Goal: Task Accomplishment & Management: Manage account settings

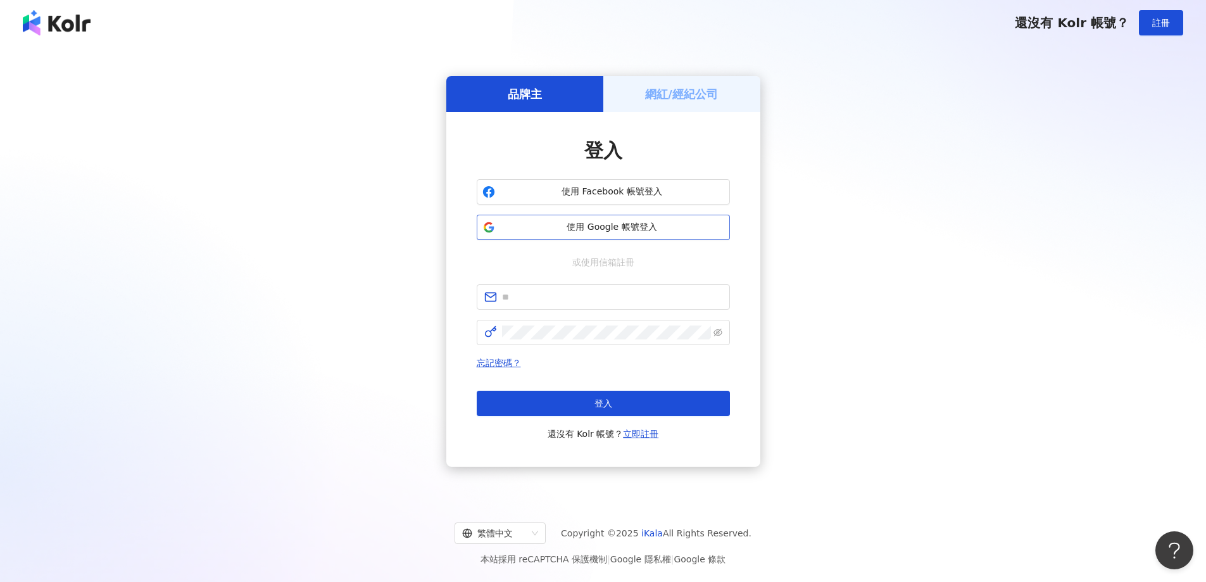
click at [613, 234] on button "使用 Google 帳號登入" at bounding box center [603, 227] width 253 height 25
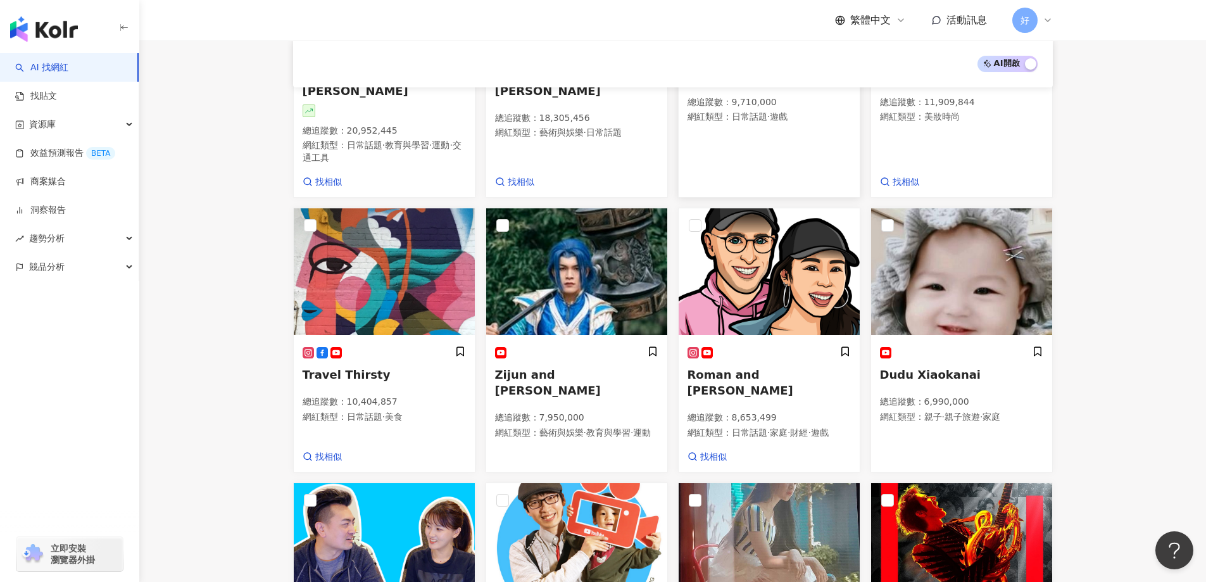
scroll to position [313, 0]
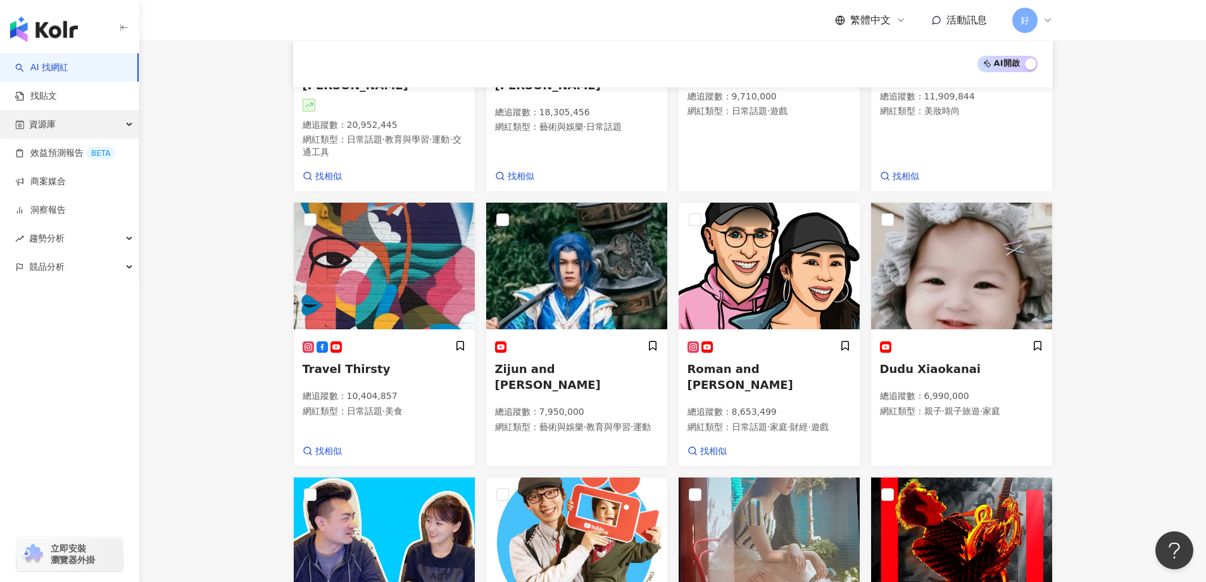
click at [72, 125] on div "資源庫" at bounding box center [69, 124] width 139 height 28
click at [66, 153] on link "網紅管理" at bounding box center [47, 153] width 35 height 13
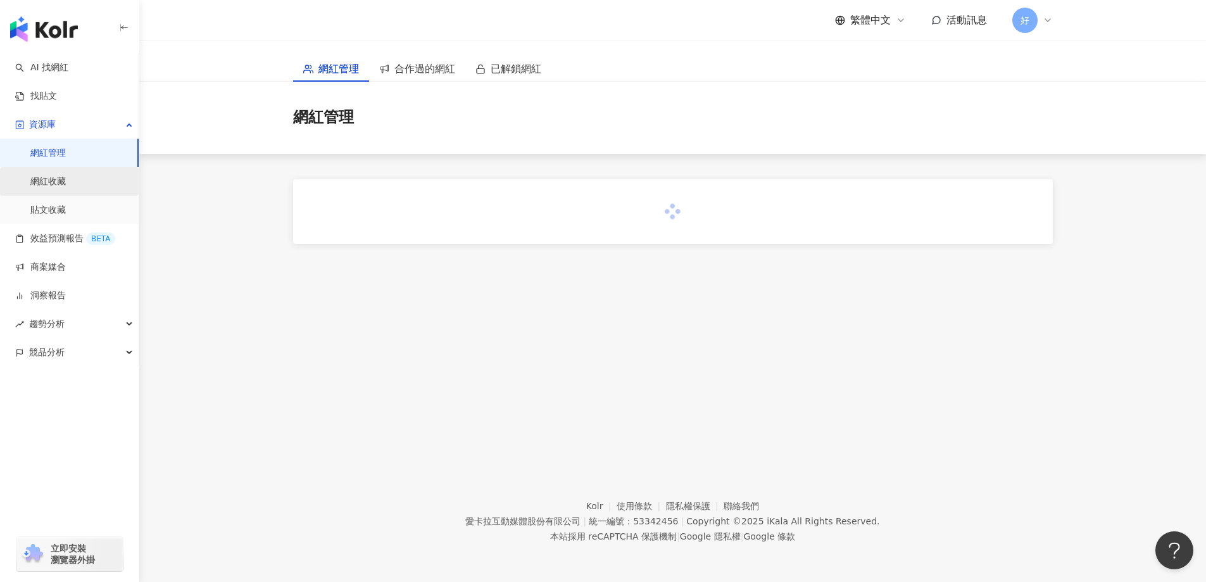
click at [66, 175] on link "網紅收藏" at bounding box center [47, 181] width 35 height 13
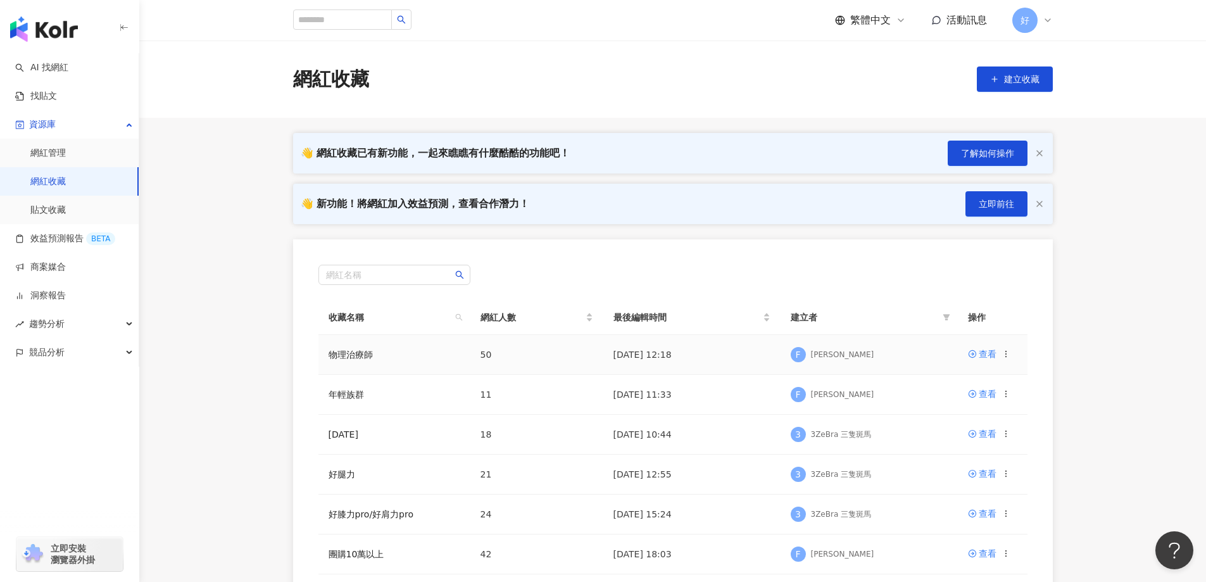
click at [1006, 357] on circle at bounding box center [1006, 356] width 1 height 1
click at [954, 412] on div "匯出收藏" at bounding box center [973, 405] width 53 height 14
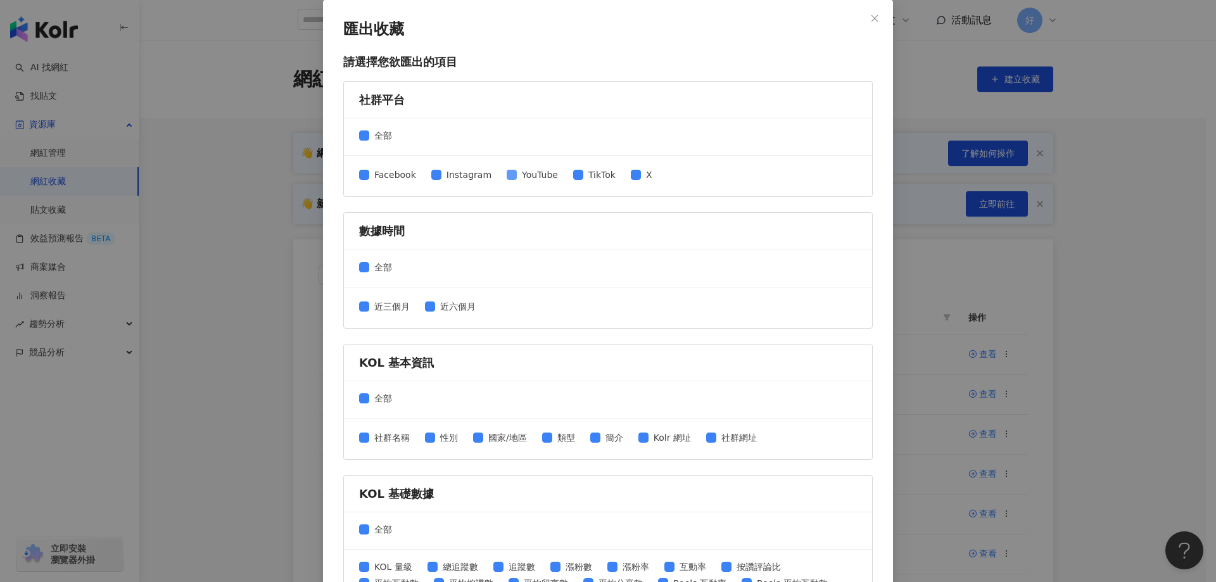
click at [529, 177] on span "YouTube" at bounding box center [540, 175] width 46 height 14
click at [583, 180] on span "TikTok" at bounding box center [601, 175] width 37 height 14
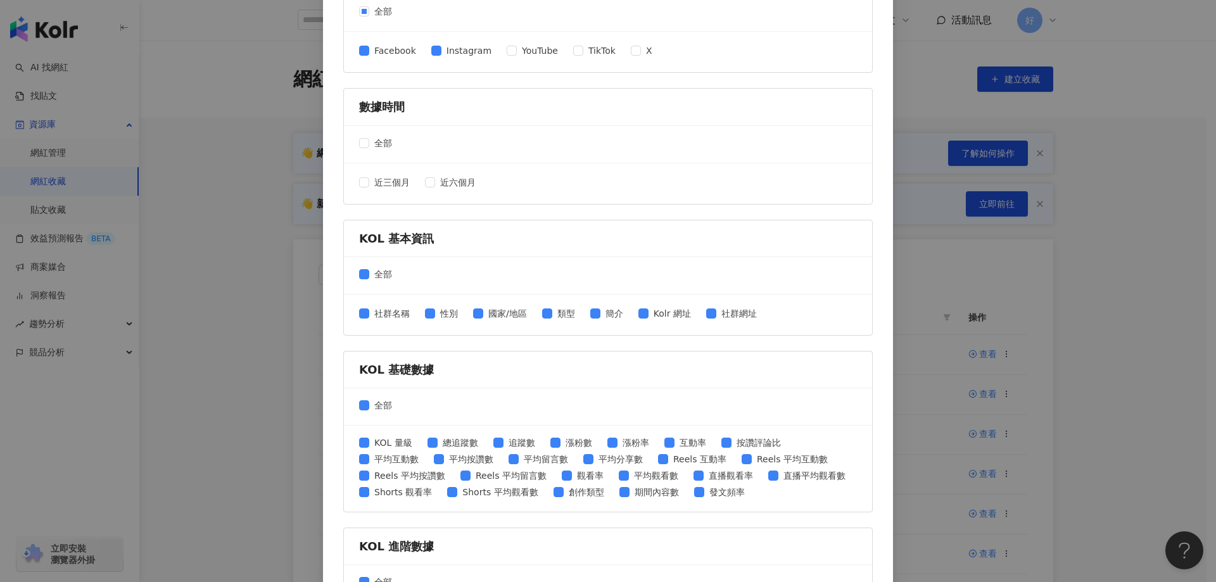
scroll to position [127, 0]
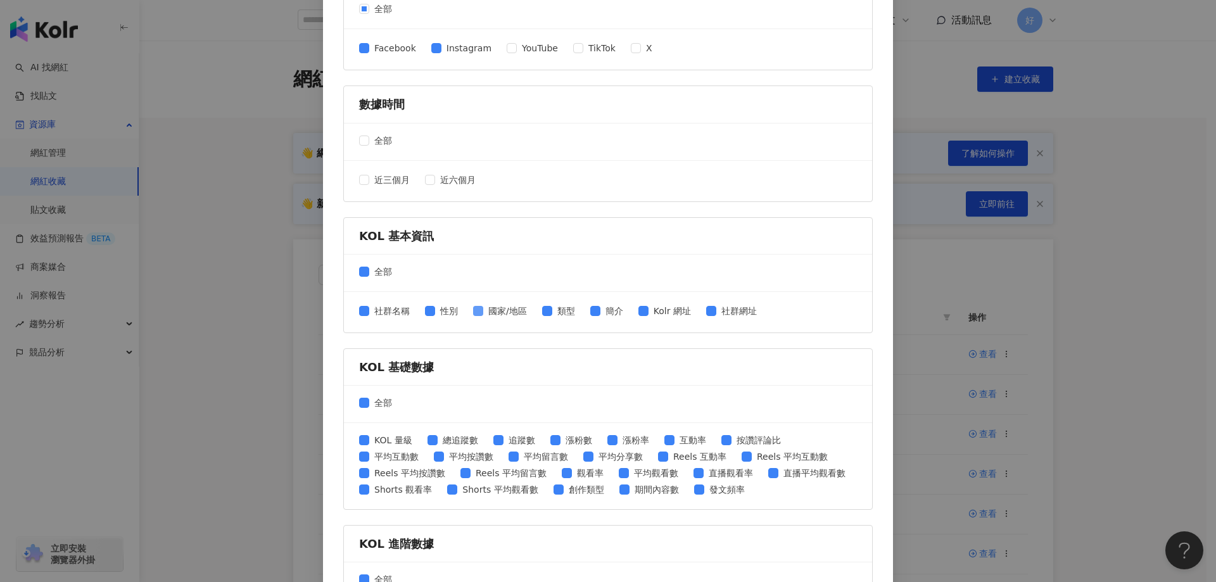
click at [498, 316] on span "國家/地區" at bounding box center [507, 311] width 49 height 14
click at [552, 317] on span "類型" at bounding box center [566, 311] width 28 height 14
click at [609, 315] on span "簡介" at bounding box center [614, 311] width 28 height 14
click at [649, 313] on span "Kolr 網址" at bounding box center [671, 311] width 47 height 14
click at [748, 310] on span "社群網址" at bounding box center [739, 311] width 46 height 14
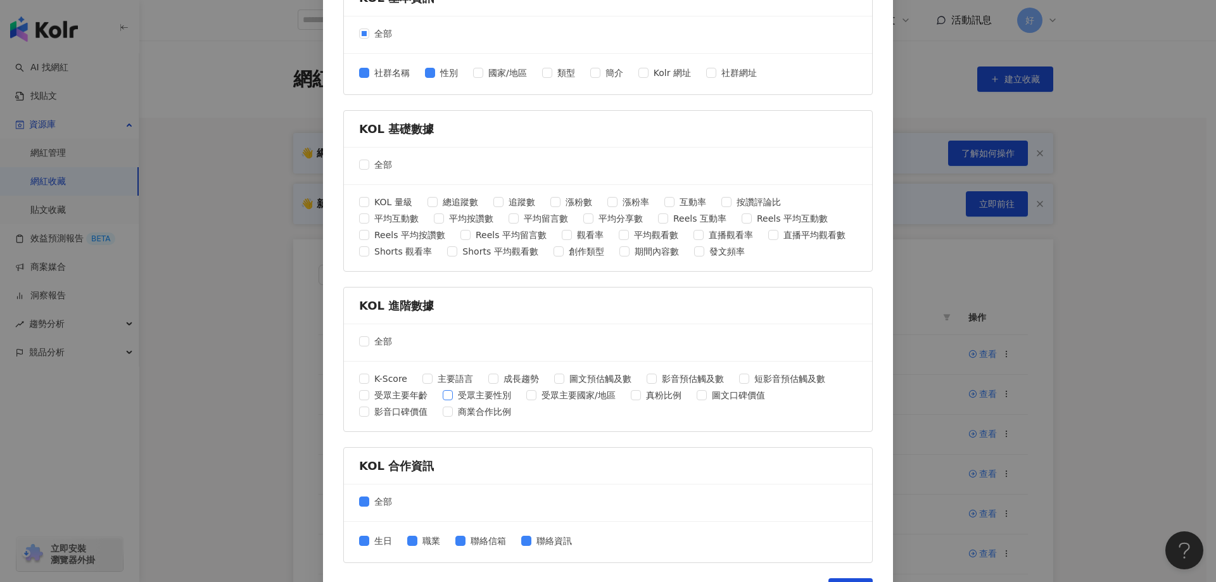
scroll to position [401, 0]
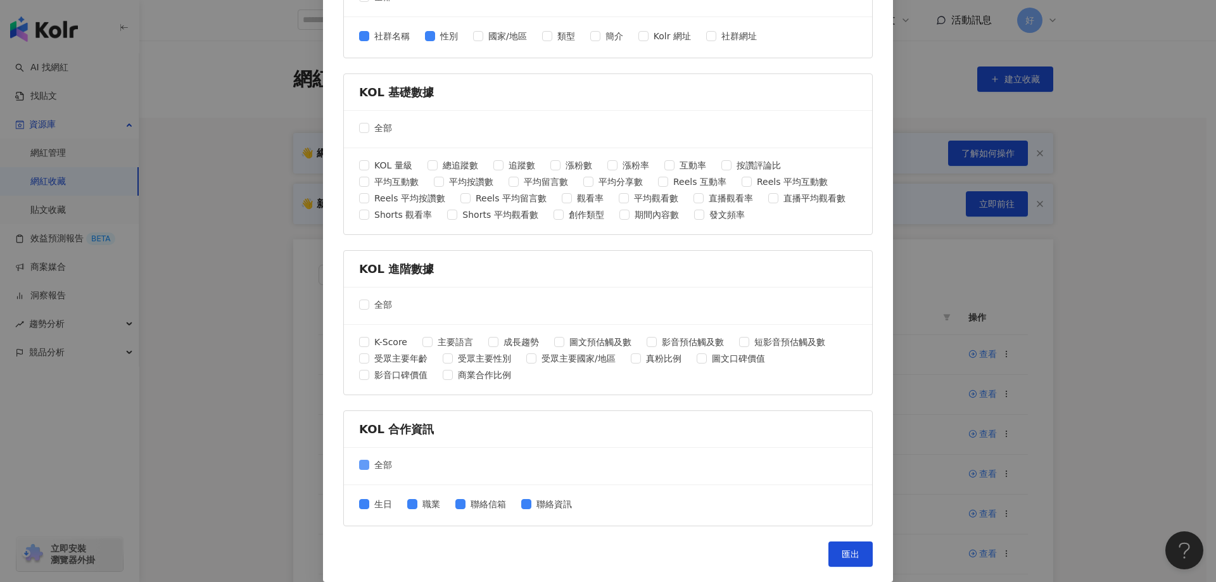
click at [376, 466] on span "全部" at bounding box center [383, 465] width 28 height 14
click at [465, 510] on span "聯絡信箱" at bounding box center [488, 504] width 46 height 14
click at [538, 508] on span "聯絡資訊" at bounding box center [554, 504] width 46 height 14
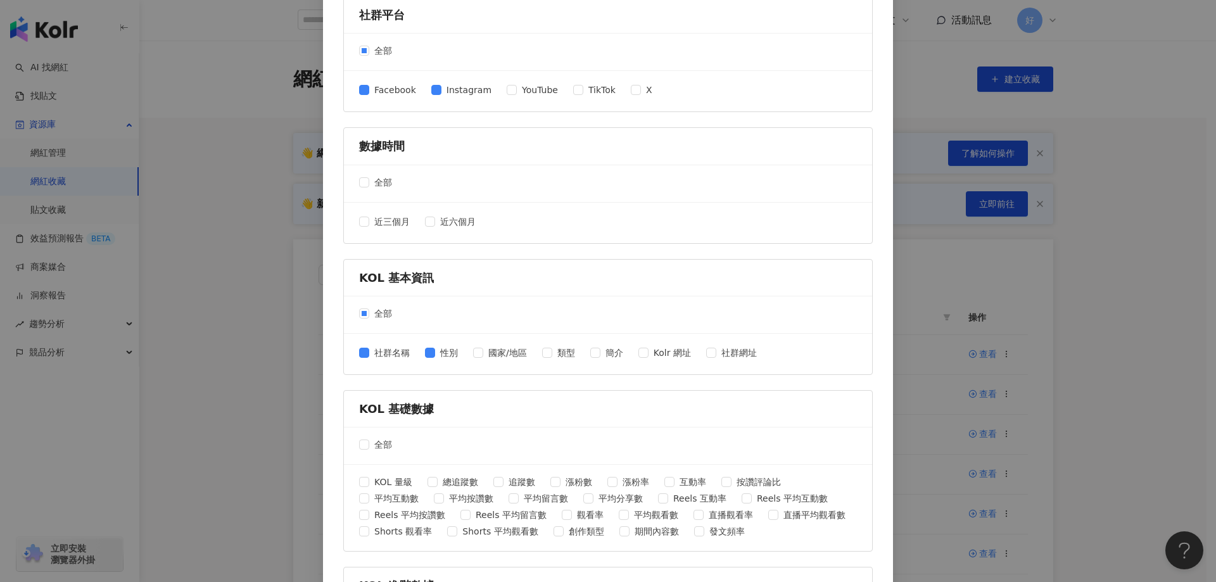
scroll to position [0, 0]
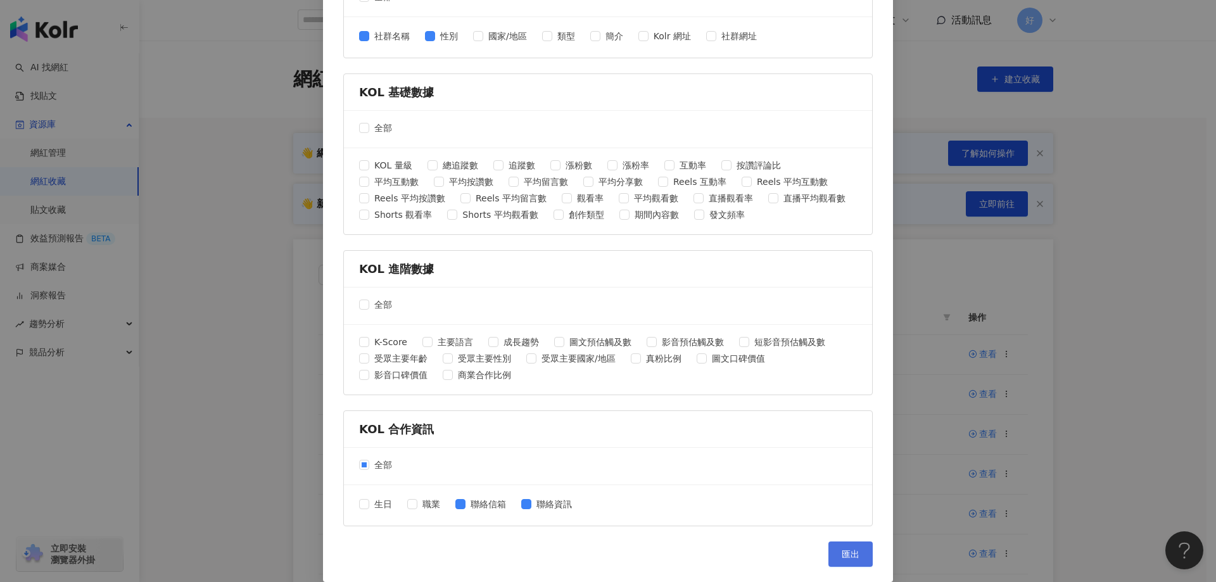
click at [853, 557] on span "匯出" at bounding box center [851, 554] width 18 height 10
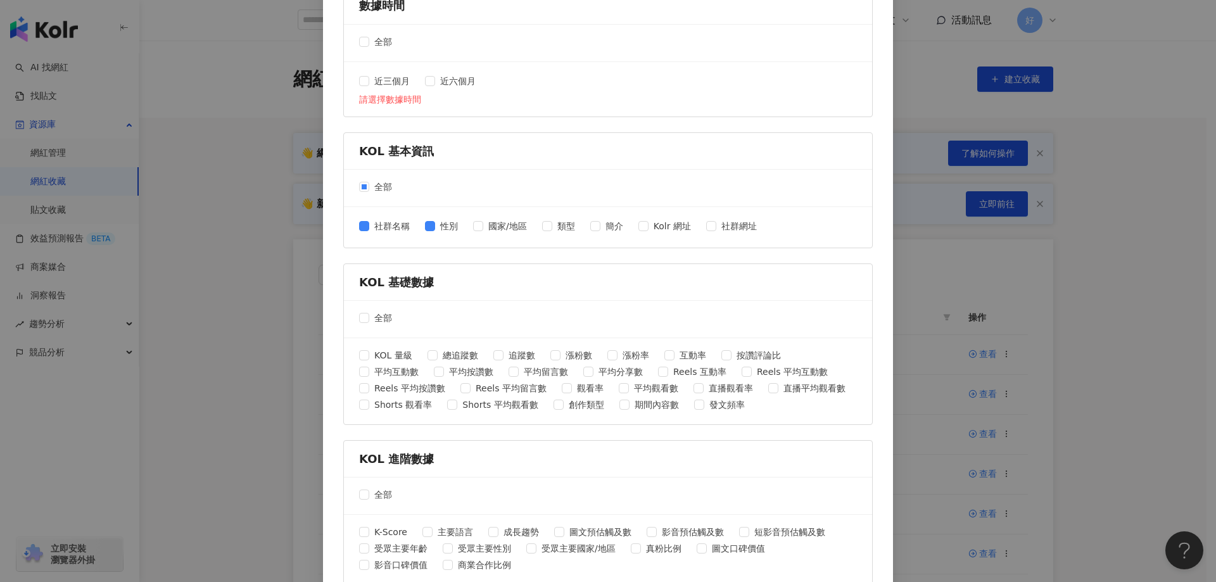
click at [640, 59] on div "全部" at bounding box center [608, 43] width 528 height 37
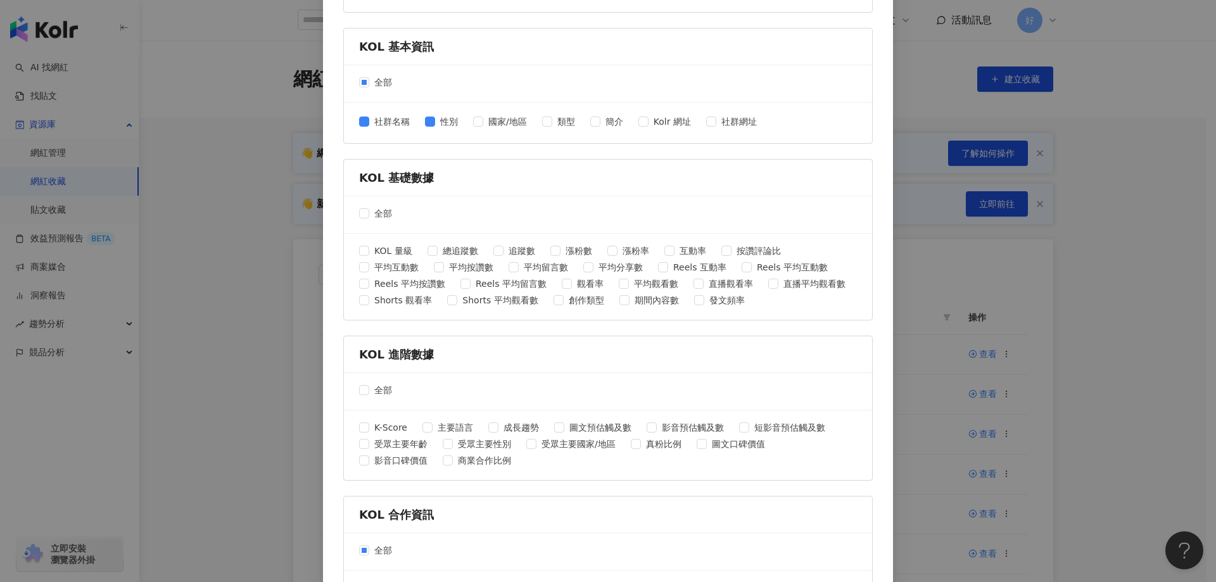
scroll to position [415, 0]
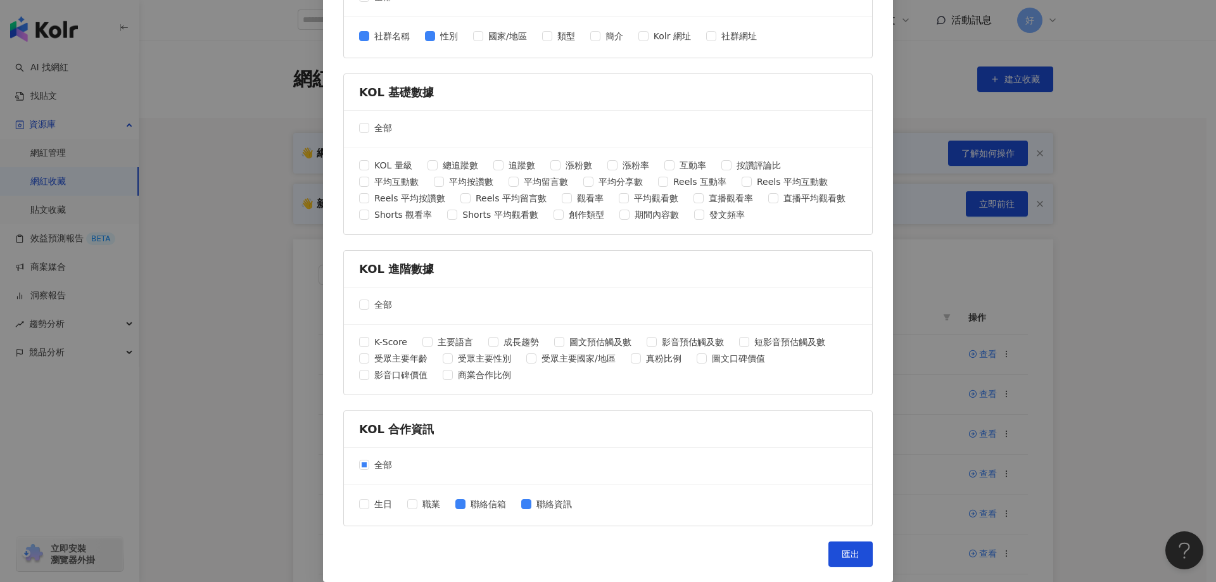
click at [636, 526] on div "KOL 合作資訊 全部 生日 職業 聯絡信箱 聯絡資訊" at bounding box center [607, 468] width 529 height 116
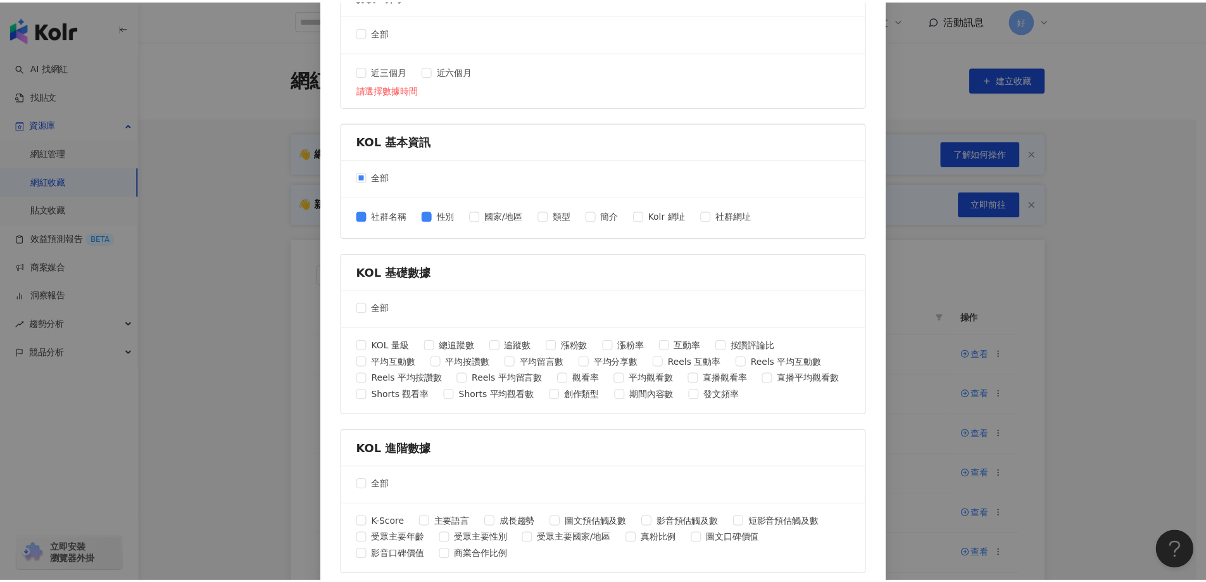
scroll to position [0, 0]
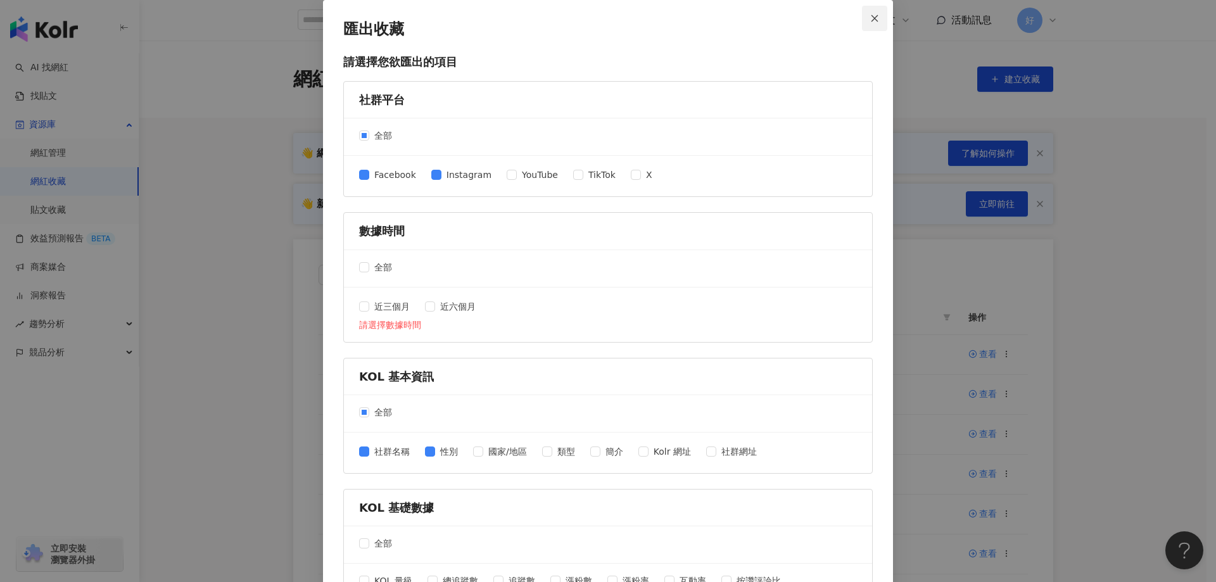
click at [870, 17] on icon "close" at bounding box center [874, 18] width 9 height 9
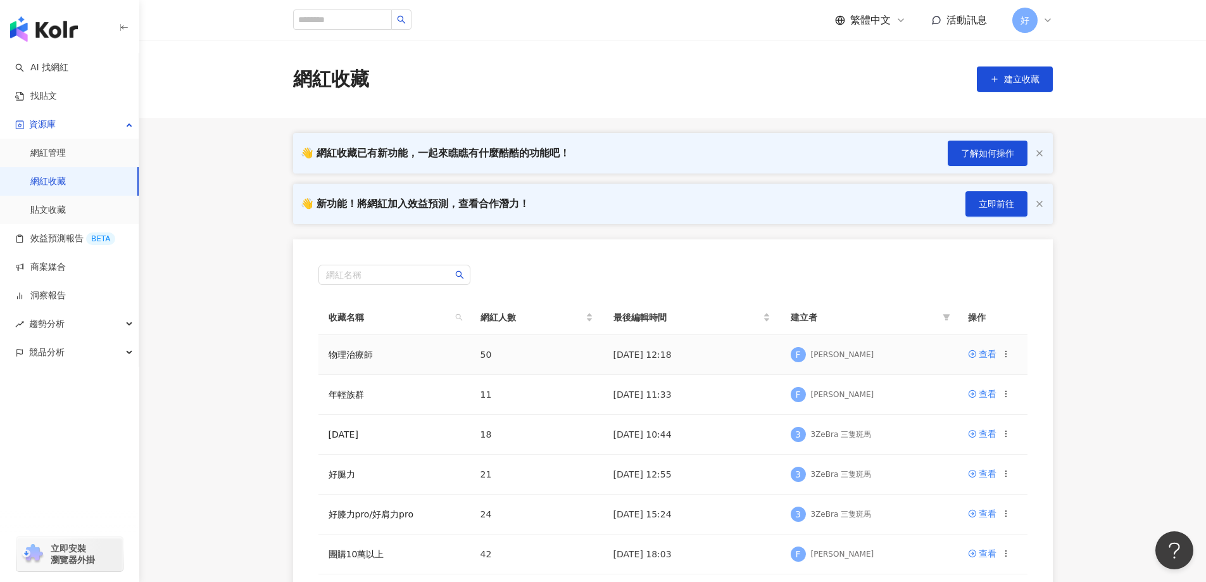
click at [1006, 351] on icon at bounding box center [1006, 354] width 9 height 9
click at [917, 347] on div "F Finn" at bounding box center [869, 354] width 157 height 19
click at [995, 355] on div "查看" at bounding box center [988, 354] width 18 height 14
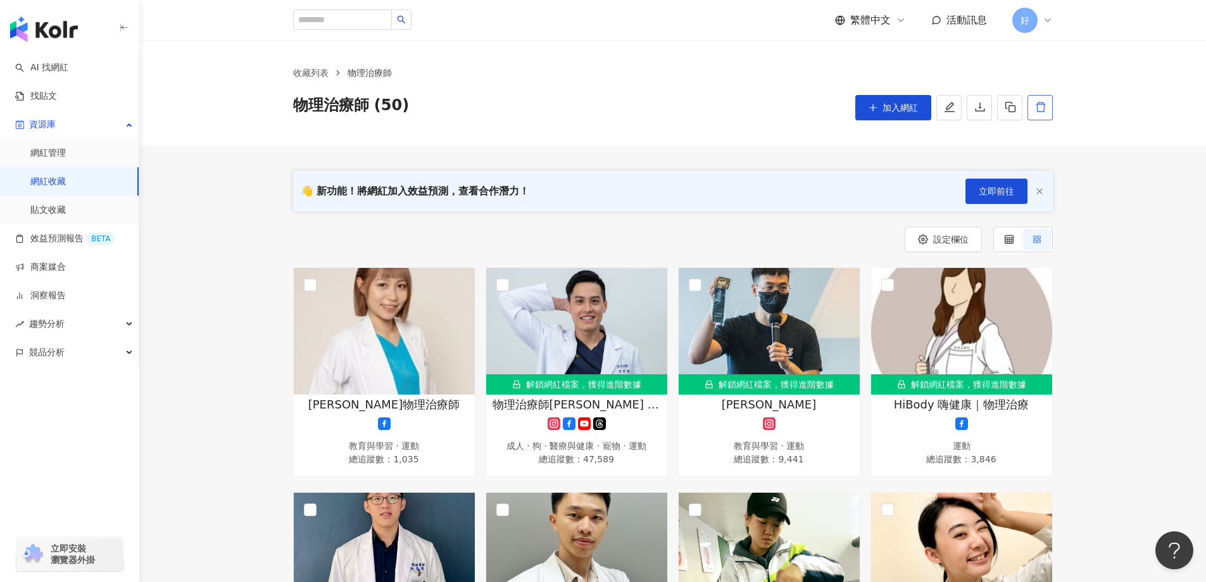
click at [1045, 117] on button "button" at bounding box center [1040, 107] width 25 height 25
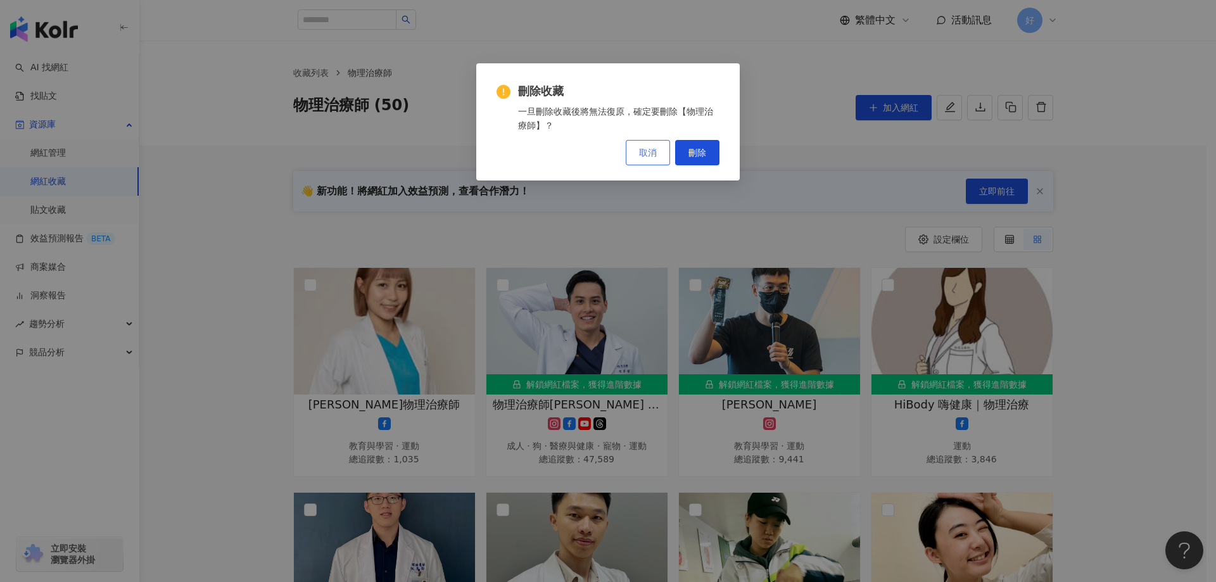
click at [645, 163] on button "取消" at bounding box center [648, 152] width 44 height 25
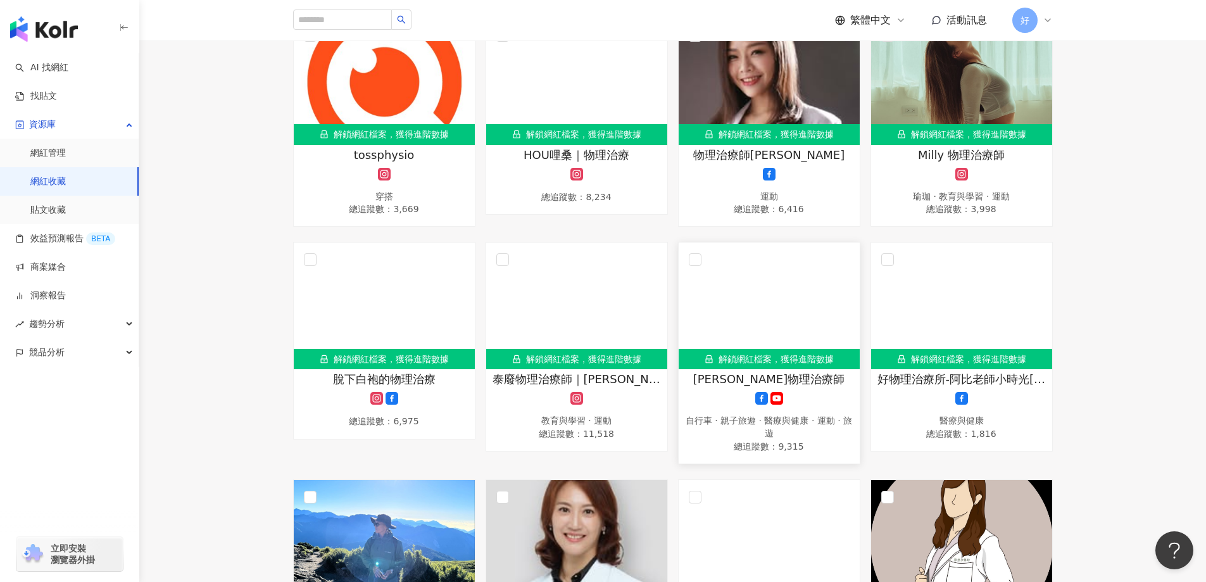
scroll to position [760, 0]
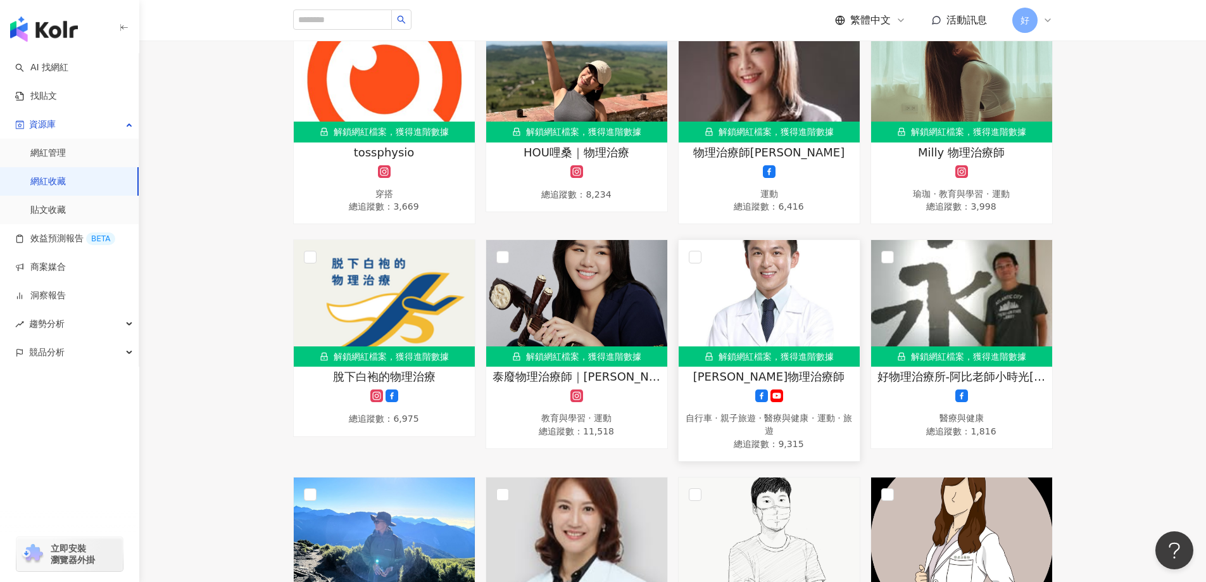
click at [736, 299] on img at bounding box center [769, 303] width 181 height 127
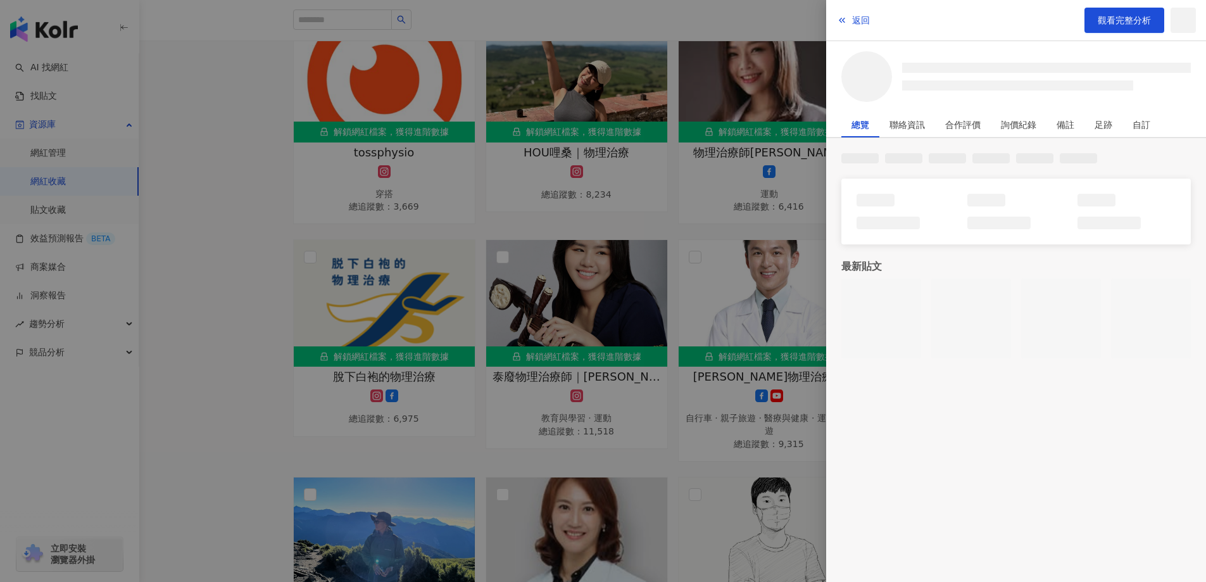
drag, startPoint x: 736, startPoint y: 299, endPoint x: 538, endPoint y: 290, distance: 199.0
click at [538, 290] on div at bounding box center [603, 291] width 1206 height 582
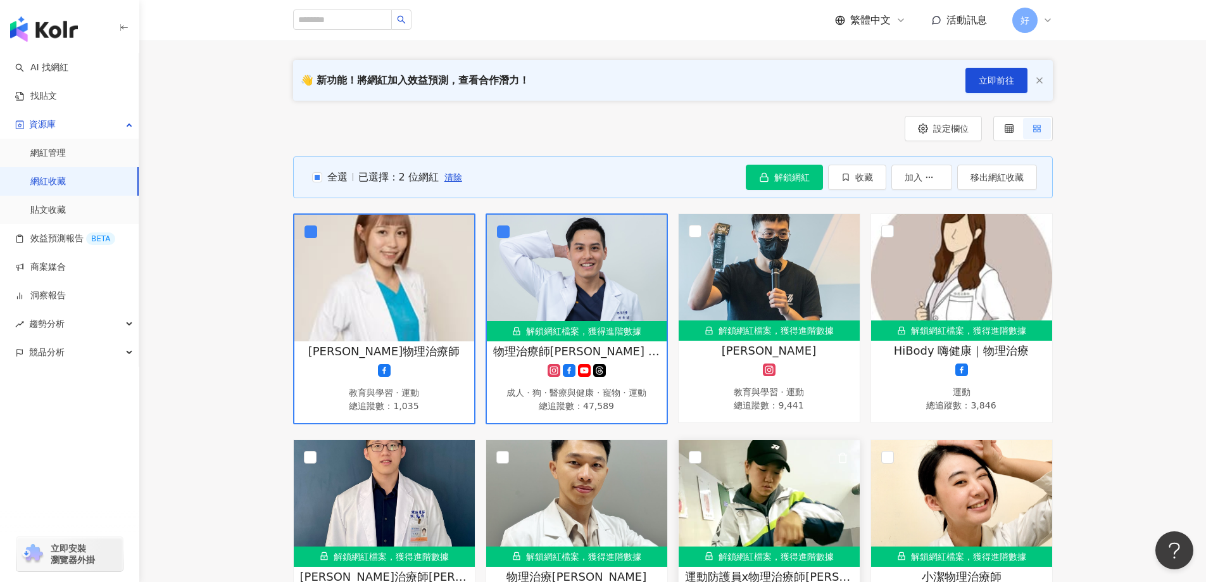
scroll to position [0, 0]
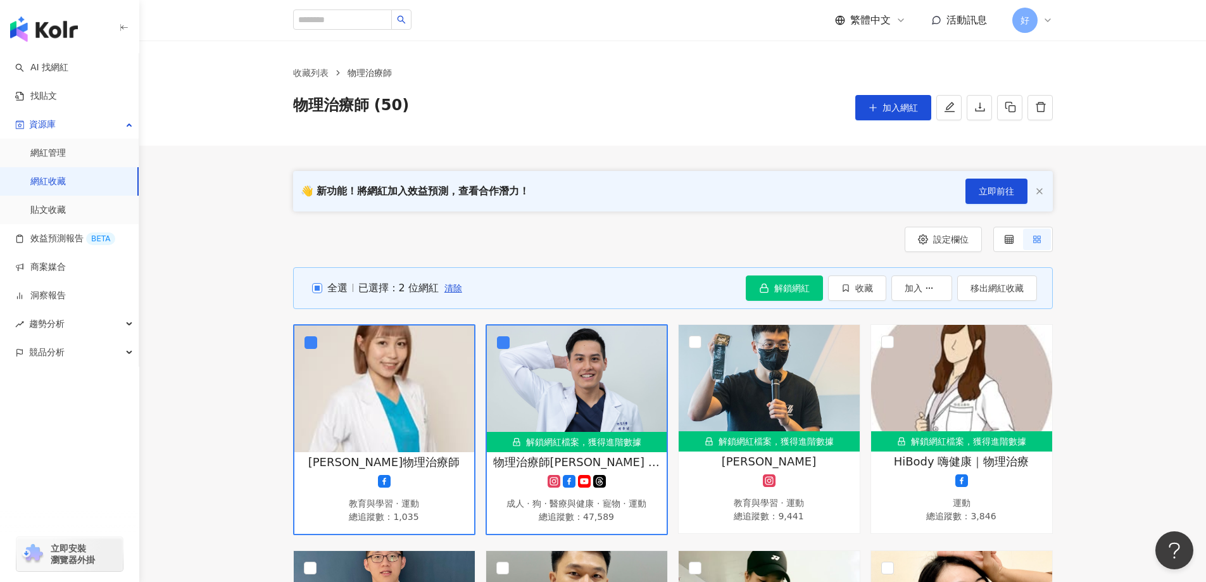
click at [332, 285] on span "全選" at bounding box center [334, 288] width 25 height 14
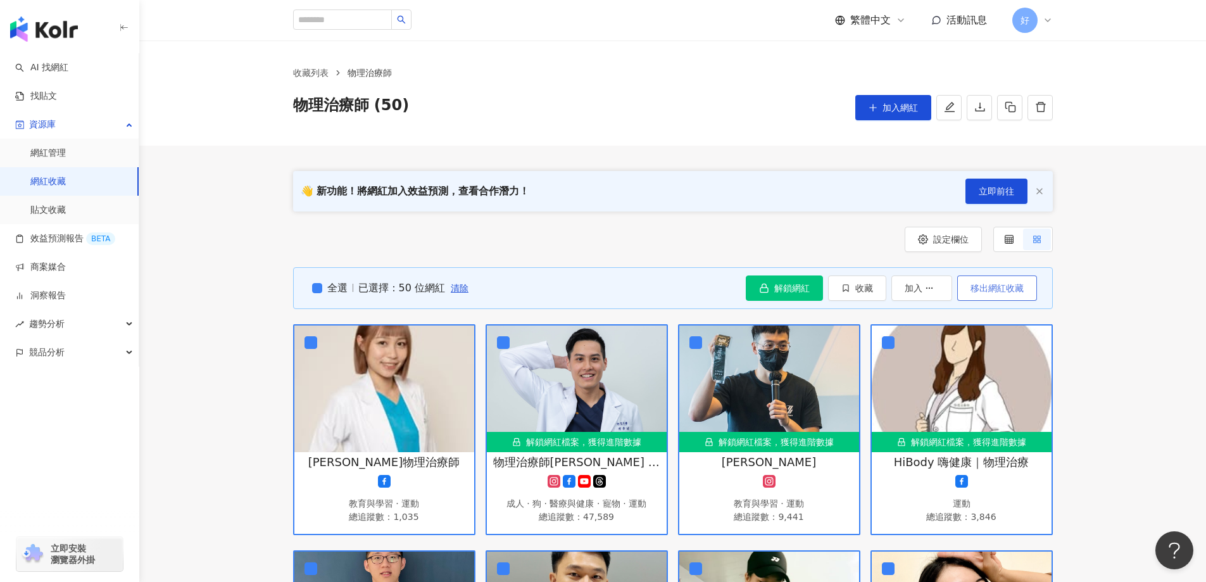
click at [998, 289] on span "移出網紅收藏" at bounding box center [997, 288] width 53 height 10
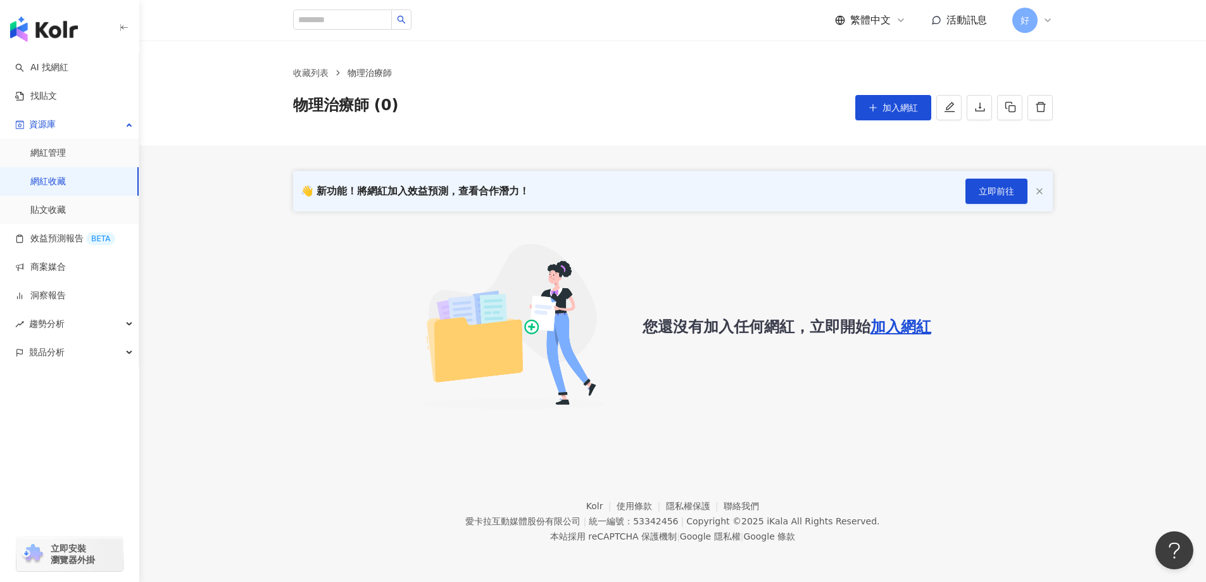
click at [908, 436] on div "收藏列表 物理治療師 物理治療師 (0) 加入網紅 👋 新功能！將網紅加入效益預測，查看合作潛力！ 立即前往 您還沒有加入任何網紅，立即開始 加入網紅" at bounding box center [672, 241] width 1067 height 401
click at [771, 224] on div "👋 新功能！將網紅加入效益預測，查看合作潛力！ 立即前往 您還沒有加入任何網紅，立即開始 加入網紅" at bounding box center [672, 286] width 1067 height 281
click at [66, 151] on link "網紅管理" at bounding box center [47, 153] width 35 height 13
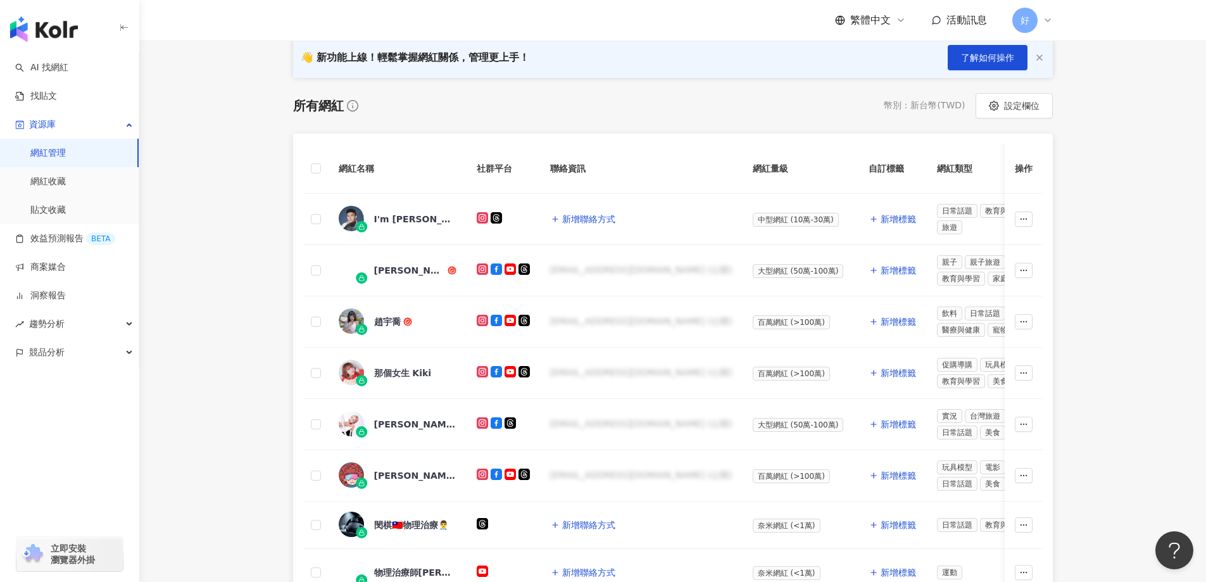
scroll to position [190, 0]
click at [400, 214] on div "I'm Tom" at bounding box center [415, 218] width 82 height 13
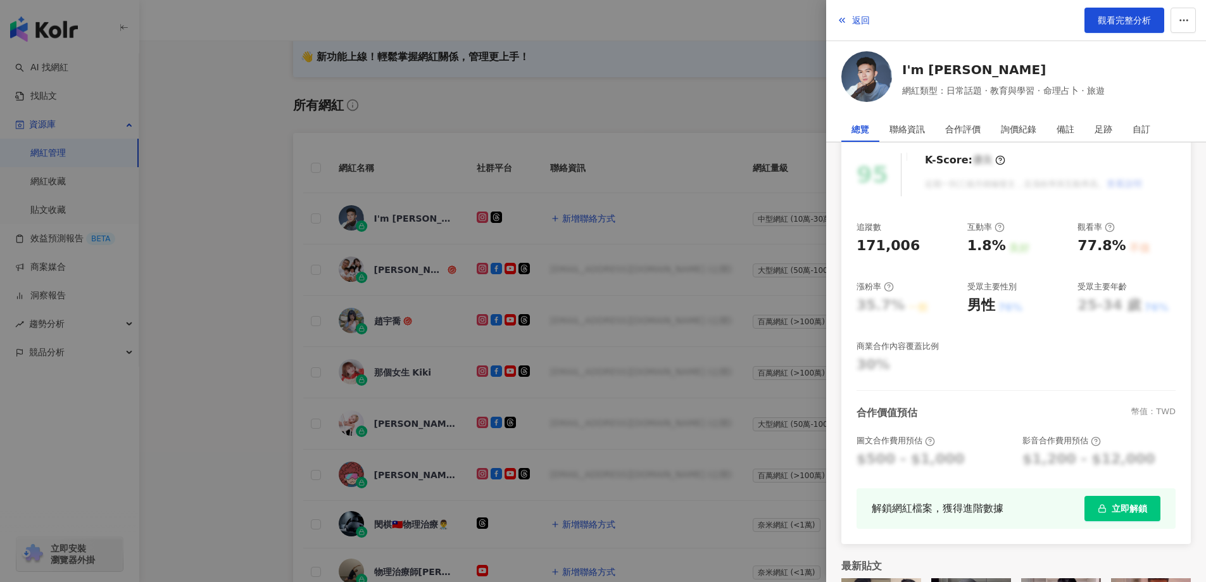
scroll to position [205, 0]
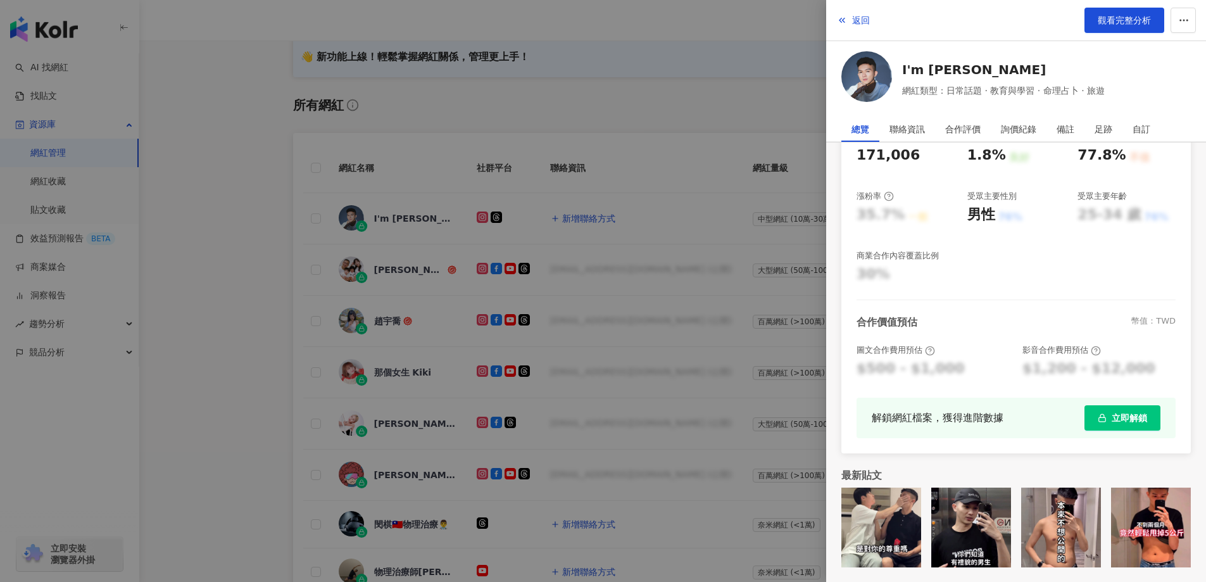
click at [537, 222] on div at bounding box center [603, 291] width 1206 height 582
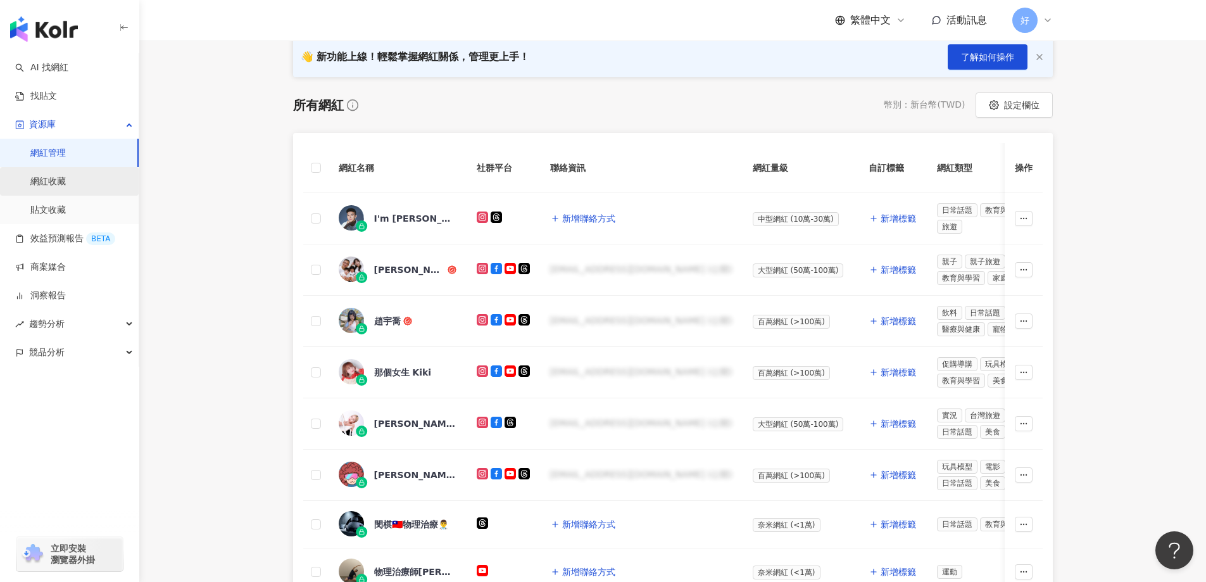
click at [66, 181] on link "網紅收藏" at bounding box center [47, 181] width 35 height 13
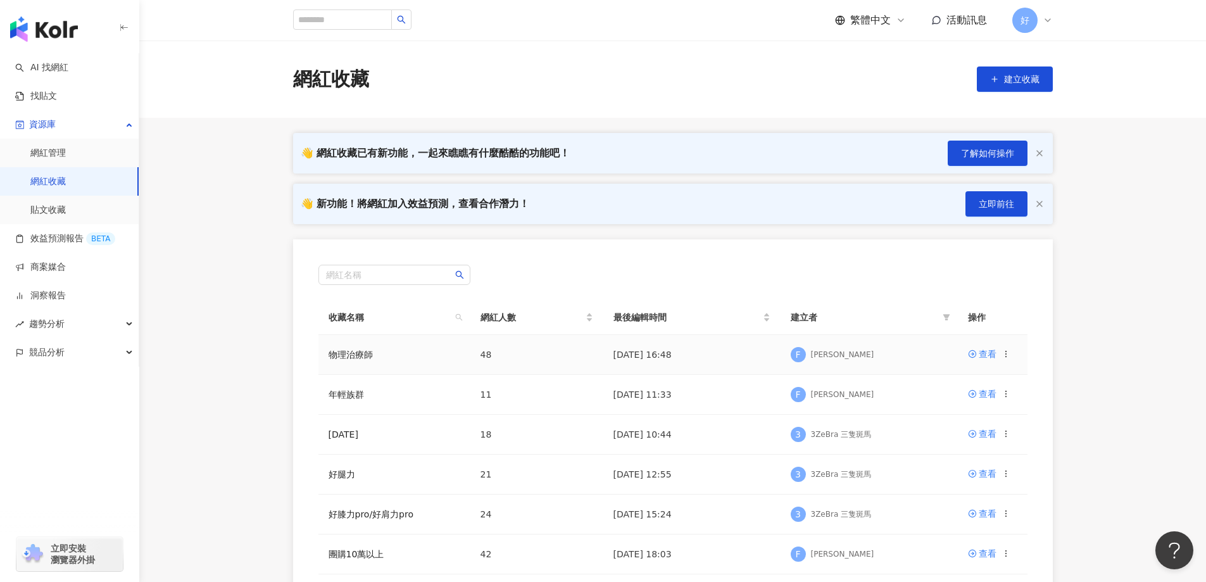
click at [1006, 358] on icon at bounding box center [1006, 354] width 9 height 9
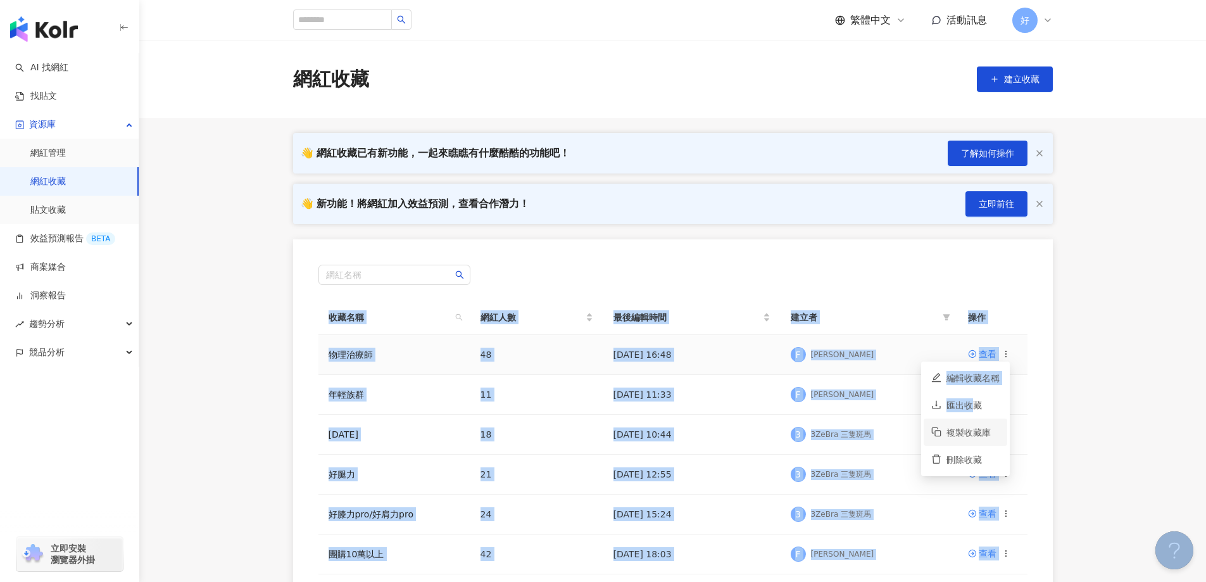
drag, startPoint x: 970, startPoint y: 409, endPoint x: 1076, endPoint y: 403, distance: 105.9
click at [1076, 403] on body "AI 找網紅 找貼文 資源庫 網紅管理 網紅收藏 貼文收藏 效益預測報告 BETA 商案媒合 洞察報告 趨勢分析 競品分析 立即安裝 瀏覽器外掛 繁體中文 活…" at bounding box center [603, 291] width 1206 height 582
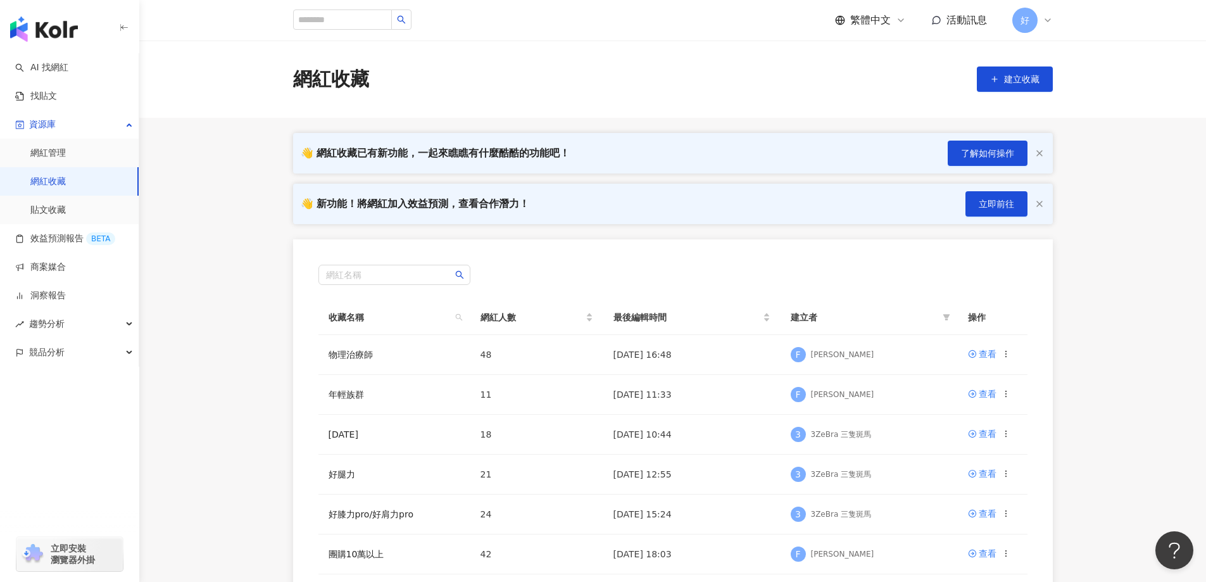
click at [1075, 399] on div "👋 網紅收藏已有新功能，一起來瞧瞧有什麼酷酷的功能吧！ 了解如何操作 👋 新功能！將網紅加入效益預測，查看合作潛力！ 立即前往 網紅名稱 收藏名稱 網紅人數 …" at bounding box center [673, 466] width 811 height 667
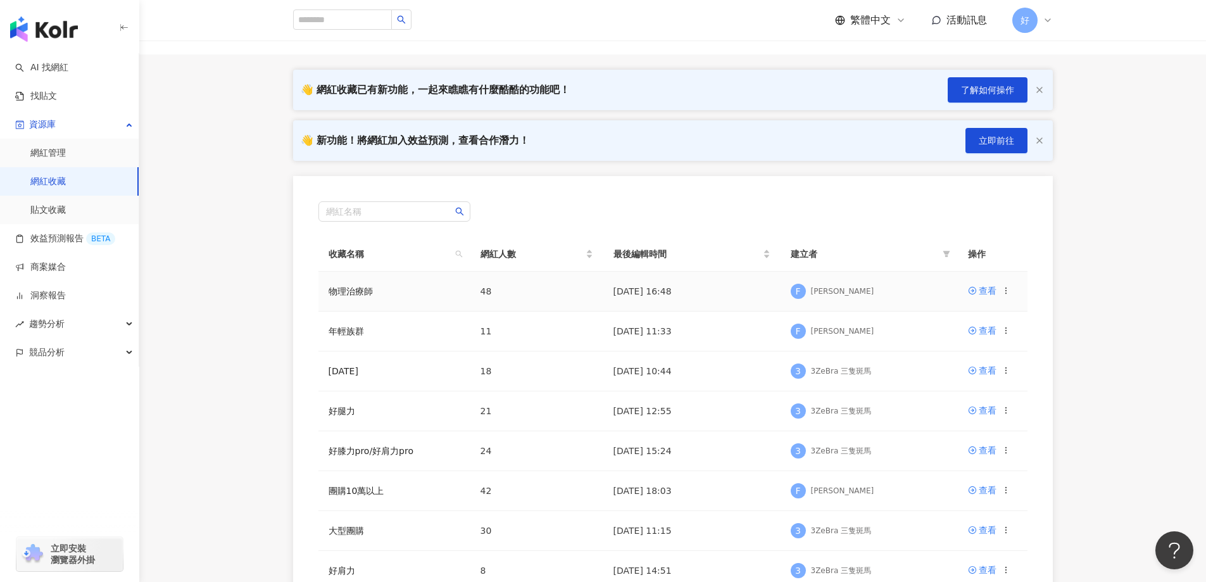
click at [1007, 291] on icon at bounding box center [1006, 290] width 9 height 9
click at [969, 343] on div "匯出收藏" at bounding box center [973, 342] width 53 height 14
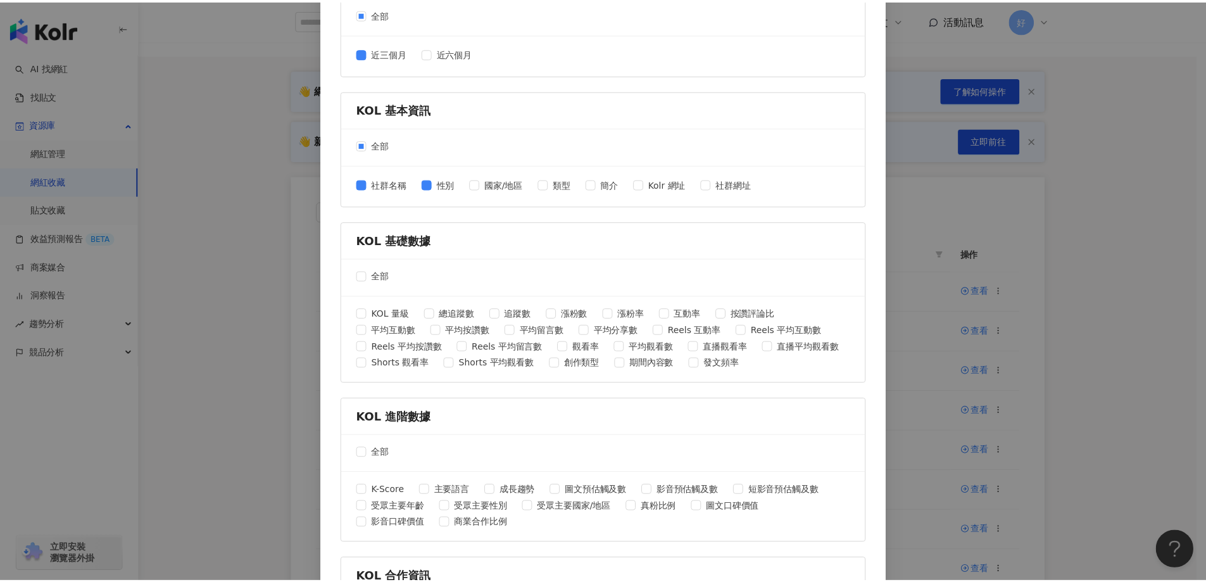
scroll to position [401, 0]
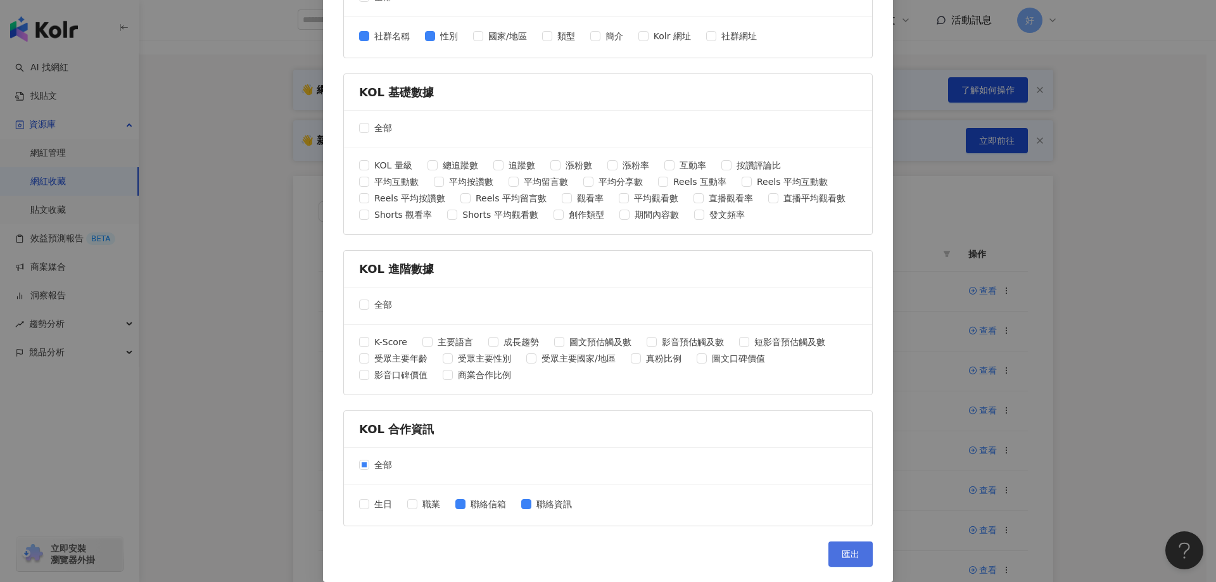
click at [859, 559] on button "匯出" at bounding box center [850, 553] width 44 height 25
click at [924, 362] on div "匯出收藏 請選擇您欲匯出的項目 社群平台 全部 Facebook Instagram YouTube TikTok X 數據時間 全部 近三個月 近六個月 K…" at bounding box center [608, 291] width 1216 height 582
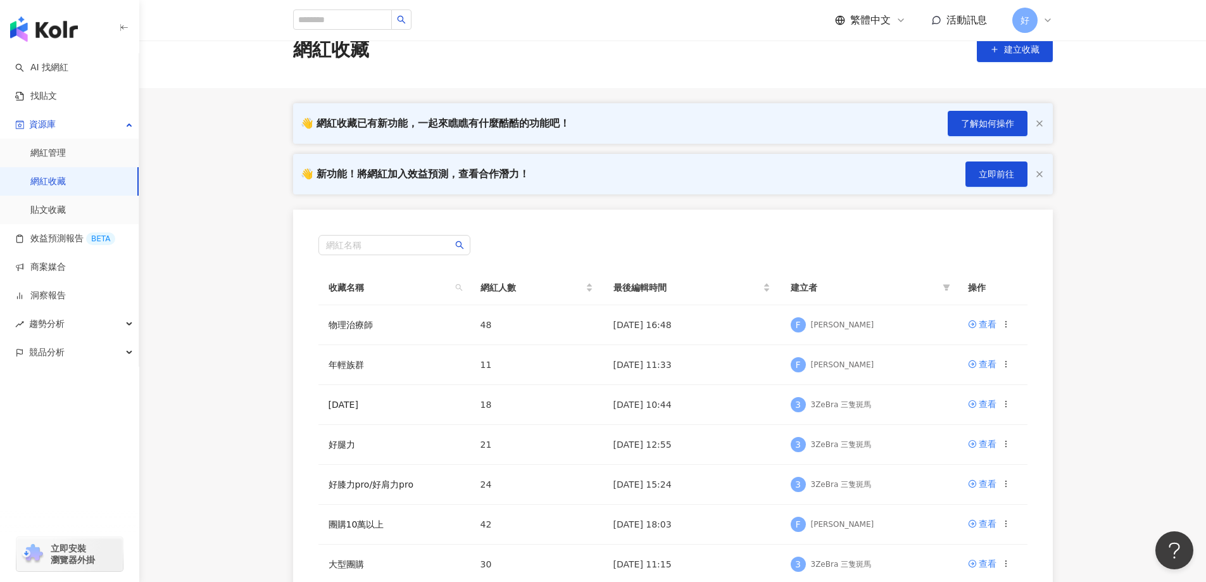
scroll to position [0, 0]
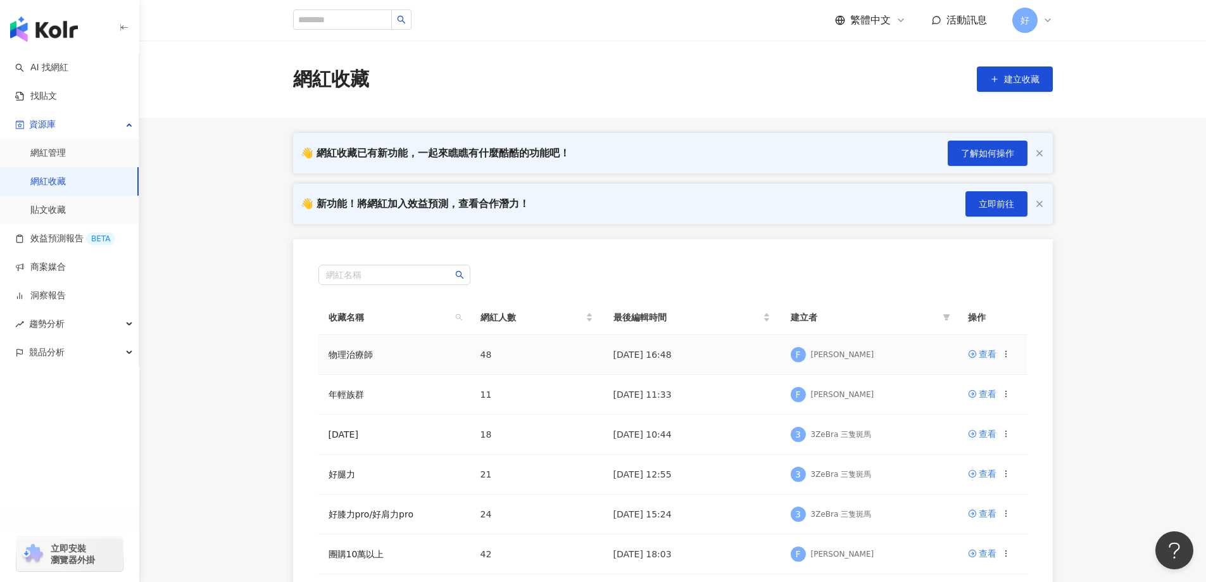
click at [1006, 351] on circle at bounding box center [1006, 351] width 1 height 1
click at [993, 359] on div "查看" at bounding box center [988, 354] width 18 height 14
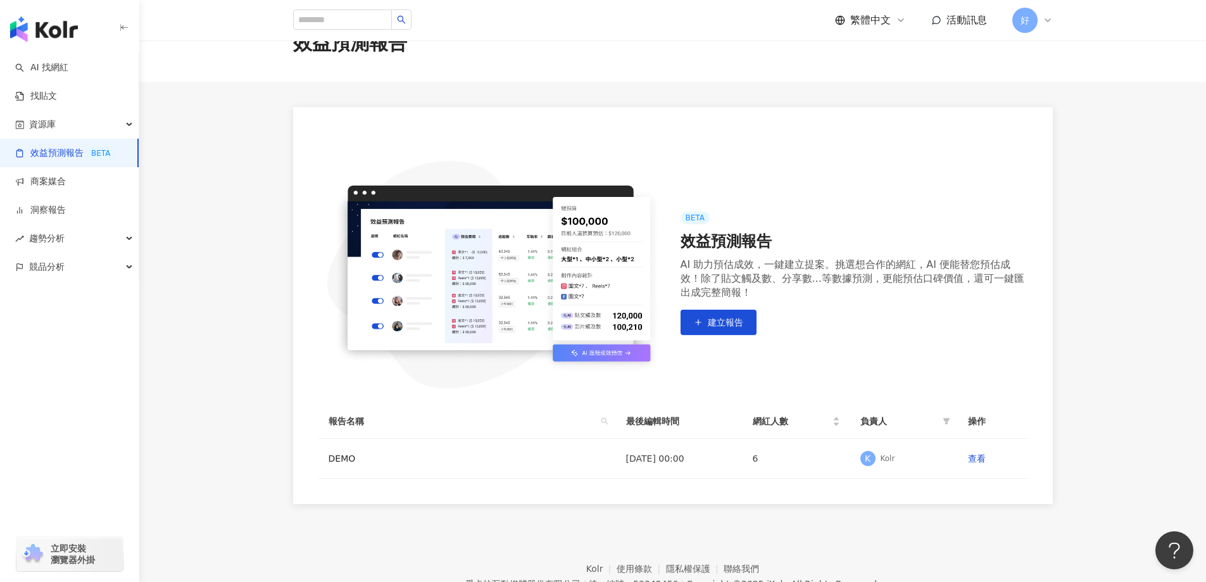
scroll to position [99, 0]
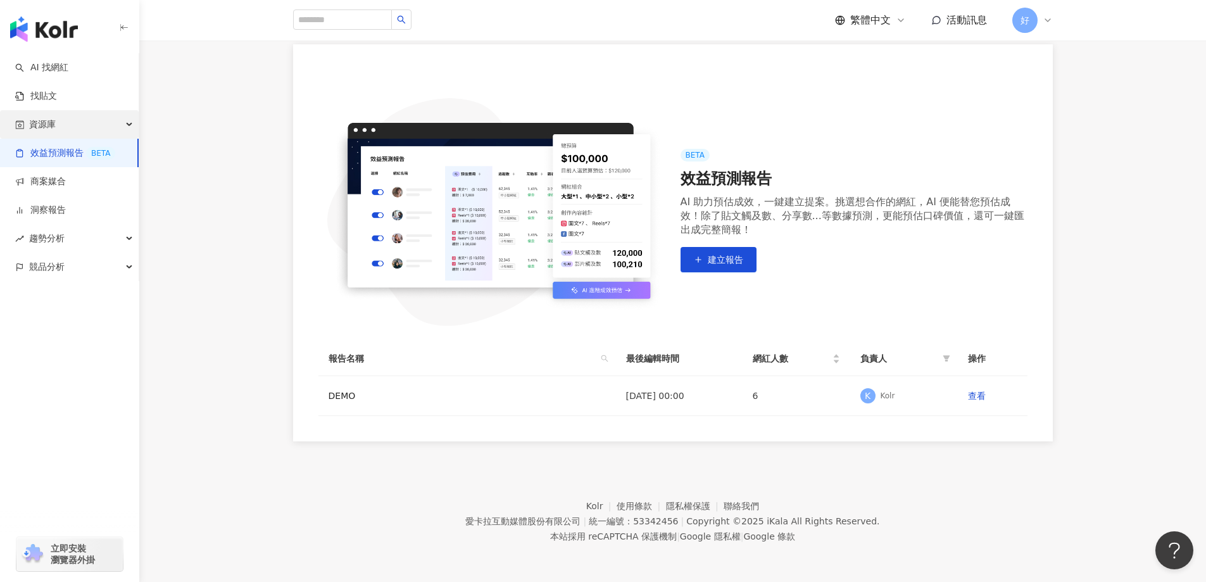
click at [68, 136] on div "資源庫" at bounding box center [69, 124] width 139 height 28
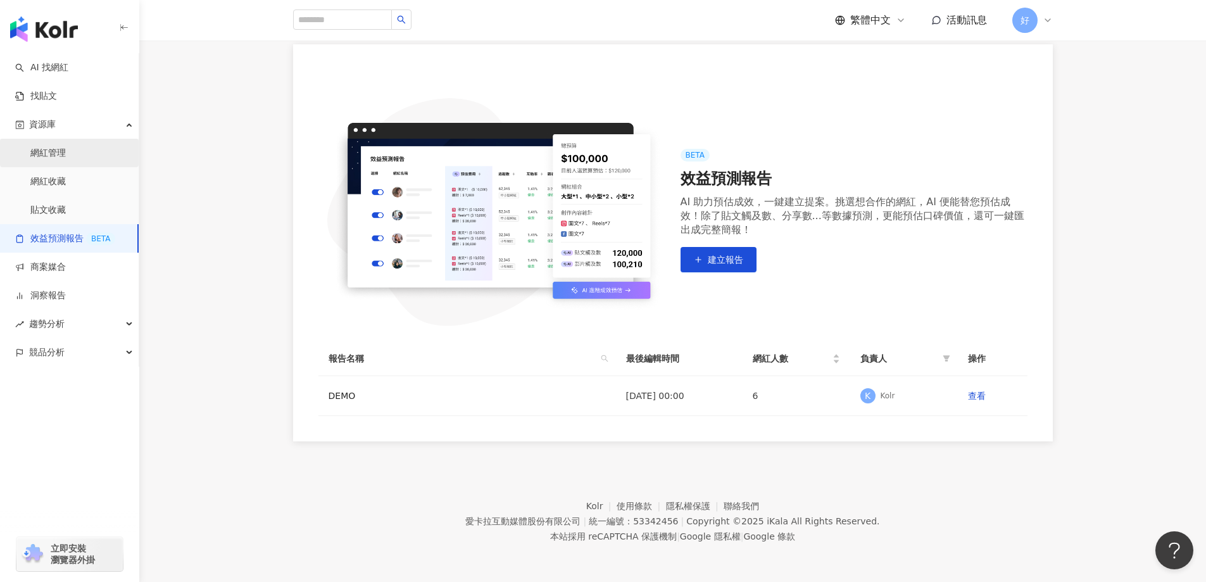
click at [66, 154] on link "網紅管理" at bounding box center [47, 153] width 35 height 13
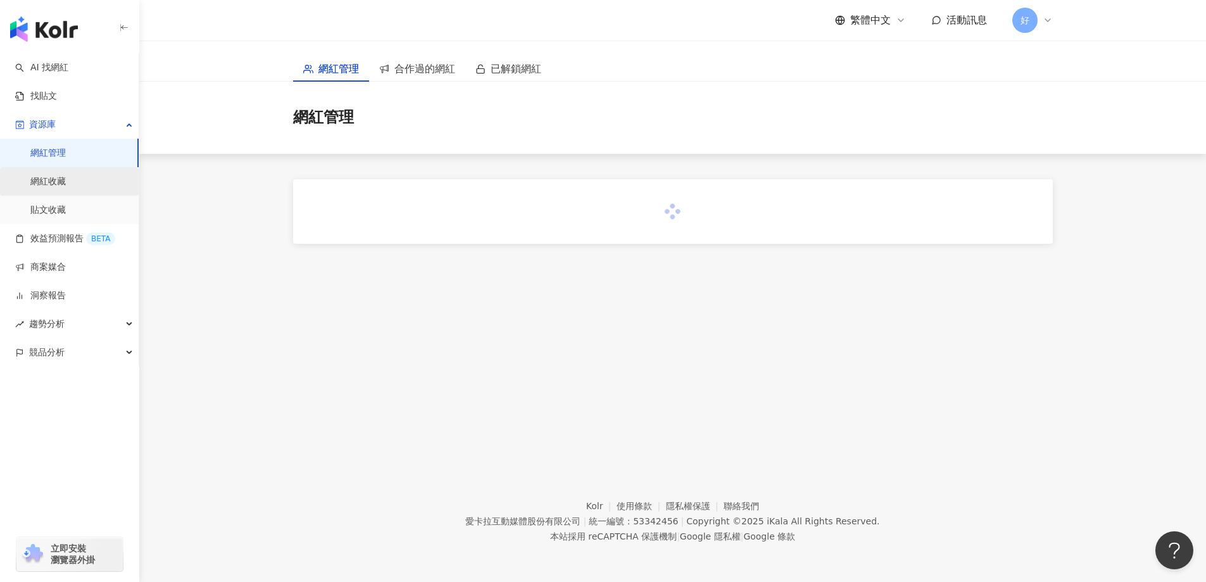
click at [66, 188] on link "網紅收藏" at bounding box center [47, 181] width 35 height 13
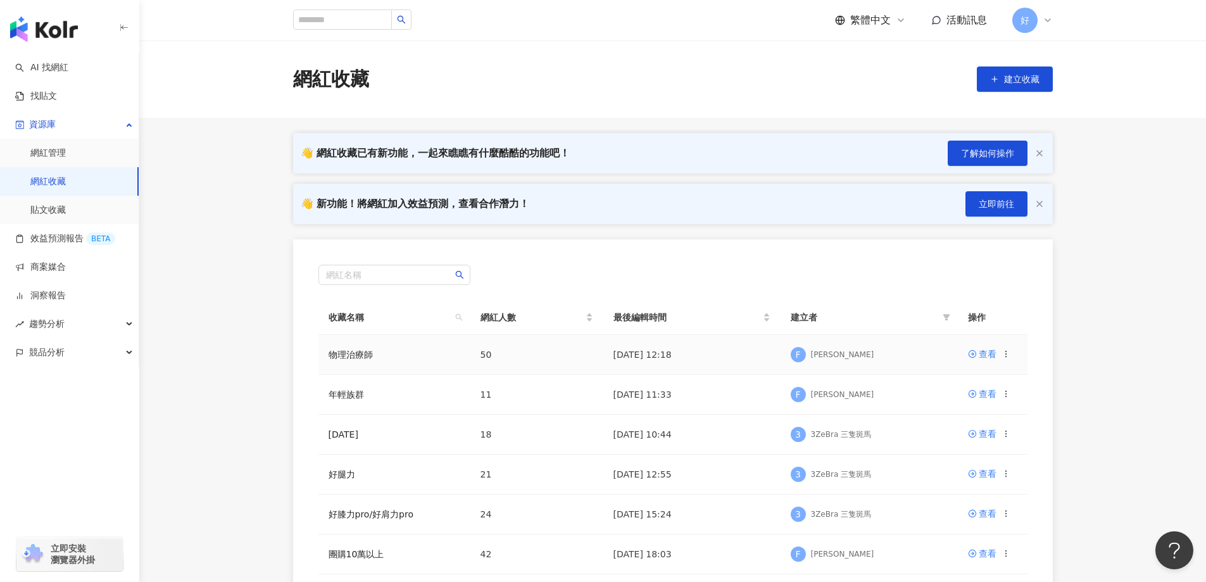
click at [1006, 356] on icon at bounding box center [1006, 354] width 9 height 9
click at [964, 409] on div "匯出收藏" at bounding box center [973, 405] width 53 height 14
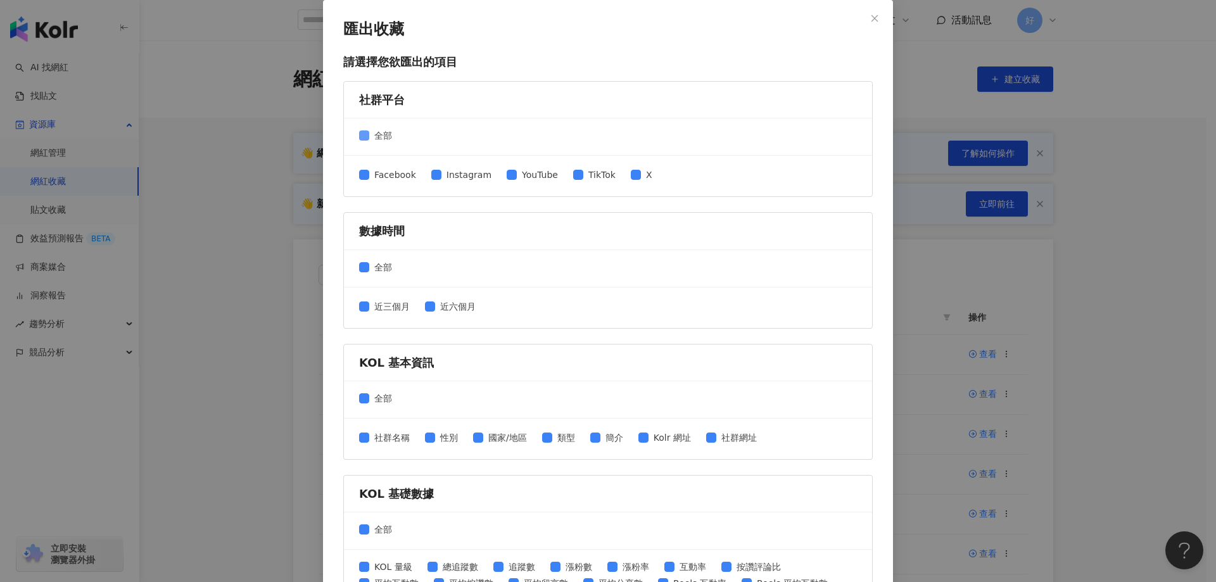
click at [377, 141] on span "全部" at bounding box center [383, 136] width 28 height 14
click at [385, 132] on span "全部" at bounding box center [383, 136] width 28 height 14
click at [519, 177] on span "YouTube" at bounding box center [540, 175] width 46 height 14
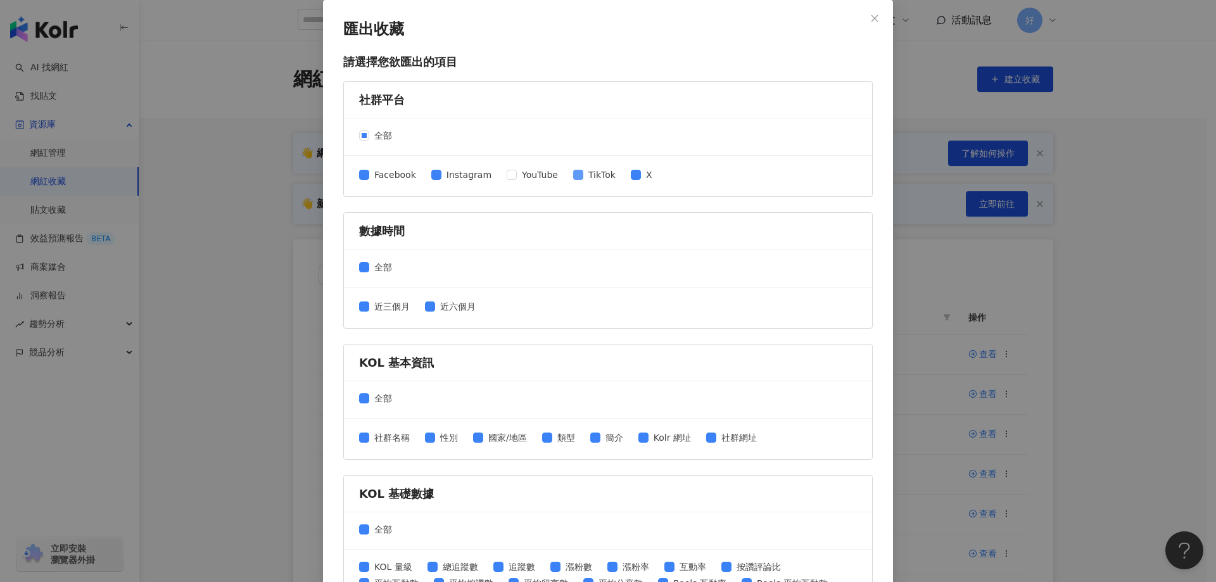
click at [589, 176] on span "TikTok" at bounding box center [601, 175] width 37 height 14
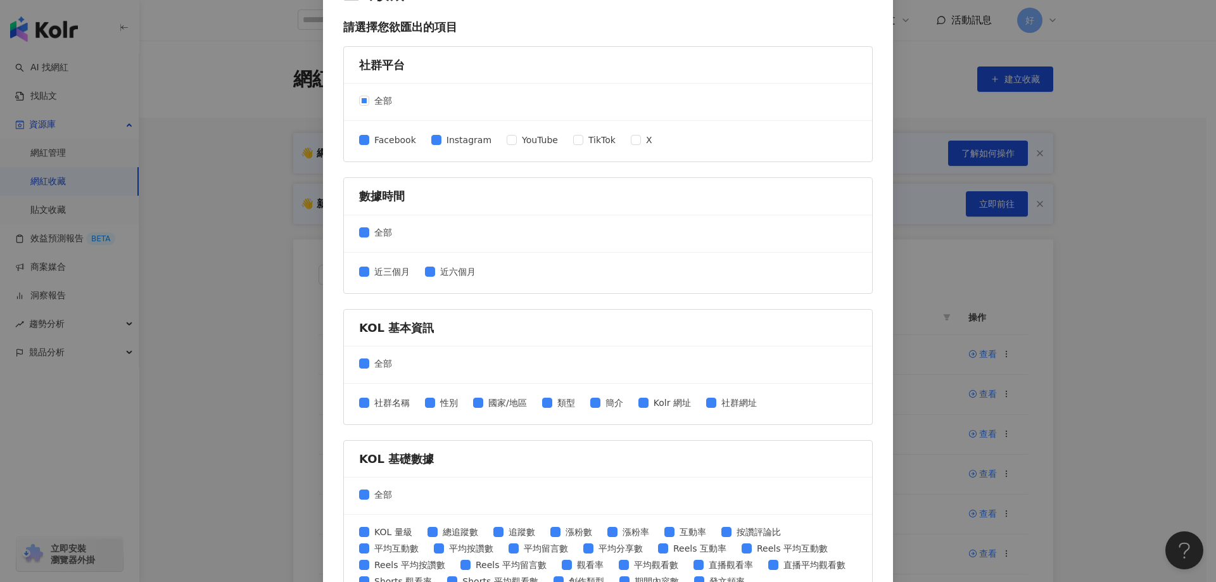
scroll to position [63, 0]
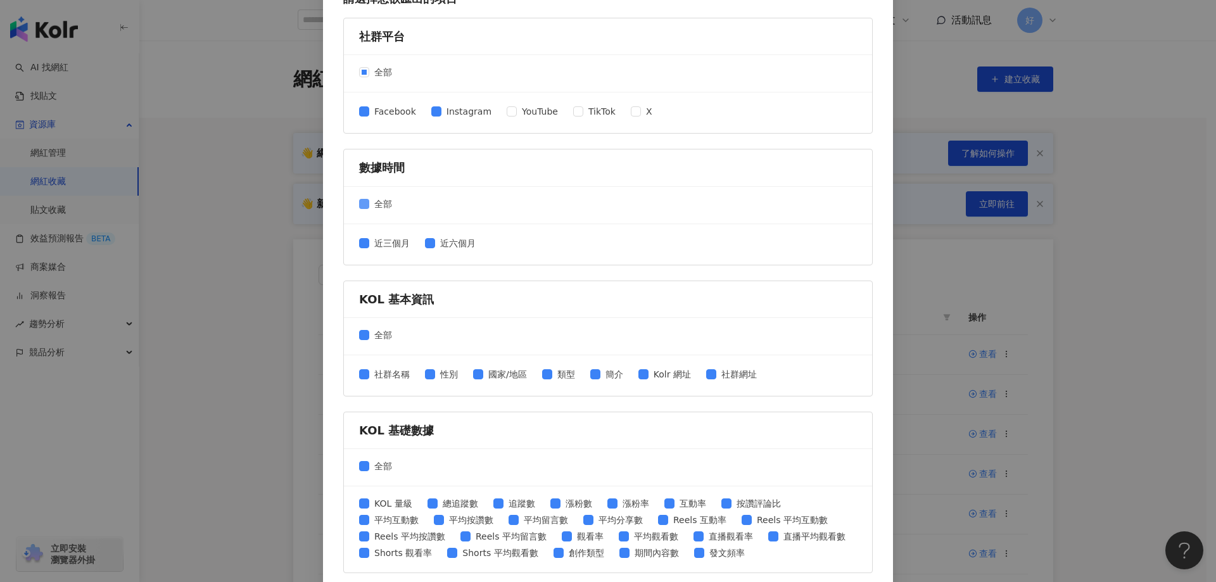
click at [382, 210] on span "全部" at bounding box center [383, 204] width 28 height 14
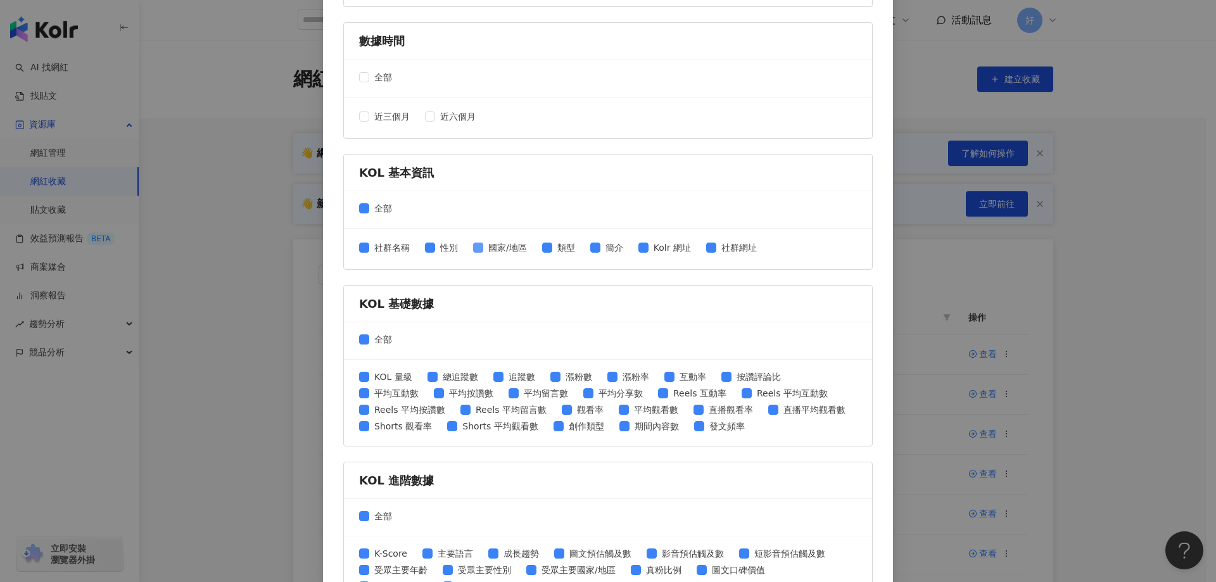
click at [491, 250] on span "國家/地區" at bounding box center [507, 248] width 49 height 14
click at [602, 251] on span "簡介" at bounding box center [614, 248] width 28 height 14
click at [648, 252] on span "Kolr 網址" at bounding box center [671, 248] width 47 height 14
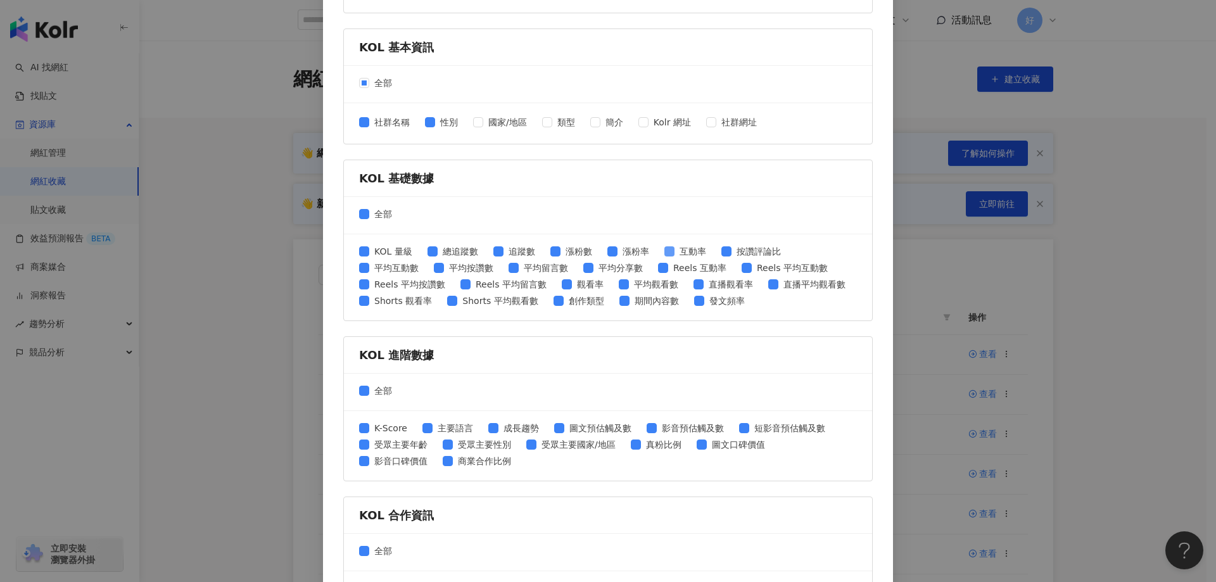
scroll to position [317, 0]
click at [372, 211] on span "全部" at bounding box center [383, 213] width 28 height 14
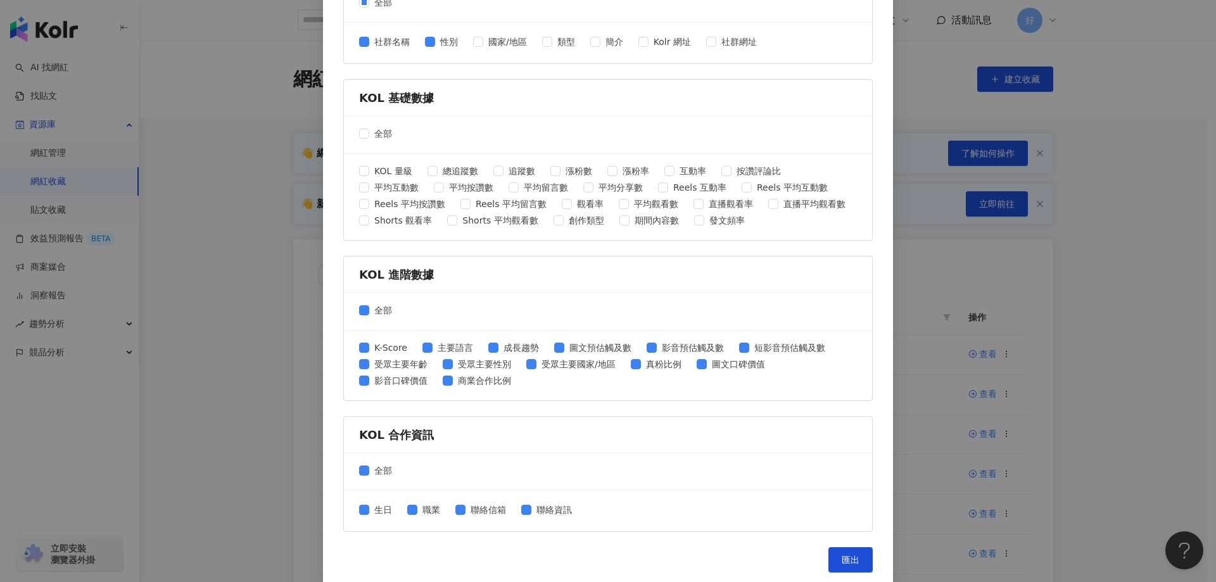
scroll to position [401, 0]
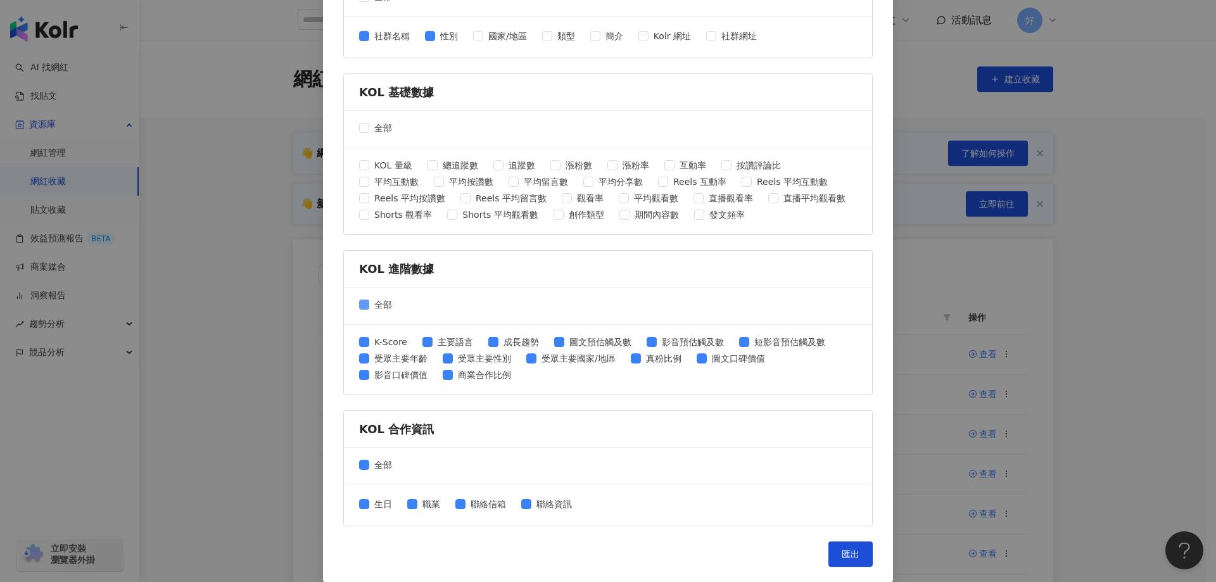
click at [369, 301] on span "全部" at bounding box center [383, 305] width 28 height 14
click at [377, 474] on div "全部" at bounding box center [608, 466] width 528 height 37
click at [376, 471] on span "全部" at bounding box center [383, 465] width 28 height 14
click at [453, 512] on div "生日 職業 聯絡信箱 聯絡資訊" at bounding box center [470, 505] width 223 height 16
click at [458, 512] on div "生日 職業 聯絡信箱 聯絡資訊" at bounding box center [470, 505] width 223 height 16
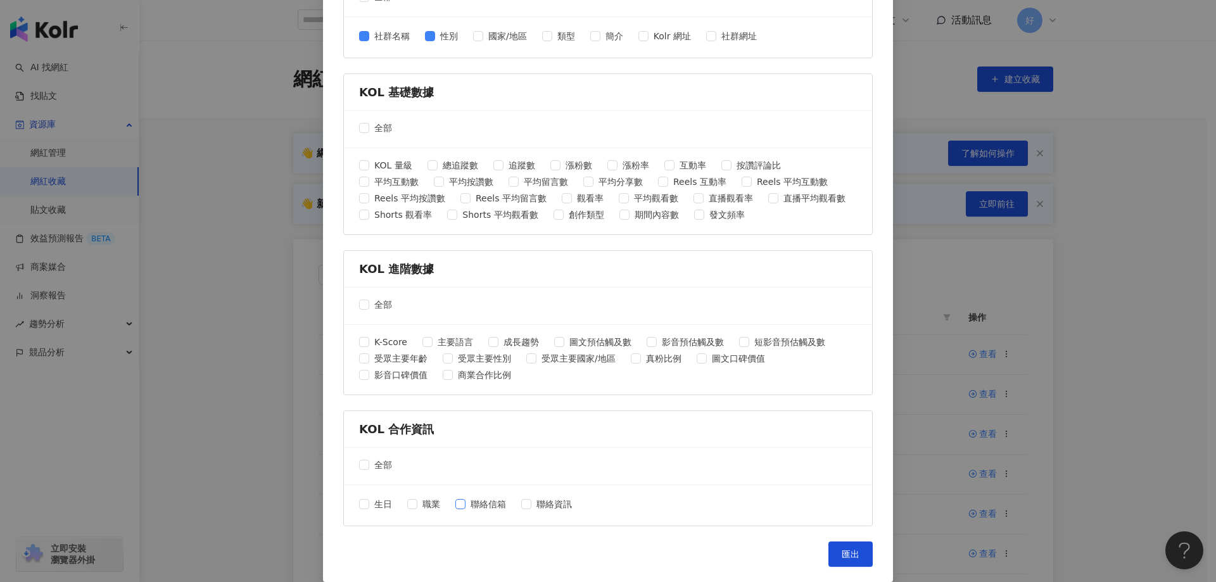
click at [459, 510] on label "聯絡信箱" at bounding box center [483, 504] width 56 height 14
click at [497, 501] on span "聯絡信箱" at bounding box center [488, 504] width 46 height 14
click at [538, 505] on span "聯絡資訊" at bounding box center [554, 504] width 46 height 14
click at [478, 507] on span "聯絡信箱" at bounding box center [488, 504] width 46 height 14
click at [834, 548] on button "匯出" at bounding box center [850, 553] width 44 height 25
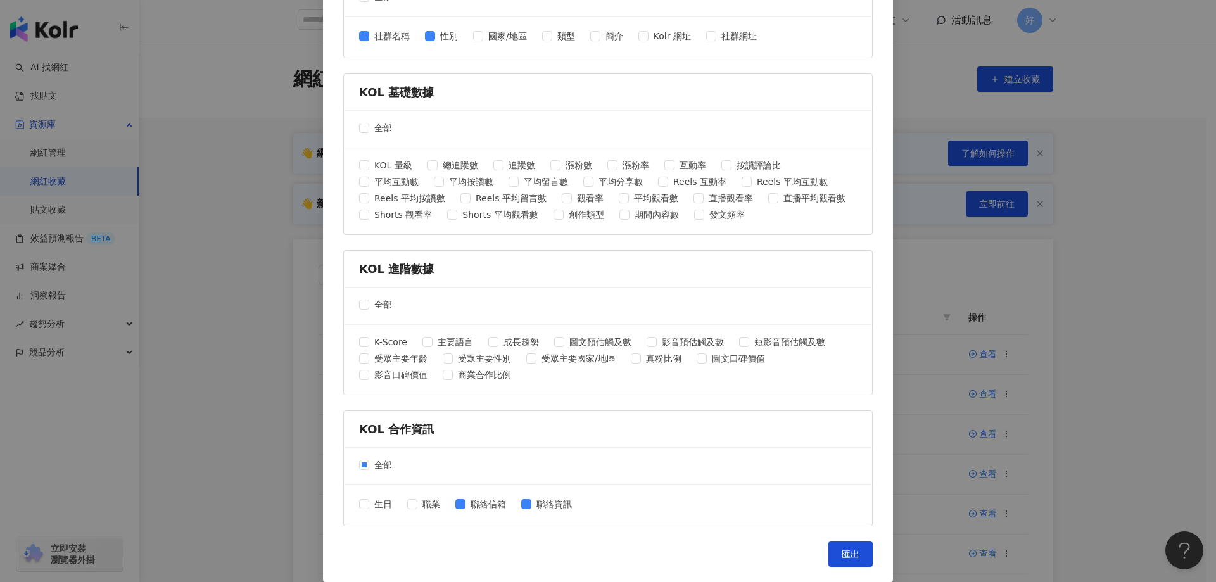
click at [838, 541] on div "匯出收藏 請選擇您欲匯出的項目 社群平台 全部 Facebook Instagram YouTube TikTok X 數據時間 全部 近三個月 近六個月 K…" at bounding box center [608, 90] width 570 height 983
click at [842, 555] on span "匯出" at bounding box center [851, 554] width 18 height 10
click at [1085, 220] on div "匯出收藏 請選擇您欲匯出的項目 社群平台 全部 Facebook Instagram YouTube TikTok X 數據時間 全部 近三個月 近六個月 K…" at bounding box center [608, 291] width 1216 height 582
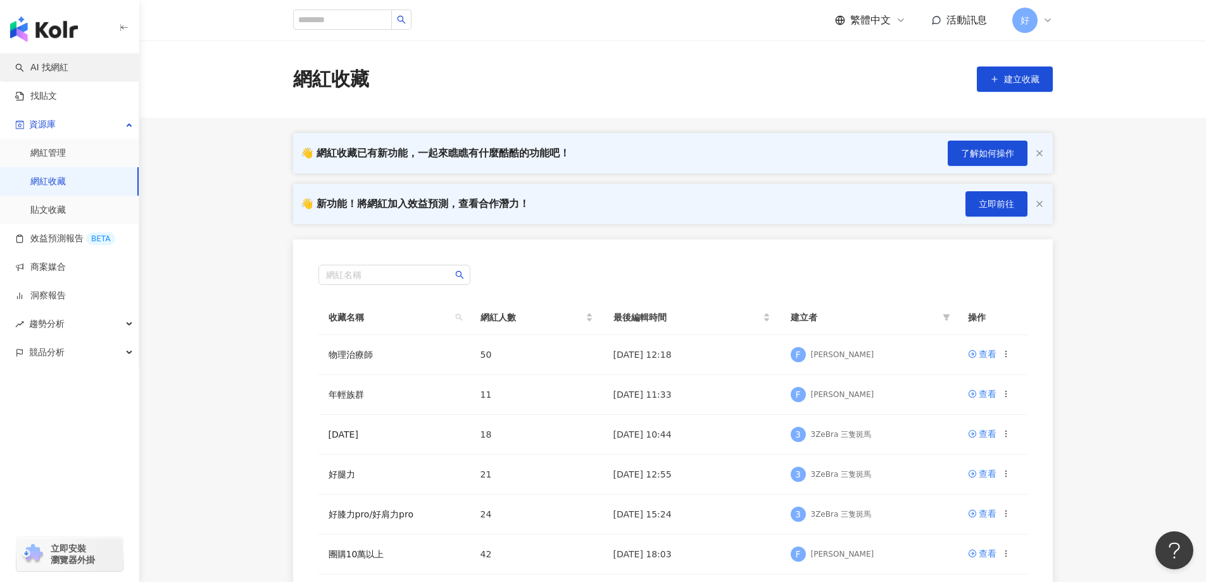
click at [64, 72] on link "AI 找網紅" at bounding box center [41, 67] width 53 height 13
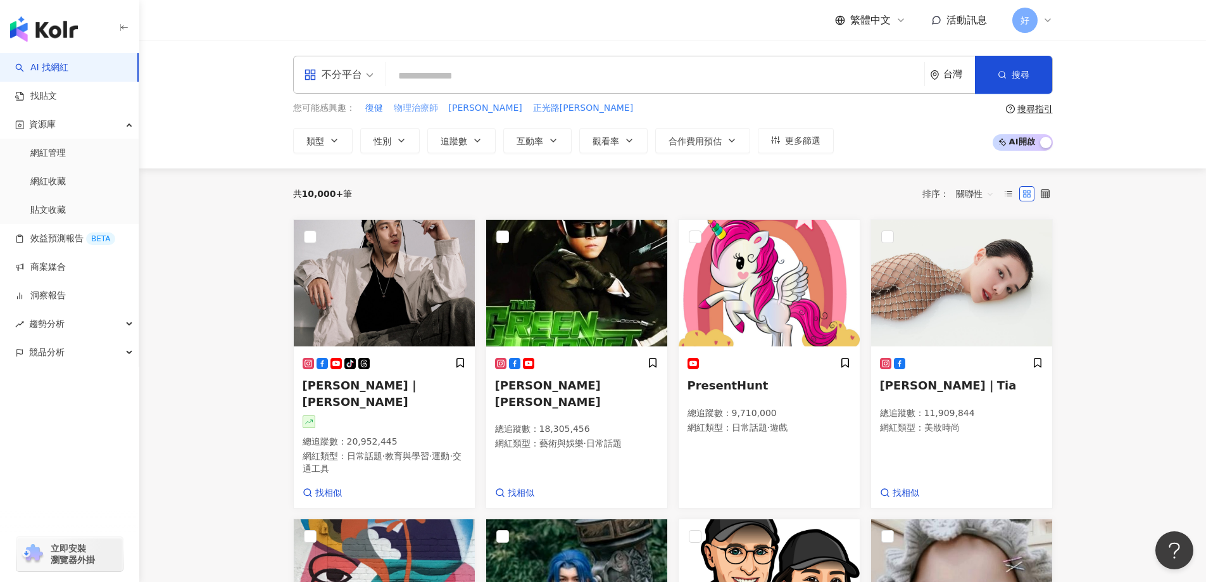
click at [406, 111] on span "物理治療師" at bounding box center [416, 108] width 44 height 13
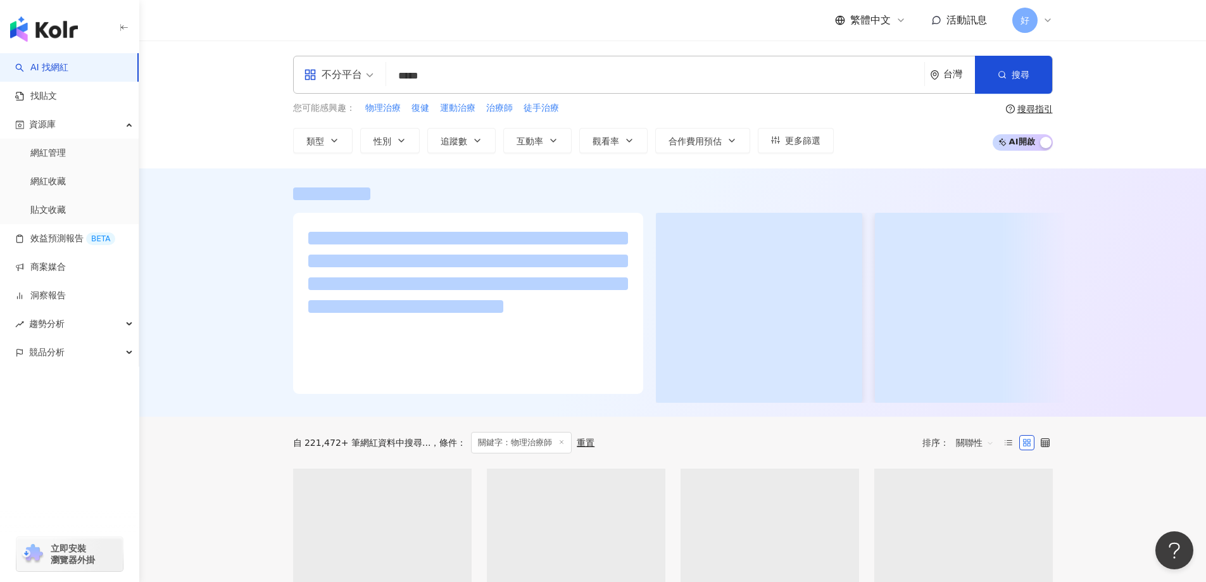
click at [467, 70] on input "*****" at bounding box center [655, 76] width 528 height 24
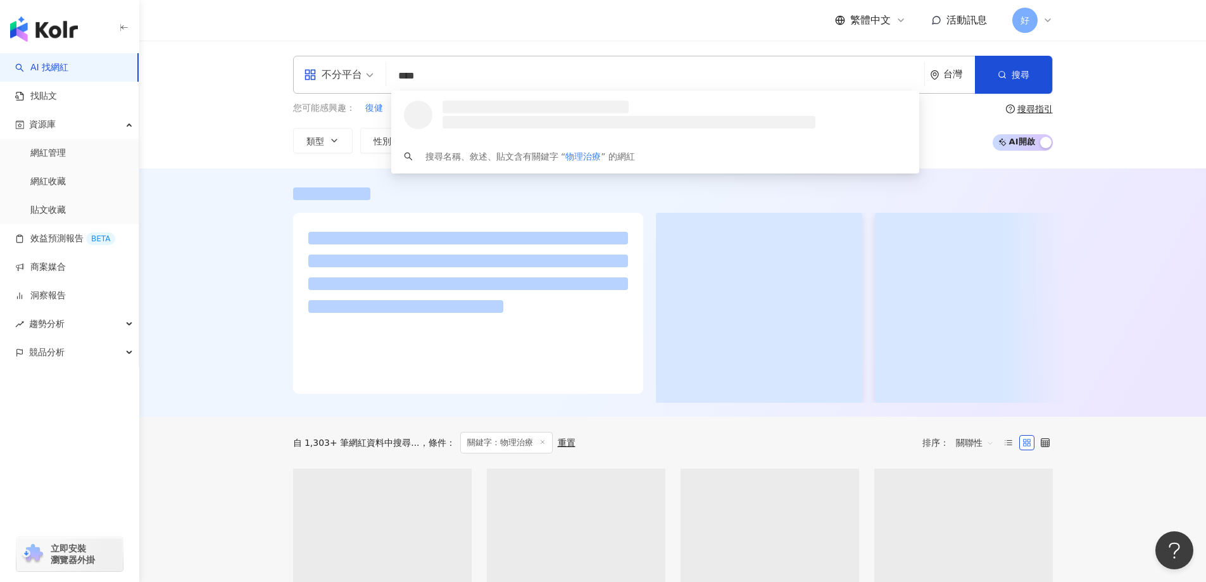
type input "****"
click at [213, 298] on div at bounding box center [672, 292] width 1067 height 248
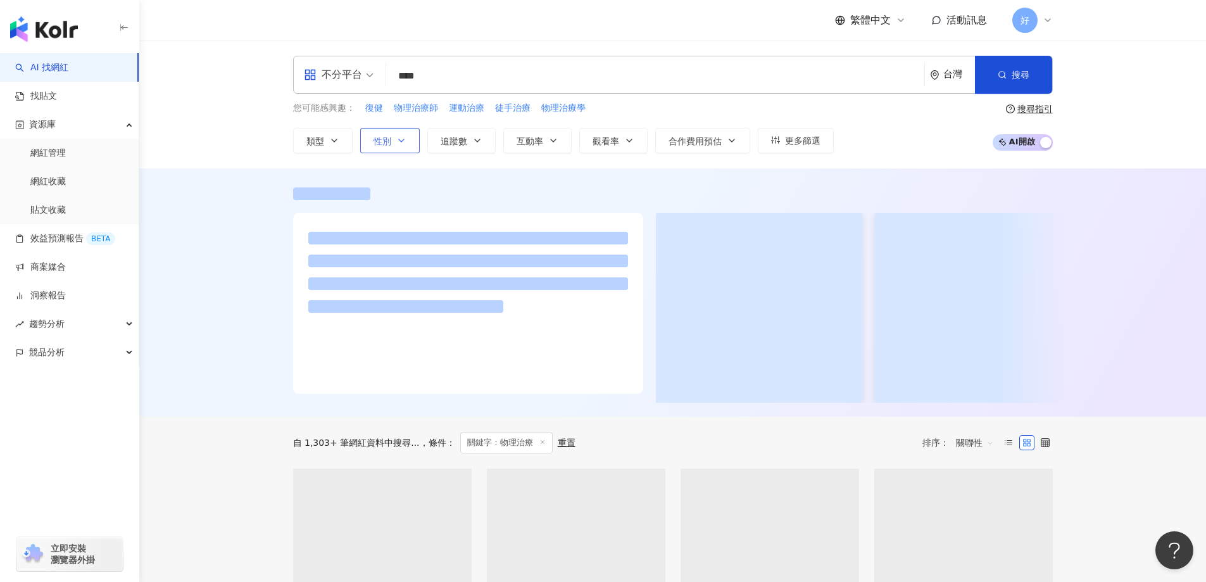
click at [371, 148] on button "性別" at bounding box center [390, 140] width 60 height 25
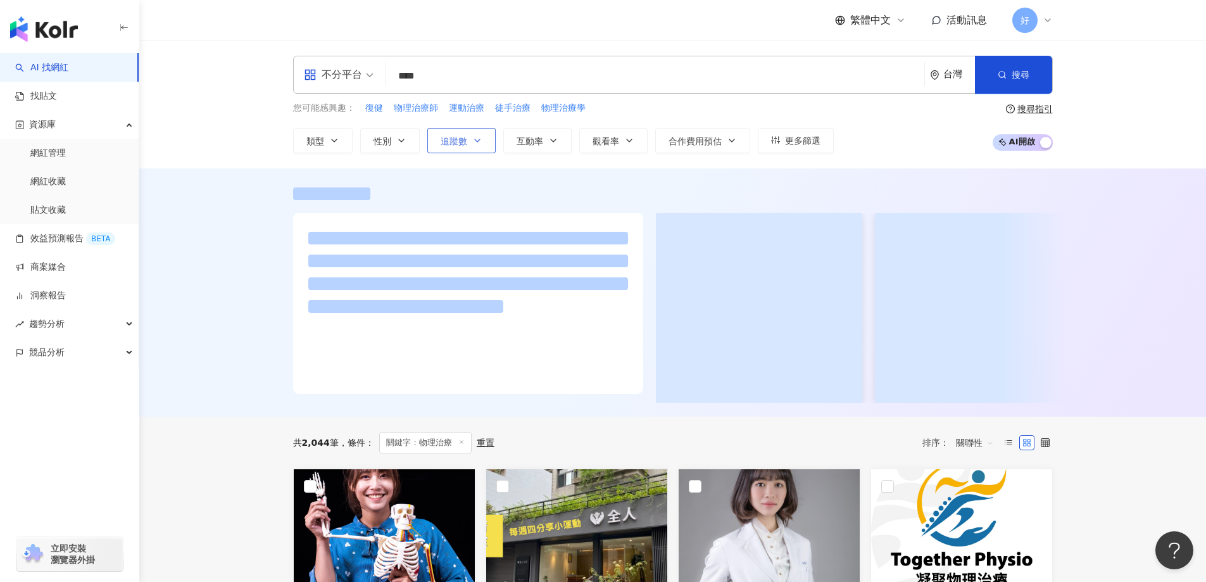
click at [477, 138] on icon "button" at bounding box center [477, 141] width 10 height 10
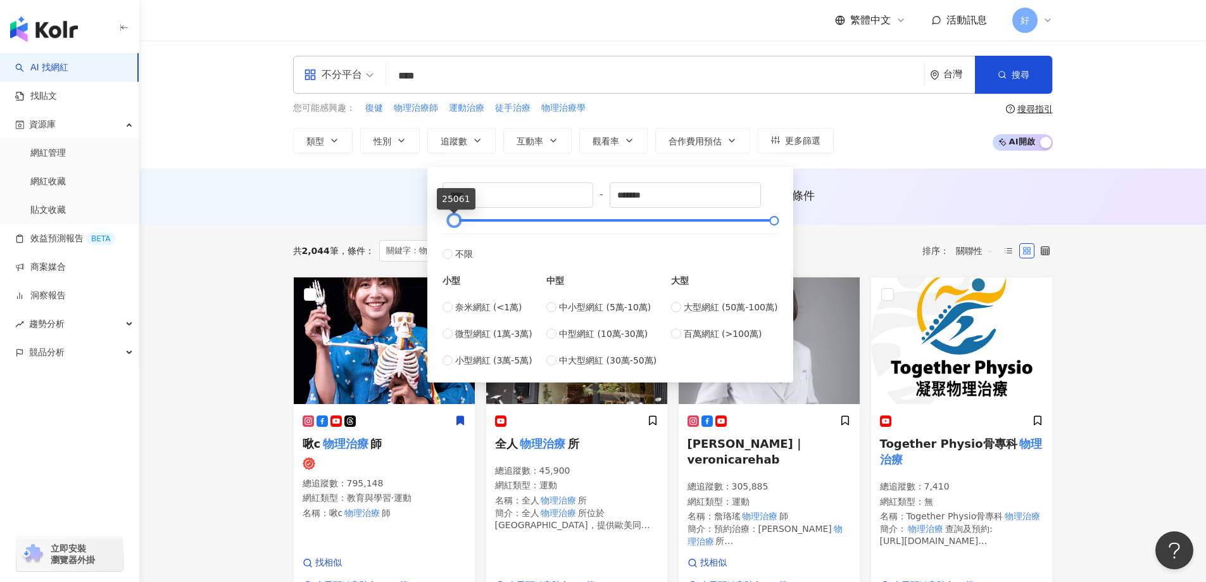
type input "*"
drag, startPoint x: 448, startPoint y: 225, endPoint x: 434, endPoint y: 232, distance: 15.9
click at [435, 232] on div "* - ******* 不限 小型 奈米網紅 (<1萬) 微型網紅 (1萬-3萬) 小型網紅 (3萬-5萬) 中型 中小型網紅 (5萬-10萬) 中型網紅 (…" at bounding box center [610, 275] width 351 height 200
click at [475, 304] on span "奈米網紅 (<1萬)" at bounding box center [488, 307] width 67 height 14
drag, startPoint x: 659, startPoint y: 190, endPoint x: 501, endPoint y: 205, distance: 159.0
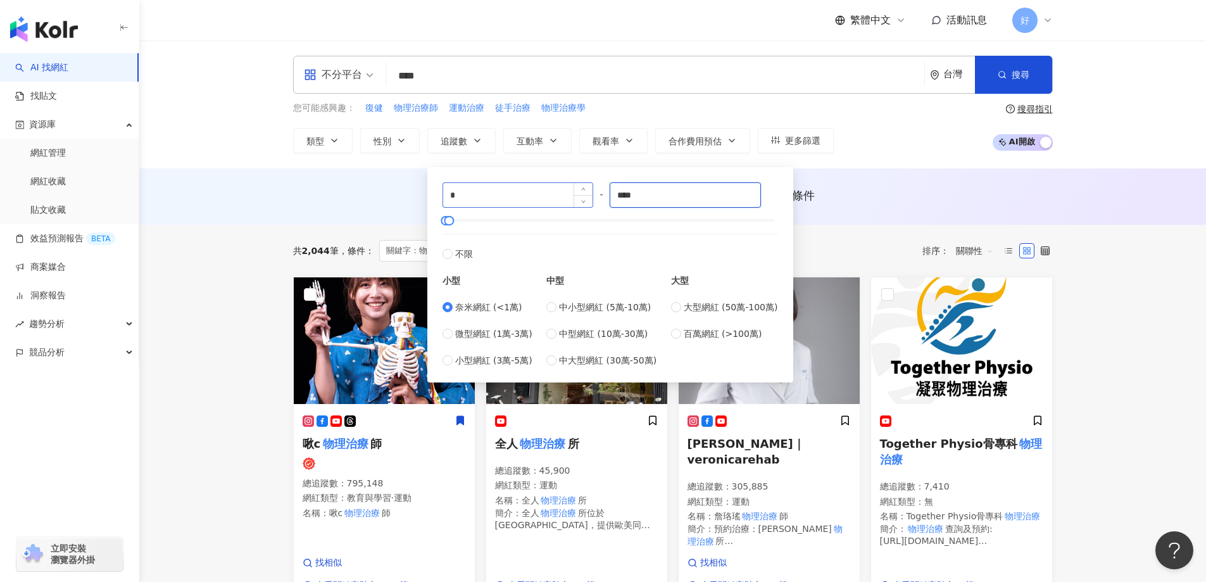
click at [501, 205] on div "* - **** 不限 小型 奈米網紅 (<1萬) 微型網紅 (1萬-3萬) 小型網紅 (3萬-5萬) 中型 中小型網紅 (5萬-10萬) 中型網紅 (10萬…" at bounding box center [611, 274] width 336 height 185
type input "*"
type input "****"
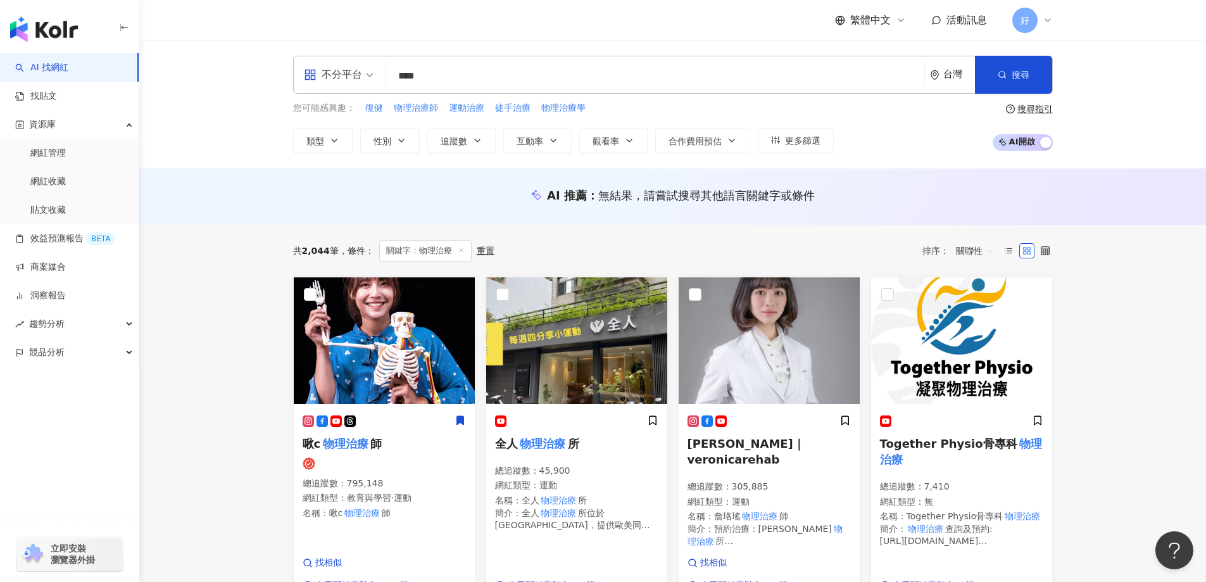
click at [297, 186] on div "AI 推薦 ： 無結果，請嘗試搜尋其他語言關鍵字或條件" at bounding box center [672, 196] width 1067 height 56
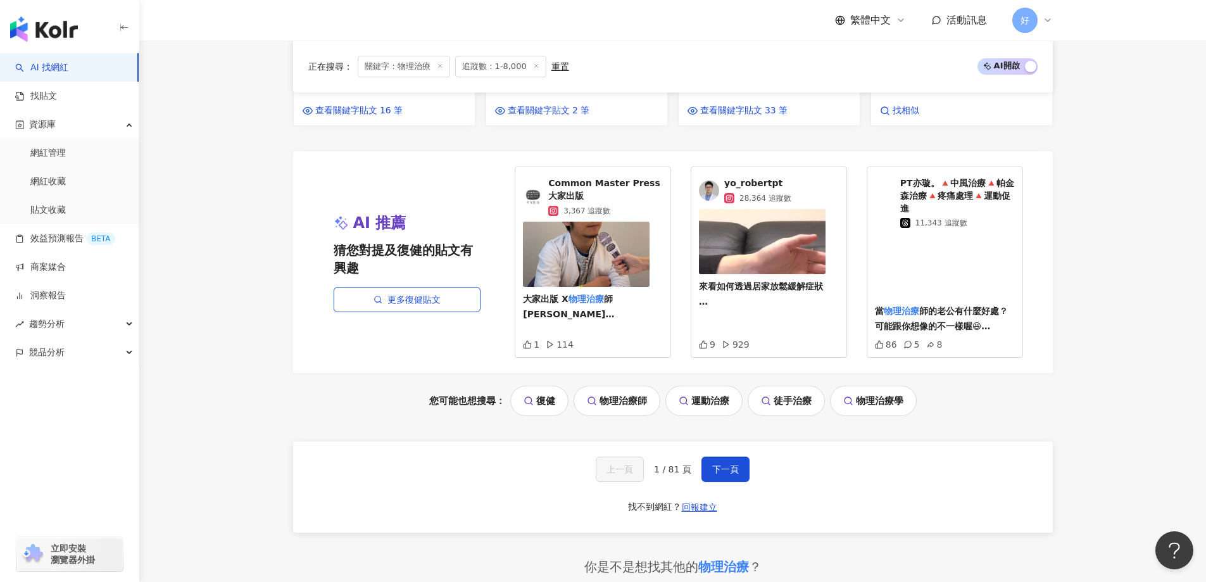
scroll to position [1065, 0]
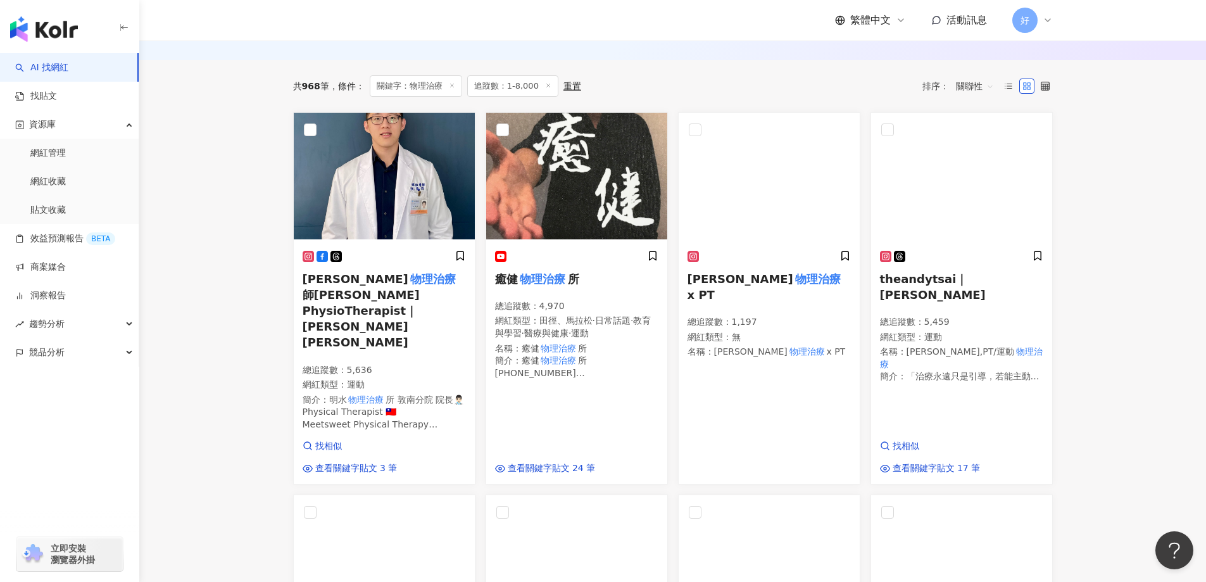
scroll to position [160, 0]
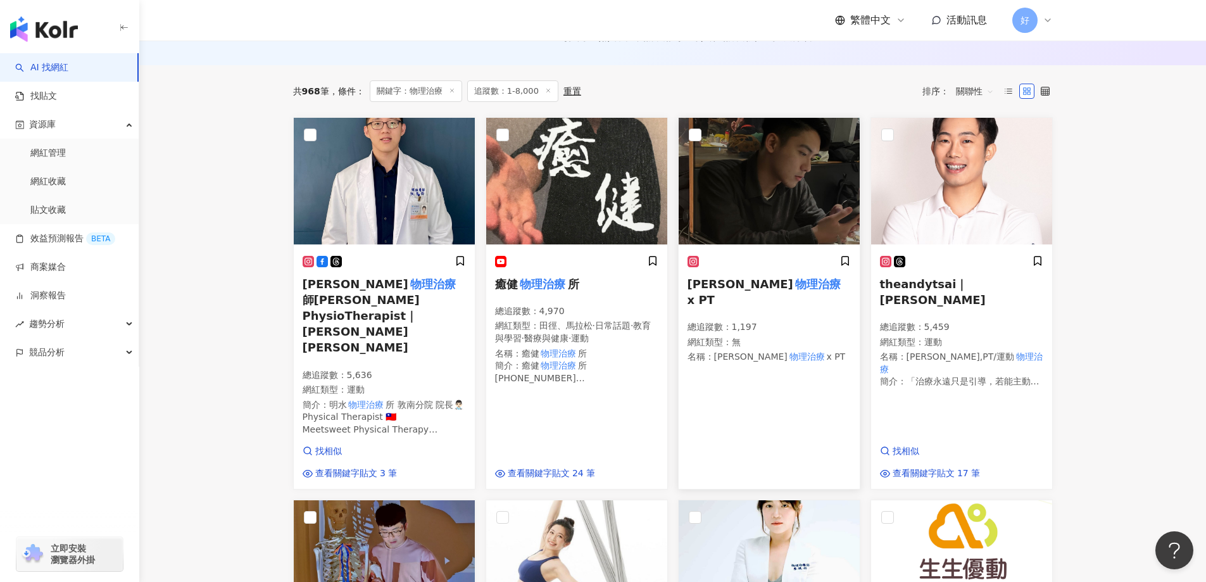
click at [793, 279] on mark "物理治療" at bounding box center [818, 284] width 50 height 18
click at [339, 160] on img at bounding box center [384, 181] width 181 height 127
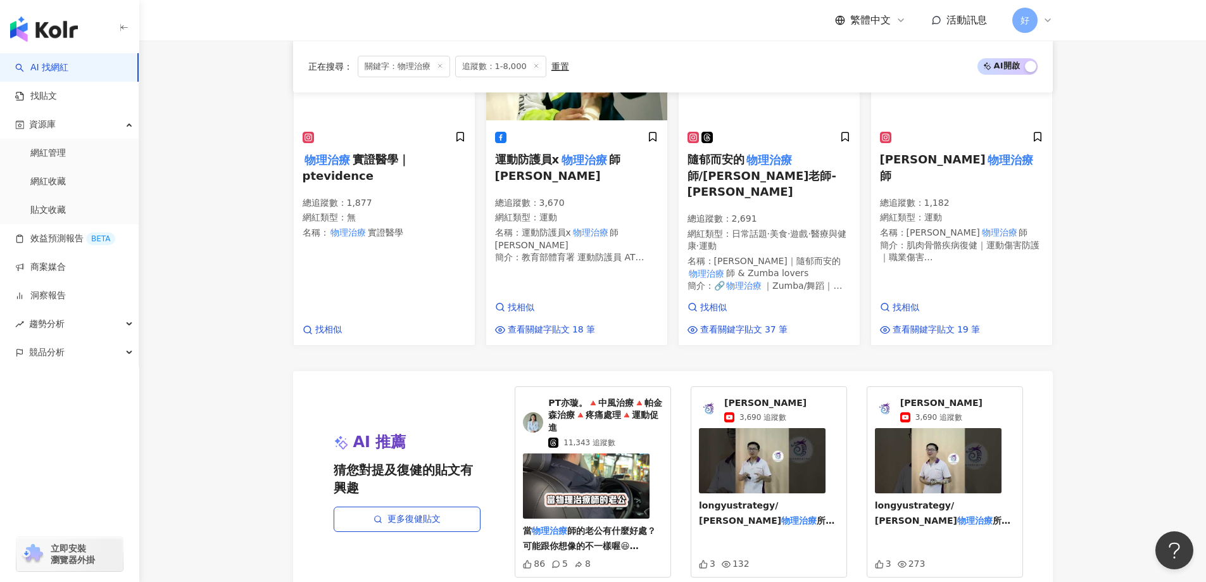
scroll to position [1203, 0]
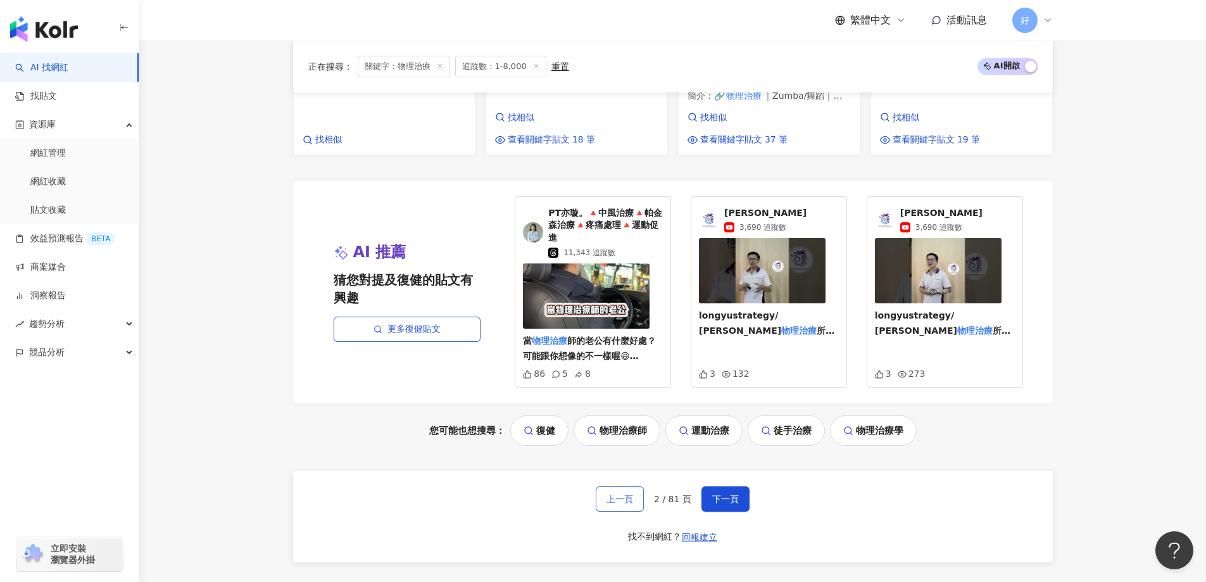
click at [631, 494] on span "上一頁" at bounding box center [620, 499] width 27 height 10
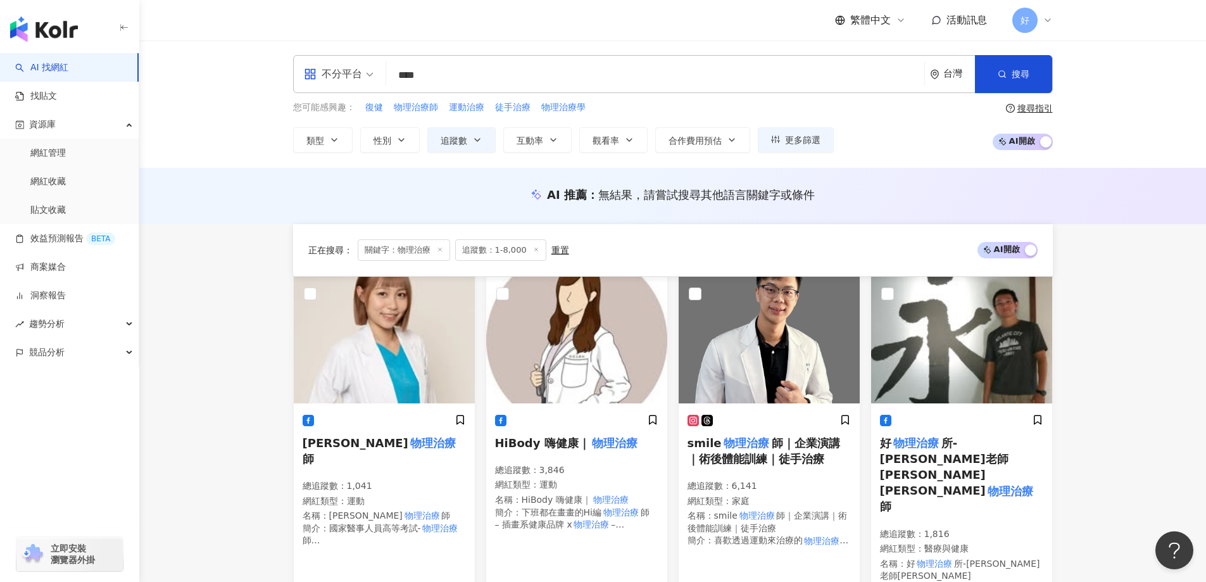
scroll to position [0, 0]
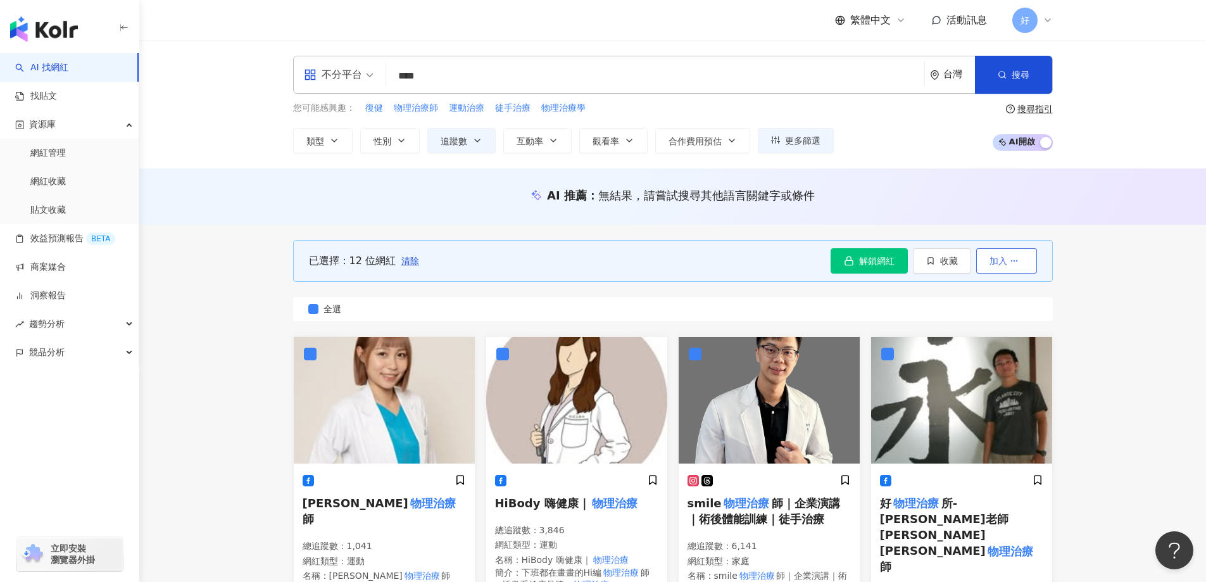
click at [1010, 264] on icon "button" at bounding box center [1014, 260] width 9 height 9
click at [949, 263] on span "收藏" at bounding box center [949, 261] width 18 height 10
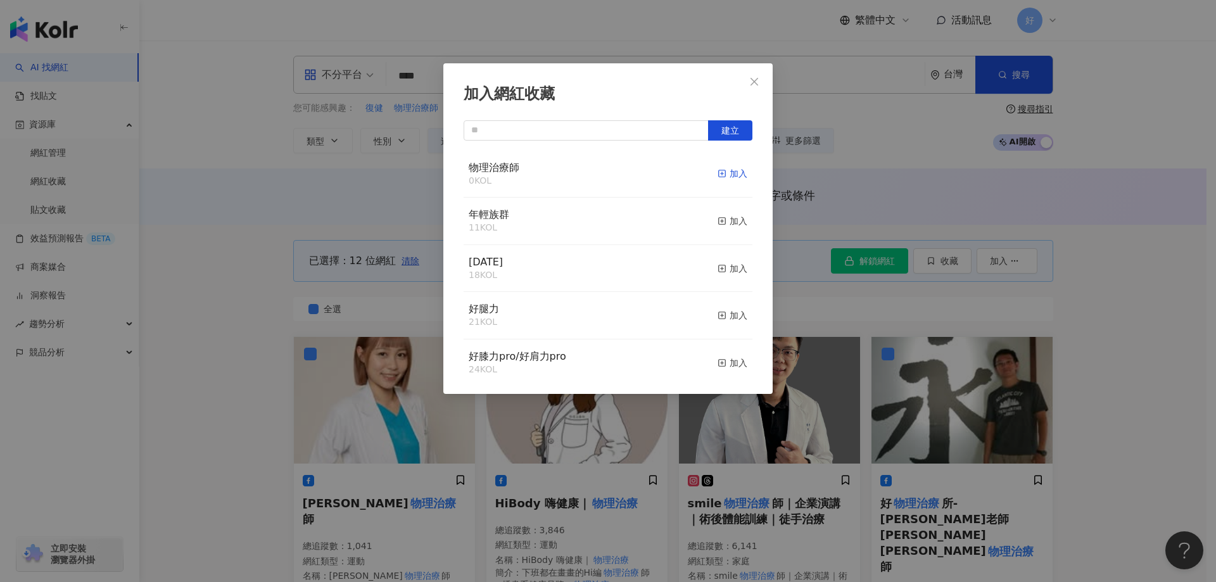
click at [729, 178] on div "加入" at bounding box center [732, 174] width 30 height 14
click at [750, 73] on button "Close" at bounding box center [754, 81] width 25 height 25
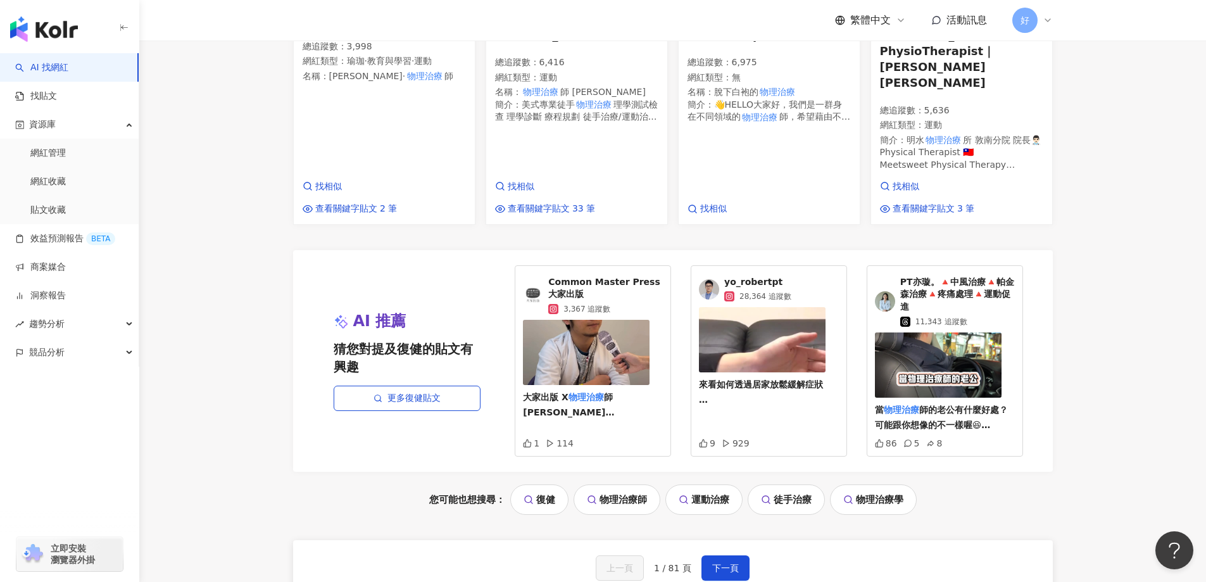
scroll to position [1393, 0]
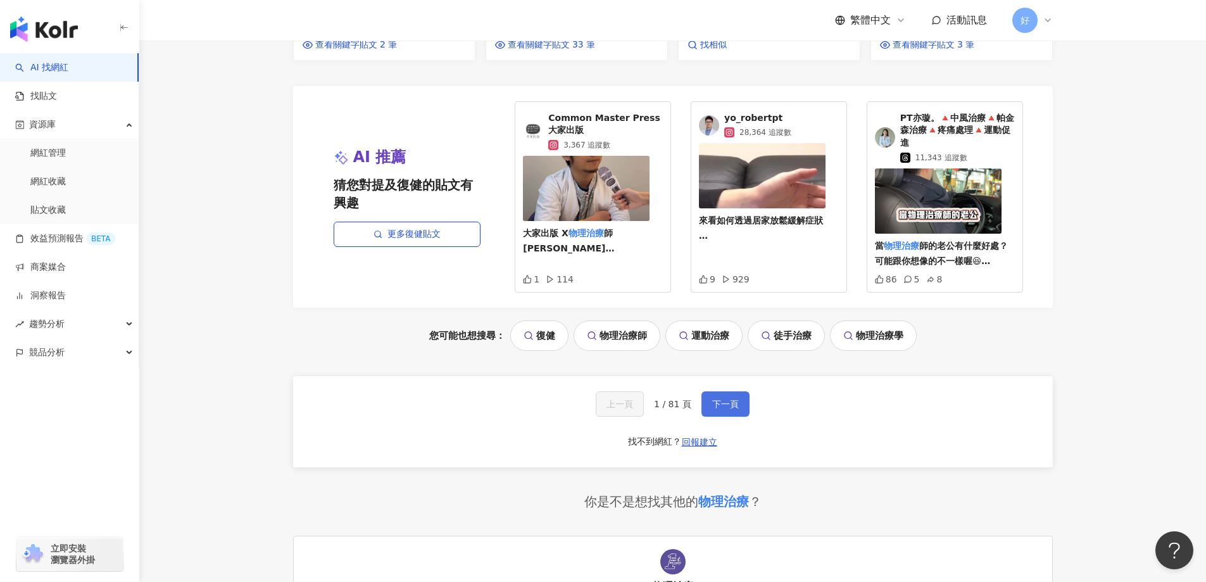
click at [719, 399] on span "下一頁" at bounding box center [725, 404] width 27 height 10
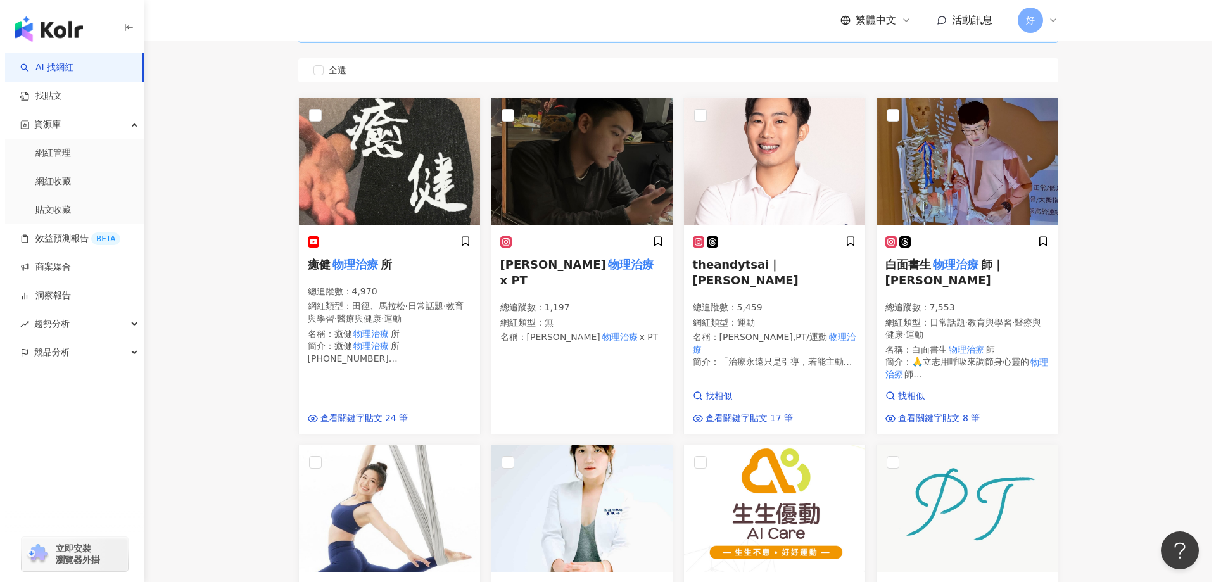
scroll to position [0, 0]
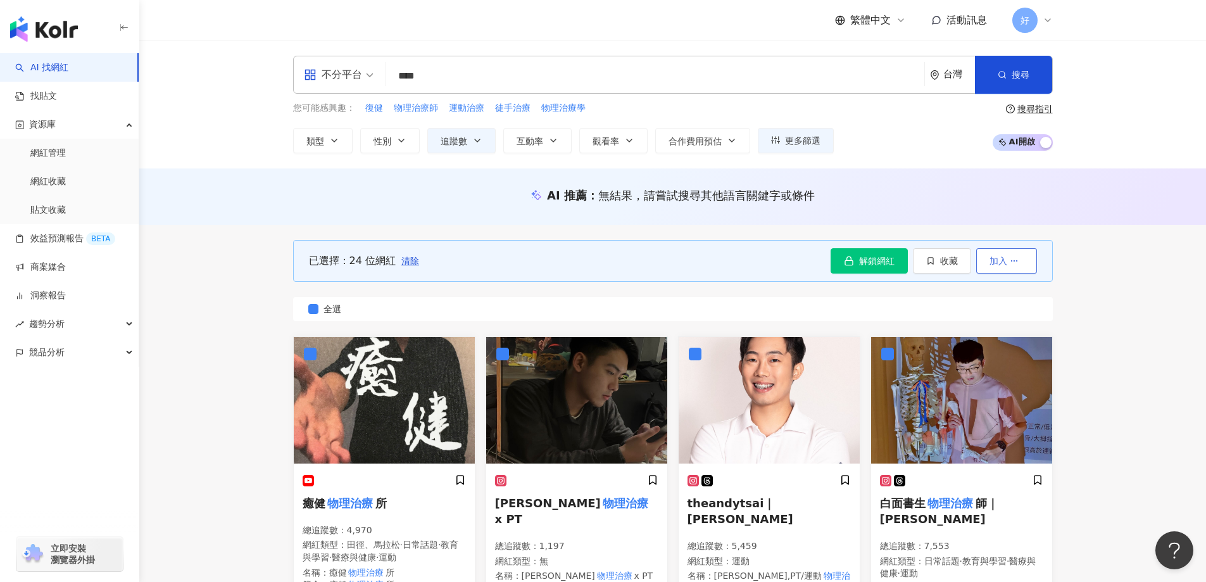
click at [998, 262] on span "加入" at bounding box center [999, 261] width 18 height 10
click at [589, 291] on div "已選擇：24 位網紅 清除 解鎖網紅 收藏 加入 全選" at bounding box center [673, 280] width 760 height 111
click at [928, 251] on button "收藏" at bounding box center [942, 260] width 58 height 25
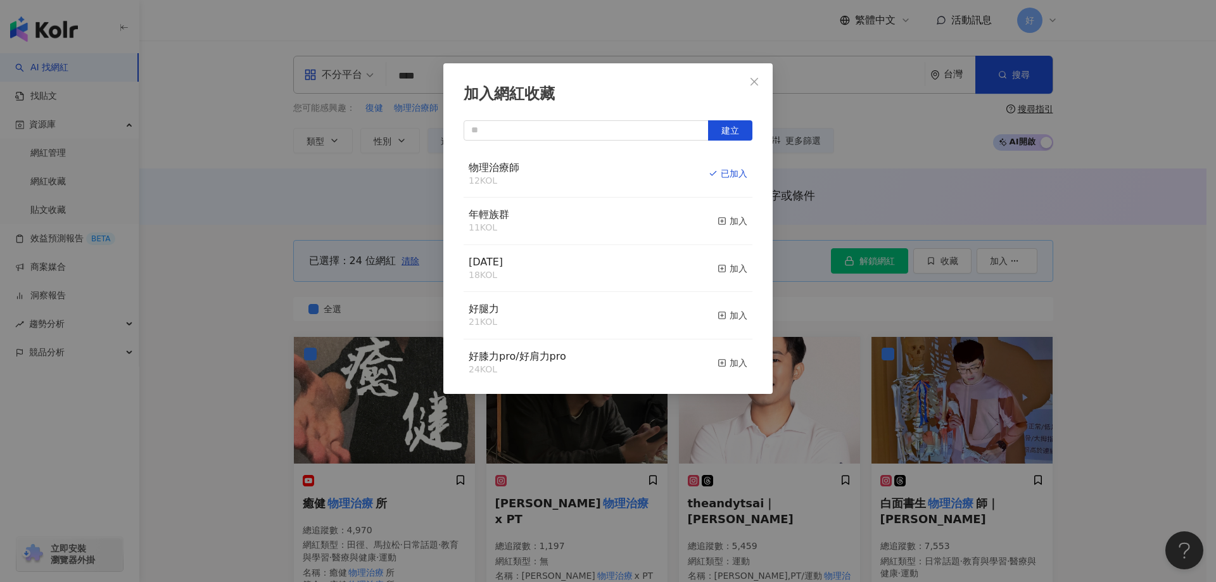
click at [728, 195] on div "物理治療師 12 KOL 已加入" at bounding box center [608, 174] width 289 height 47
click at [752, 87] on button "Close" at bounding box center [754, 81] width 25 height 25
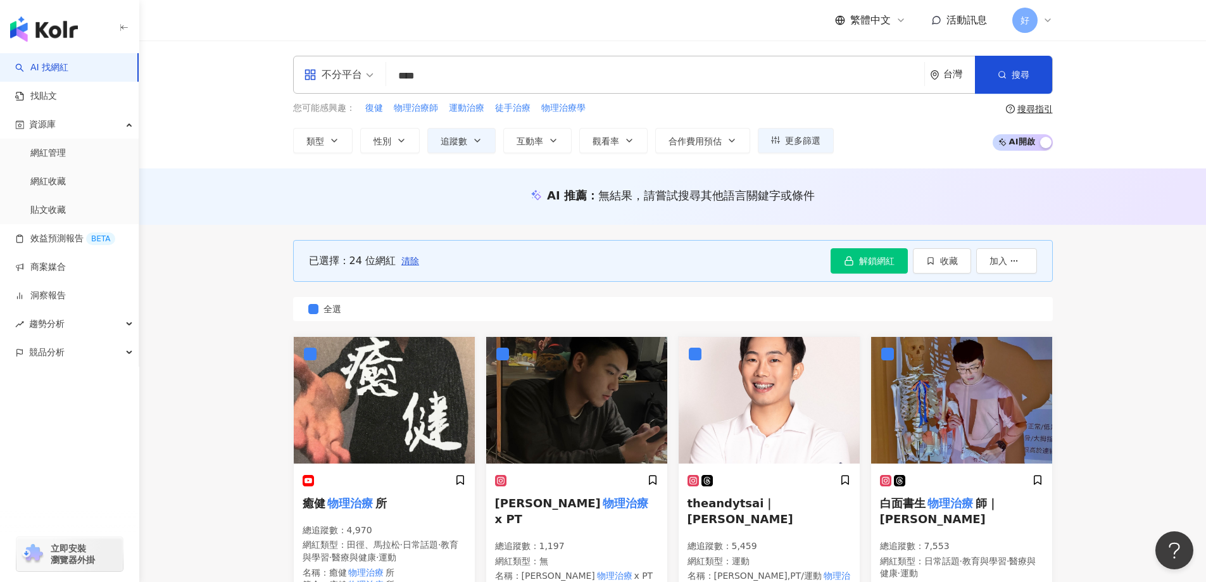
click at [781, 260] on div "已選擇：24 位網紅 清除 解鎖網紅 收藏 加入" at bounding box center [673, 261] width 760 height 42
click at [923, 260] on button "收藏" at bounding box center [942, 260] width 58 height 25
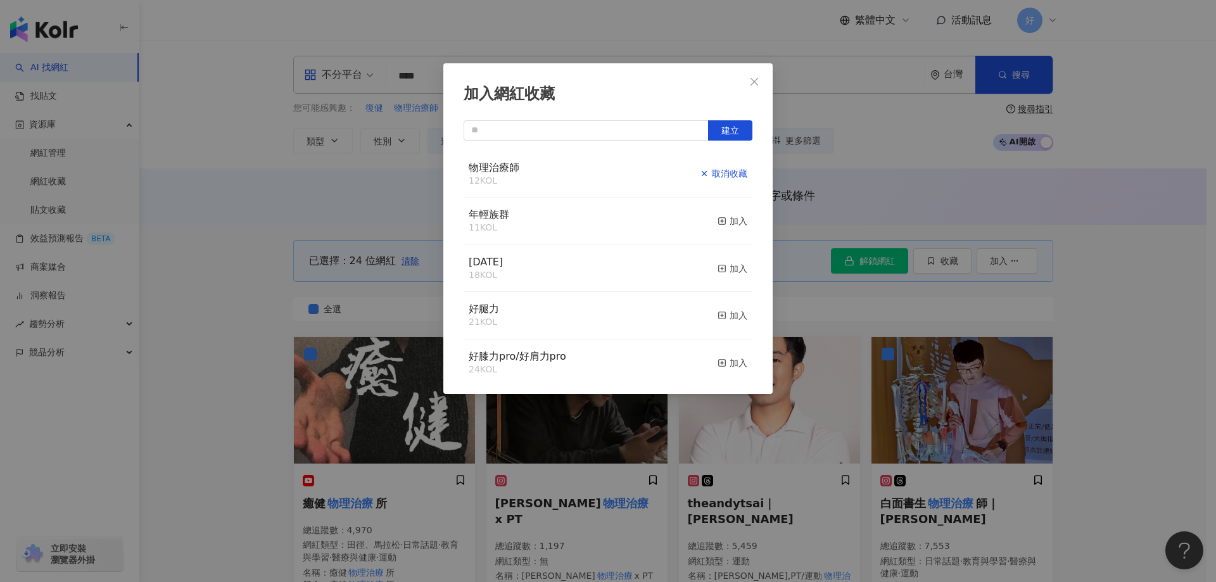
click at [714, 173] on div "取消收藏" at bounding box center [723, 174] width 47 height 14
click at [725, 178] on div "加入" at bounding box center [732, 174] width 30 height 14
click at [756, 84] on icon "close" at bounding box center [754, 81] width 8 height 8
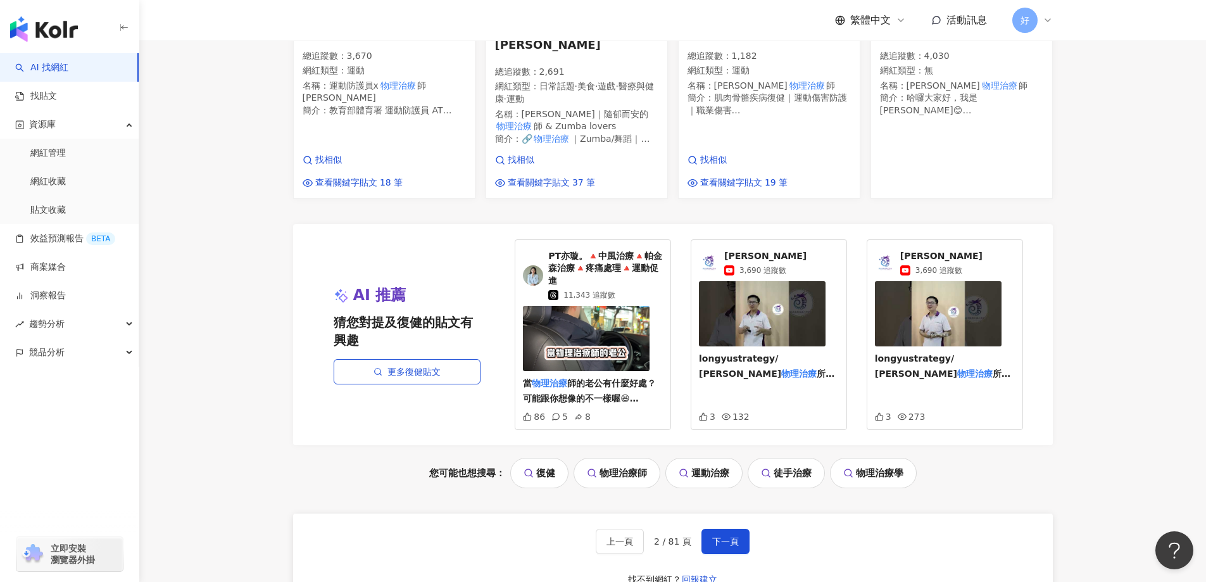
scroll to position [1203, 0]
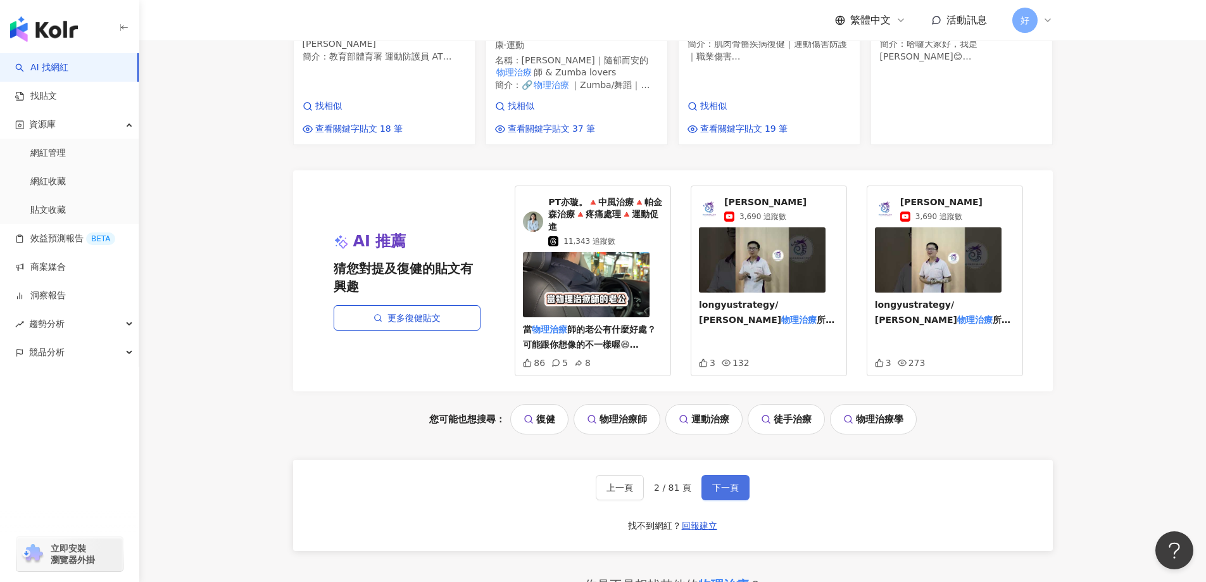
click at [702, 475] on button "下一頁" at bounding box center [726, 487] width 48 height 25
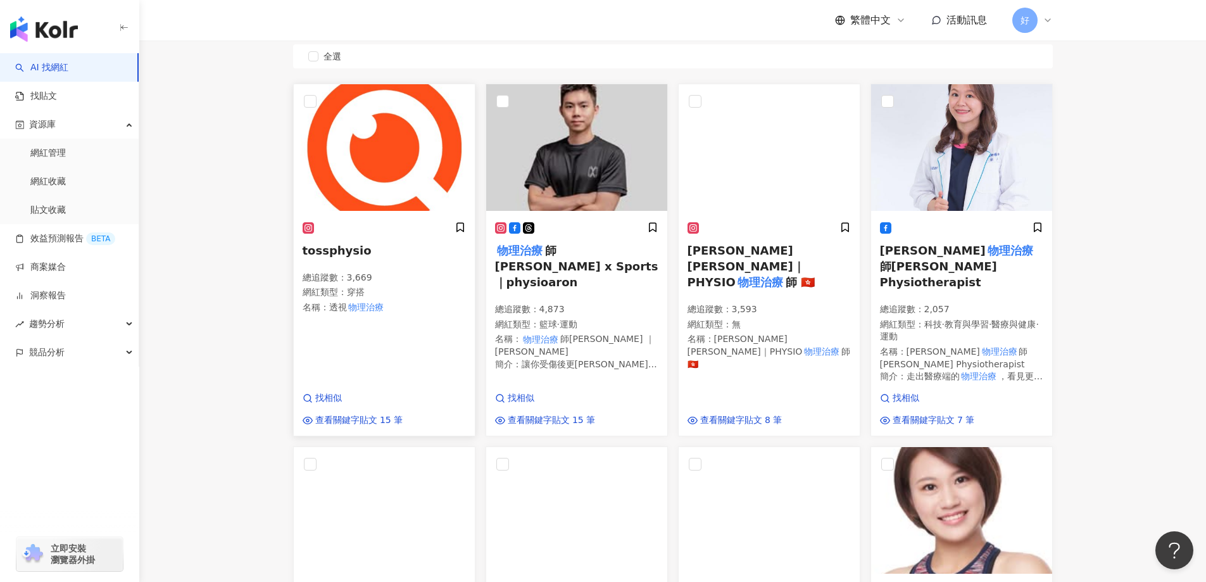
scroll to position [126, 0]
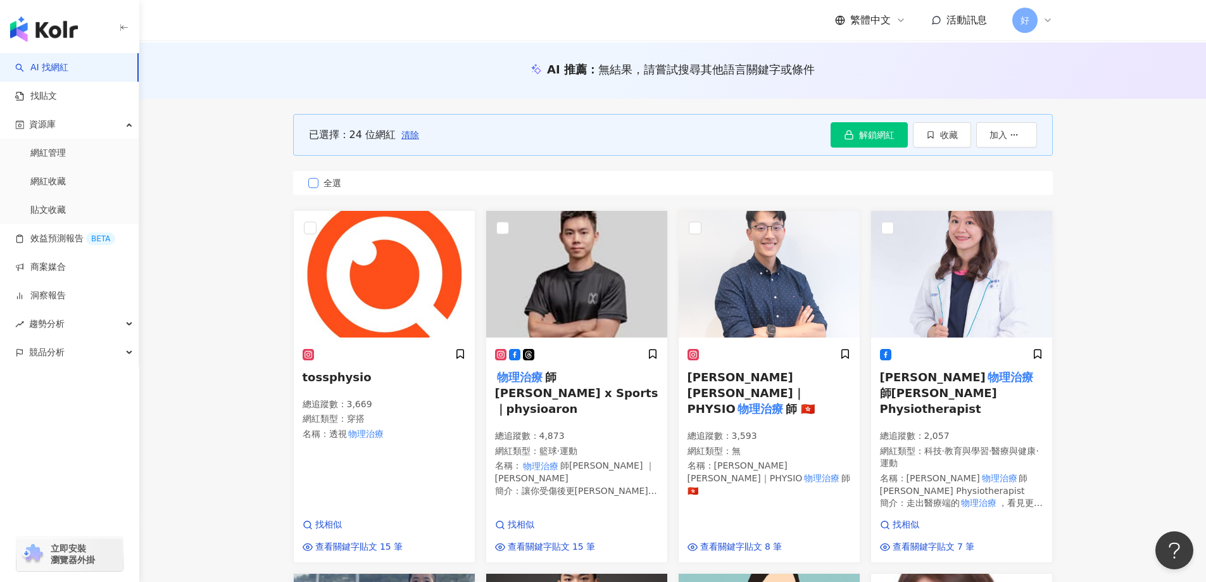
click at [313, 175] on label "全選" at bounding box center [673, 183] width 760 height 24
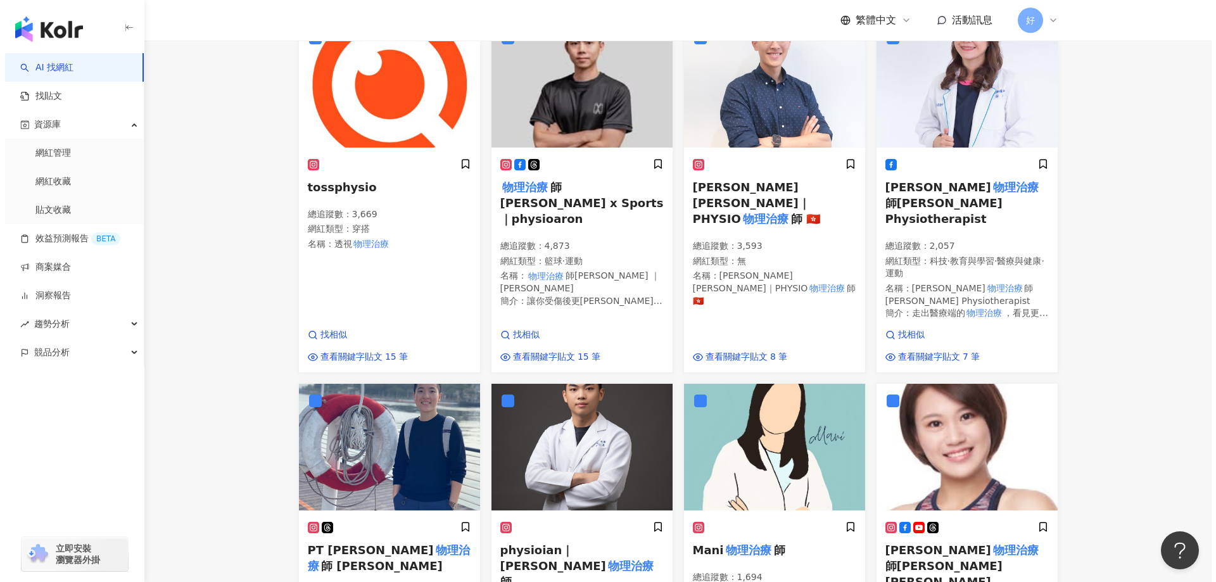
scroll to position [63, 0]
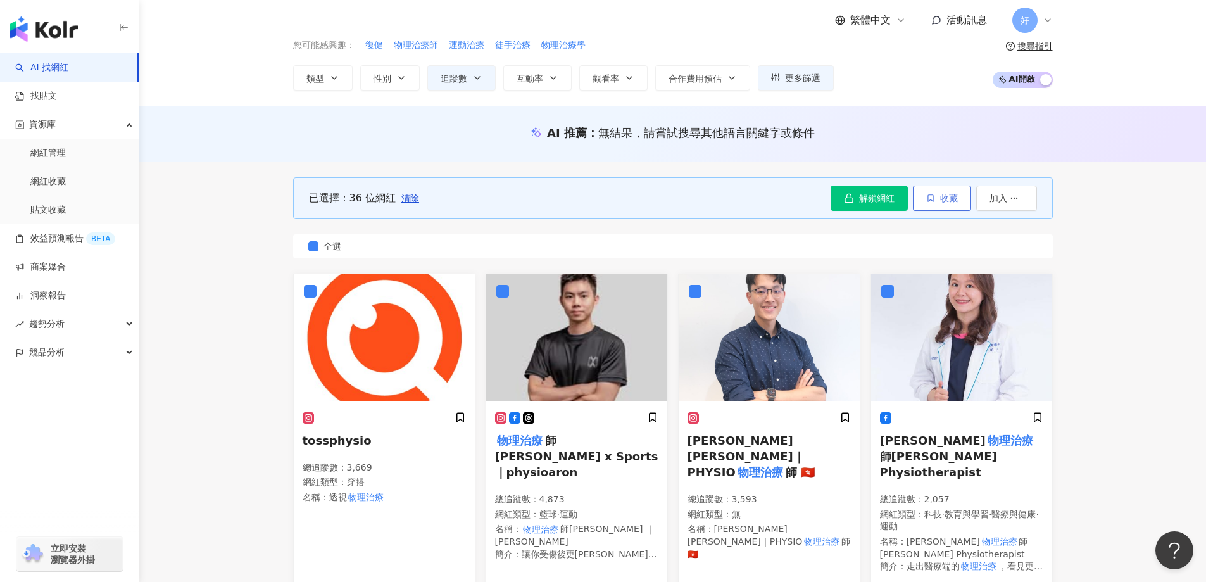
click at [945, 208] on button "收藏" at bounding box center [942, 198] width 58 height 25
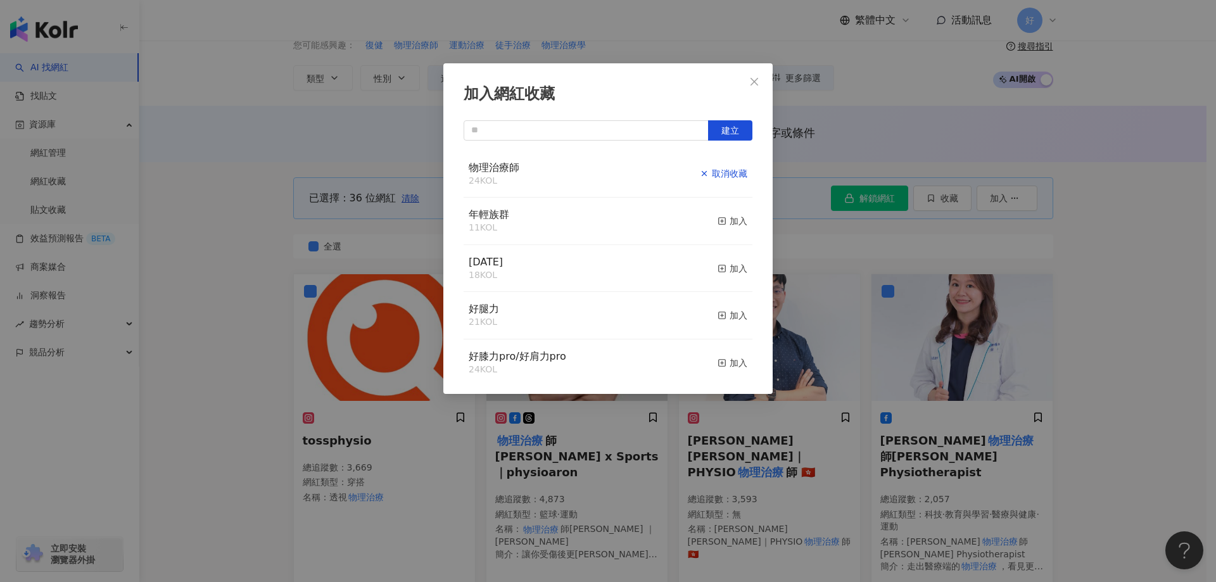
click at [729, 179] on div "取消收藏" at bounding box center [723, 174] width 47 height 14
click at [759, 85] on icon "close" at bounding box center [754, 82] width 10 height 10
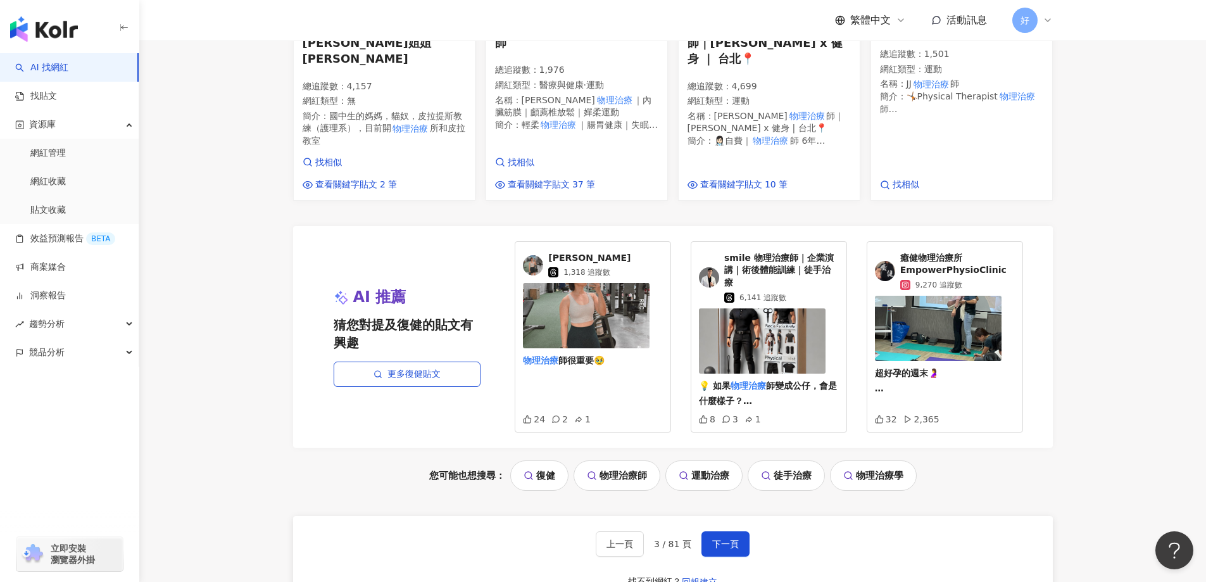
scroll to position [1392, 0]
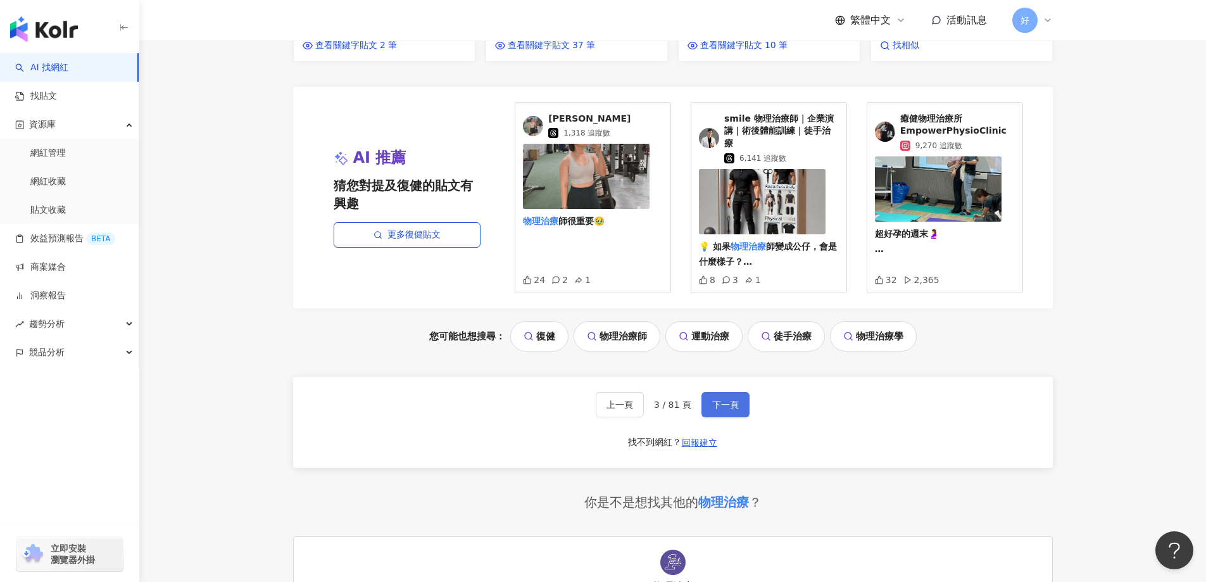
click at [733, 392] on button "下一頁" at bounding box center [726, 404] width 48 height 25
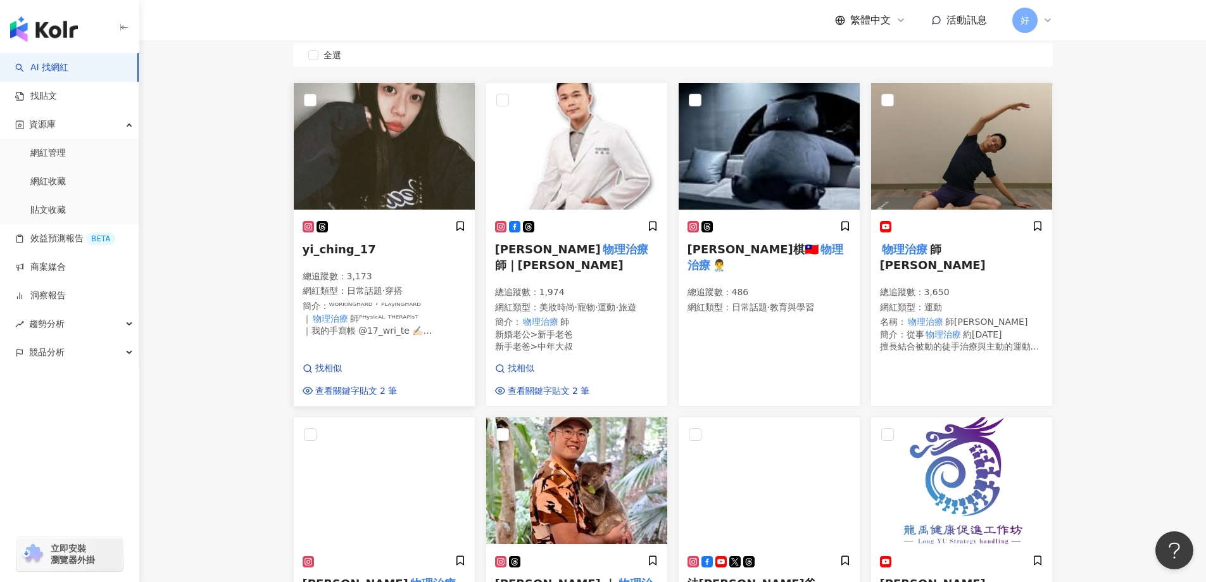
scroll to position [0, 0]
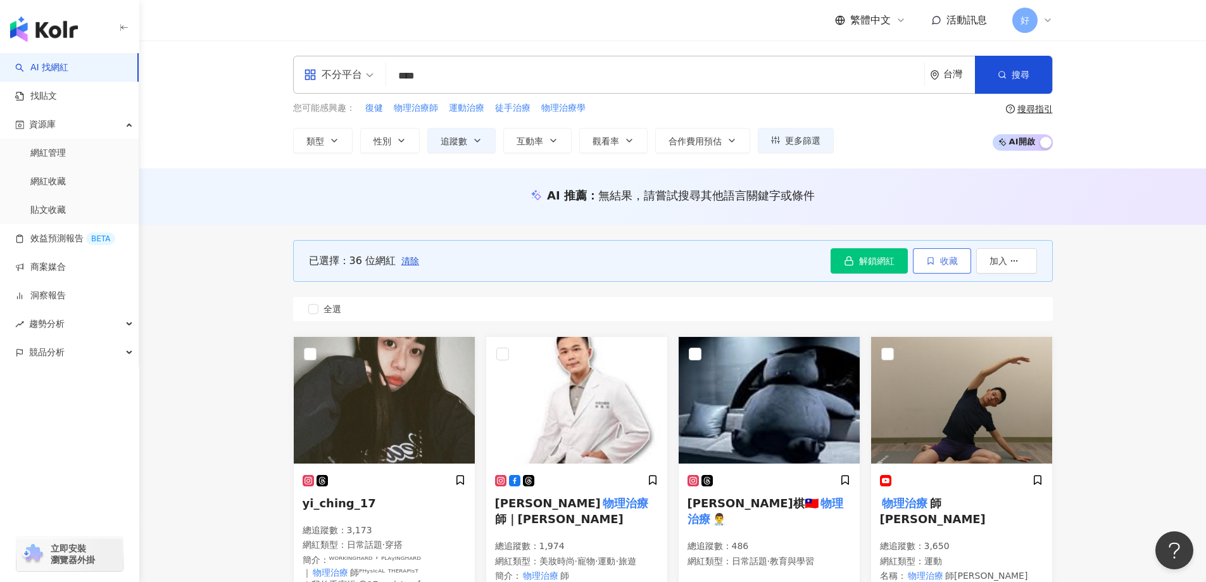
click at [950, 259] on span "收藏" at bounding box center [949, 261] width 18 height 10
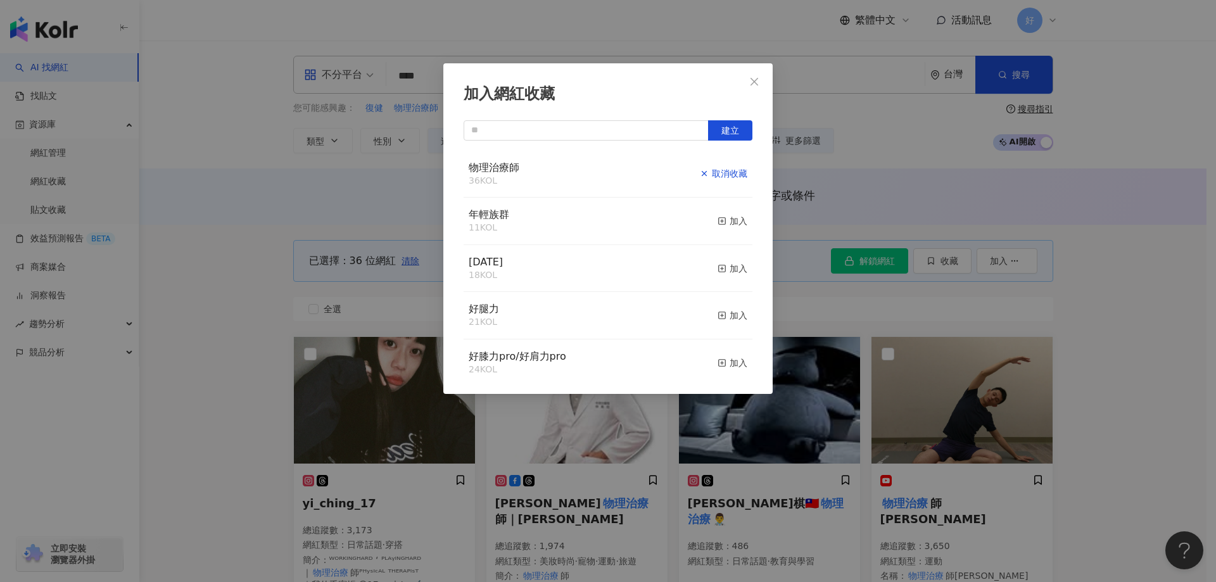
click at [717, 180] on div "取消收藏" at bounding box center [723, 174] width 47 height 14
click at [729, 174] on div at bounding box center [608, 173] width 289 height 45
click at [730, 174] on div "加入" at bounding box center [732, 174] width 30 height 14
click at [752, 77] on icon "close" at bounding box center [754, 82] width 10 height 10
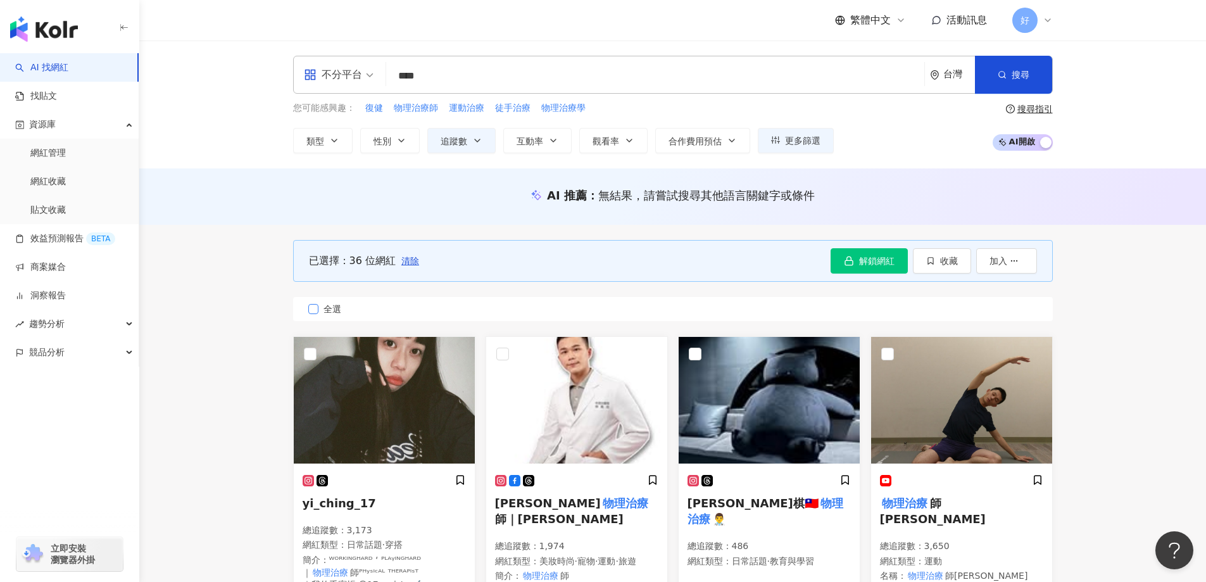
click at [341, 301] on label "全選" at bounding box center [673, 309] width 760 height 24
click at [945, 259] on span "收藏" at bounding box center [949, 261] width 18 height 10
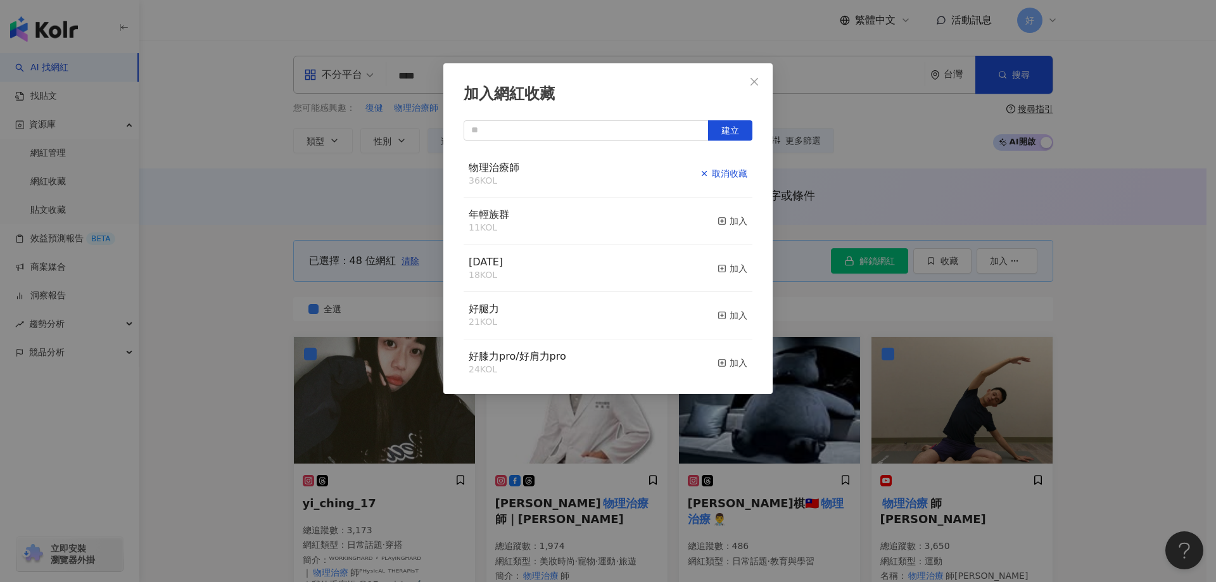
click at [733, 176] on div "取消收藏" at bounding box center [723, 174] width 47 height 14
click at [733, 176] on div at bounding box center [608, 173] width 289 height 45
click at [734, 176] on div "取消收藏" at bounding box center [723, 174] width 47 height 14
click at [733, 175] on div "加入" at bounding box center [732, 174] width 30 height 14
click at [753, 84] on icon "close" at bounding box center [754, 81] width 8 height 8
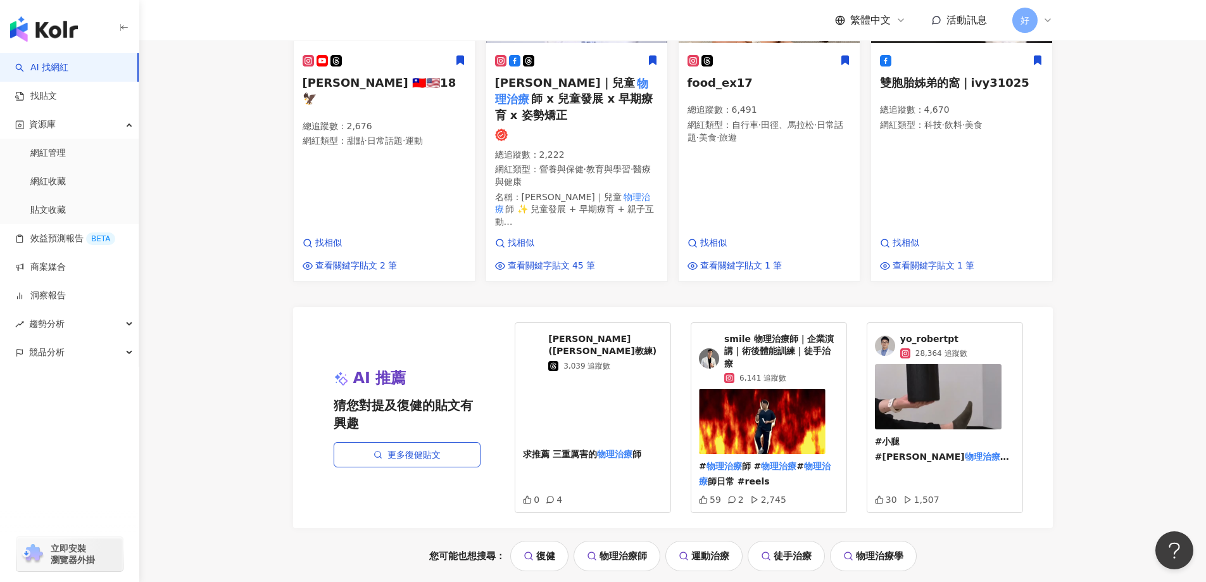
scroll to position [1266, 0]
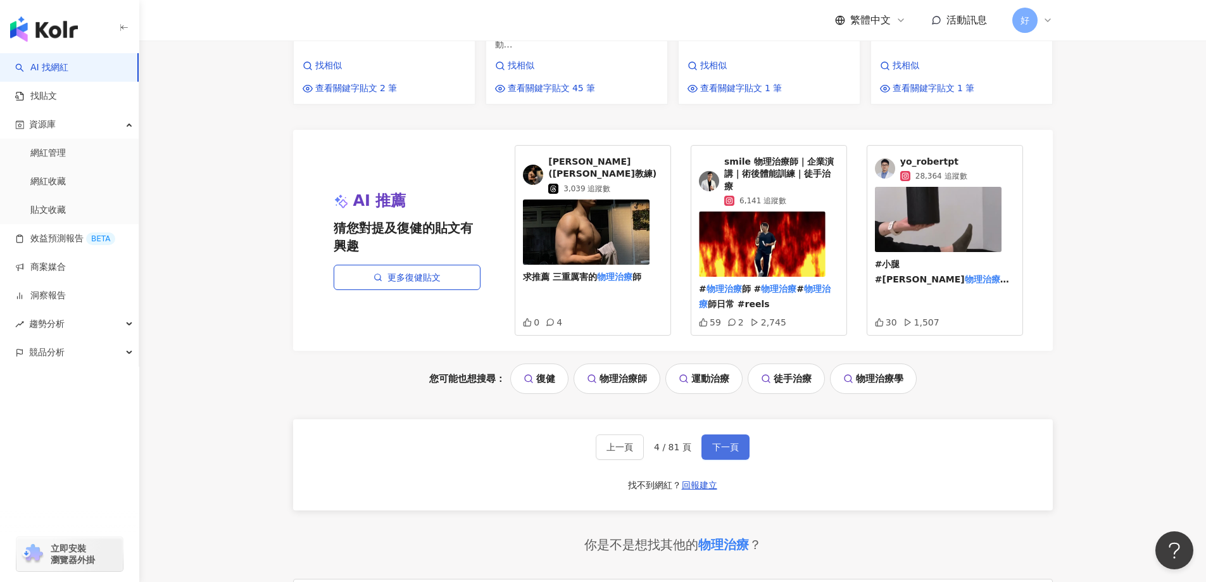
click at [731, 442] on span "下一頁" at bounding box center [725, 447] width 27 height 10
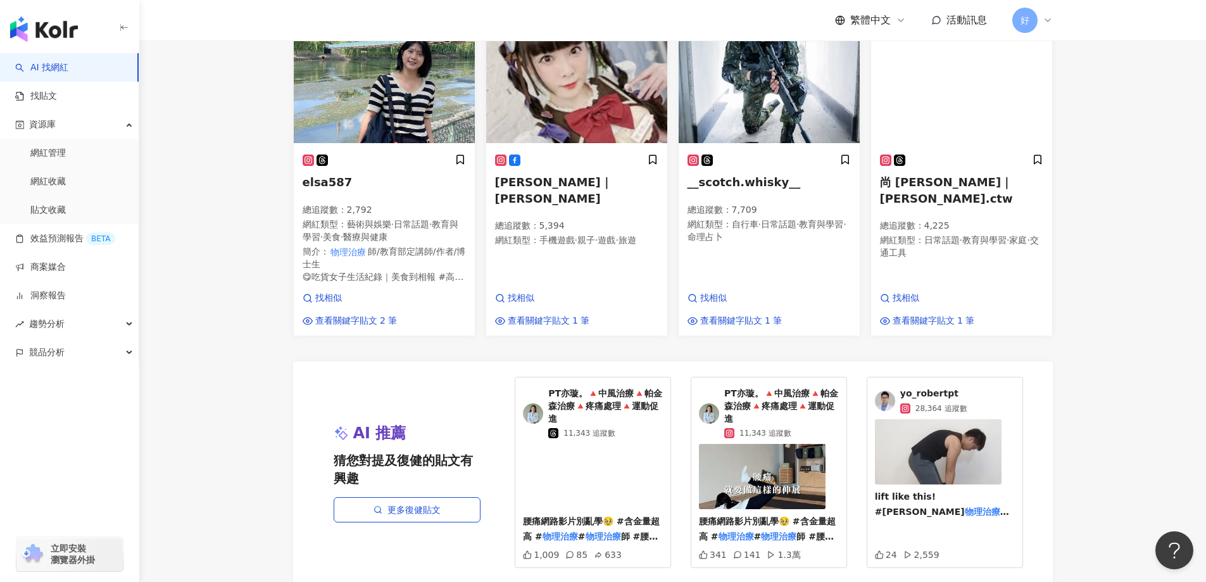
scroll to position [1282, 0]
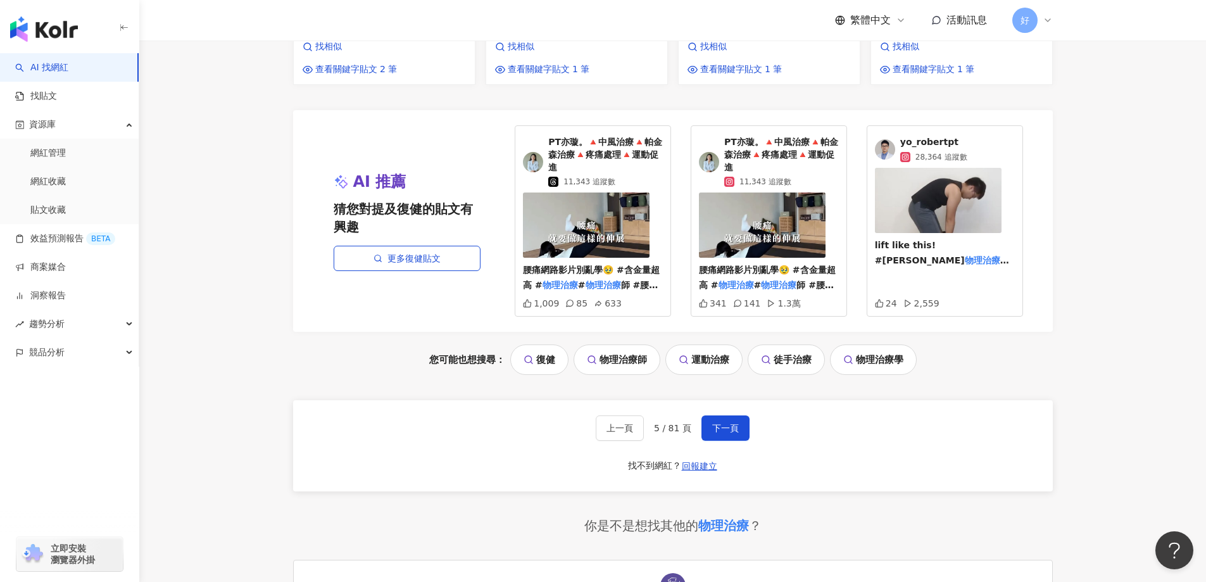
click at [539, 152] on img at bounding box center [533, 162] width 20 height 20
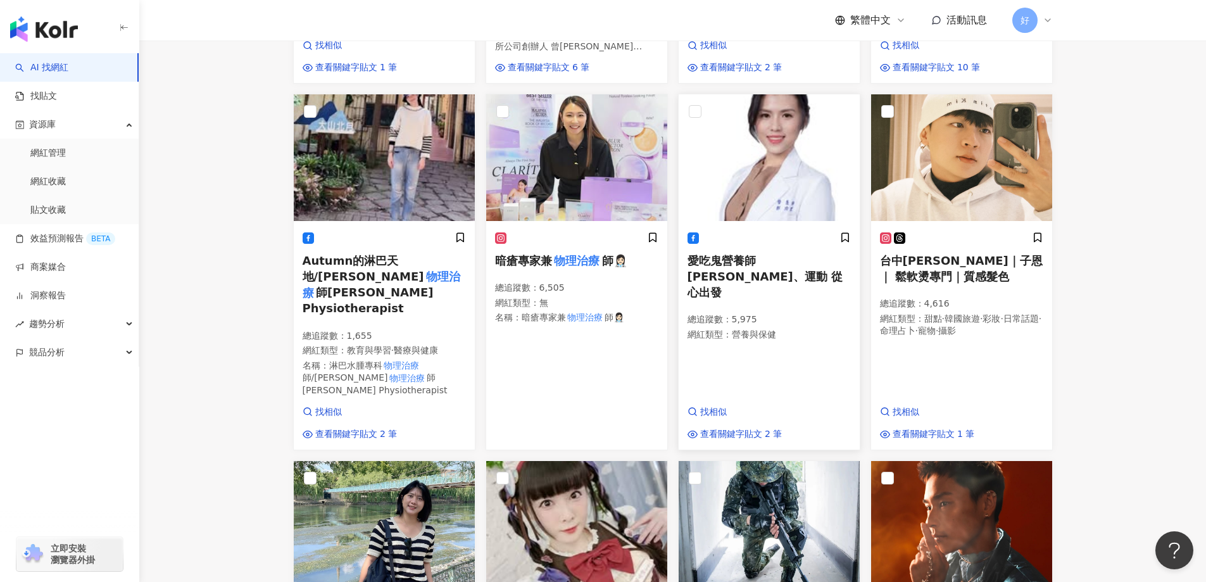
scroll to position [586, 0]
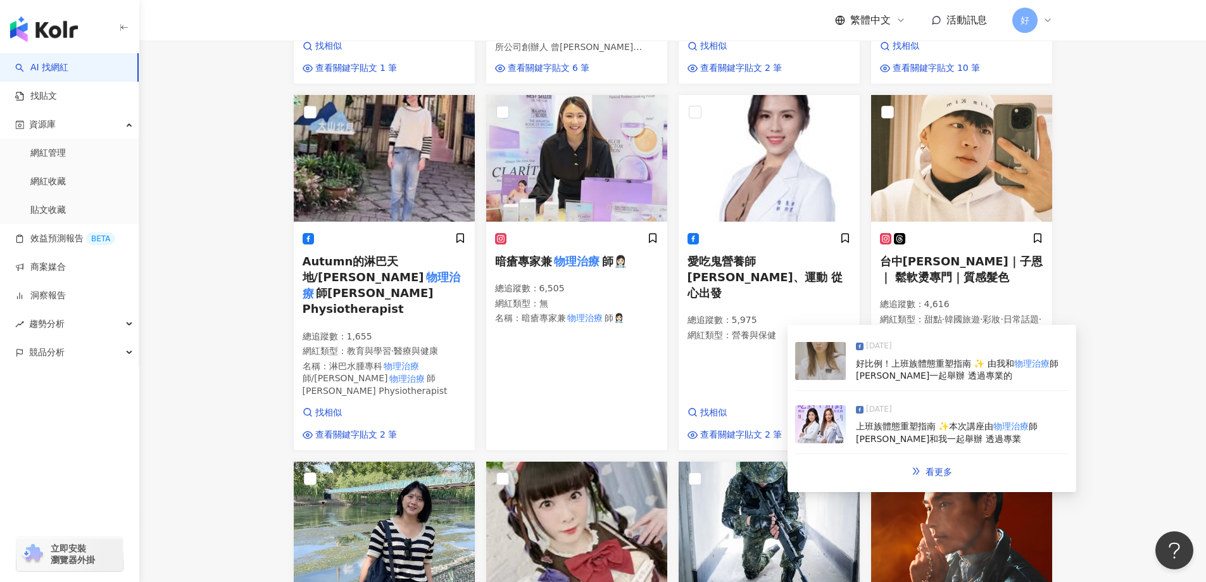
click at [917, 369] on span "好比例！上班族體態重塑指南 ✨ 由我和" at bounding box center [935, 363] width 158 height 10
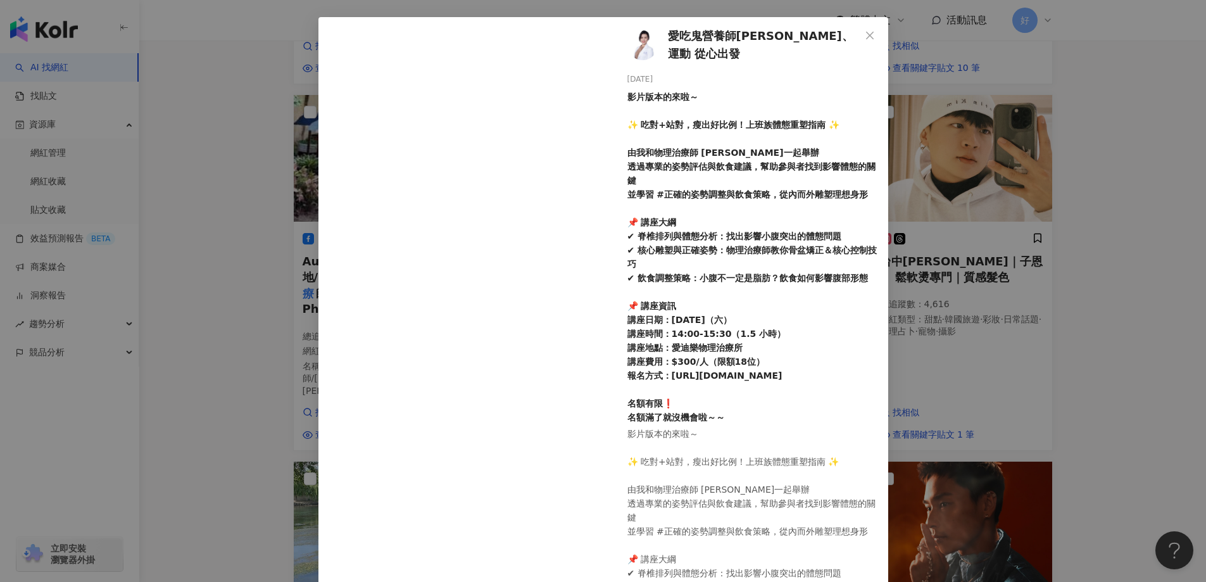
scroll to position [99, 0]
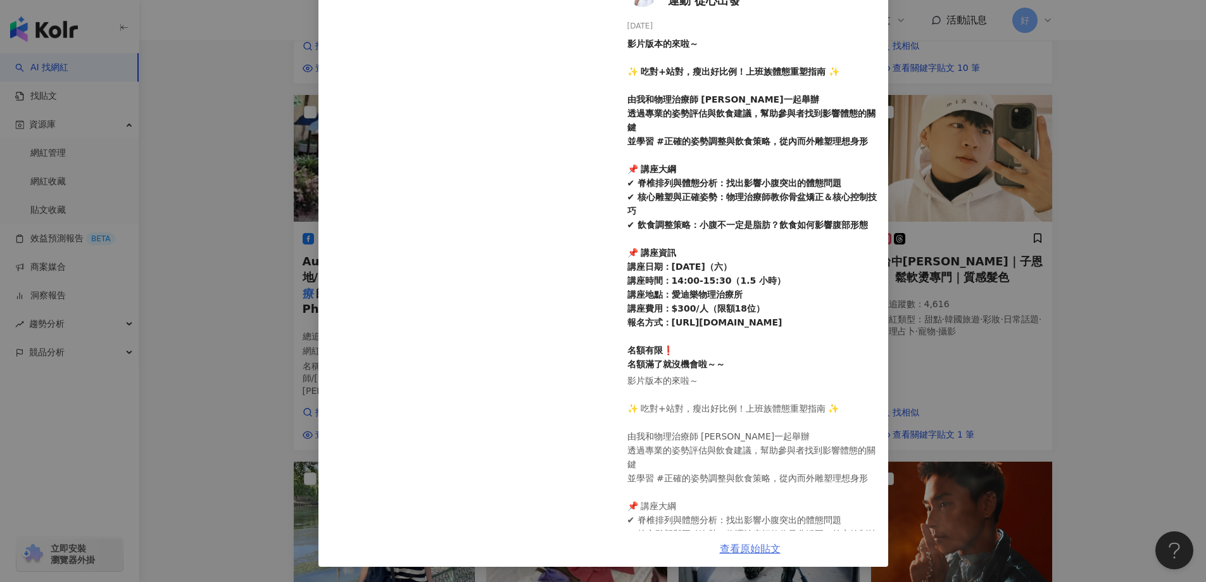
click at [753, 548] on link "查看原始貼文" at bounding box center [750, 549] width 61 height 12
click at [962, 202] on div "愛吃鬼營養師鄭玲君-瘦身、運動 從心出發 2025/4/12 影片版本的來啦～ ✨ 吃對+站對，瘦出好比例！上班族體態重塑指南 ✨ 由我和物理治療師 Diaa…" at bounding box center [603, 291] width 1206 height 582
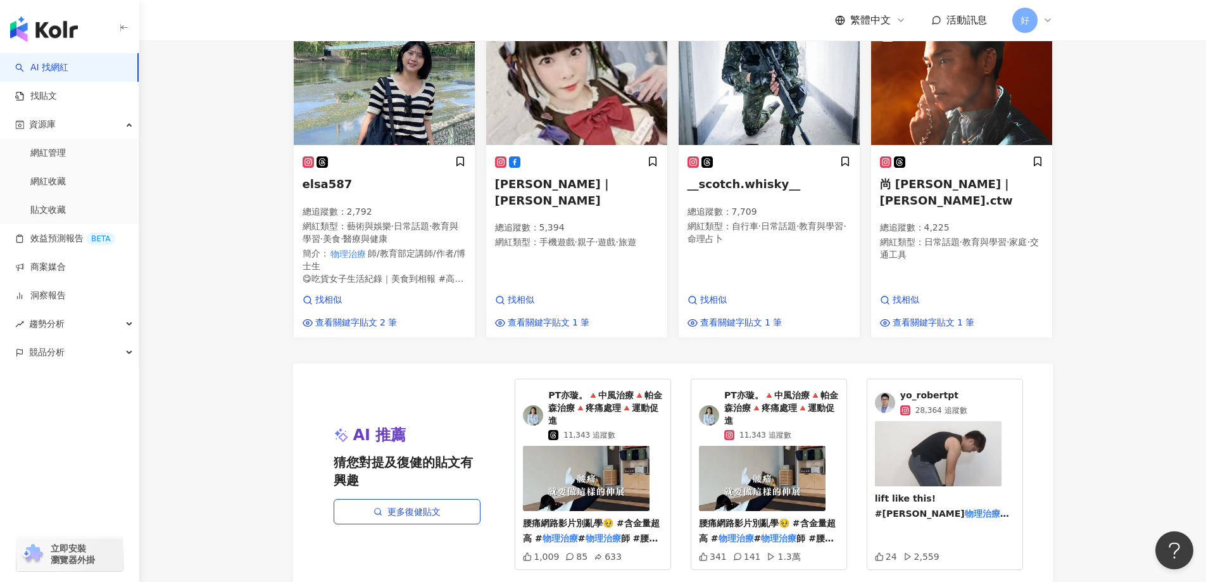
scroll to position [1282, 0]
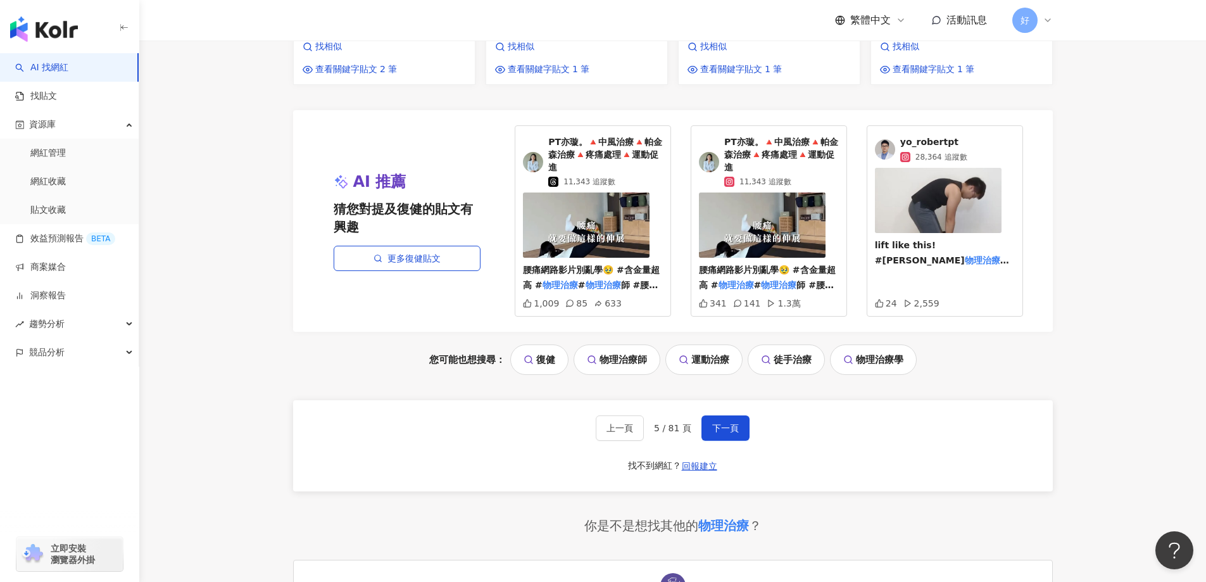
click at [757, 400] on div "上一頁 5 / 81 頁 下一頁 找不到網紅？ 回報建立" at bounding box center [673, 445] width 760 height 91
click at [740, 415] on button "下一頁" at bounding box center [726, 427] width 48 height 25
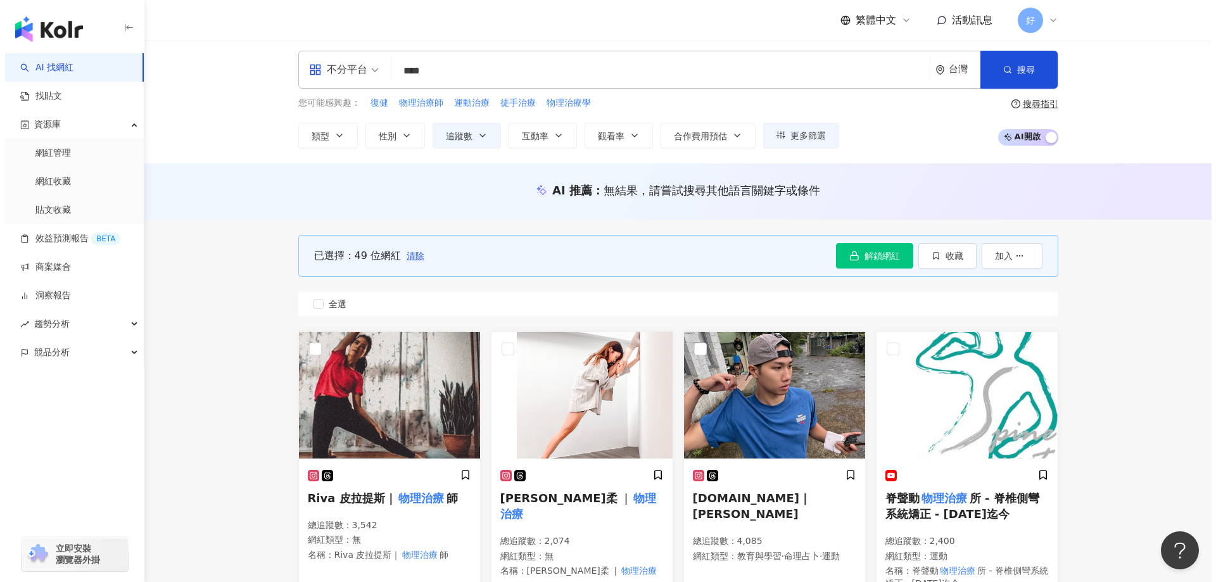
scroll to position [0, 0]
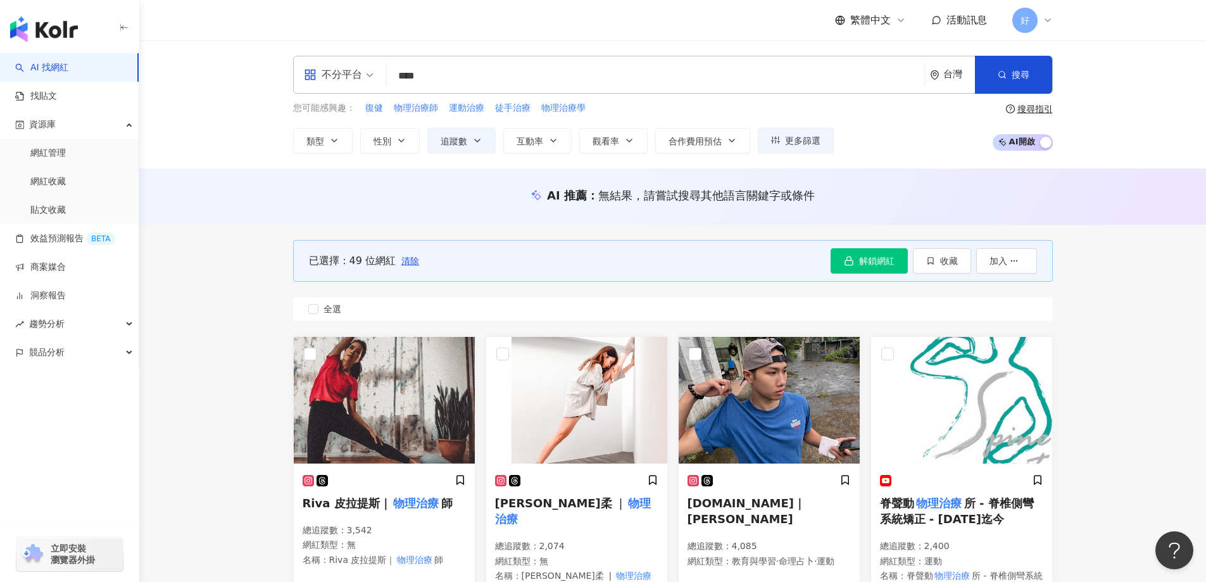
click at [379, 89] on div "不分平台" at bounding box center [339, 74] width 84 height 37
click at [377, 82] on div "不分平台" at bounding box center [339, 74] width 84 height 37
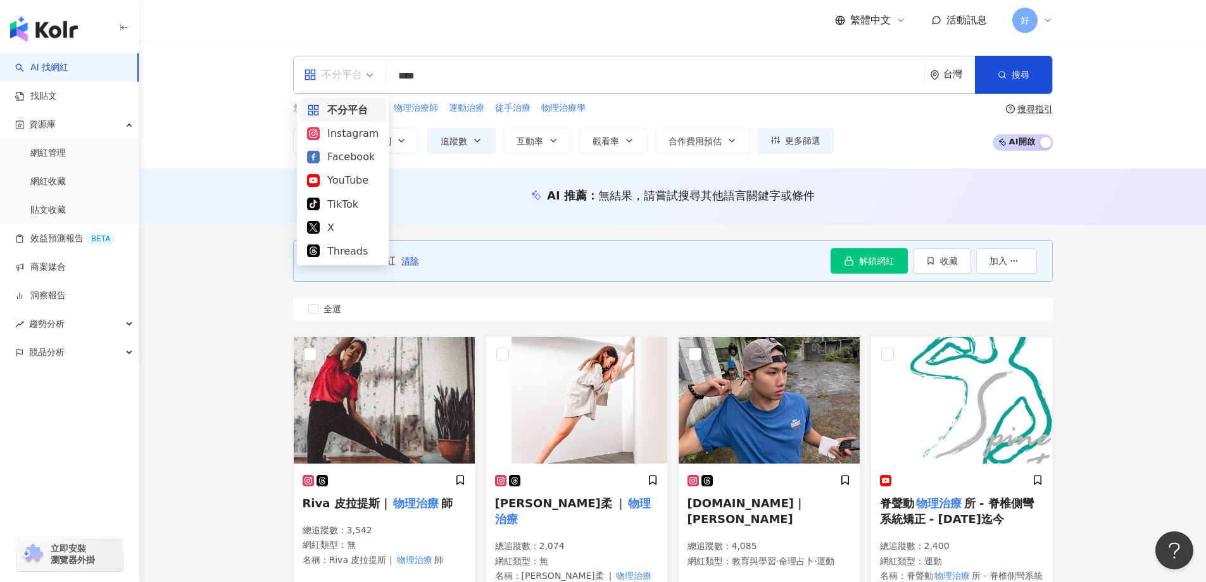
click at [377, 82] on div "不分平台" at bounding box center [339, 74] width 84 height 37
click at [450, 203] on div "AI 推薦 ： 無結果，請嘗試搜尋其他語言關鍵字或條件" at bounding box center [673, 198] width 811 height 23
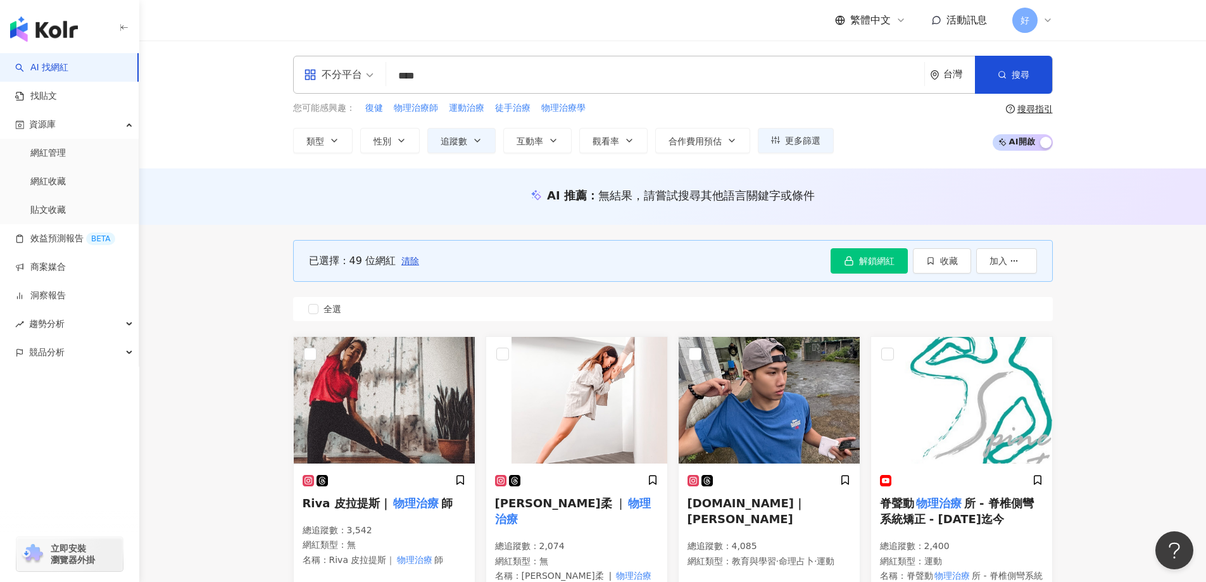
click at [363, 75] on span "不分平台" at bounding box center [339, 75] width 70 height 20
click at [338, 143] on icon "button" at bounding box center [334, 141] width 10 height 10
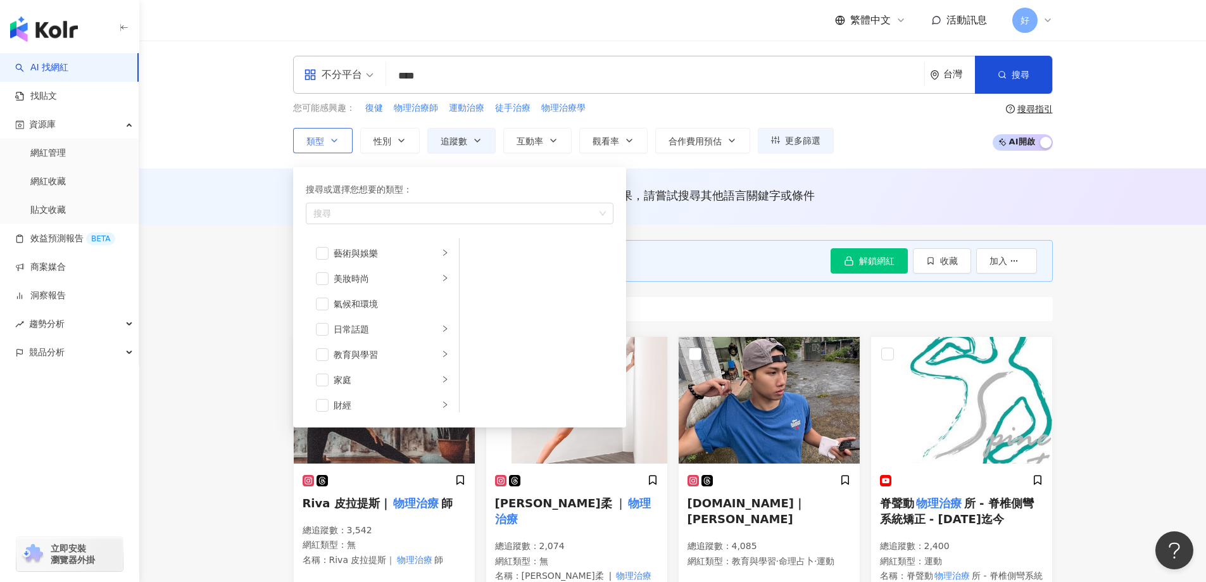
click at [338, 143] on icon "button" at bounding box center [334, 141] width 10 height 10
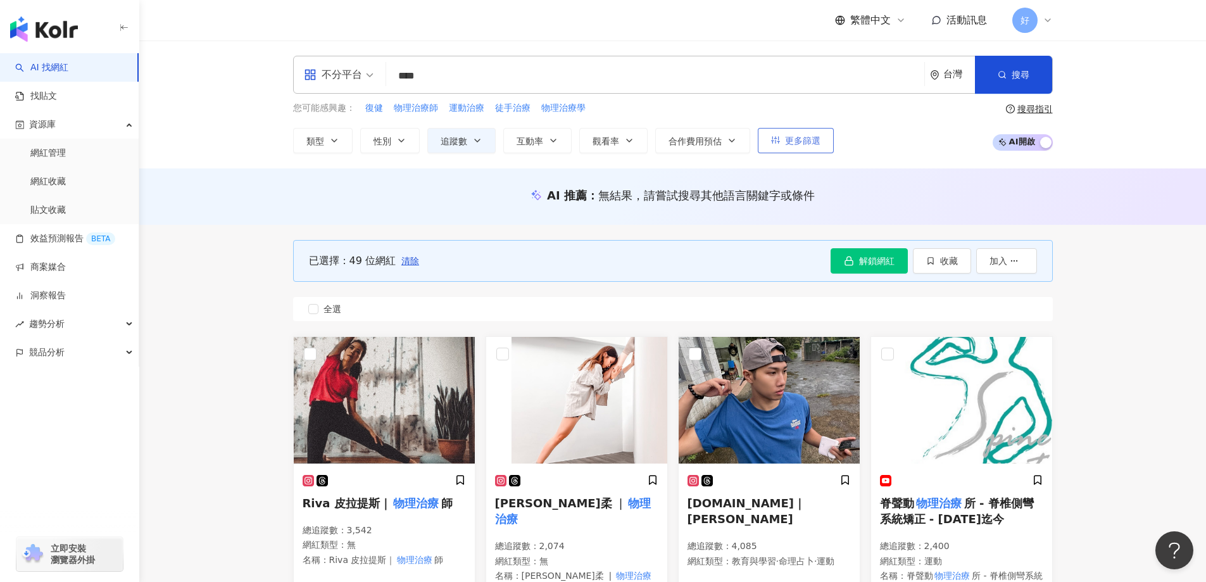
click at [763, 152] on button "更多篩選" at bounding box center [796, 140] width 76 height 25
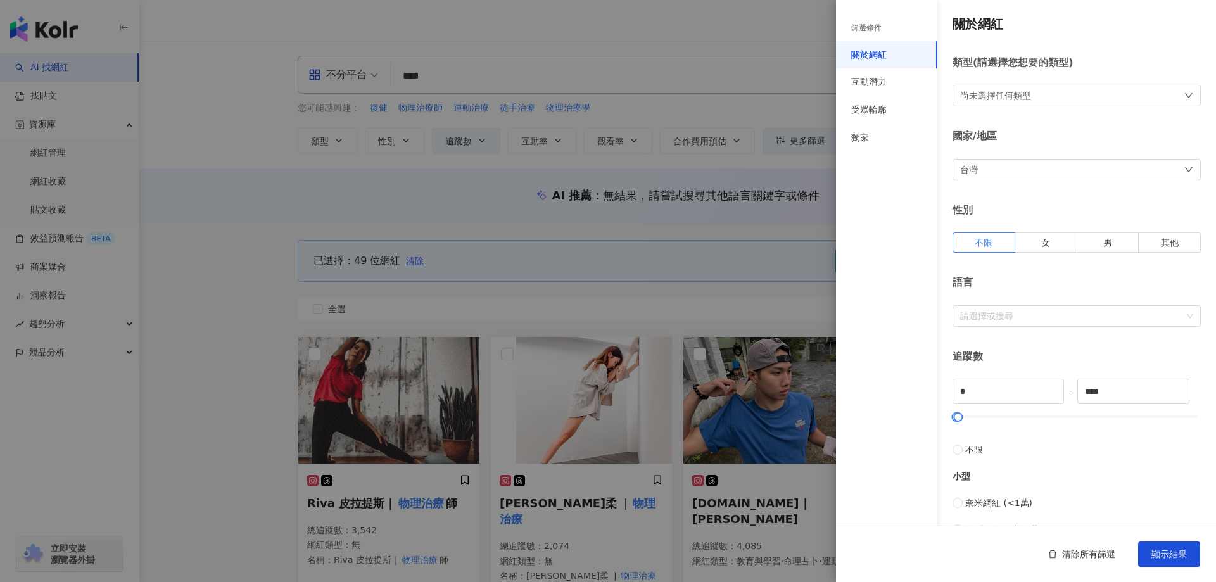
click at [885, 23] on div "篩選條件" at bounding box center [886, 28] width 101 height 26
click at [875, 74] on div "互動潛力" at bounding box center [886, 82] width 101 height 28
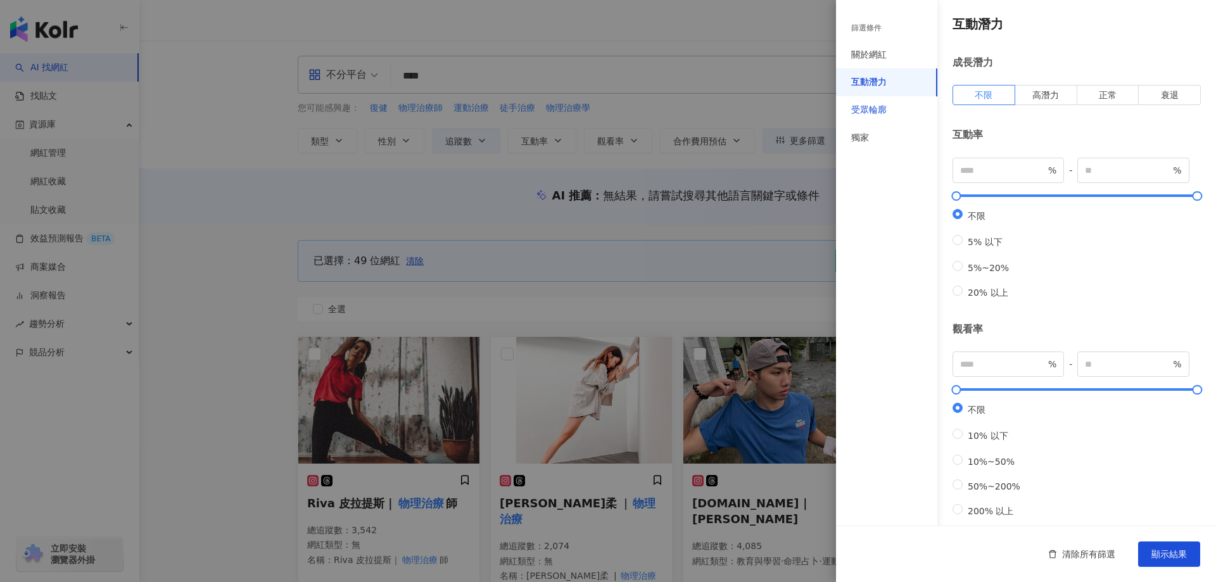
click at [879, 112] on div "受眾輪廓" at bounding box center [868, 110] width 35 height 13
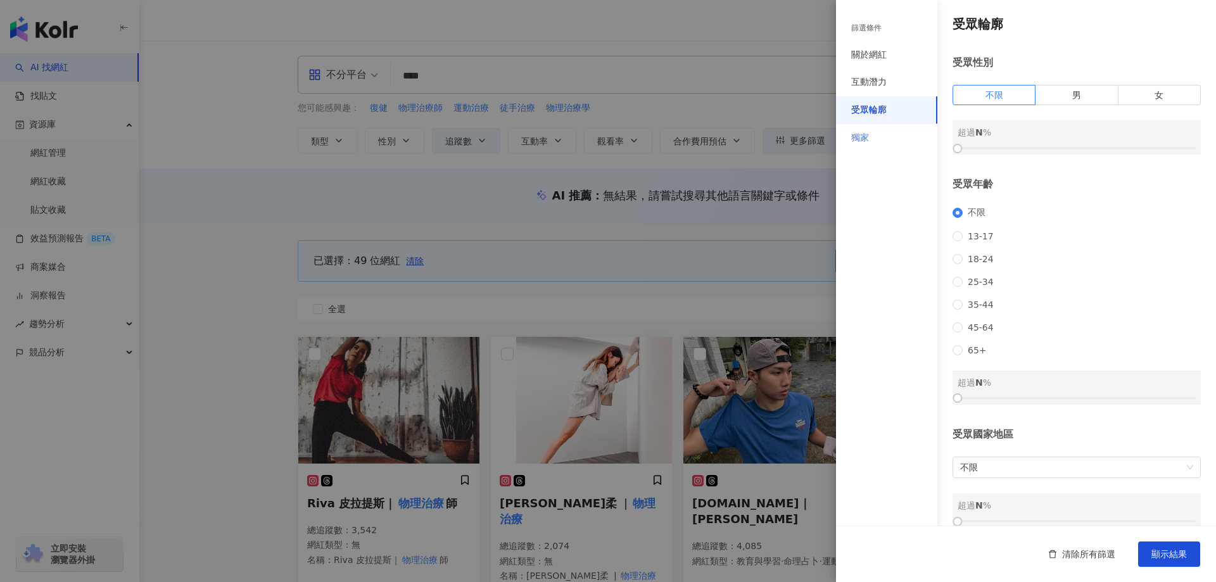
click at [881, 133] on div "獨家" at bounding box center [886, 138] width 101 height 28
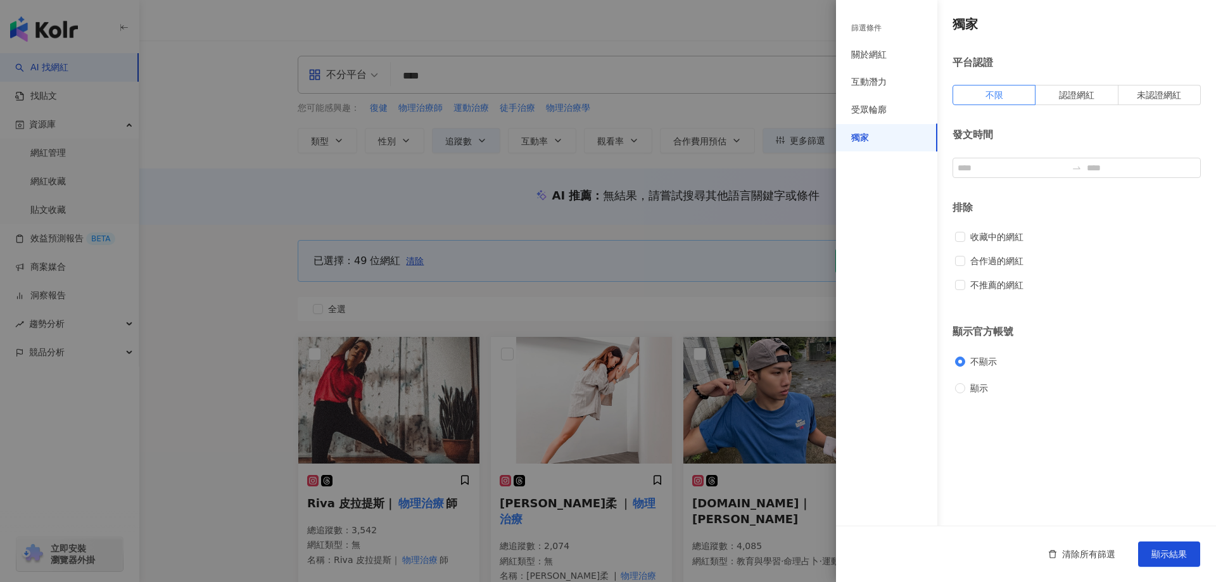
click at [481, 245] on div at bounding box center [608, 291] width 1216 height 582
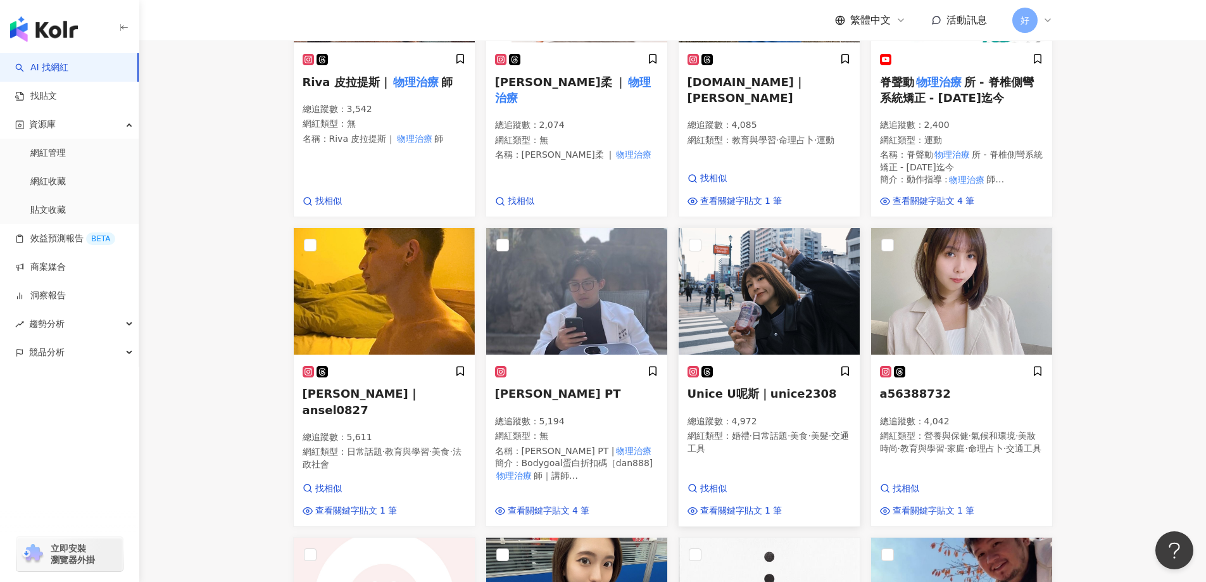
scroll to position [443, 0]
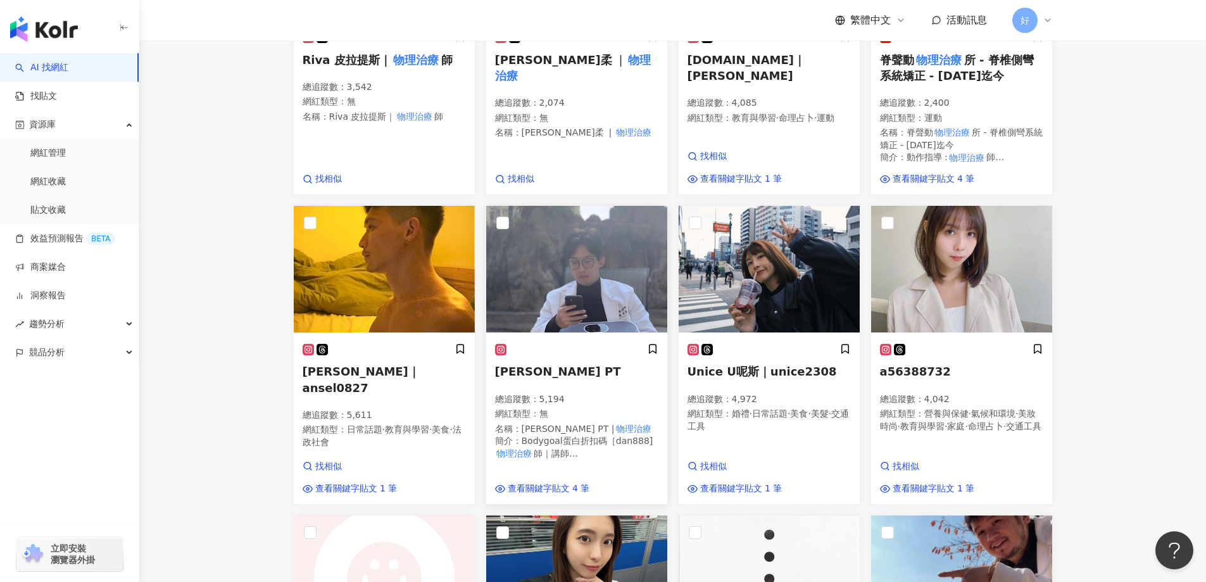
click at [515, 370] on span "Dan PT" at bounding box center [558, 371] width 126 height 13
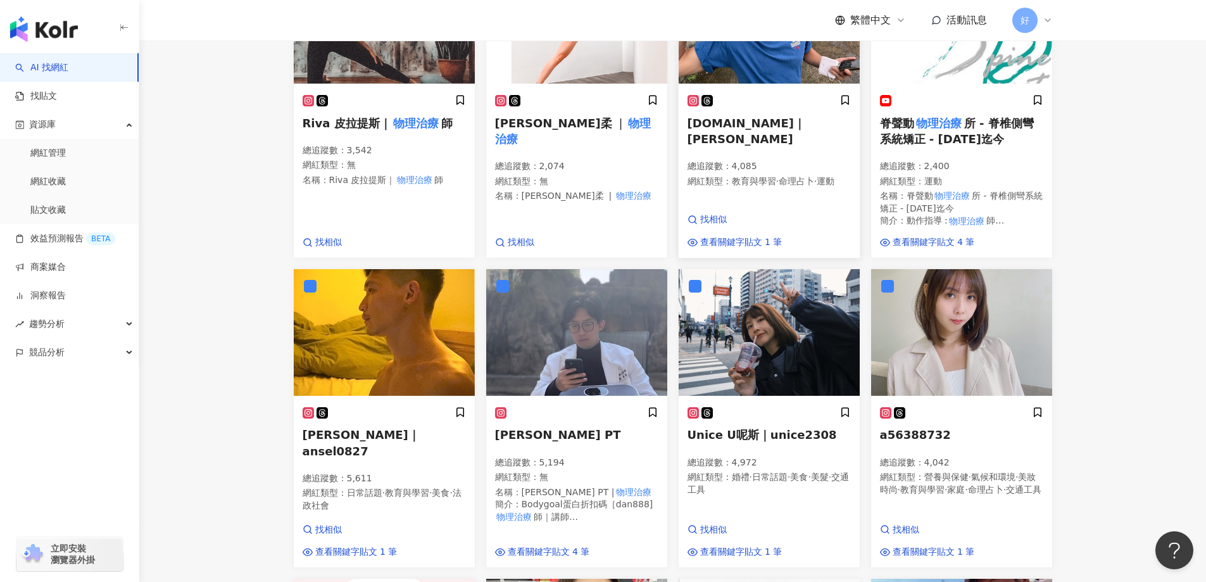
scroll to position [0, 0]
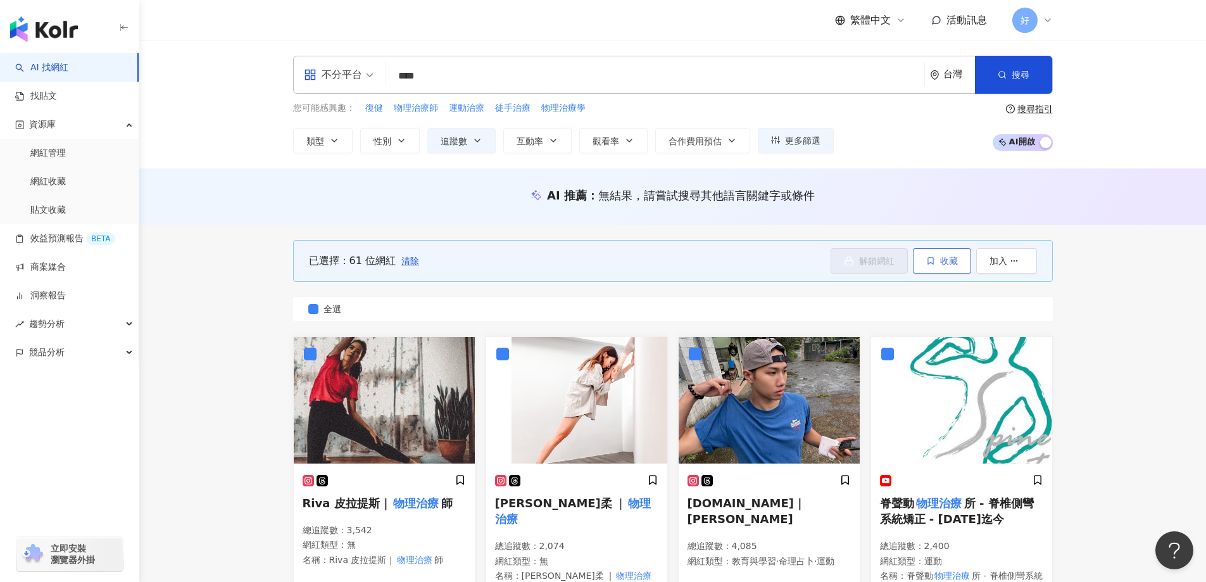
click at [953, 268] on button "收藏" at bounding box center [942, 260] width 58 height 25
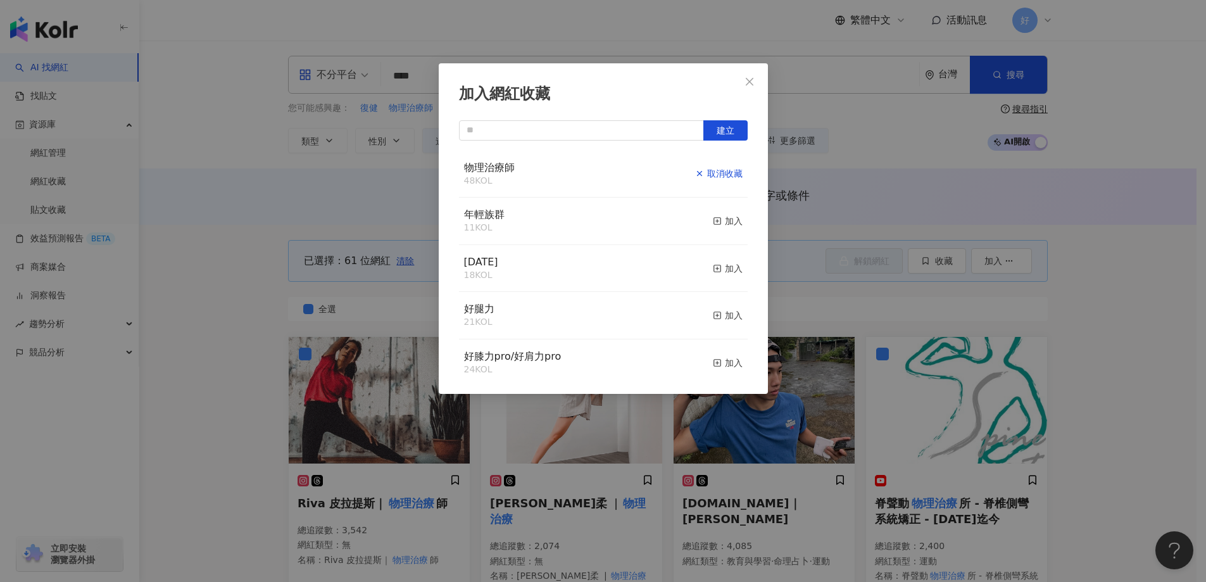
click at [717, 173] on div "取消收藏" at bounding box center [718, 174] width 47 height 14
click at [726, 176] on div "加入" at bounding box center [728, 174] width 30 height 14
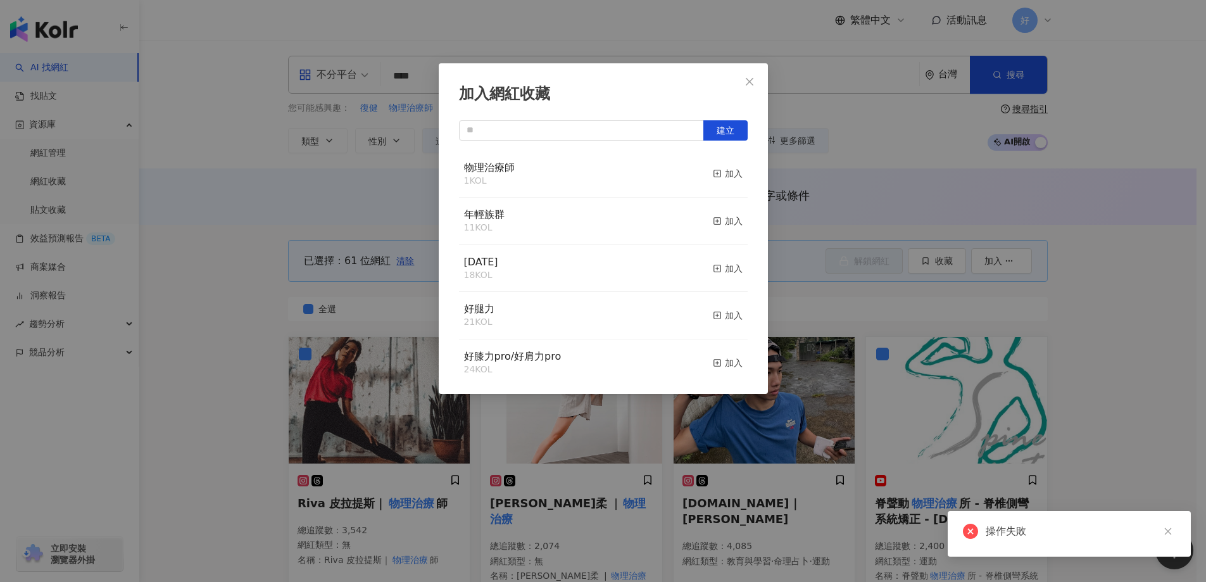
click at [799, 131] on div "加入網紅收藏 建立 物理治療師 1 KOL 加入 年輕族群 11 KOL 加入 母親節 18 KOL 加入 好腿力 21 KOL 加入 好膝力pro/好肩力p…" at bounding box center [603, 291] width 1206 height 582
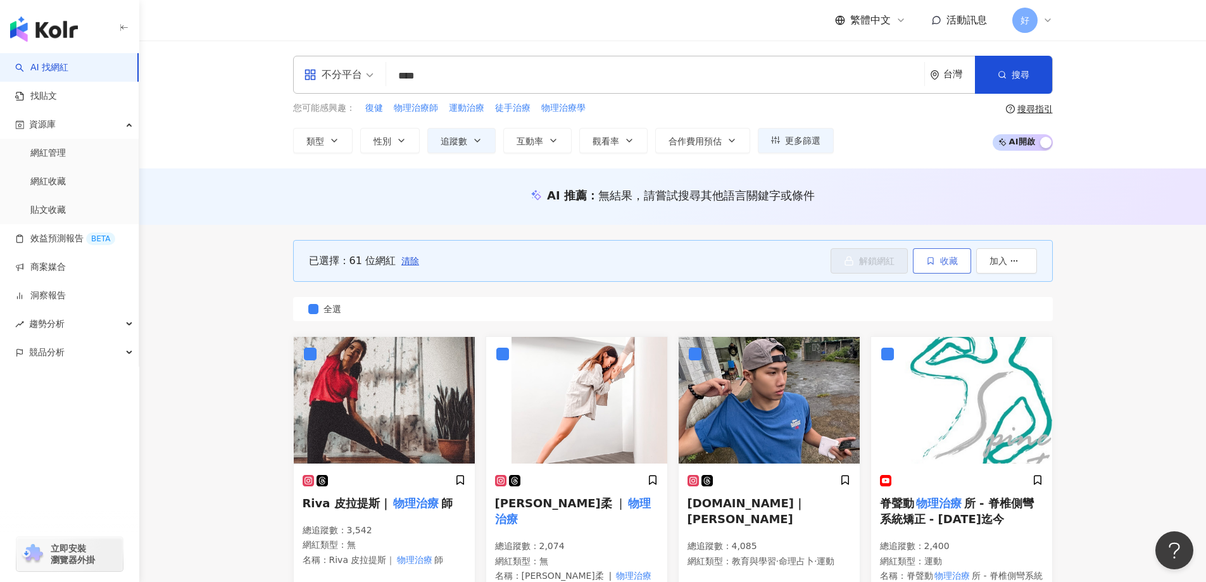
click at [938, 268] on button "收藏" at bounding box center [942, 260] width 58 height 25
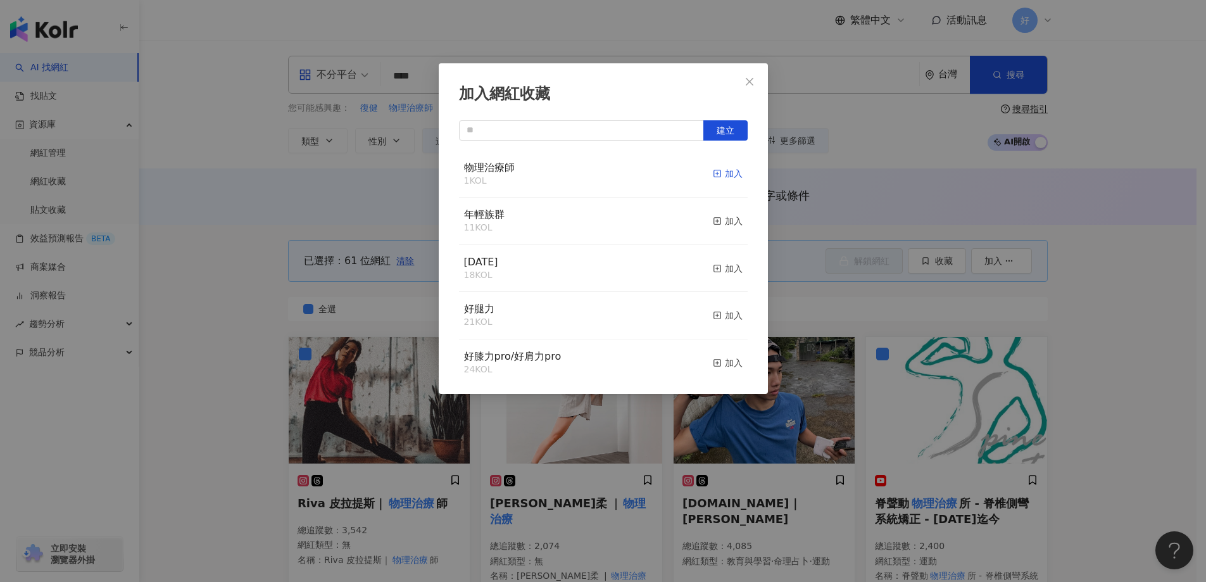
click at [726, 174] on div "加入" at bounding box center [728, 174] width 30 height 14
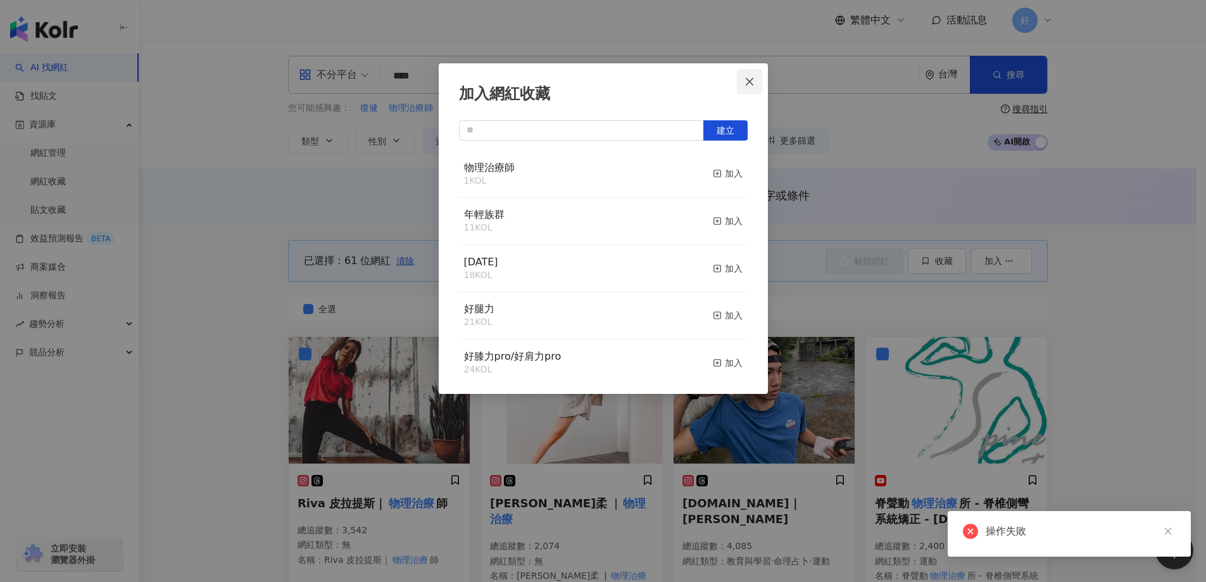
click at [745, 81] on icon "close" at bounding box center [750, 82] width 10 height 10
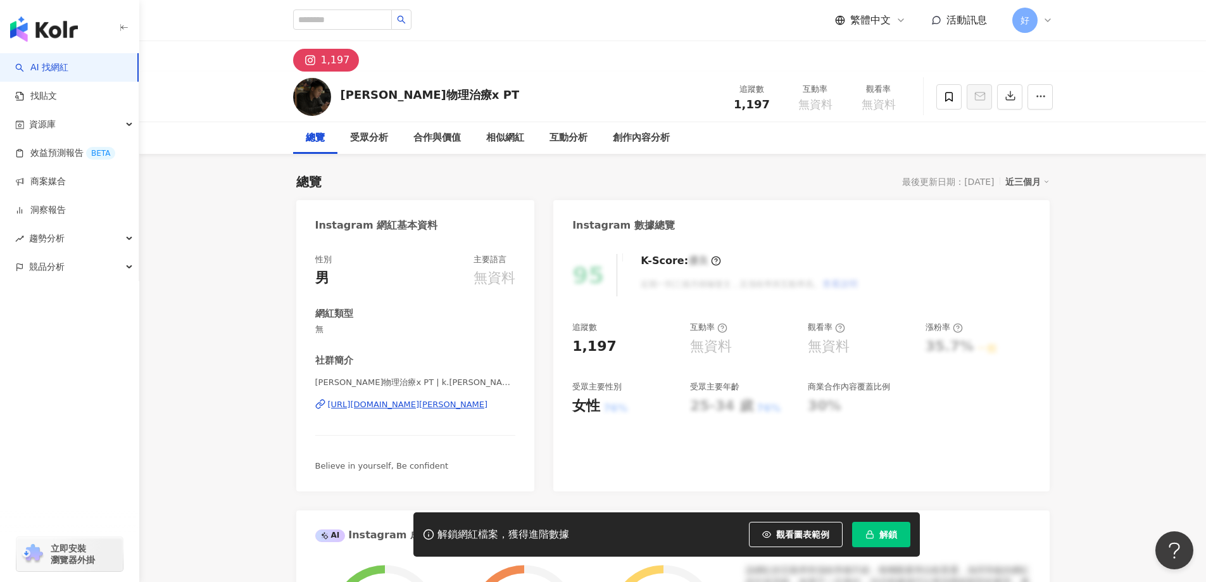
click at [401, 403] on div "https://www.instagram.com/k.han.0101/" at bounding box center [408, 404] width 160 height 11
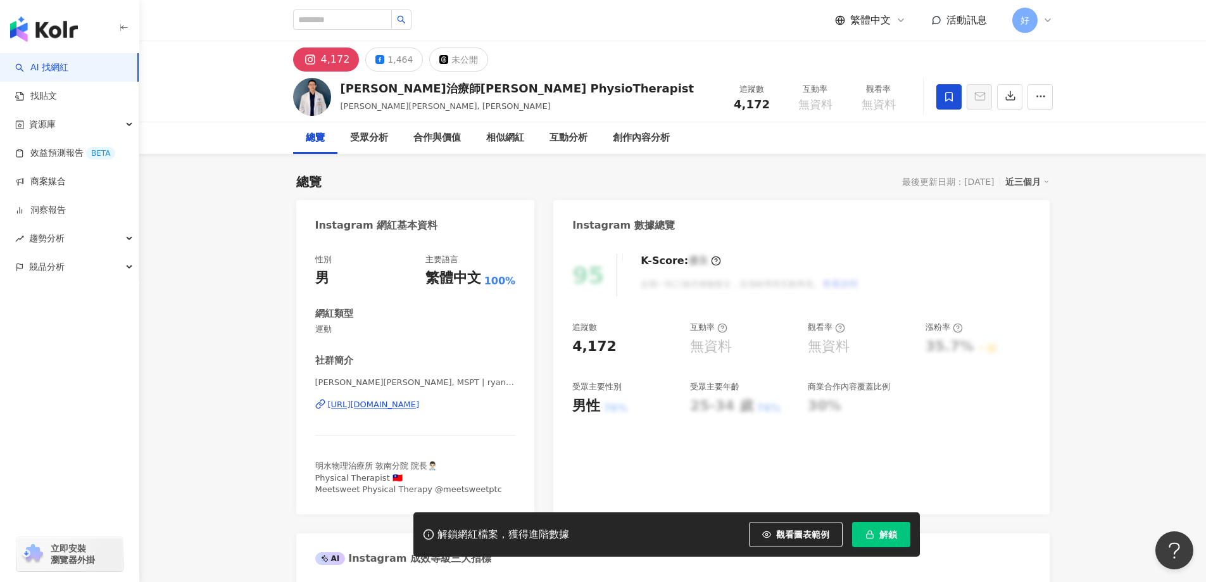
click at [938, 99] on span at bounding box center [949, 96] width 25 height 25
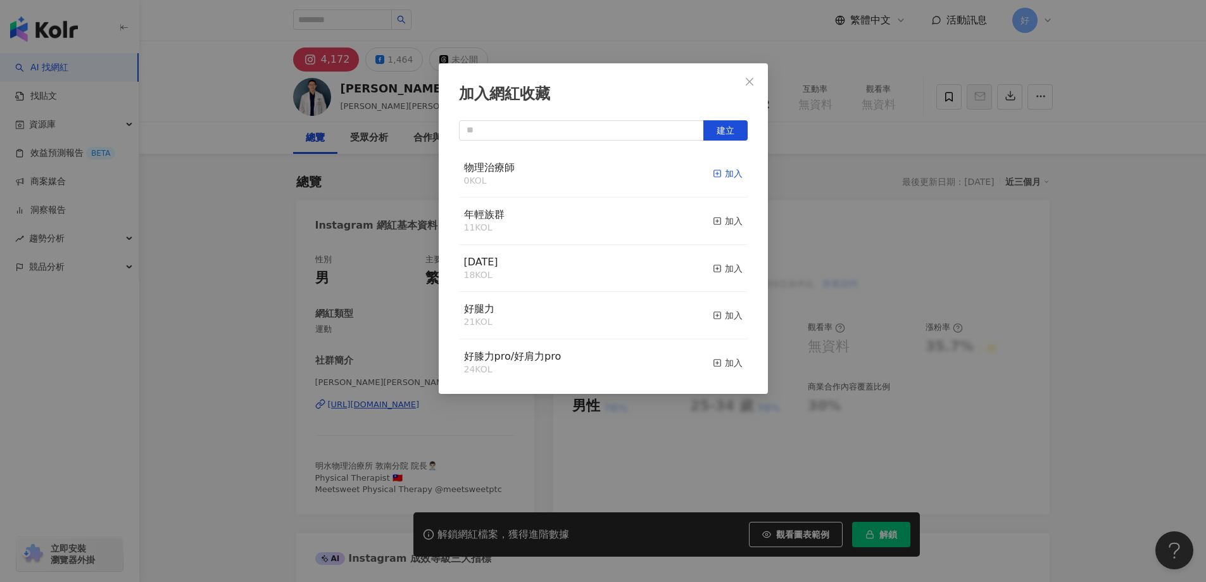
click at [723, 171] on div "加入" at bounding box center [728, 174] width 30 height 14
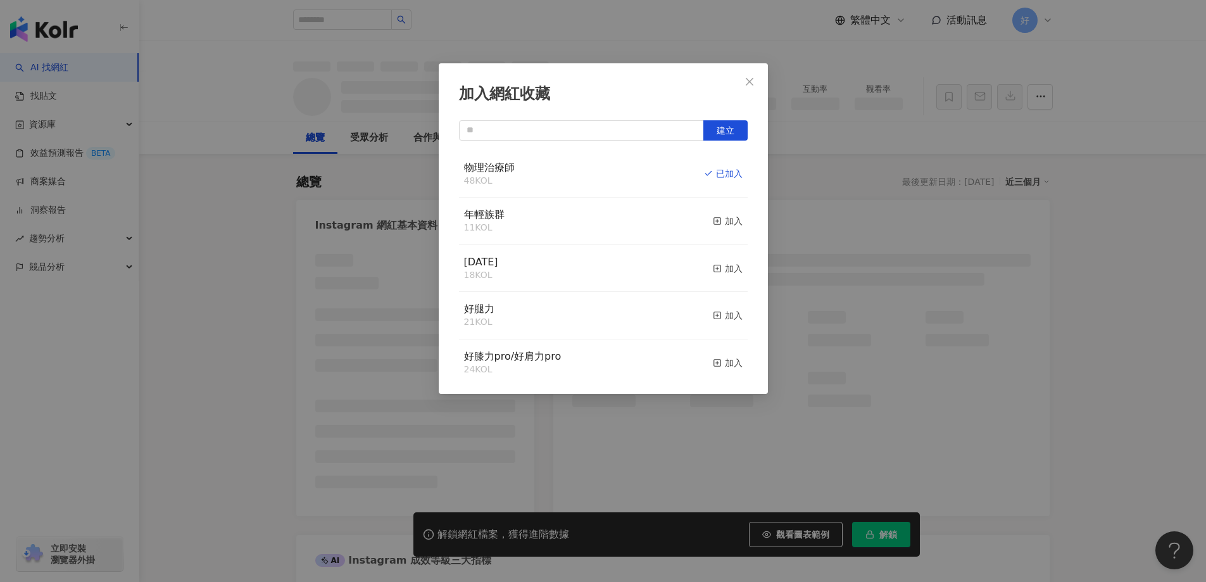
click at [749, 81] on icon "close" at bounding box center [750, 81] width 8 height 8
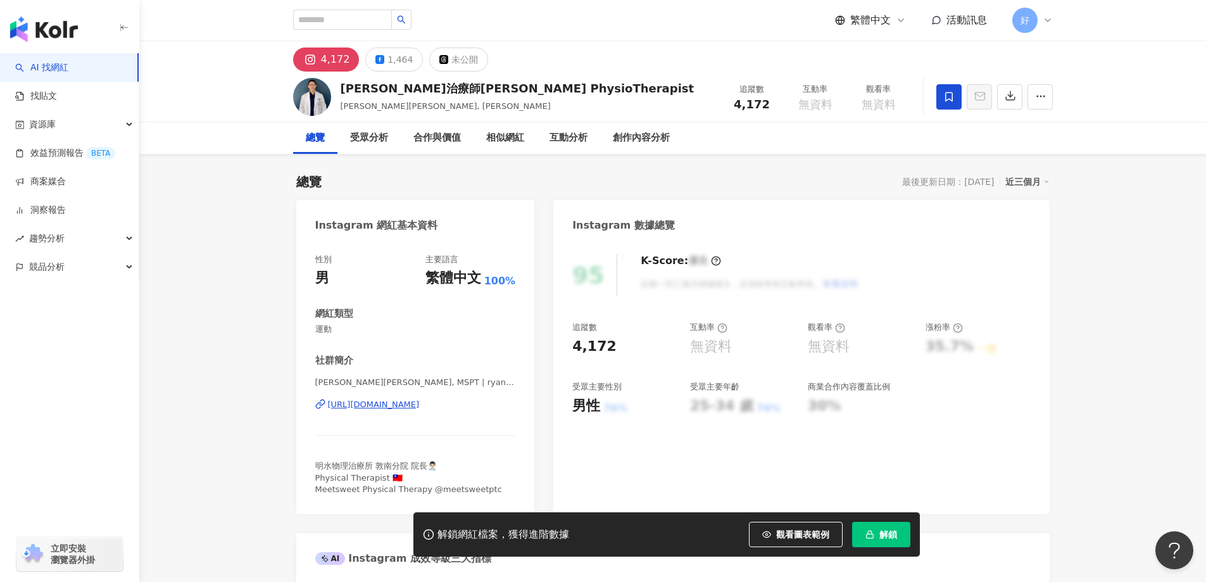
click at [745, 80] on div "加入網紅收藏 建立 物理治療師 48 KOL 已加入 年輕族群 11 KOL 加入 母親節 18 KOL 加入 好腿力 21 KOL 加入 好膝力pro/好肩…" at bounding box center [603, 291] width 1206 height 582
click at [392, 20] on input "search" at bounding box center [342, 19] width 99 height 20
paste input "*******"
type input "*******"
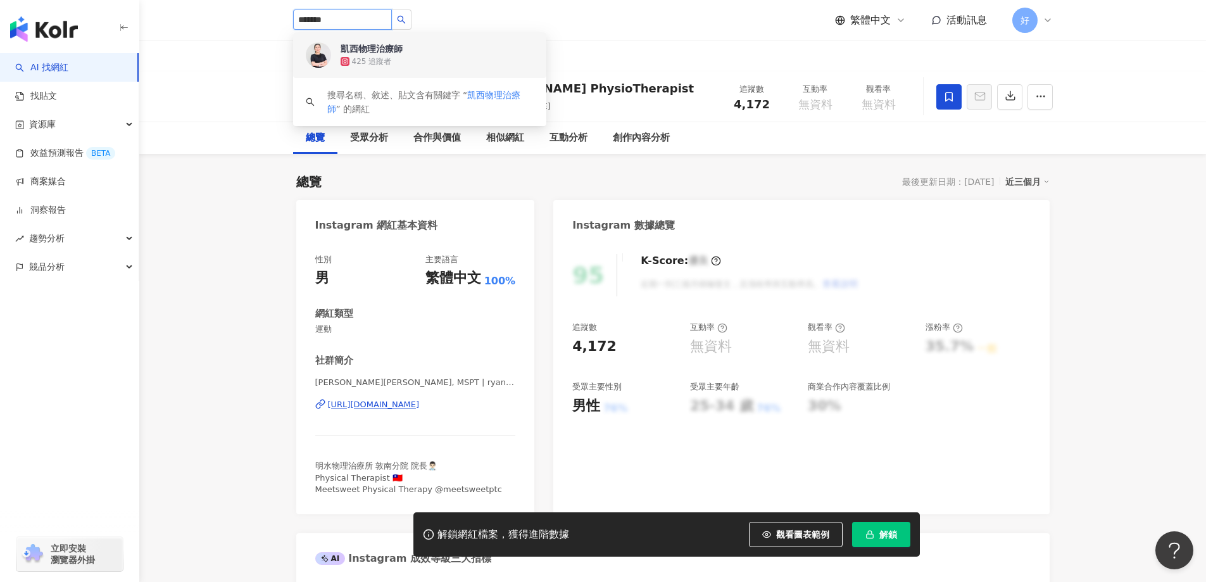
click at [395, 58] on div "425 追蹤者" at bounding box center [437, 61] width 193 height 13
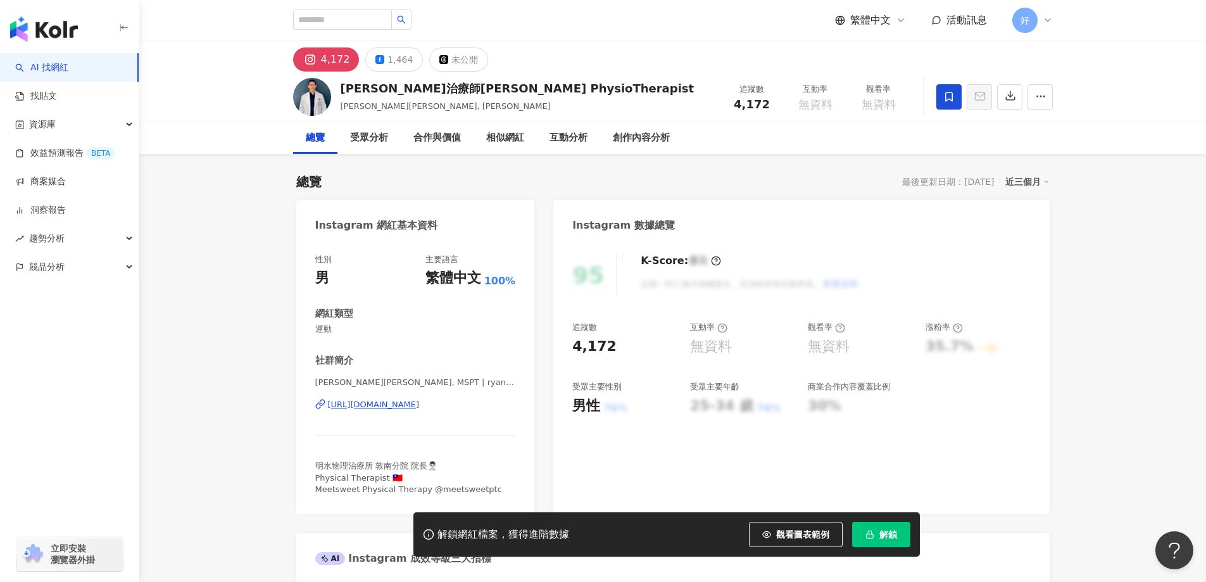
click at [543, 179] on div "總覽 最後更新日期：2025/9/23 近三個月" at bounding box center [673, 182] width 754 height 18
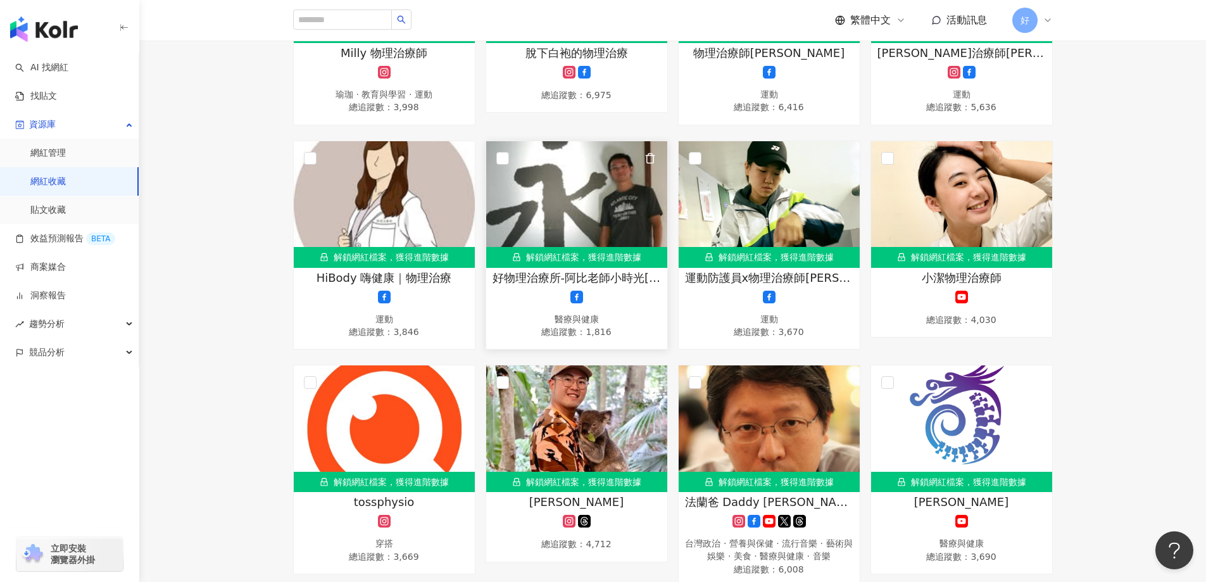
scroll to position [697, 0]
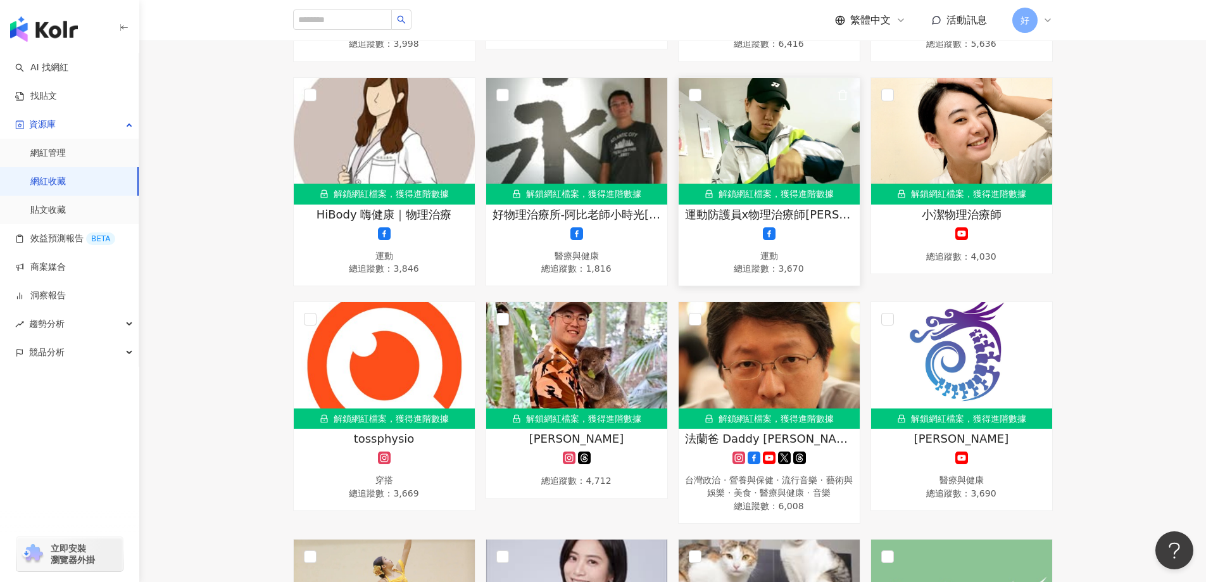
click at [783, 163] on img at bounding box center [769, 141] width 181 height 127
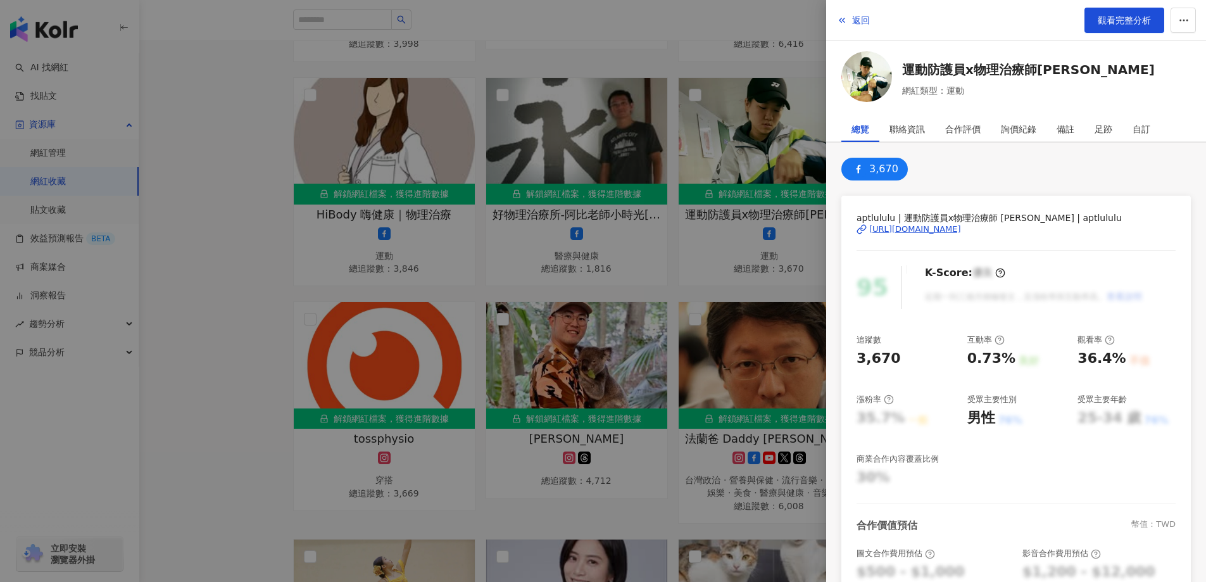
click at [961, 232] on div "[URL][DOMAIN_NAME]" at bounding box center [915, 229] width 92 height 11
click at [781, 69] on div at bounding box center [603, 291] width 1206 height 582
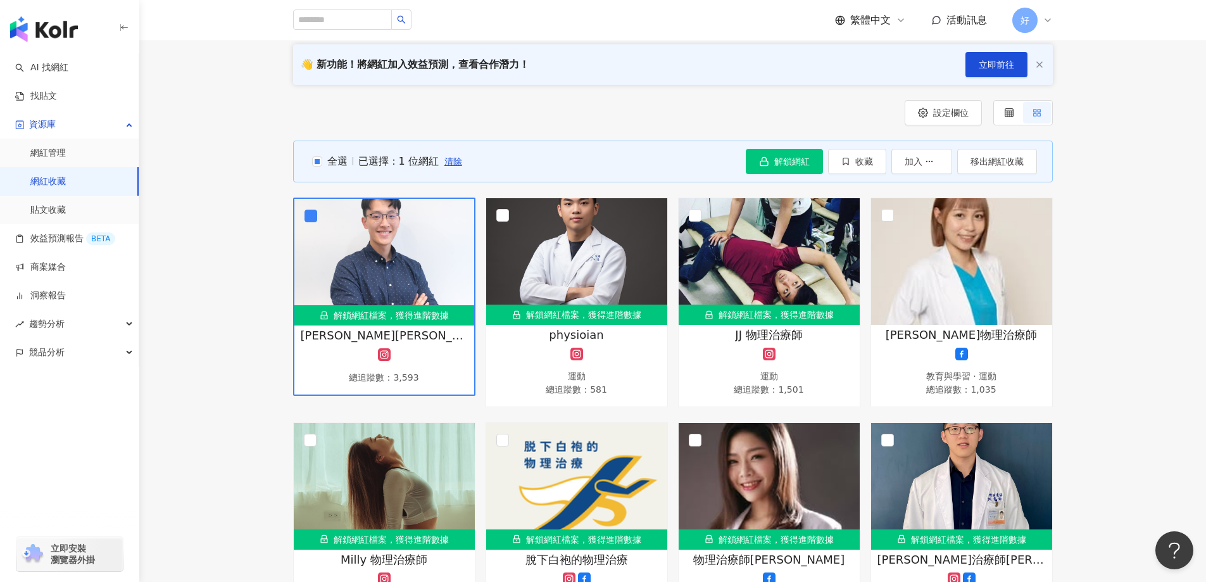
scroll to position [0, 0]
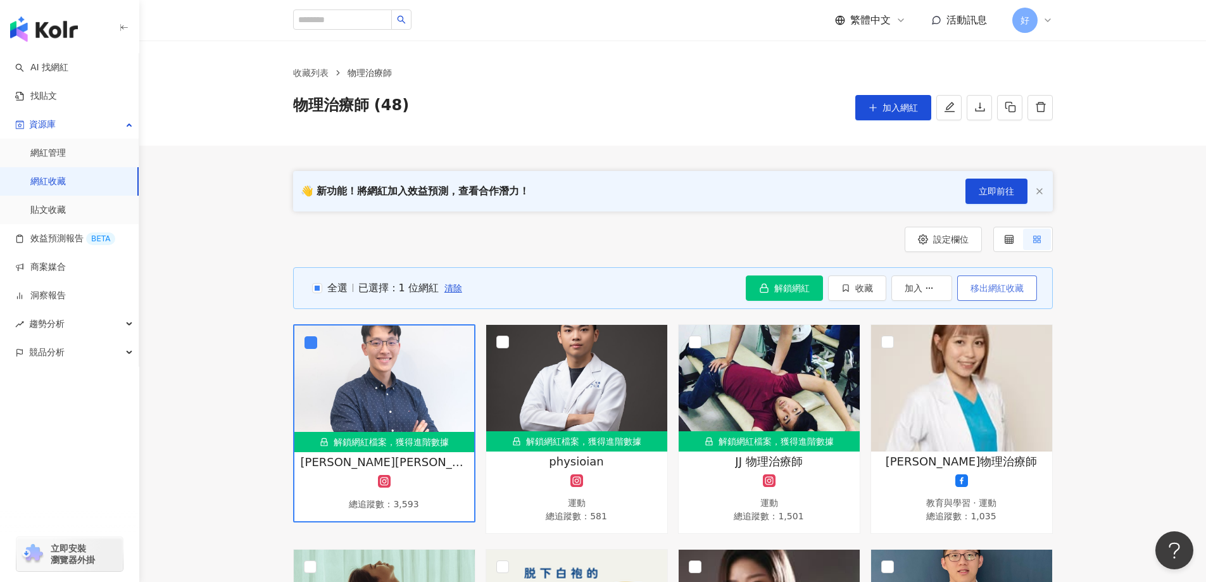
click at [980, 286] on span "移出網紅收藏" at bounding box center [997, 288] width 53 height 10
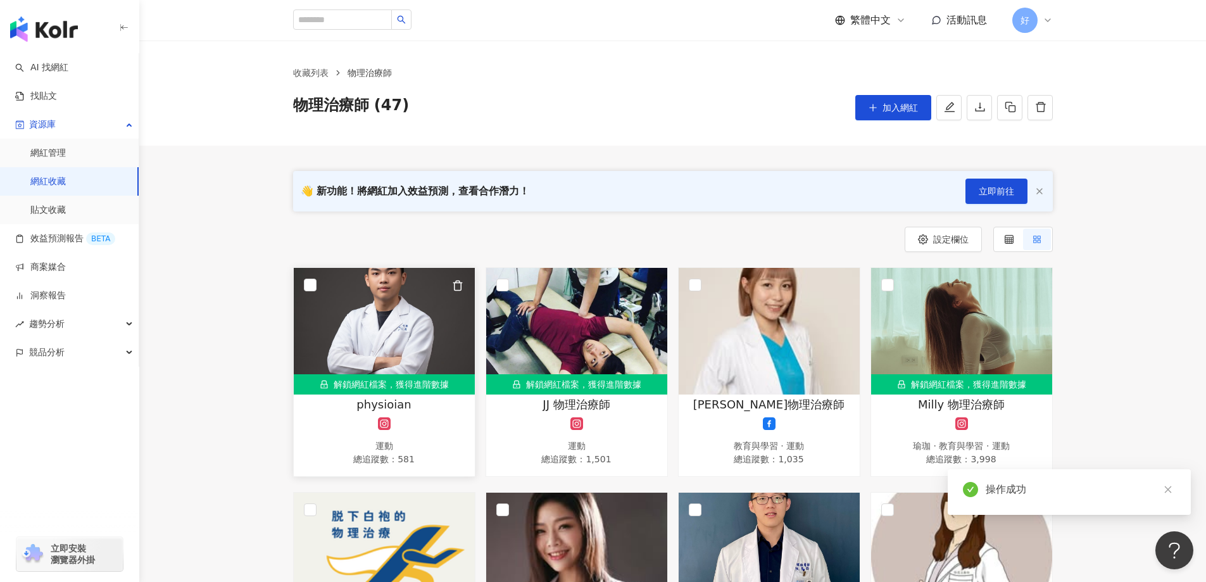
click at [324, 274] on img at bounding box center [384, 331] width 181 height 127
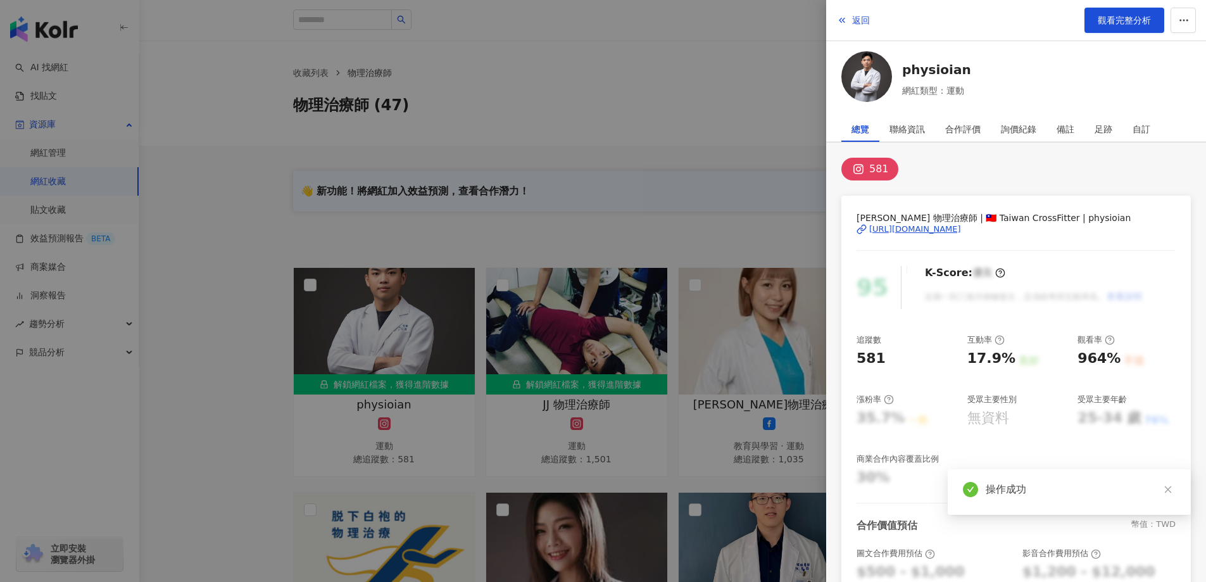
click at [442, 289] on div at bounding box center [603, 291] width 1206 height 582
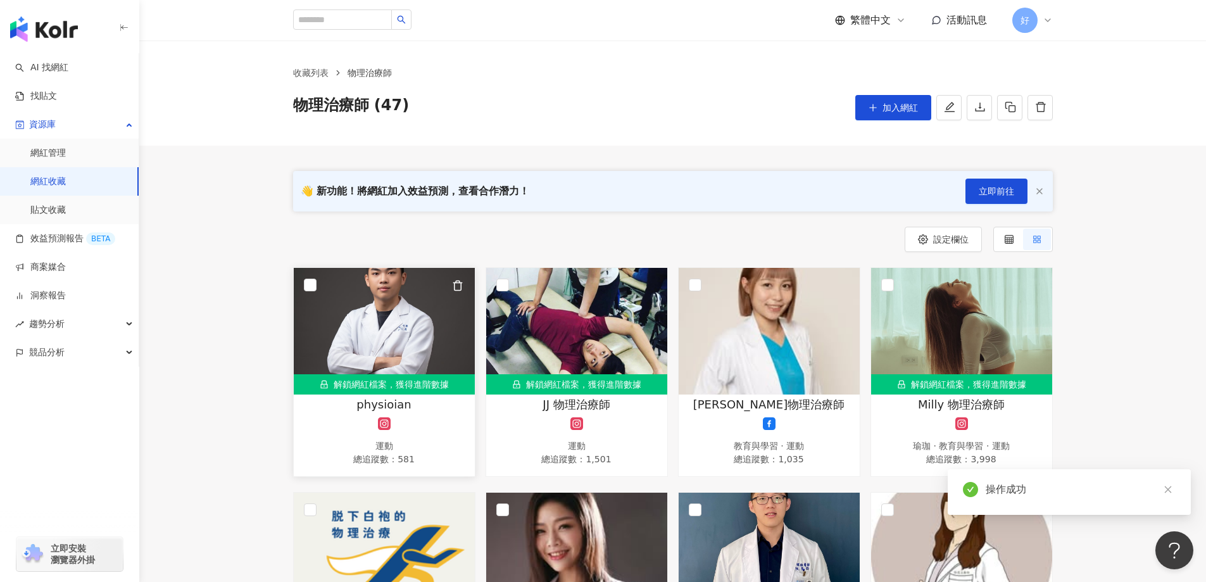
click at [319, 288] on img at bounding box center [384, 331] width 181 height 127
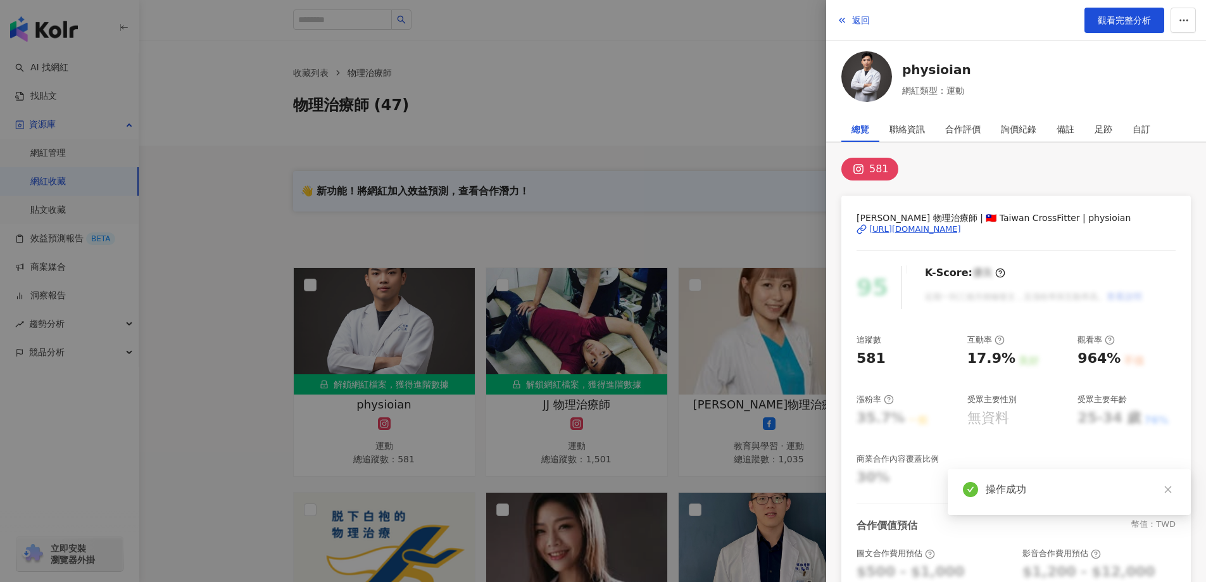
click at [311, 287] on div at bounding box center [603, 291] width 1206 height 582
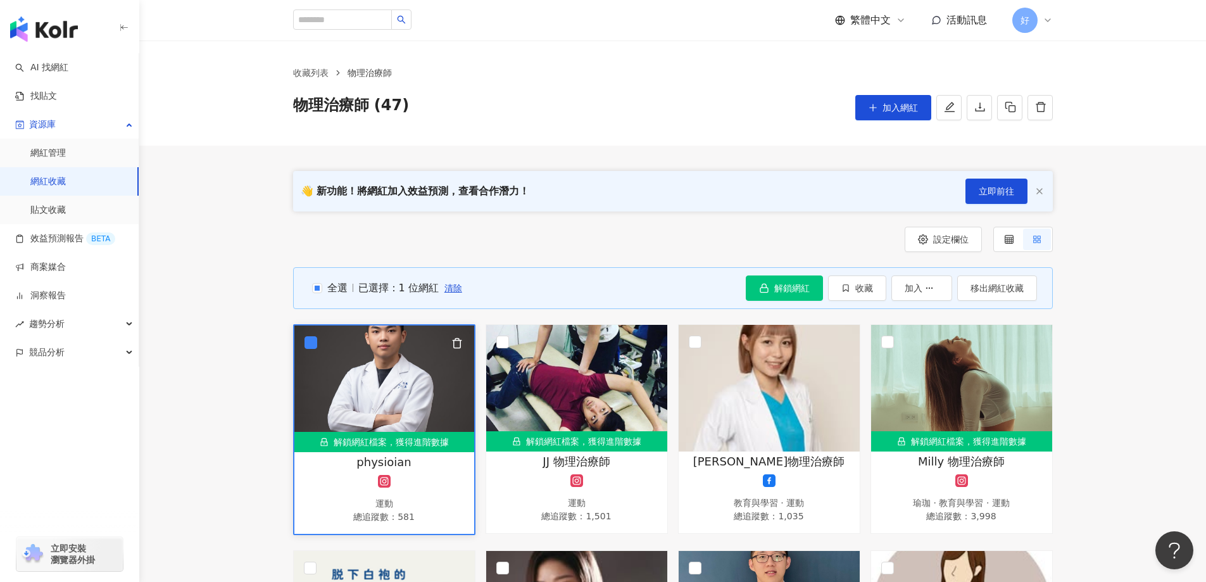
click at [398, 367] on img at bounding box center [384, 388] width 180 height 127
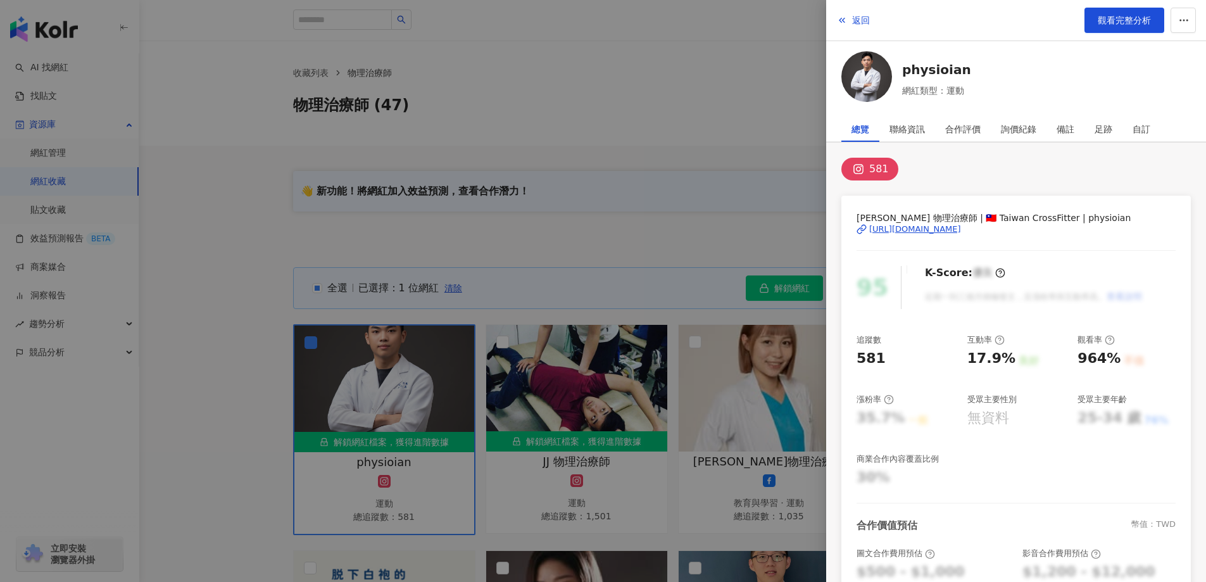
click at [961, 228] on div "[URL][DOMAIN_NAME]" at bounding box center [915, 229] width 92 height 11
click at [519, 200] on div at bounding box center [603, 291] width 1206 height 582
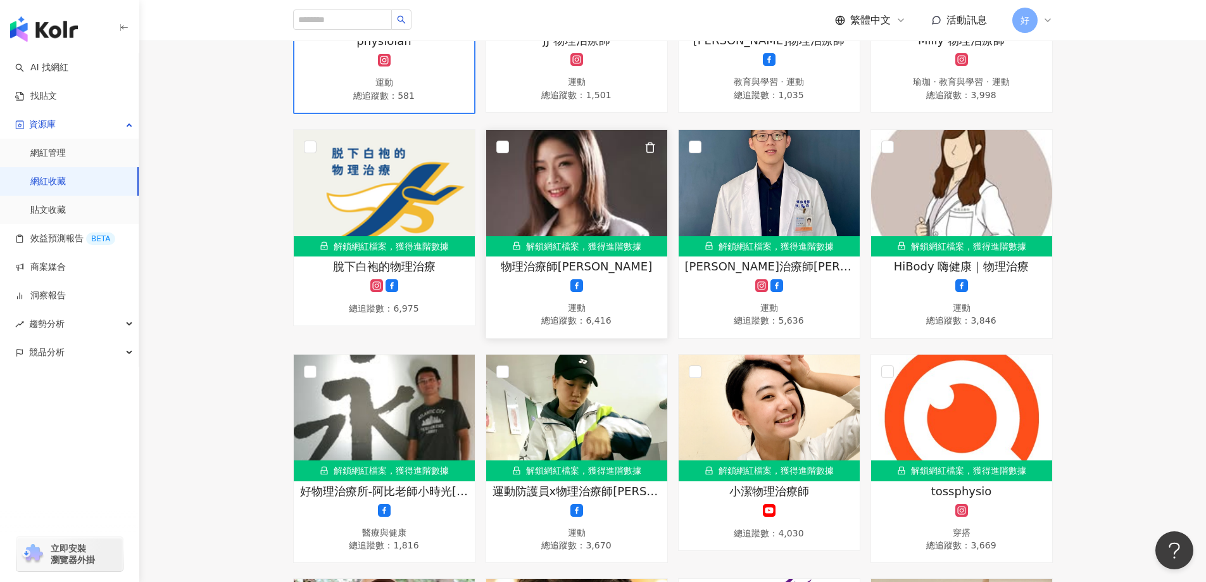
scroll to position [443, 0]
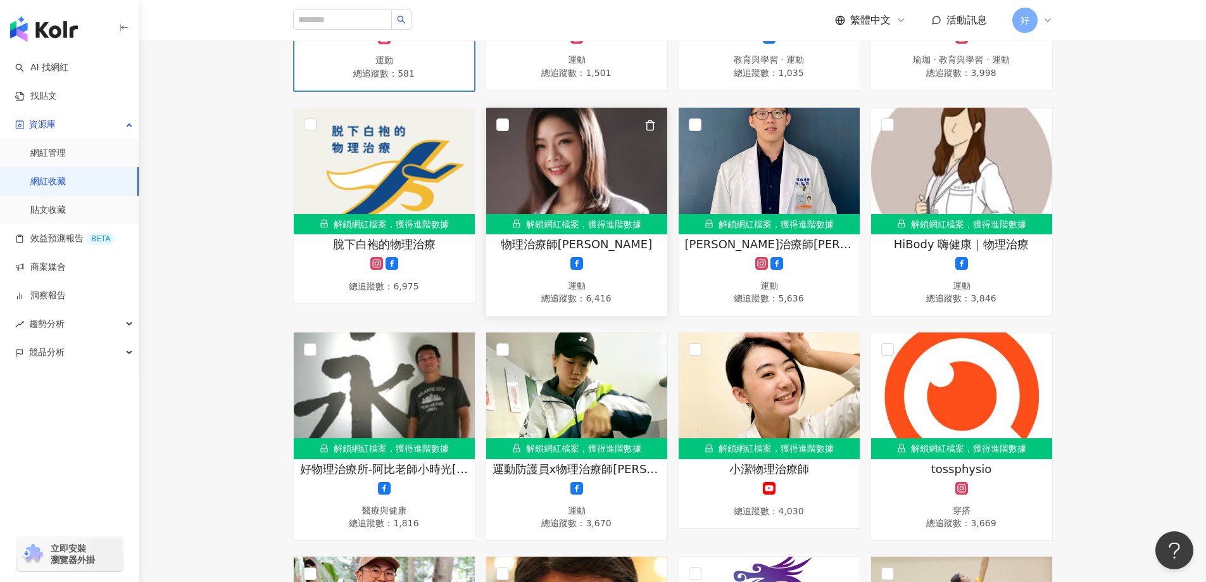
click at [572, 151] on img at bounding box center [576, 171] width 181 height 127
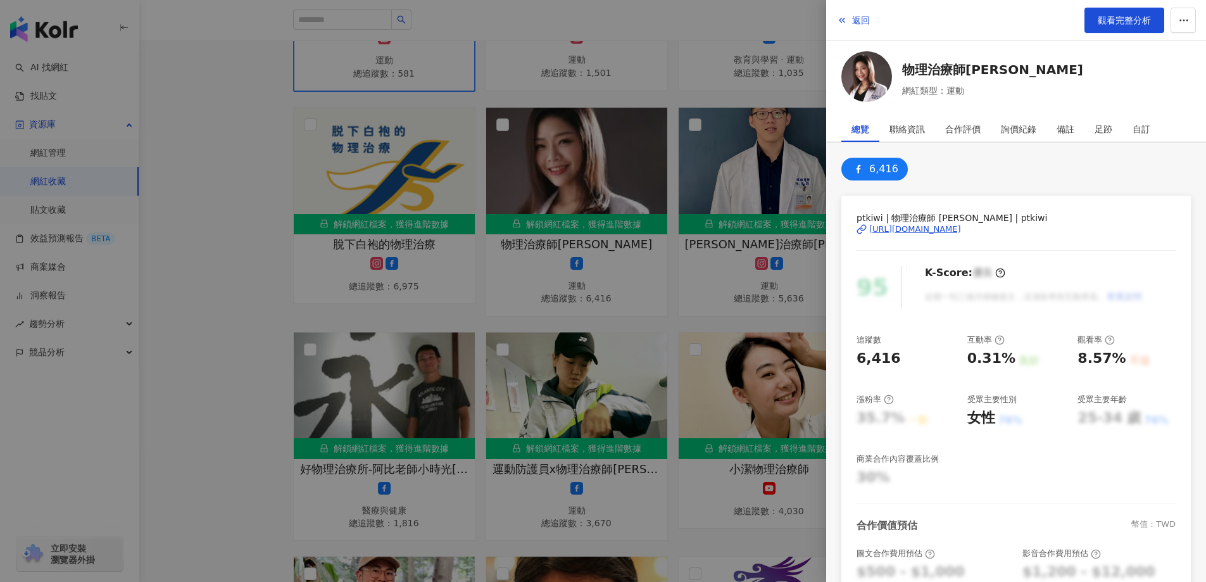
click at [935, 227] on div "[URL][DOMAIN_NAME]" at bounding box center [915, 229] width 92 height 11
click at [511, 197] on div at bounding box center [603, 291] width 1206 height 582
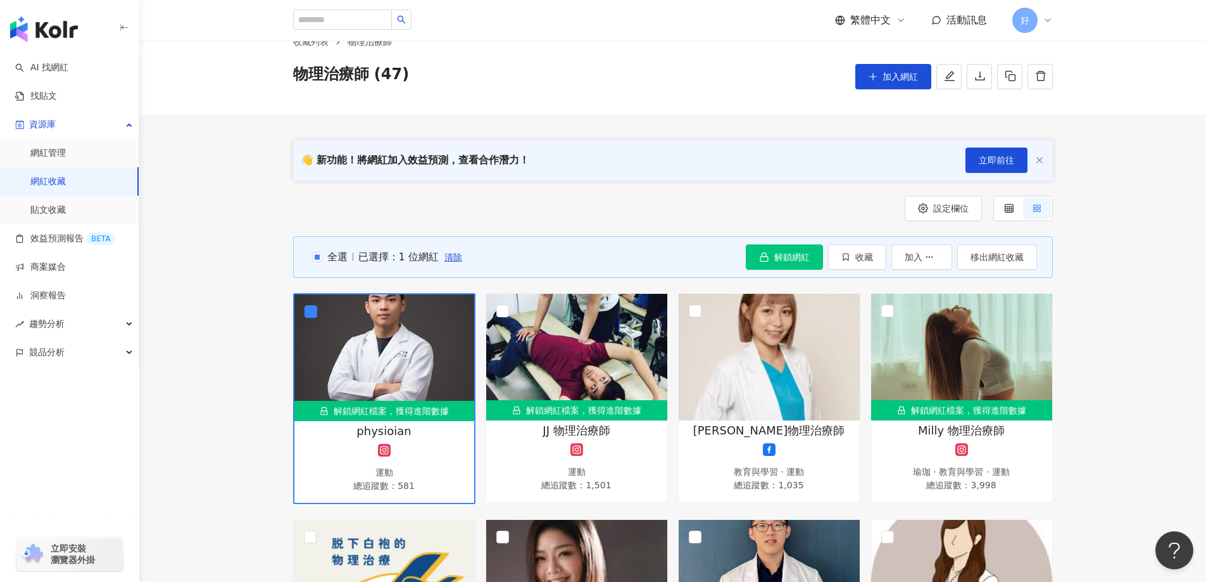
scroll to position [0, 0]
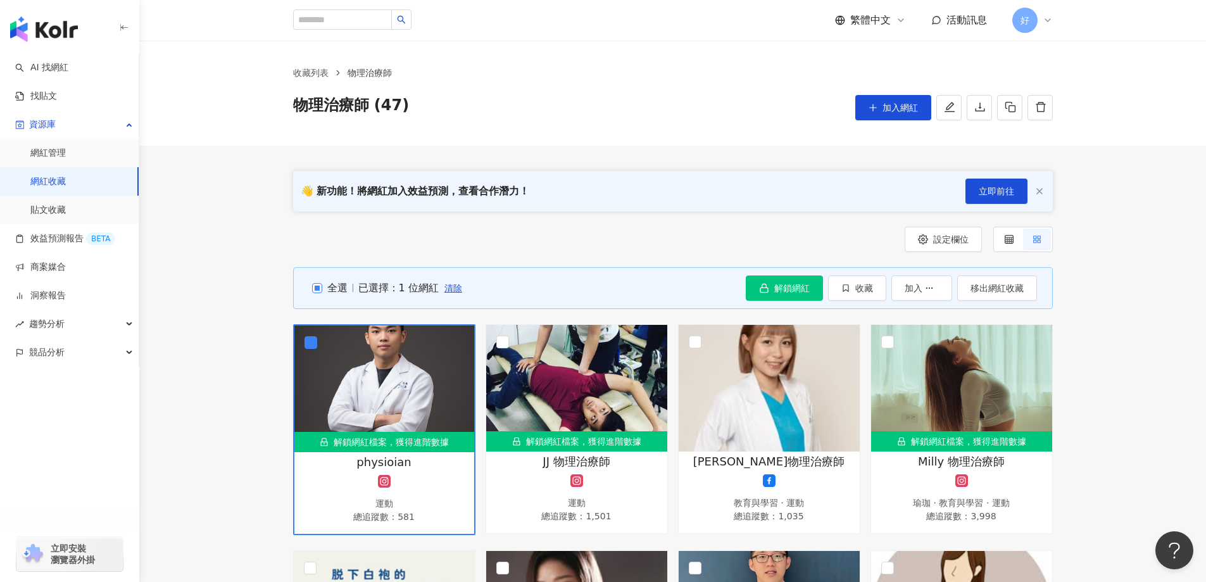
click at [324, 289] on span "全選" at bounding box center [334, 288] width 25 height 14
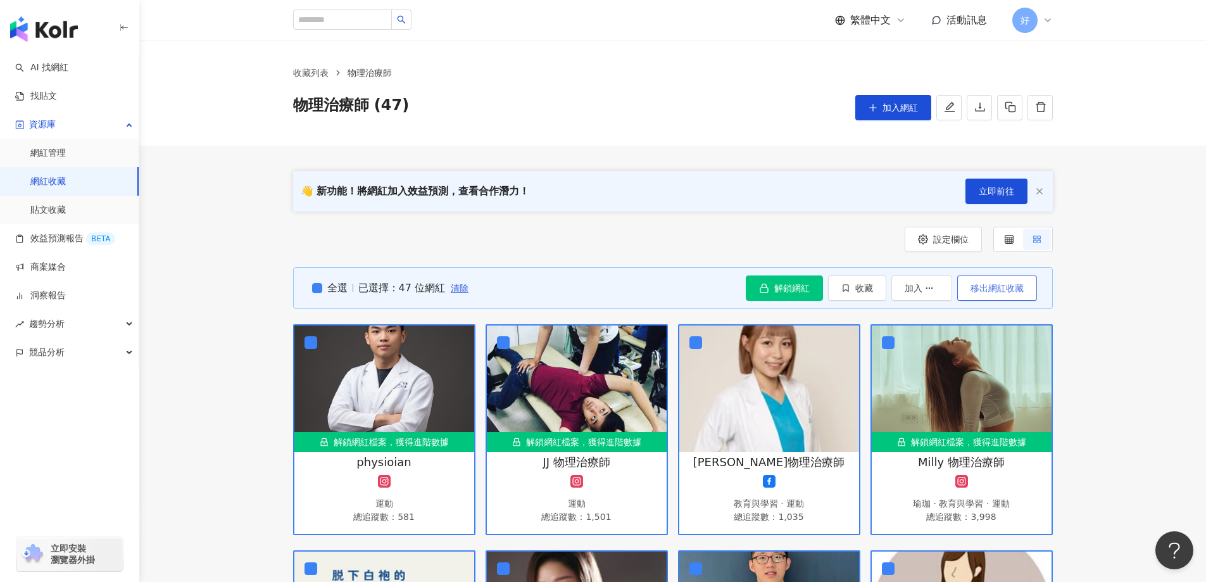
click at [1001, 293] on span "移出網紅收藏" at bounding box center [997, 288] width 53 height 10
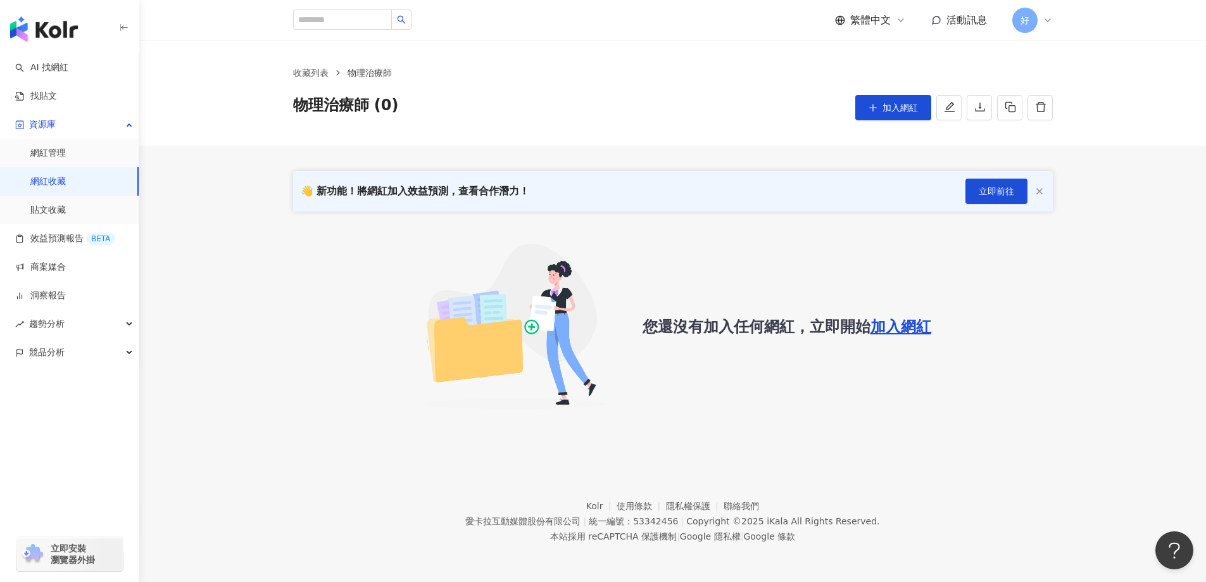
drag, startPoint x: 854, startPoint y: 372, endPoint x: 623, endPoint y: 27, distance: 415.0
click at [851, 372] on div "您還沒有加入任何網紅，立即開始 加入網紅" at bounding box center [673, 326] width 760 height 199
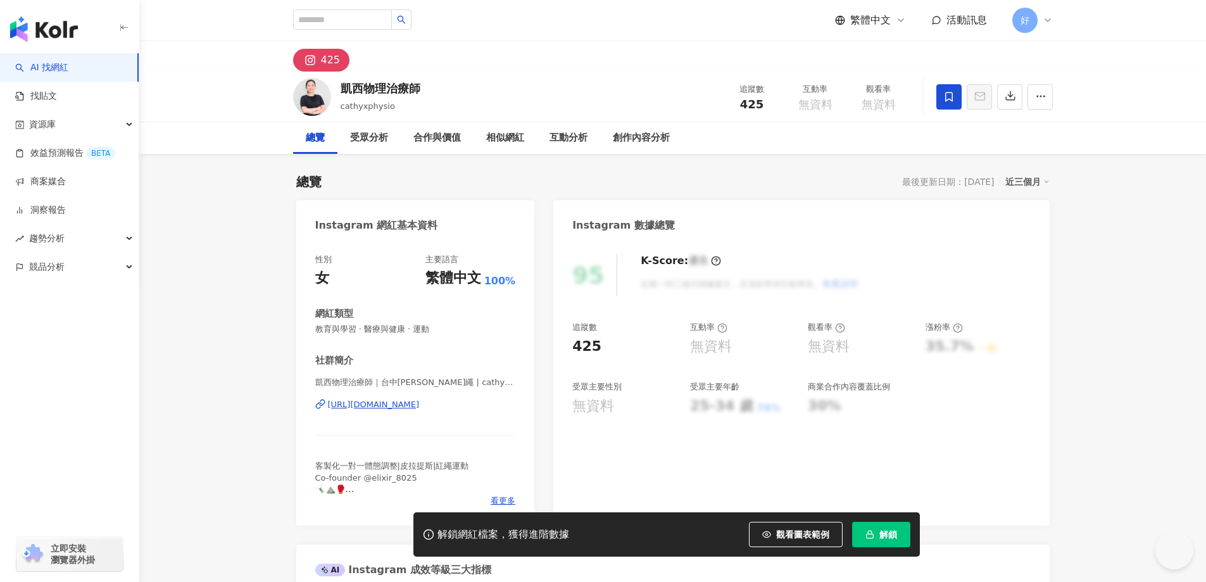
click at [393, 405] on div "[URL][DOMAIN_NAME]" at bounding box center [374, 404] width 92 height 11
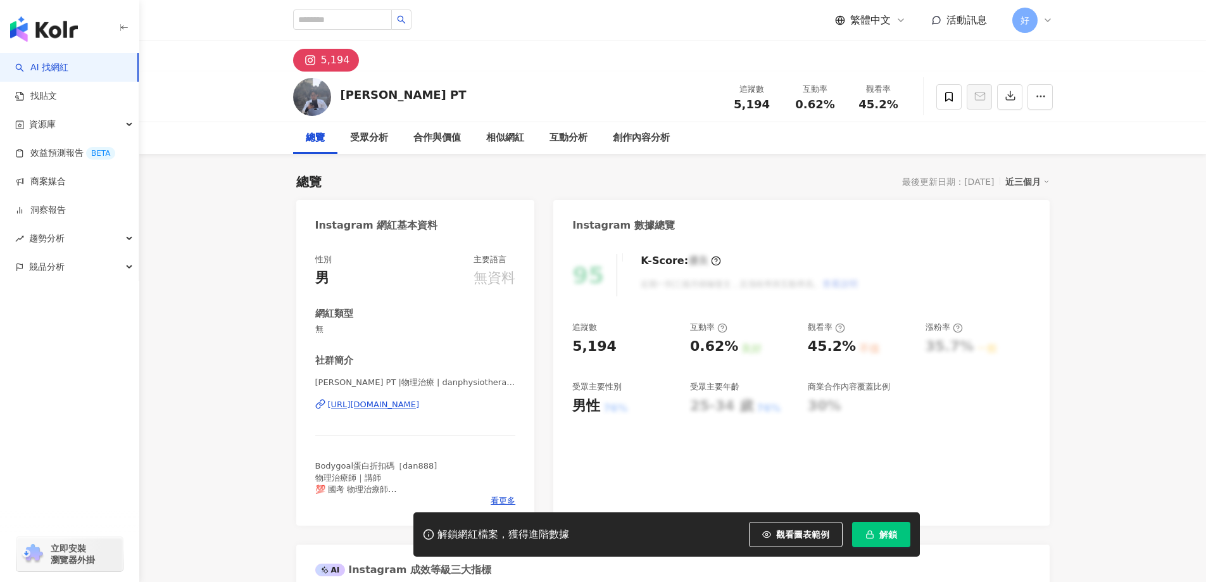
click at [400, 401] on div "[URL][DOMAIN_NAME]" at bounding box center [374, 404] width 92 height 11
click at [357, 27] on input "search" at bounding box center [342, 19] width 99 height 20
paste input "*******"
type input "*******"
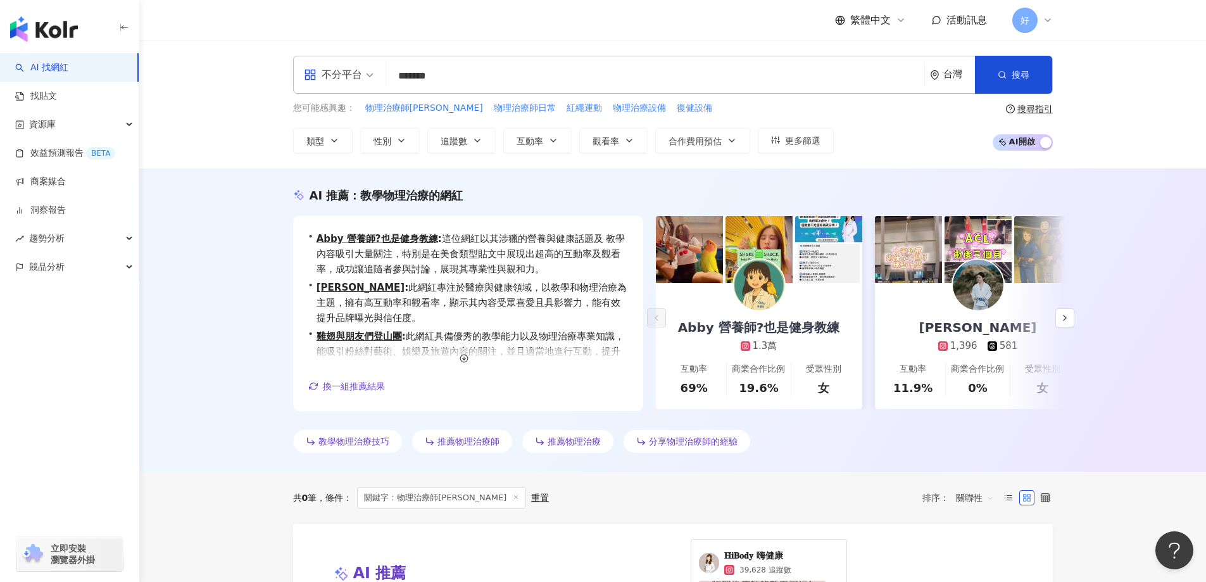
drag, startPoint x: 450, startPoint y: 77, endPoint x: 379, endPoint y: 77, distance: 70.9
click at [379, 77] on div "不分平台 物理治療師[PERSON_NAME] ******* 台灣 搜尋" at bounding box center [673, 75] width 760 height 38
type input "**"
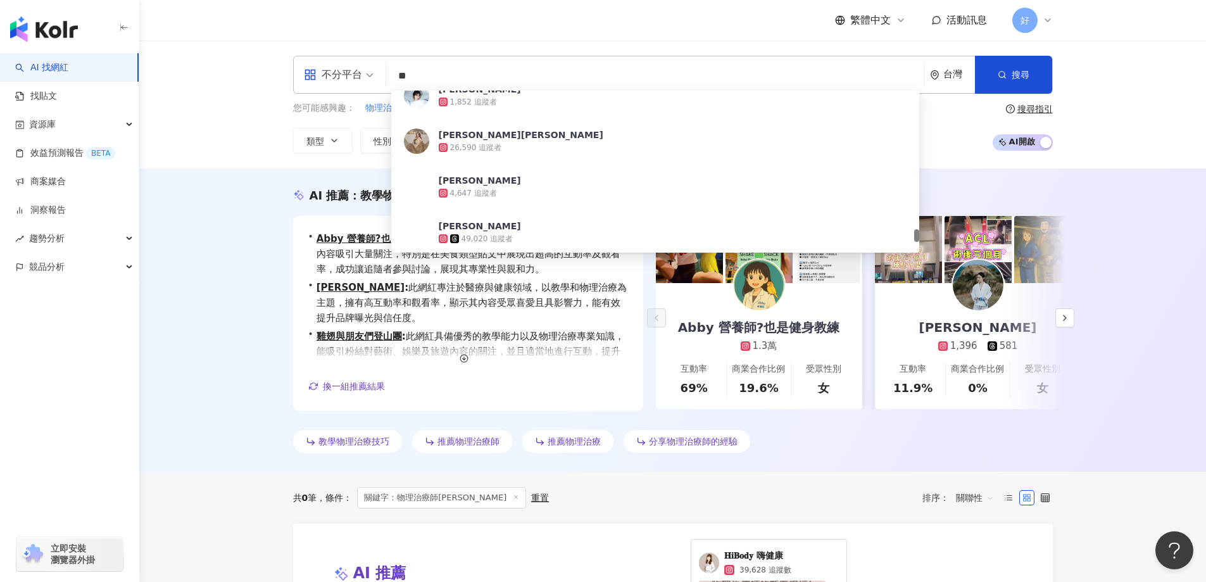
scroll to position [2090, 0]
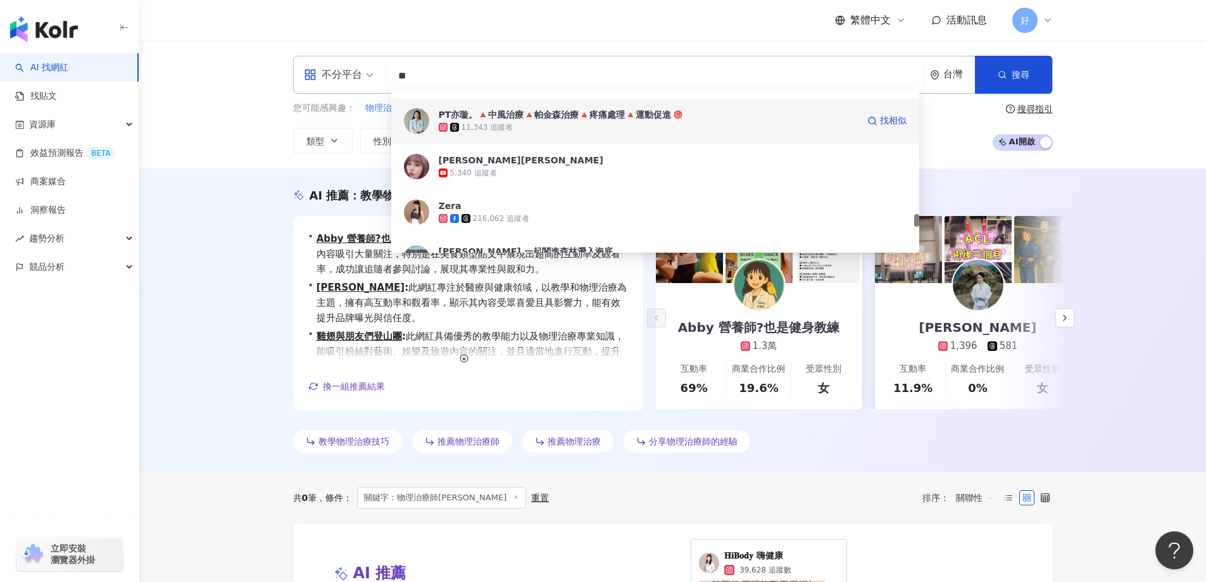
click at [514, 113] on div "PT亦璇。🔺中風治療🔺帕金森治療🔺疼痛處理🔺運動促進" at bounding box center [555, 114] width 233 height 13
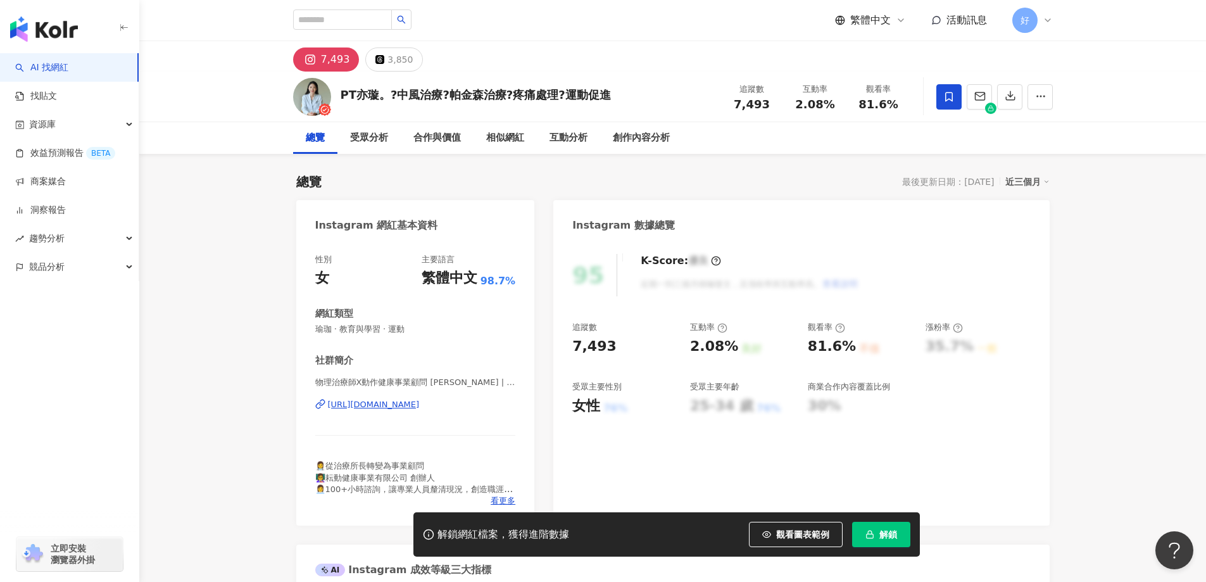
click at [954, 97] on icon at bounding box center [949, 96] width 11 height 11
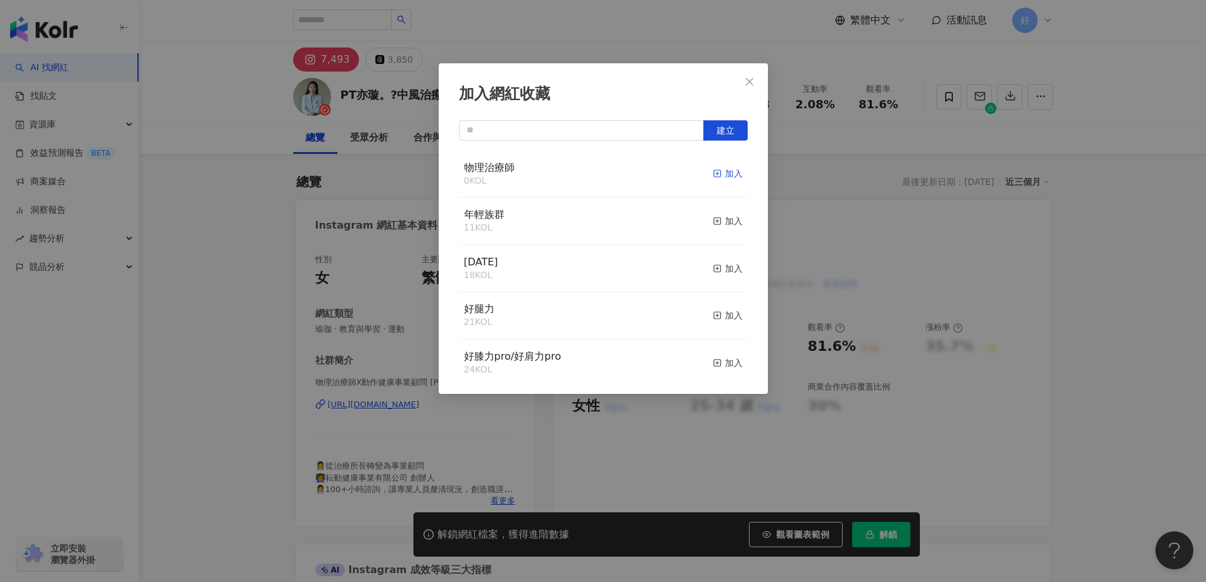
click at [713, 172] on icon "button" at bounding box center [717, 173] width 9 height 9
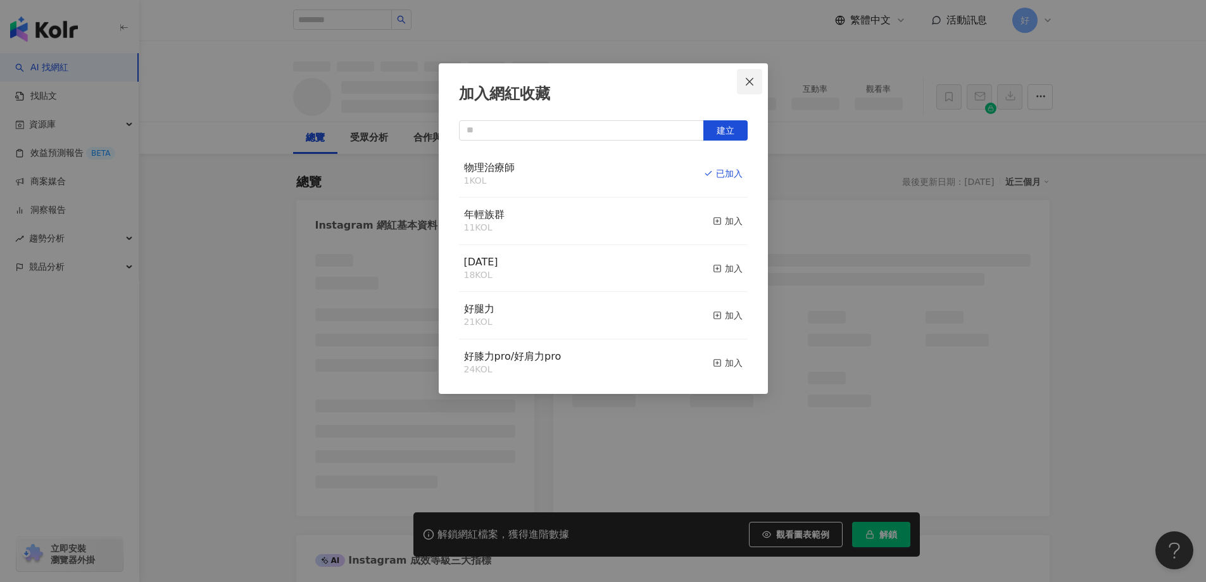
click at [748, 80] on icon "close" at bounding box center [750, 81] width 8 height 8
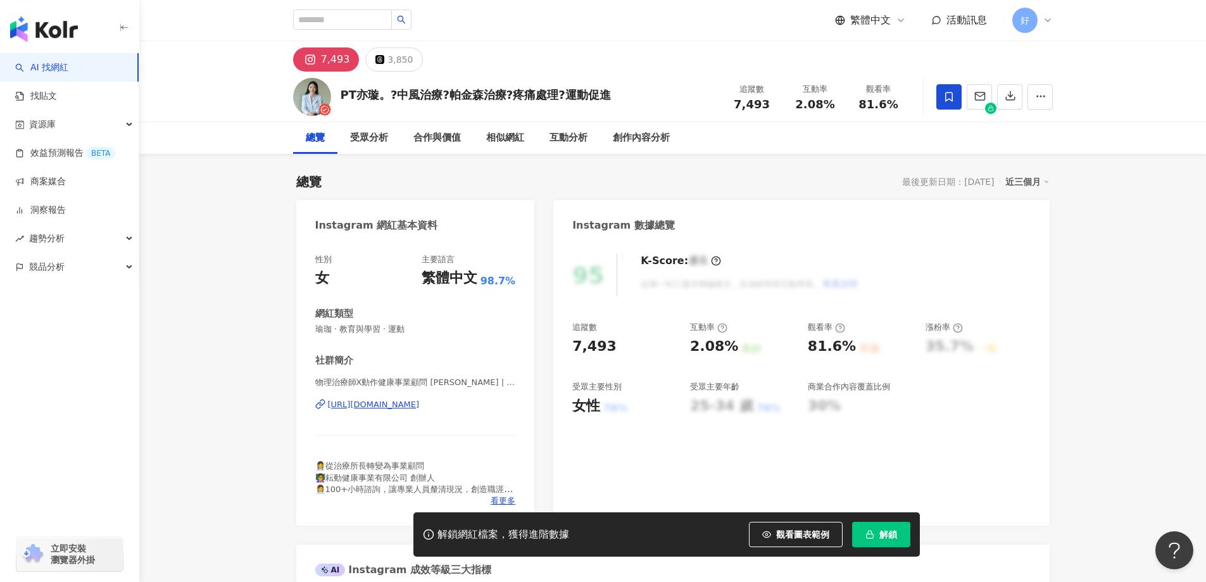
click at [756, 79] on div "加入網紅收藏 建立 物理治療師 1 KOL 已加入 年輕族群 11 KOL 加入 [DATE] 18 KOL 加入 好腿力 21 KOL 加入 好膝力pro/…" at bounding box center [603, 291] width 1206 height 582
click at [391, 401] on div "[URL][DOMAIN_NAME]" at bounding box center [374, 404] width 92 height 11
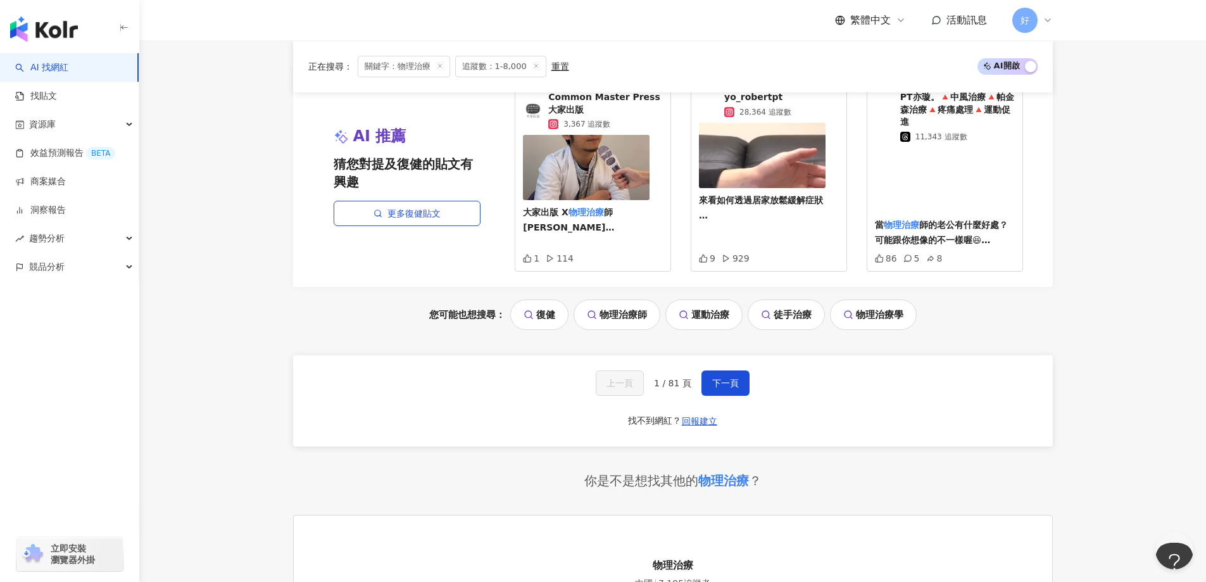
scroll to position [1418, 0]
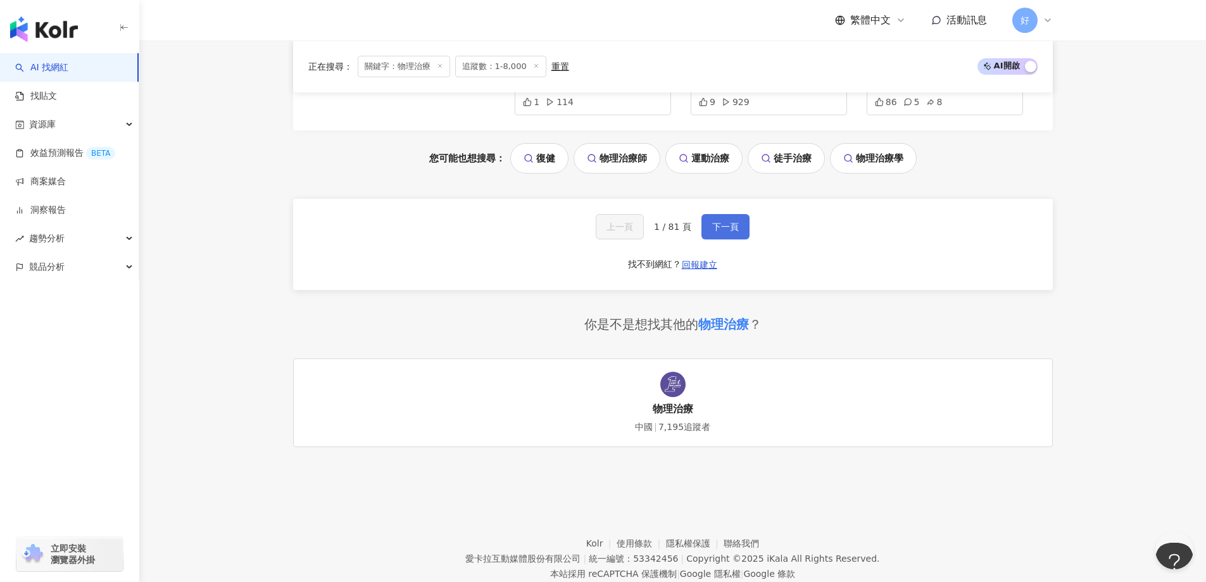
click at [719, 214] on button "下一頁" at bounding box center [726, 226] width 48 height 25
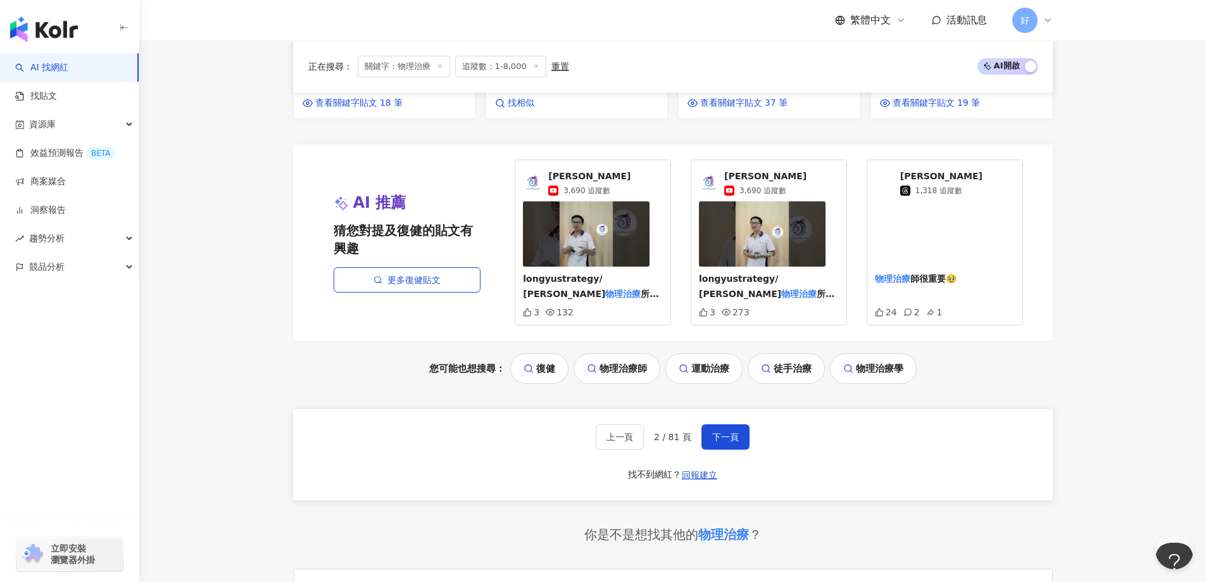
scroll to position [1121, 0]
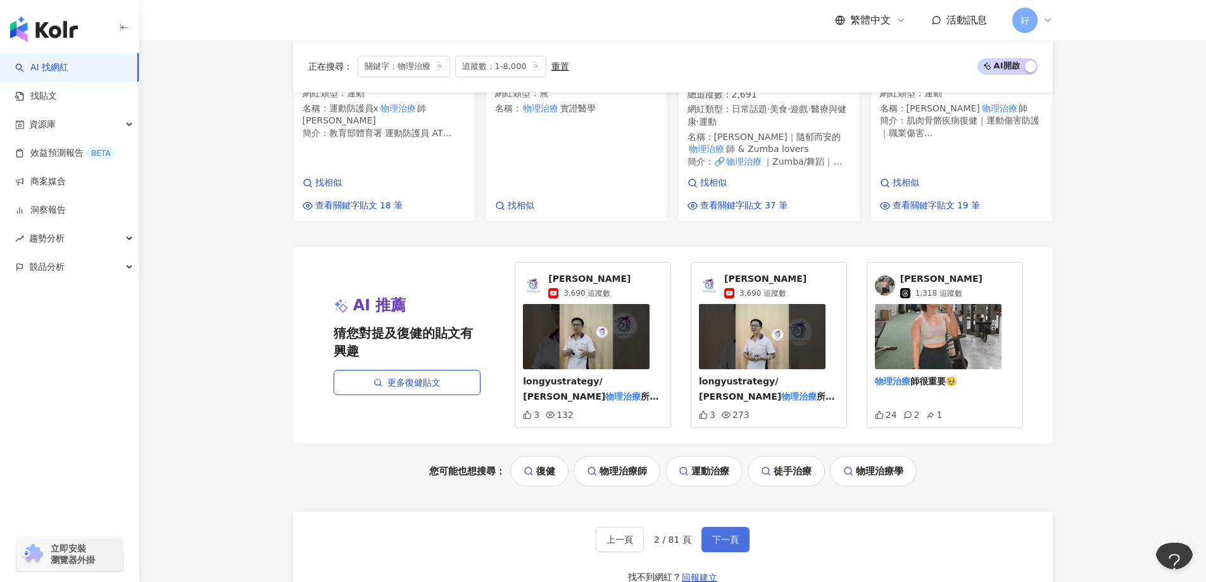
click at [736, 534] on span "下一頁" at bounding box center [725, 539] width 27 height 10
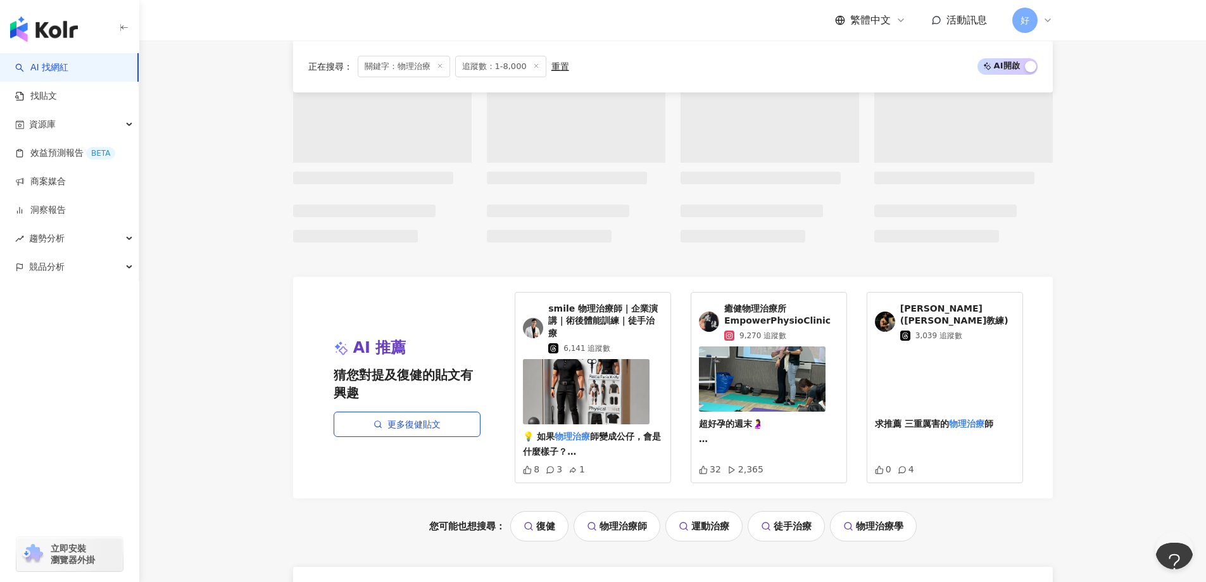
scroll to position [854, 0]
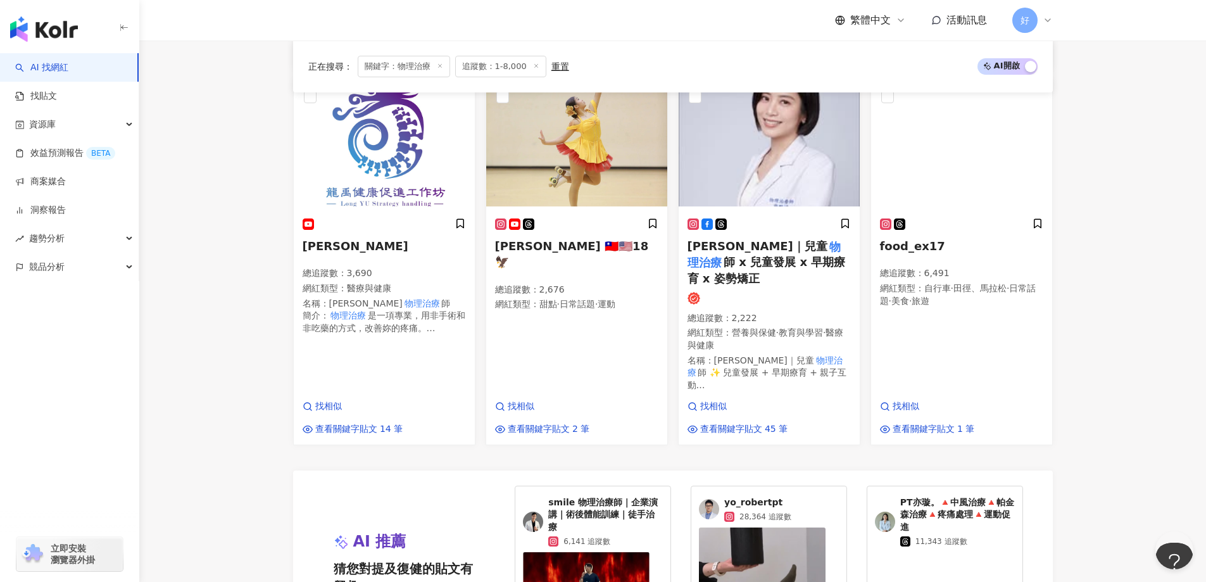
scroll to position [1115, 0]
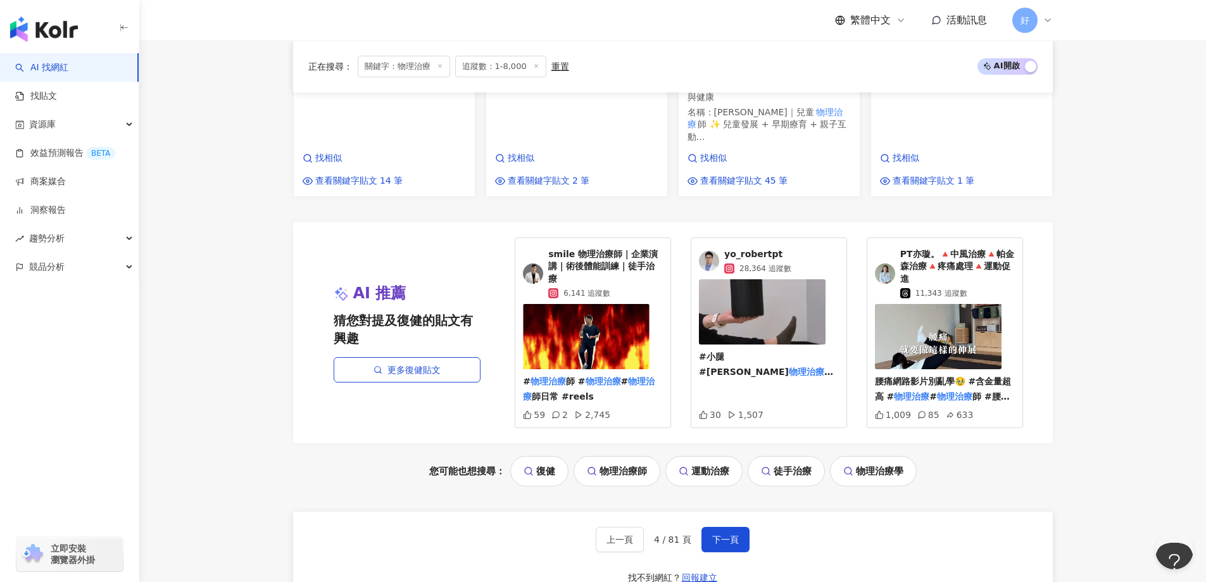
click at [733, 526] on div "上一頁 4 / 81 頁 下一頁 找不到網紅？ 回報建立" at bounding box center [673, 557] width 760 height 91
click at [729, 534] on span "下一頁" at bounding box center [725, 539] width 27 height 10
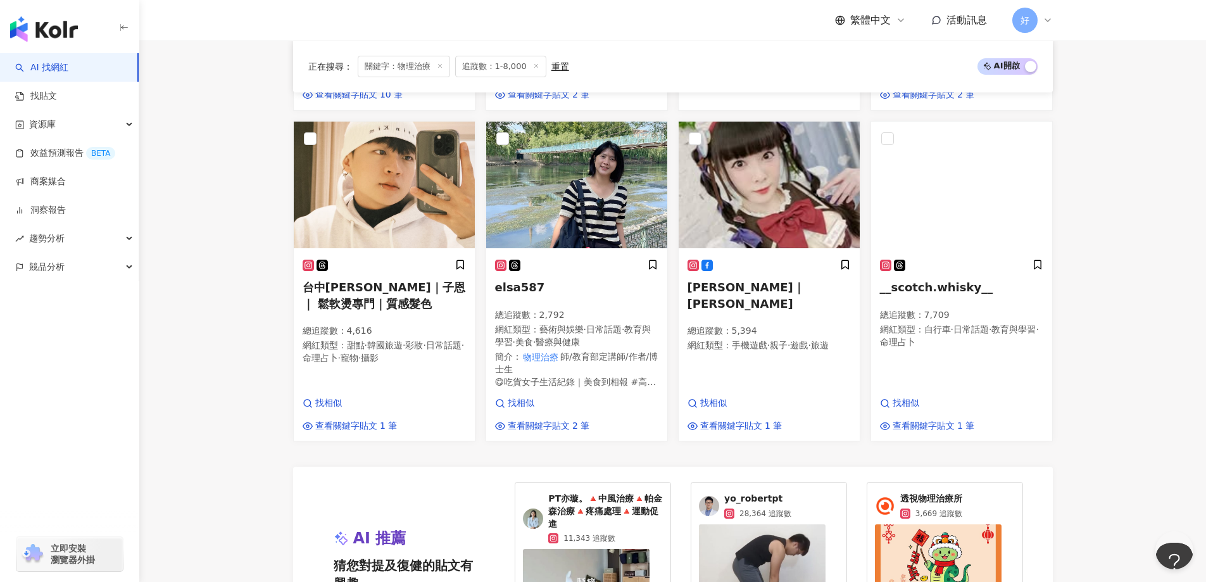
scroll to position [1111, 0]
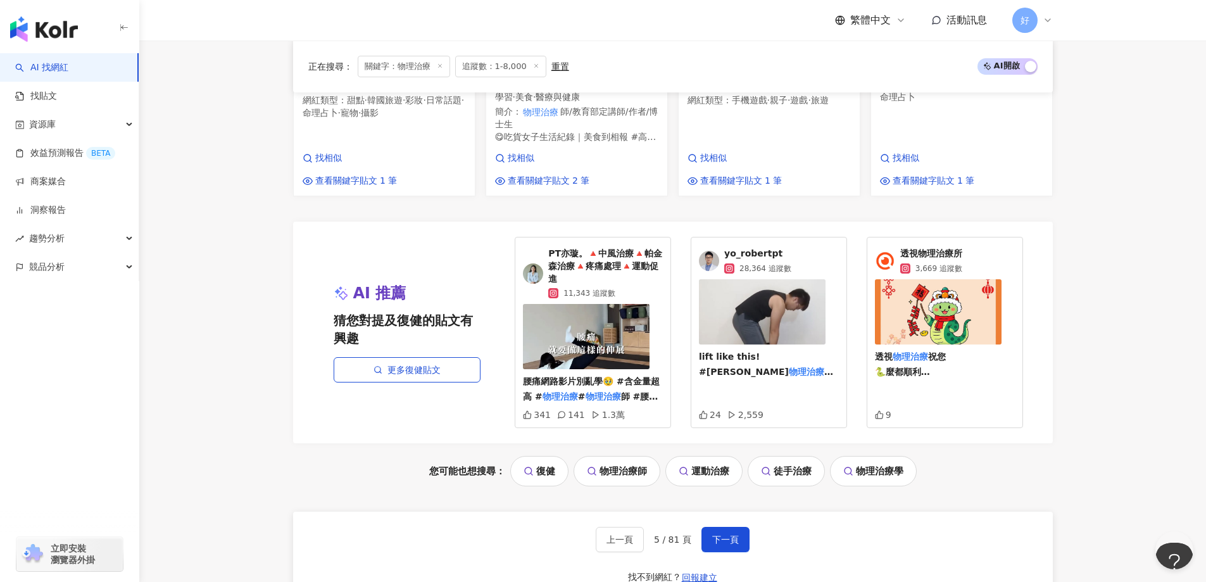
click at [729, 534] on span "下一頁" at bounding box center [725, 539] width 27 height 10
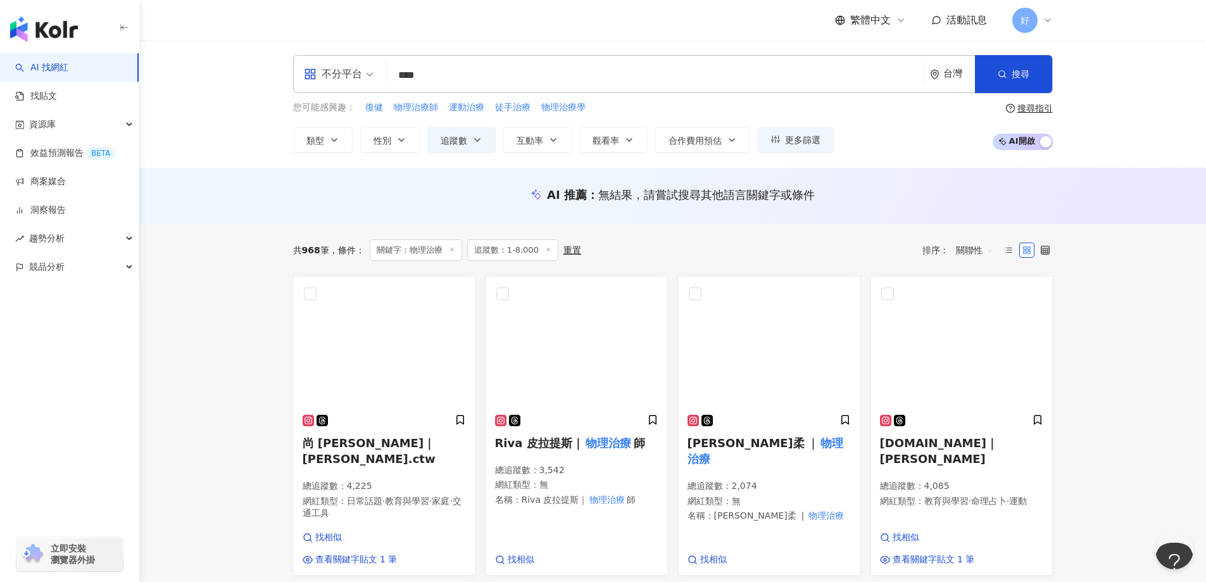
scroll to position [0, 0]
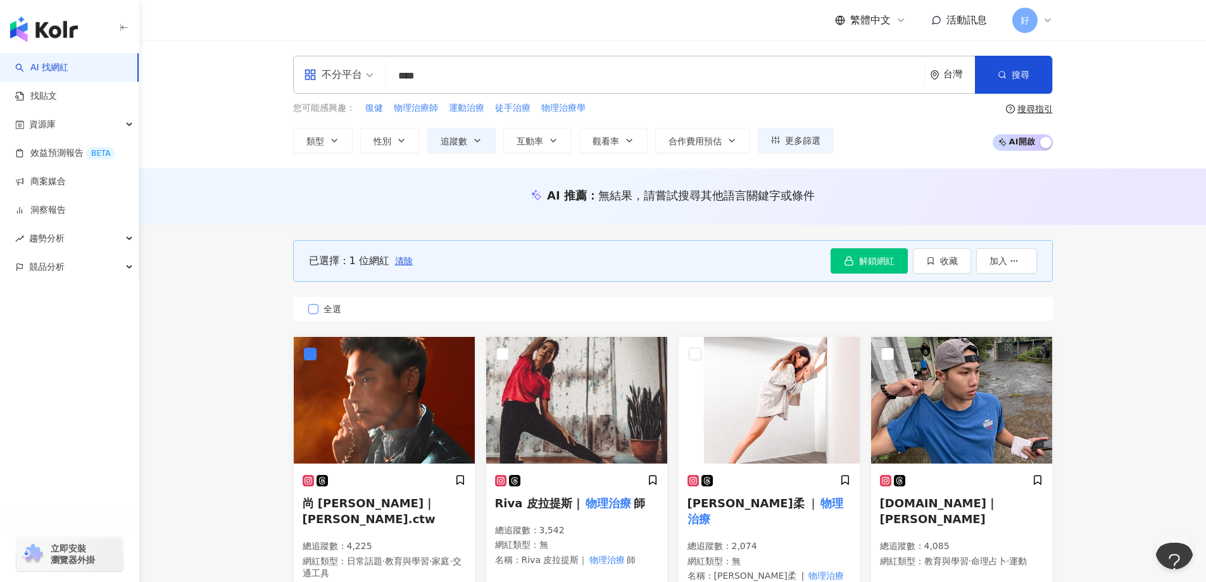
click at [343, 304] on span "全選" at bounding box center [333, 309] width 28 height 14
click at [930, 262] on icon "button" at bounding box center [930, 260] width 9 height 9
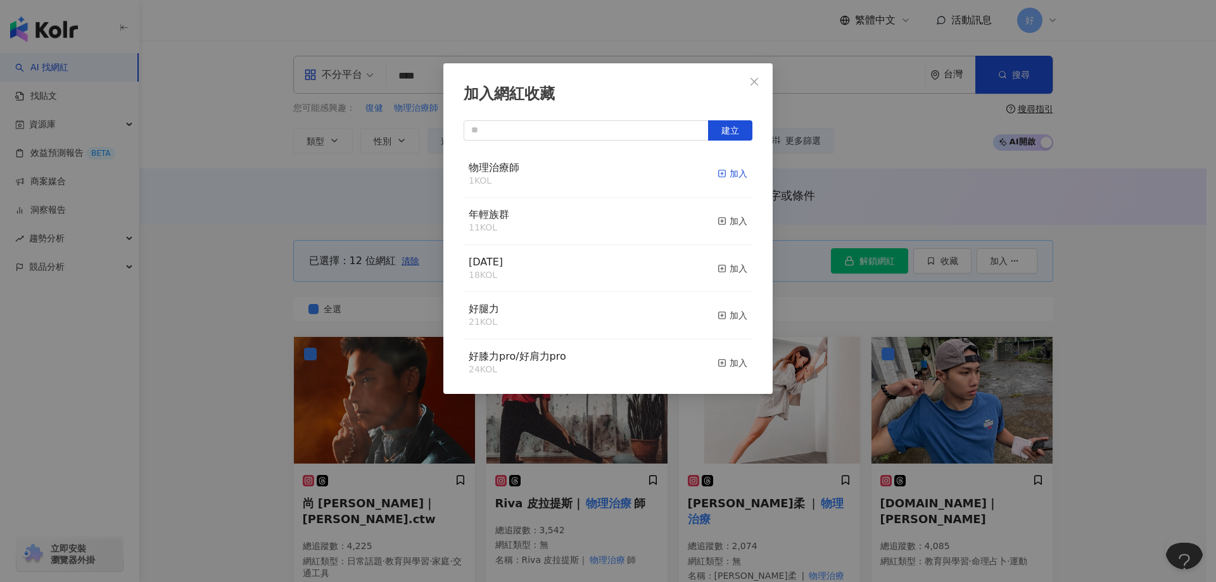
click at [721, 174] on line "button" at bounding box center [722, 174] width 3 height 0
click at [826, 210] on div "加入網紅收藏 建立 物理治療師 13 KOL 已加入 年輕族群 11 KOL 加入 [DATE] 18 KOL 加入 好腿力 21 KOL 加入 好膝力pro…" at bounding box center [608, 291] width 1216 height 582
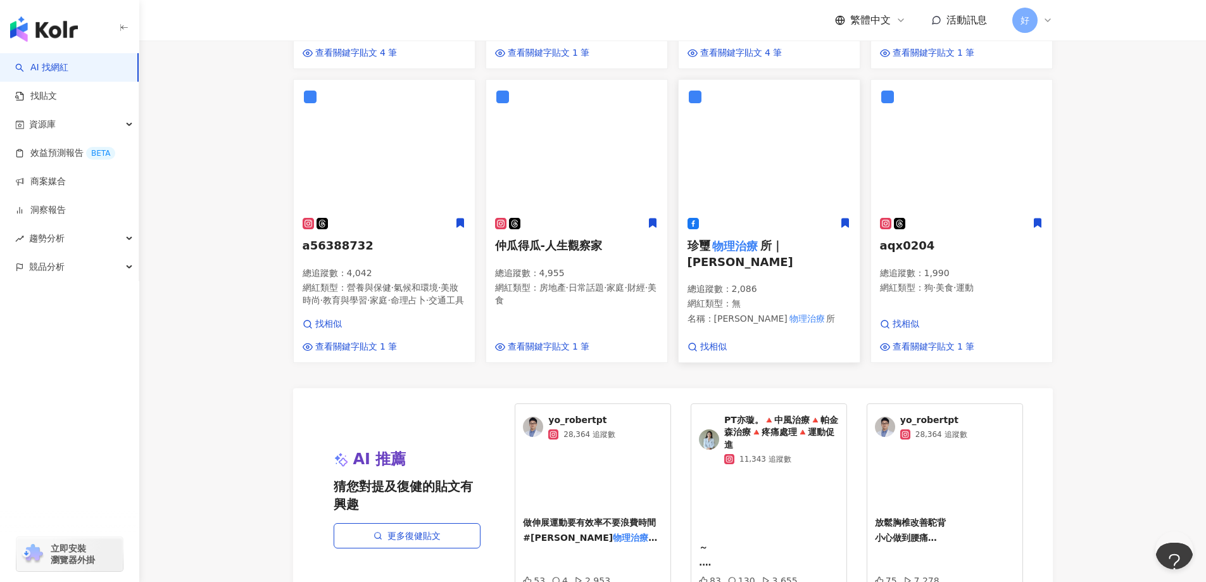
scroll to position [1077, 0]
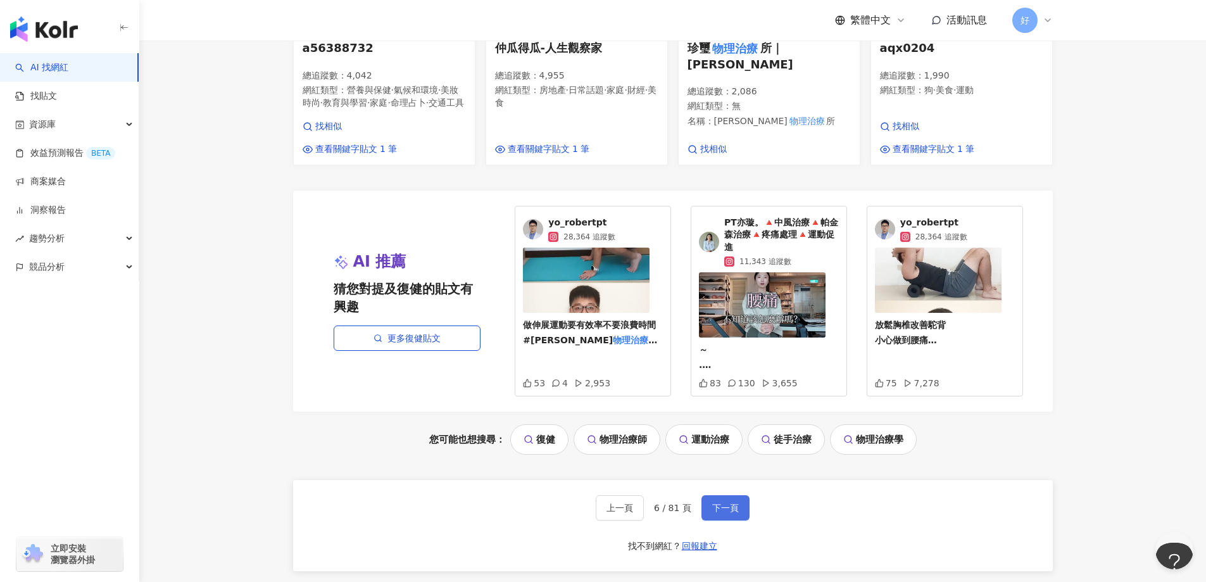
click at [744, 502] on button "下一頁" at bounding box center [726, 507] width 48 height 25
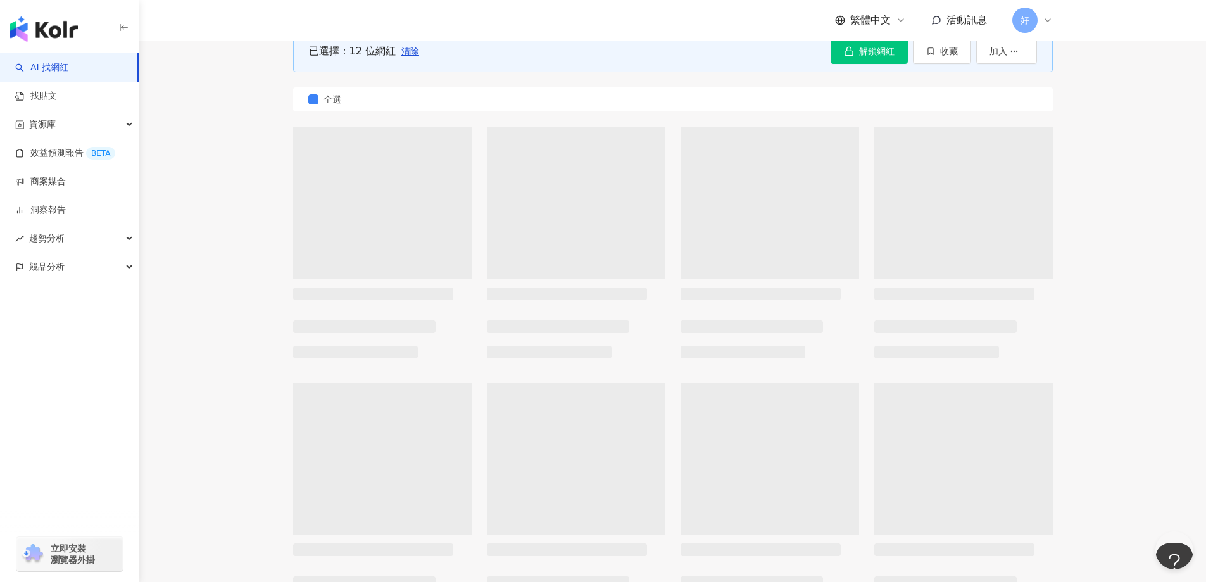
scroll to position [207, 0]
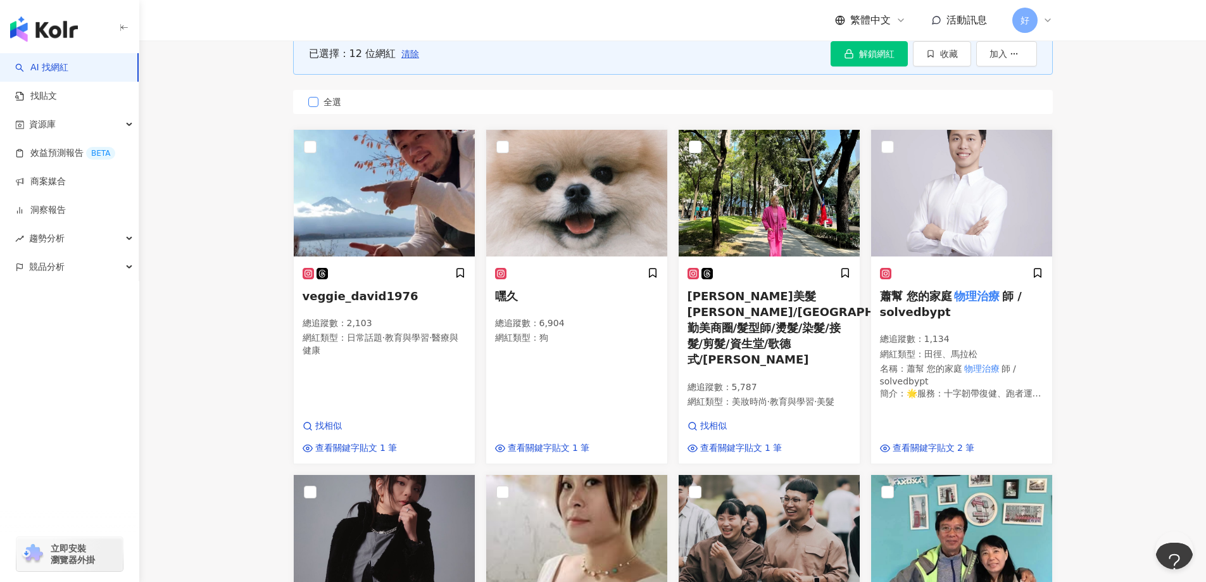
click at [324, 106] on span "全選" at bounding box center [333, 102] width 28 height 14
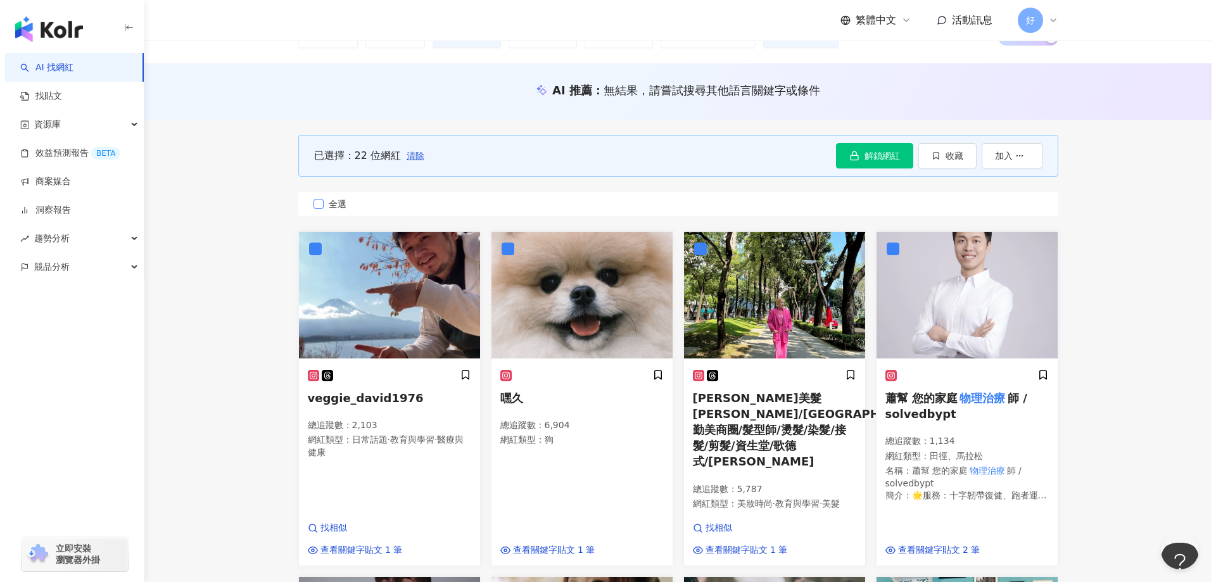
scroll to position [0, 0]
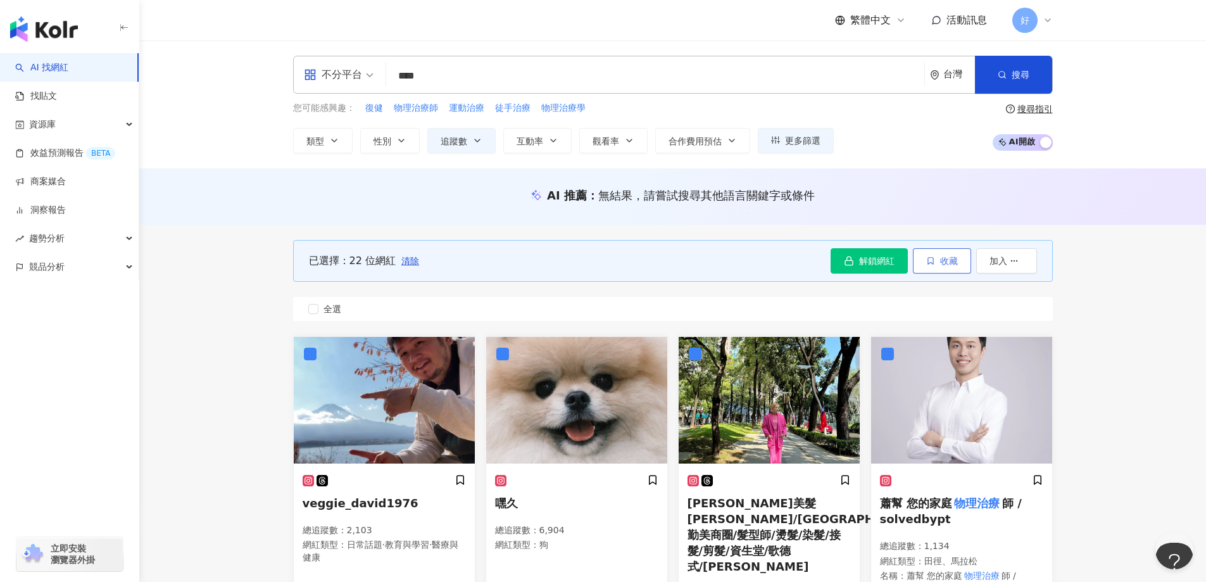
click at [950, 265] on span "收藏" at bounding box center [949, 261] width 18 height 10
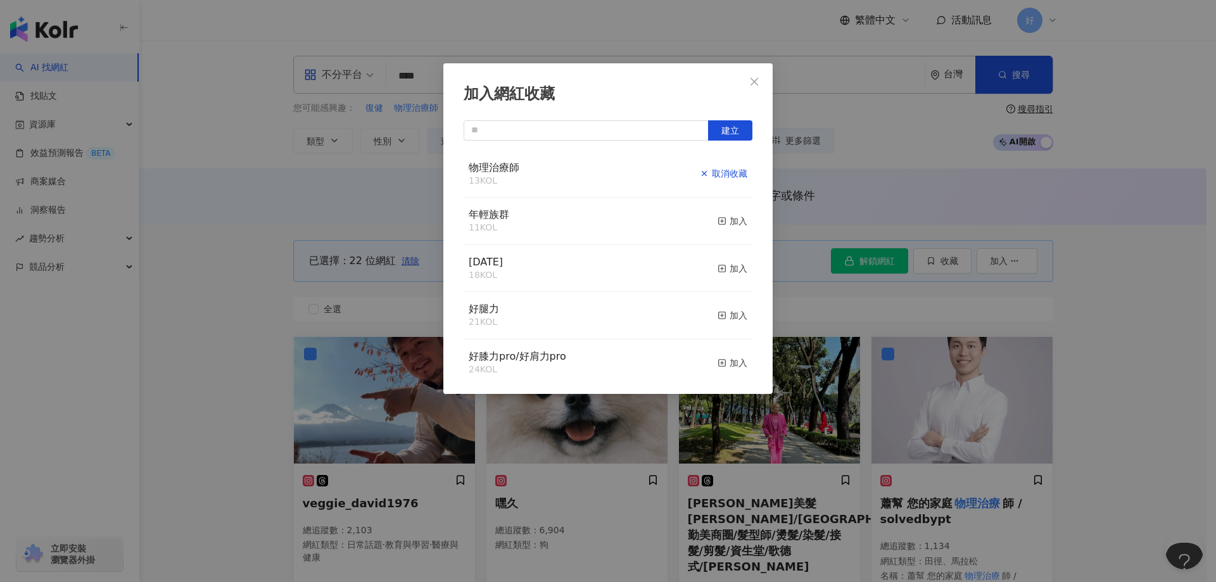
click at [723, 175] on div "取消收藏" at bounding box center [723, 174] width 47 height 14
click at [719, 176] on div "加入" at bounding box center [732, 174] width 30 height 14
click at [757, 77] on icon "close" at bounding box center [754, 82] width 10 height 10
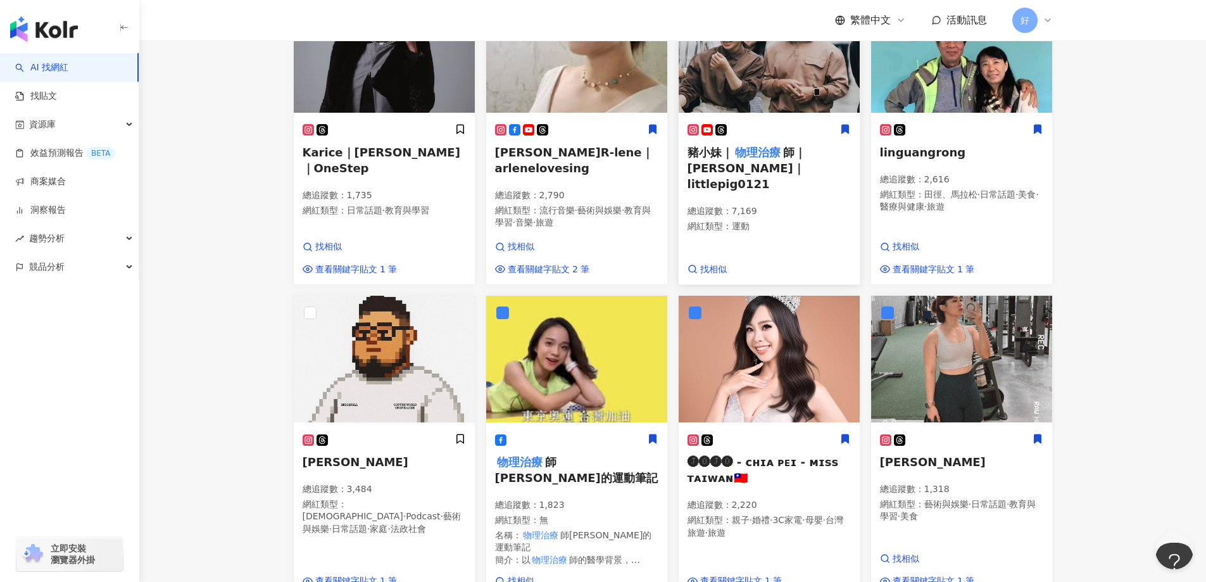
scroll to position [697, 0]
click at [766, 142] on mark "物理治療" at bounding box center [758, 151] width 50 height 18
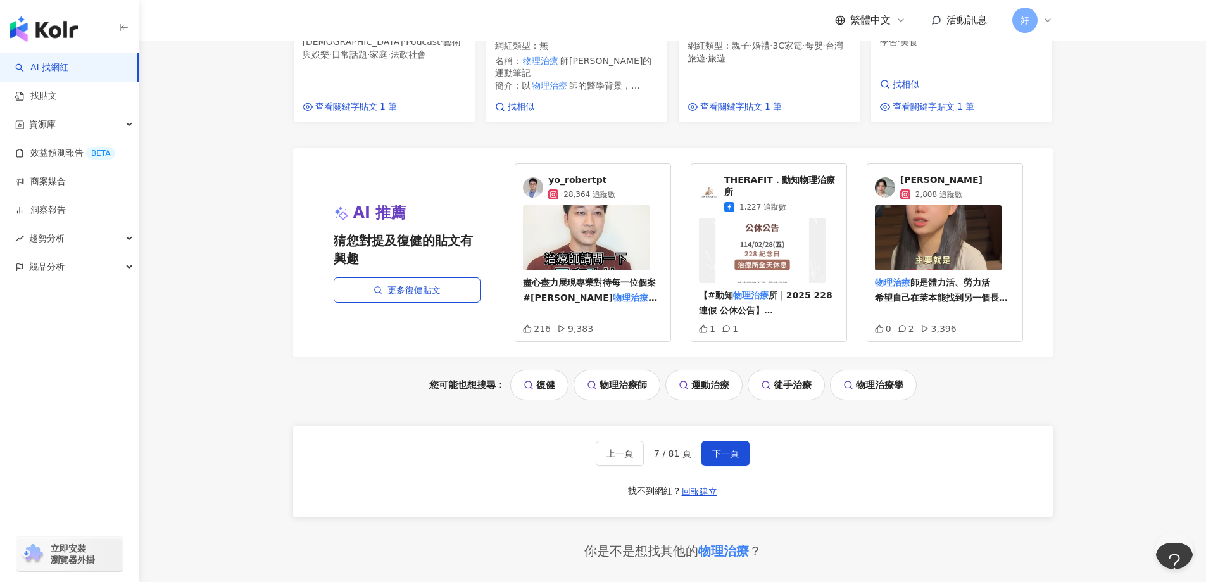
scroll to position [1131, 0]
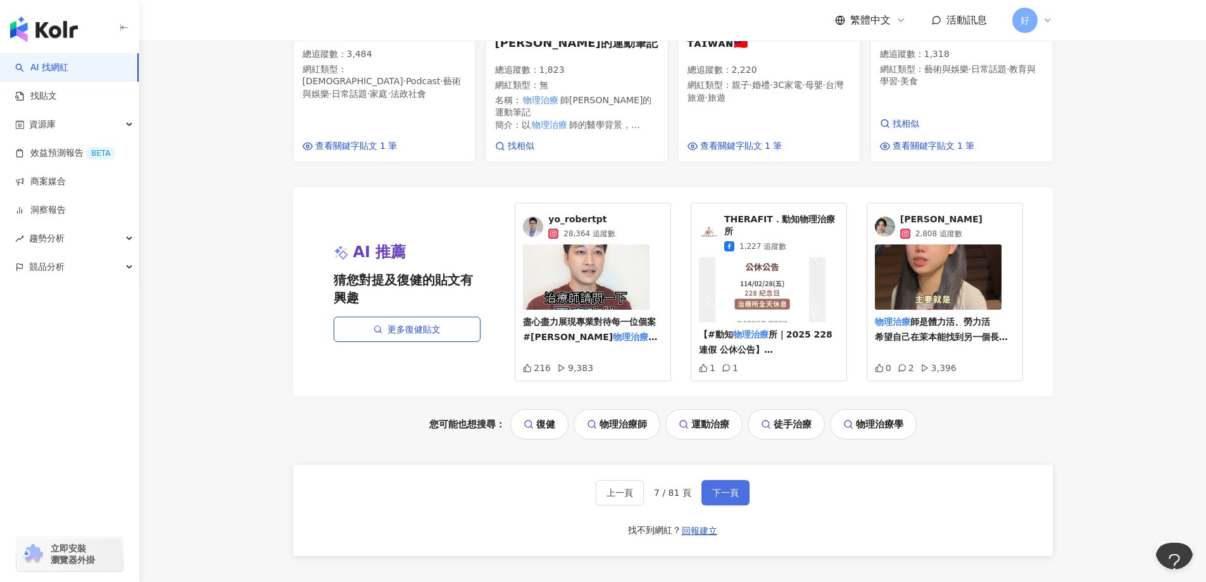
click at [724, 480] on button "下一頁" at bounding box center [726, 492] width 48 height 25
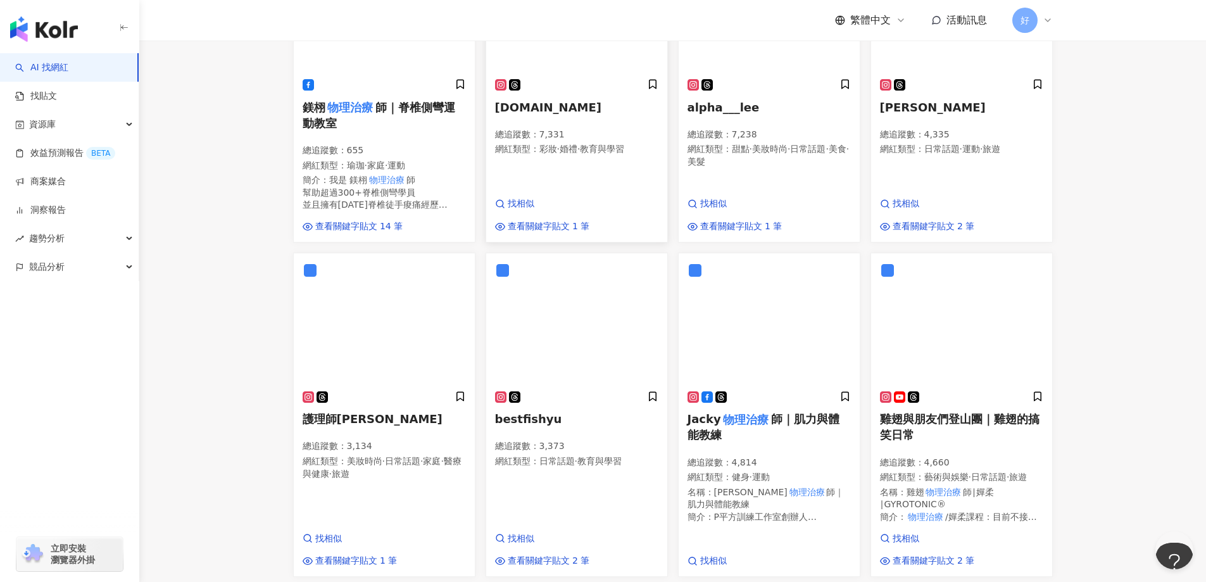
scroll to position [887, 0]
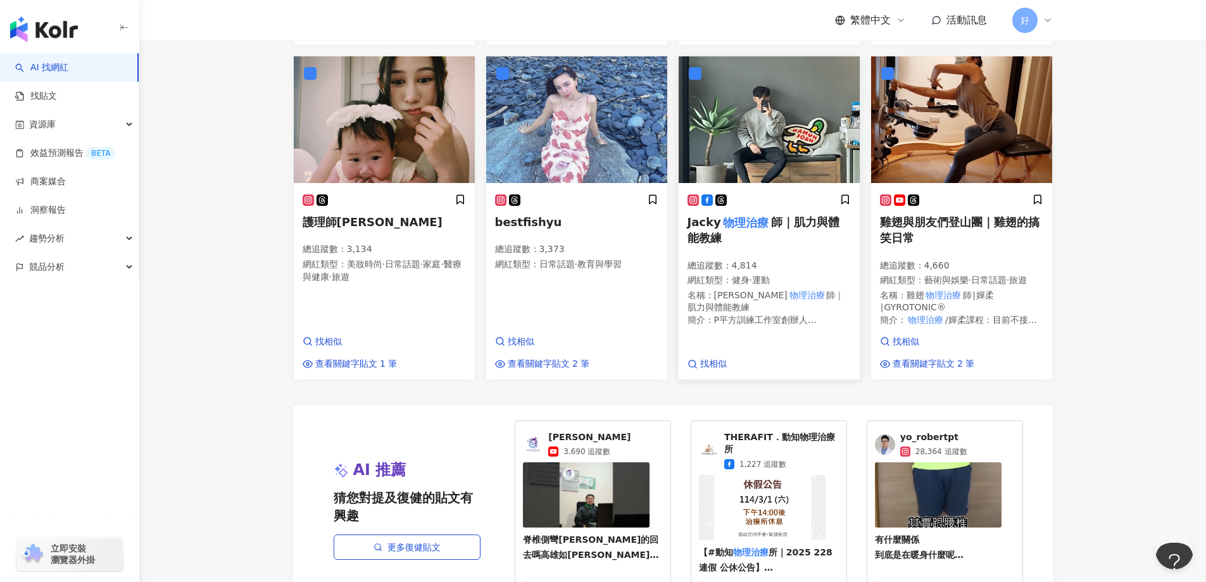
click at [764, 222] on mark "物理治療" at bounding box center [746, 222] width 50 height 18
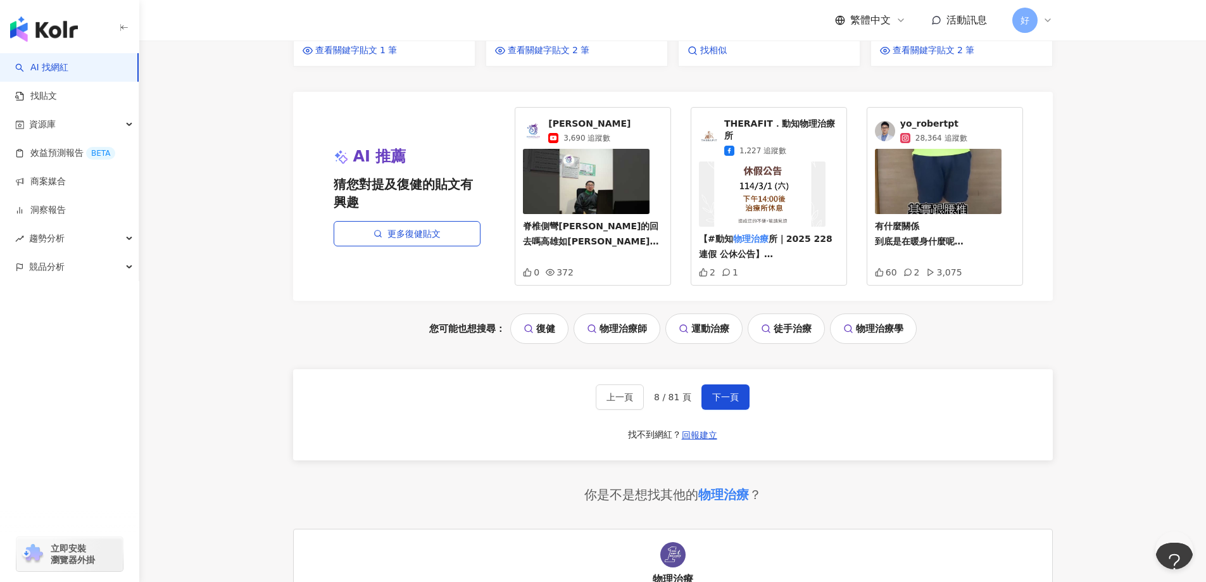
scroll to position [1393, 0]
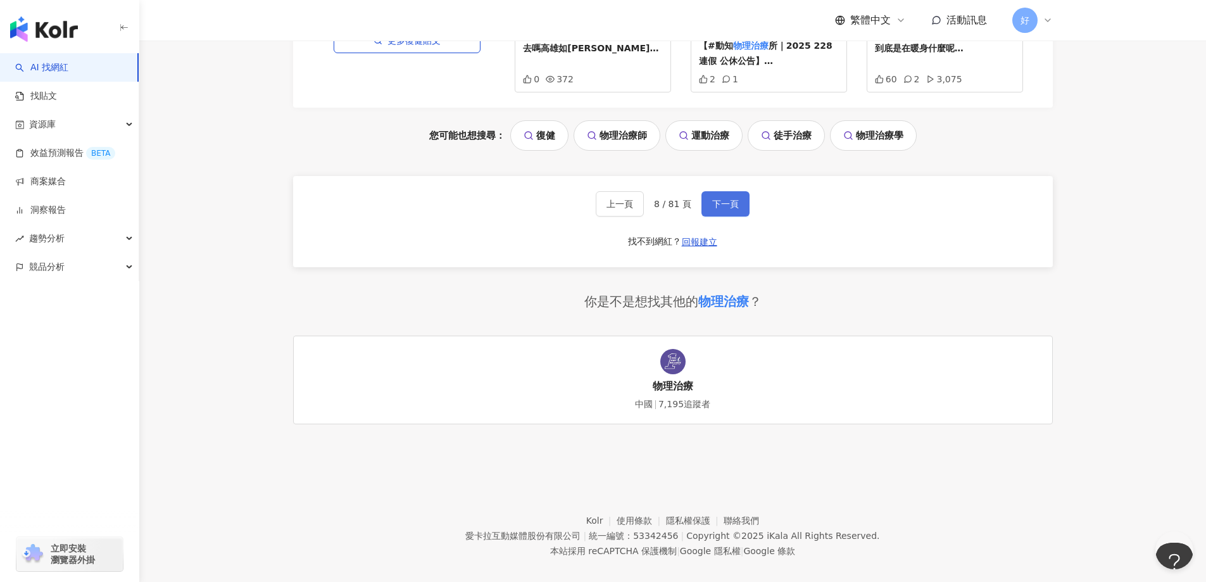
click at [725, 191] on button "下一頁" at bounding box center [726, 203] width 48 height 25
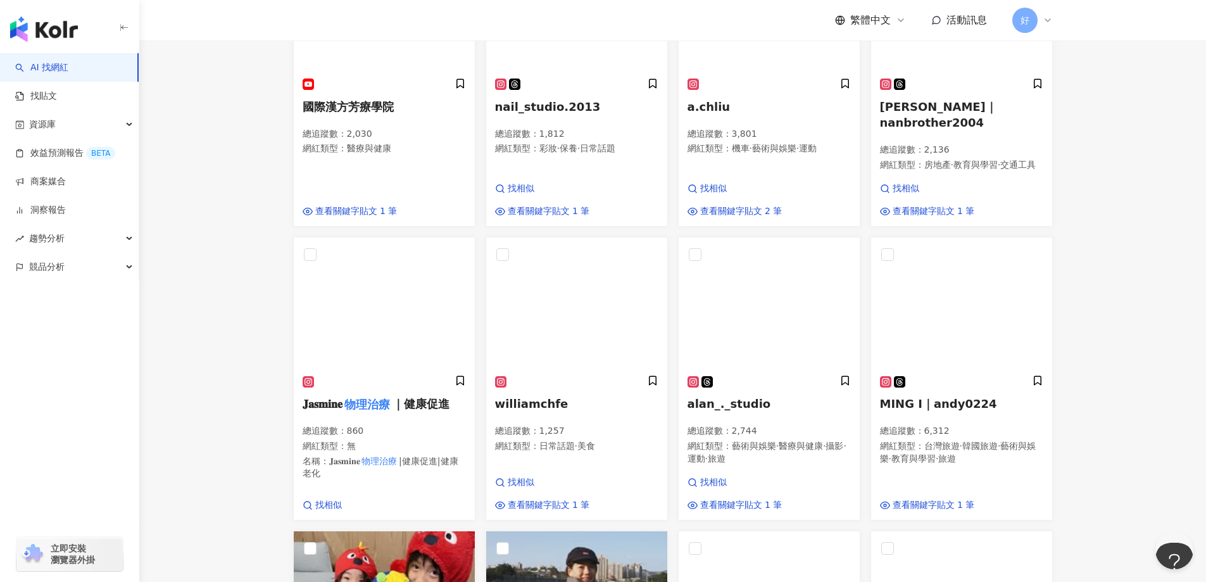
scroll to position [80, 0]
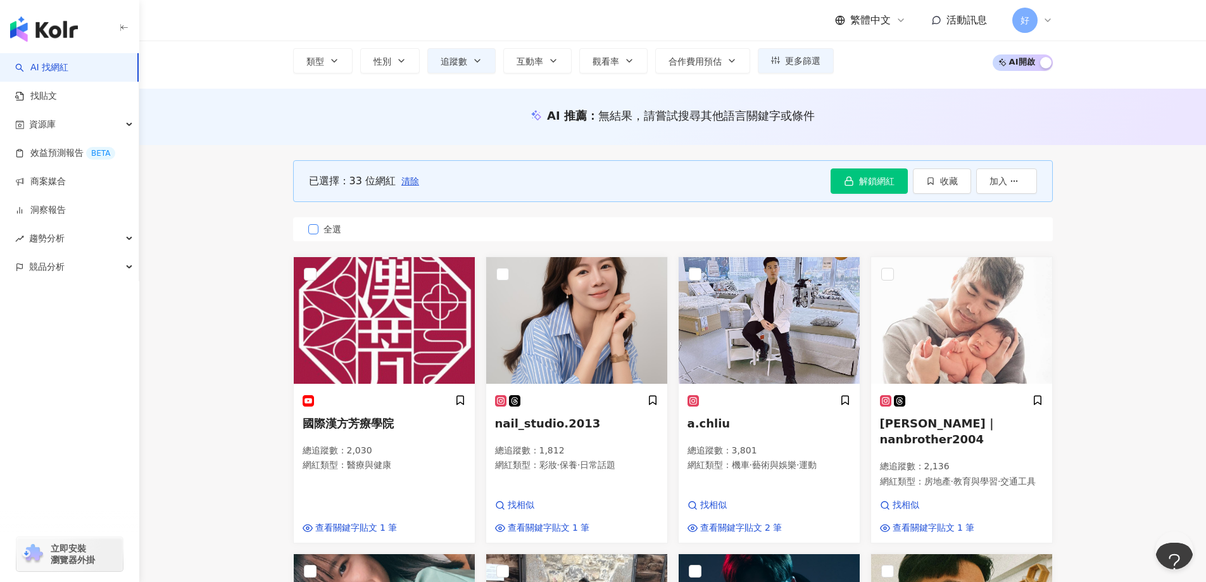
click at [320, 222] on span "全選" at bounding box center [333, 229] width 28 height 14
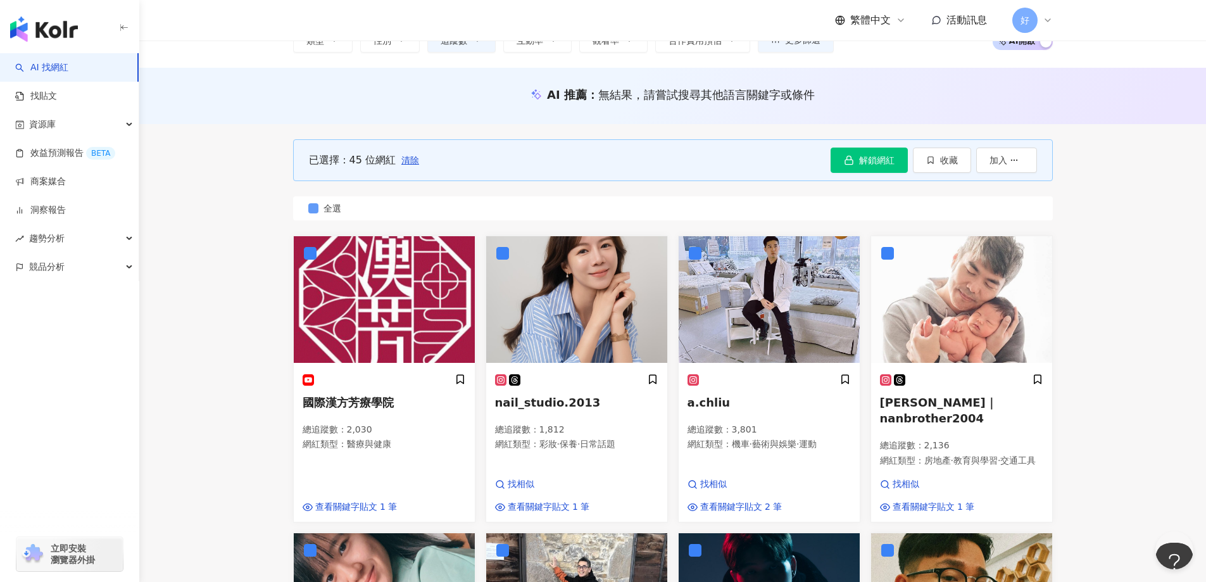
scroll to position [0, 0]
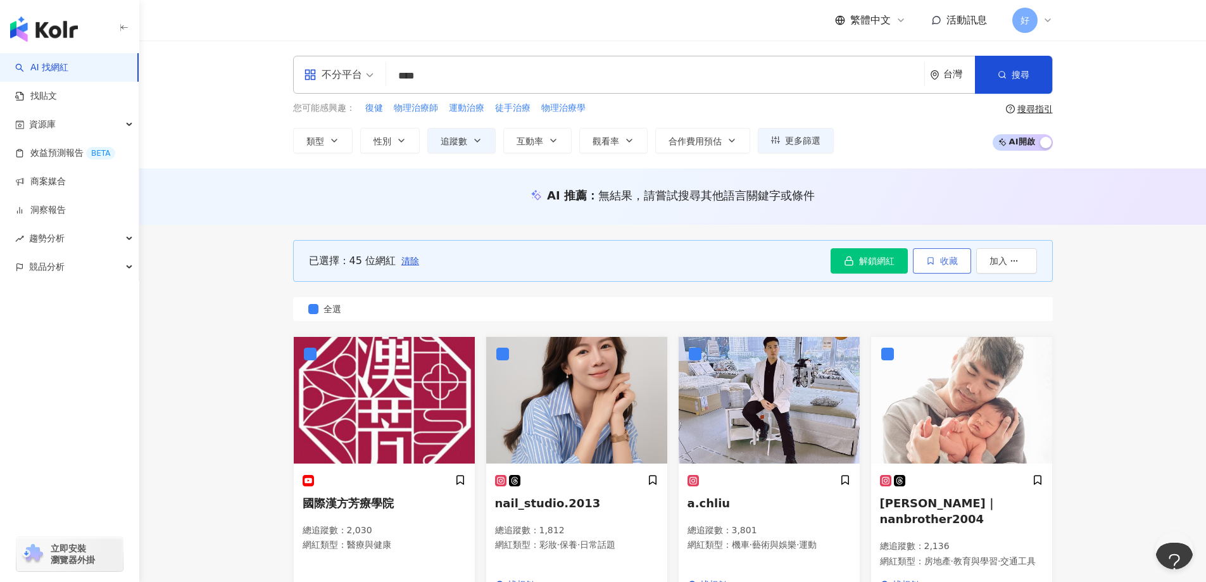
click at [951, 268] on button "收藏" at bounding box center [942, 260] width 58 height 25
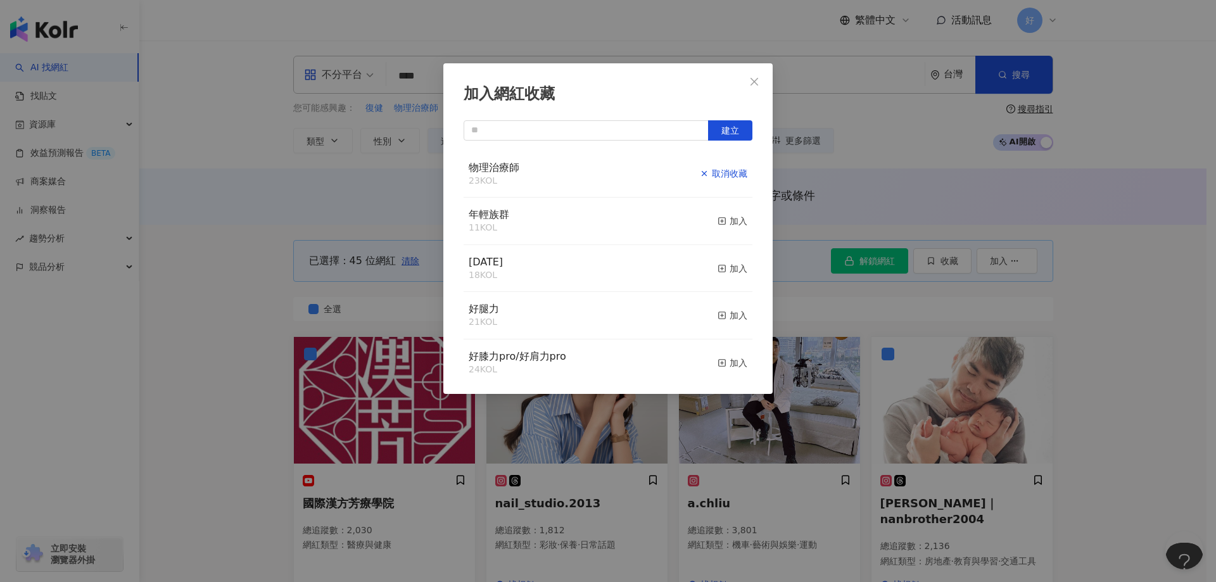
click at [729, 180] on div "取消收藏" at bounding box center [723, 174] width 47 height 14
click at [732, 170] on div "加入" at bounding box center [732, 174] width 30 height 14
click at [752, 85] on icon "close" at bounding box center [754, 82] width 10 height 10
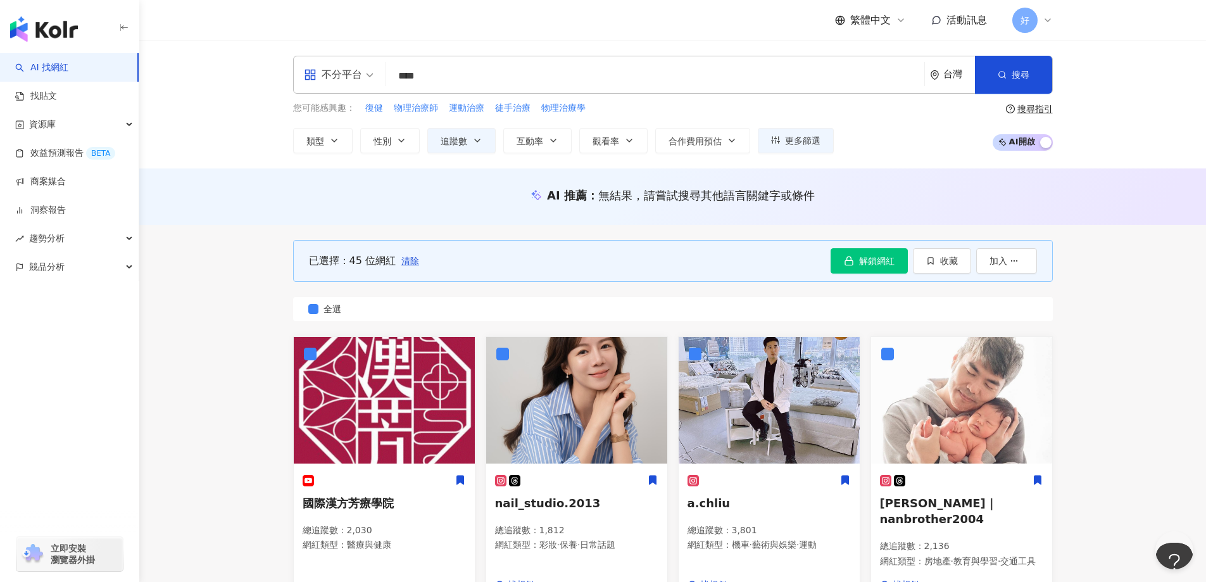
scroll to position [317, 0]
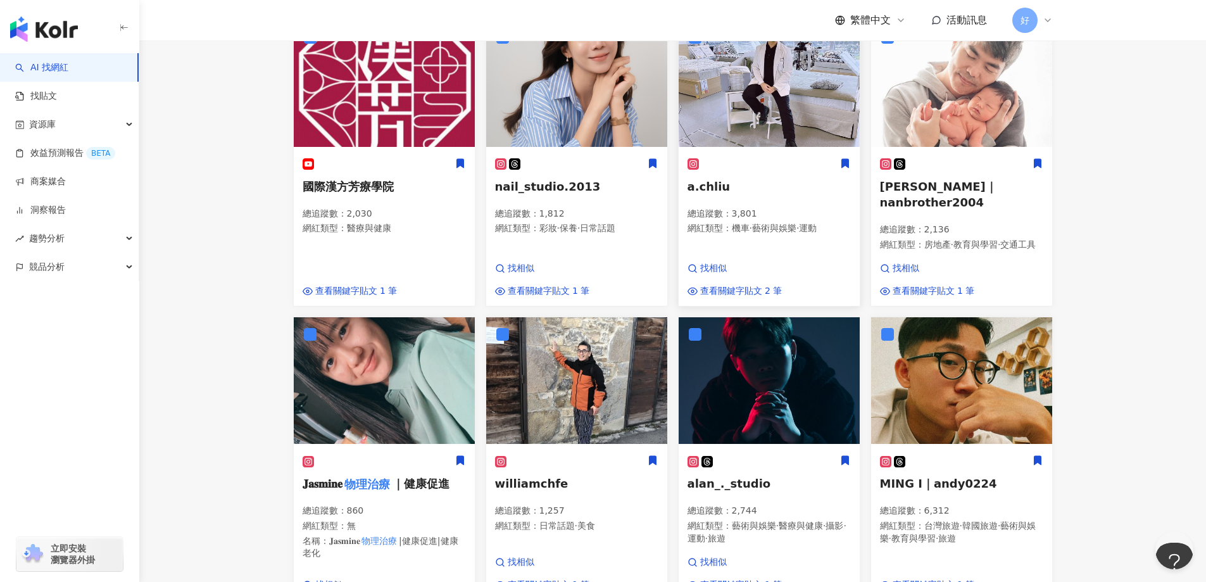
click at [757, 139] on img at bounding box center [769, 83] width 181 height 127
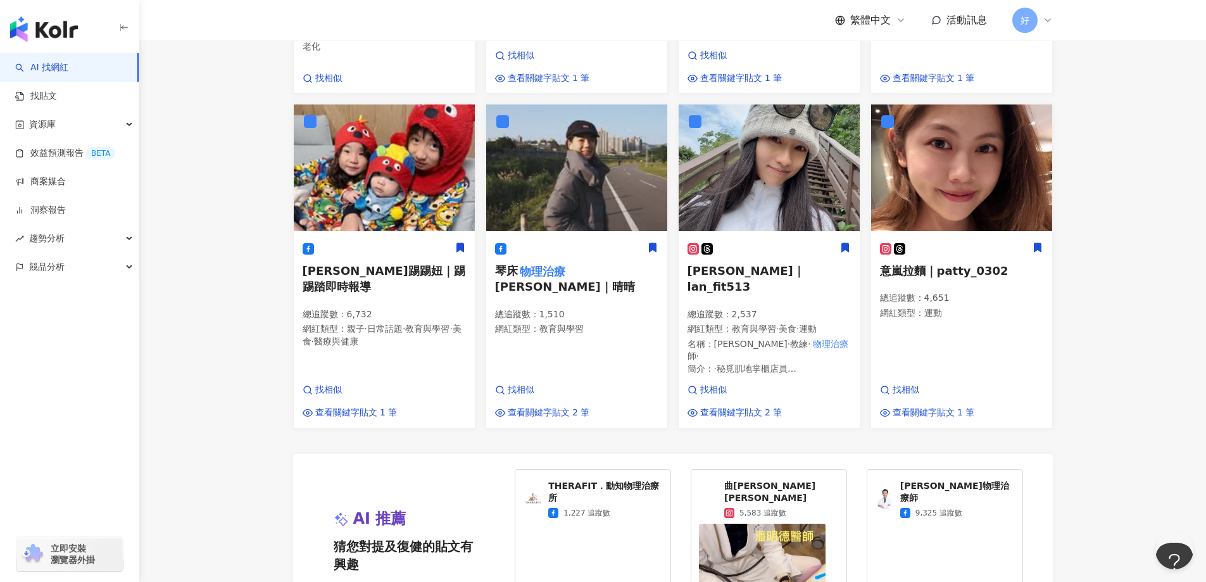
scroll to position [824, 0]
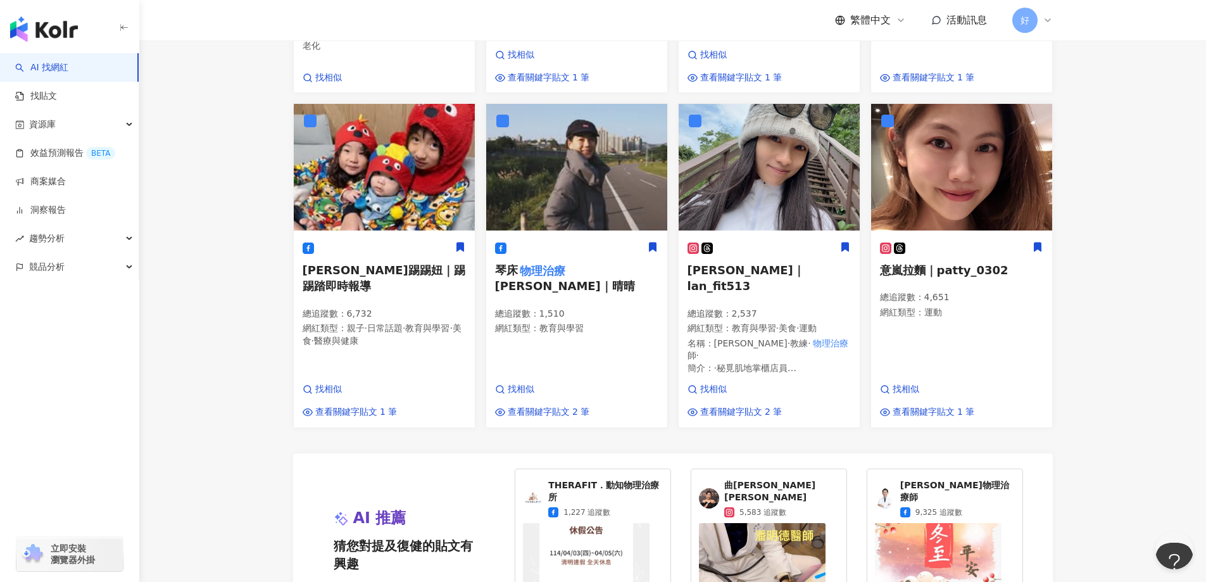
click at [717, 523] on img at bounding box center [762, 555] width 127 height 65
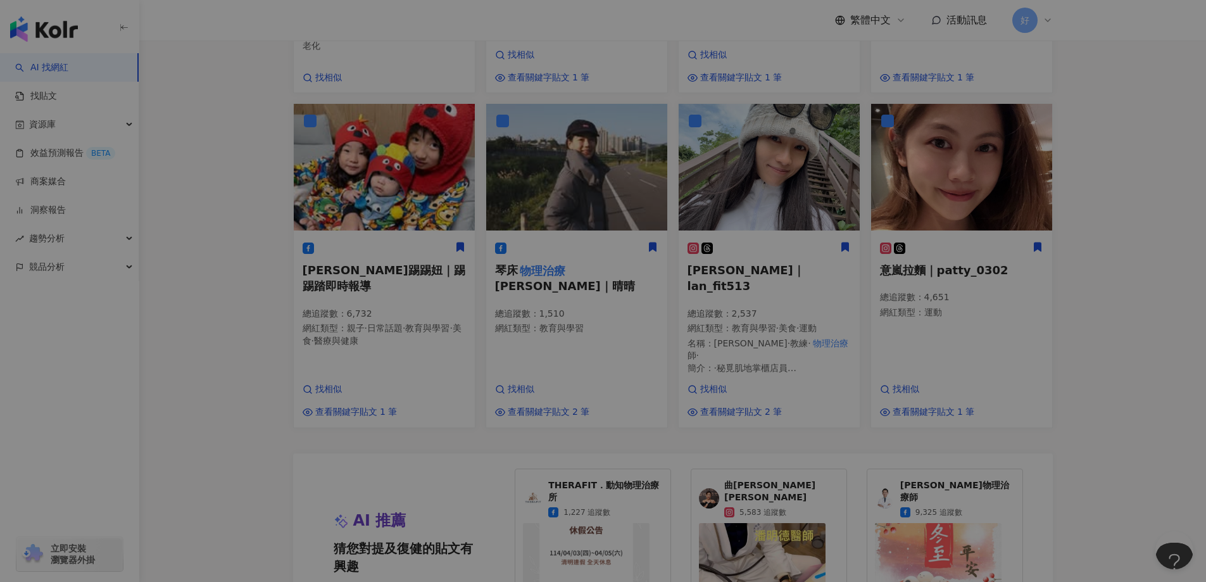
scroll to position [1140, 0]
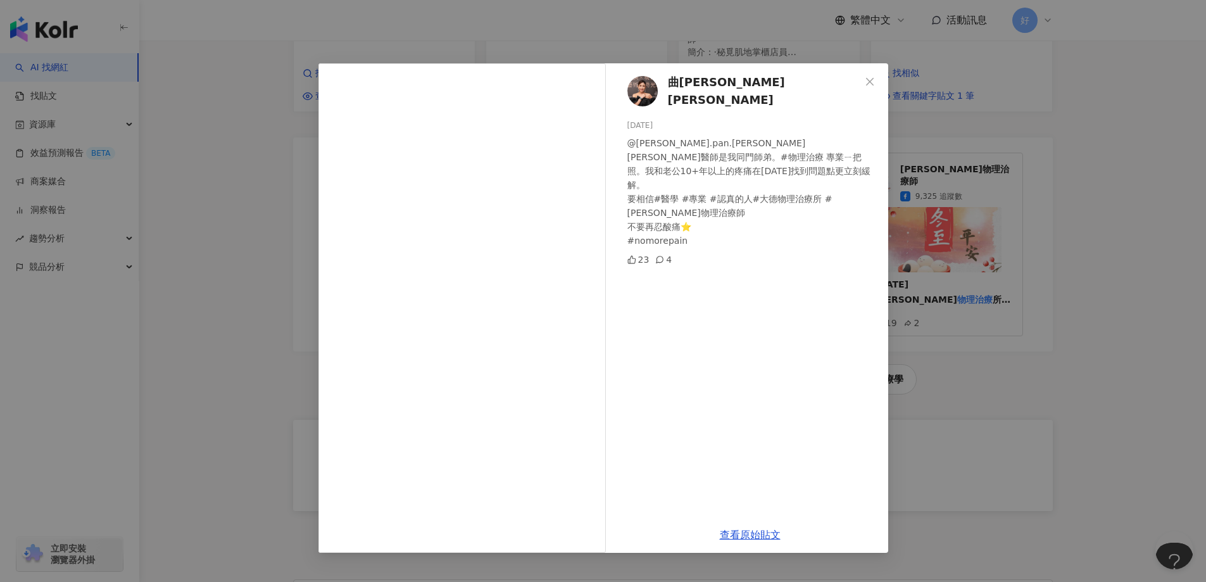
drag, startPoint x: 875, startPoint y: 84, endPoint x: 857, endPoint y: 128, distance: 47.4
click at [857, 128] on div "曲艾玲 Ellen Chu 2025/2/4 @peter.pan.peter 潘明德醫師是我同門師弟。#物理治療 專業ㄧ把照。我和老公10+年以上的疼痛在今…" at bounding box center [604, 307] width 570 height 489
click at [866, 80] on icon "close" at bounding box center [870, 82] width 10 height 10
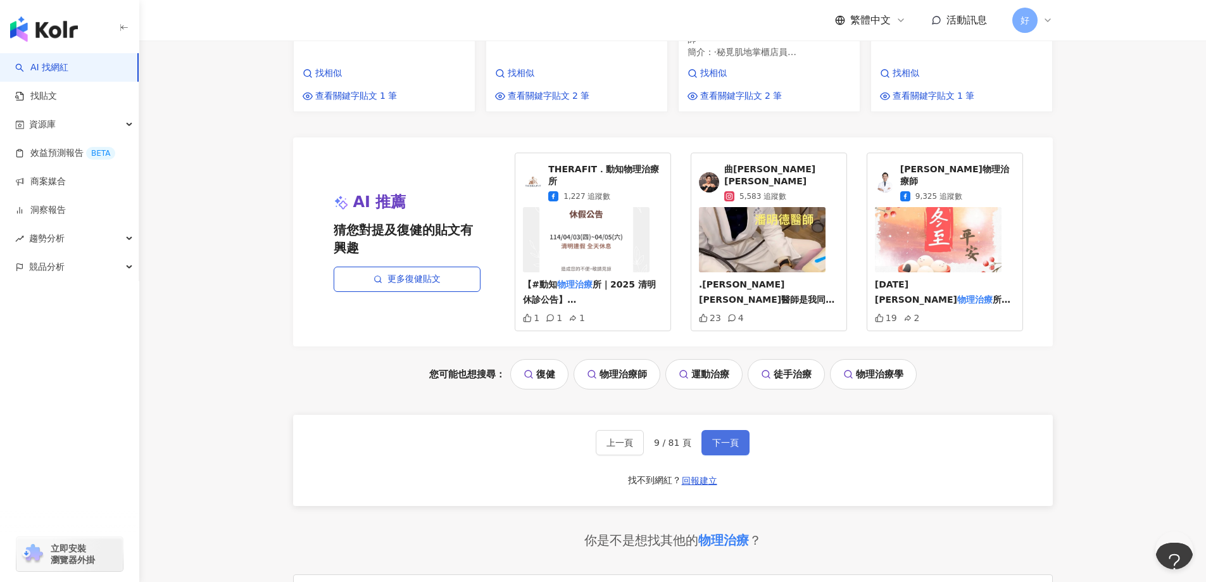
click at [724, 438] on span "下一頁" at bounding box center [725, 443] width 27 height 10
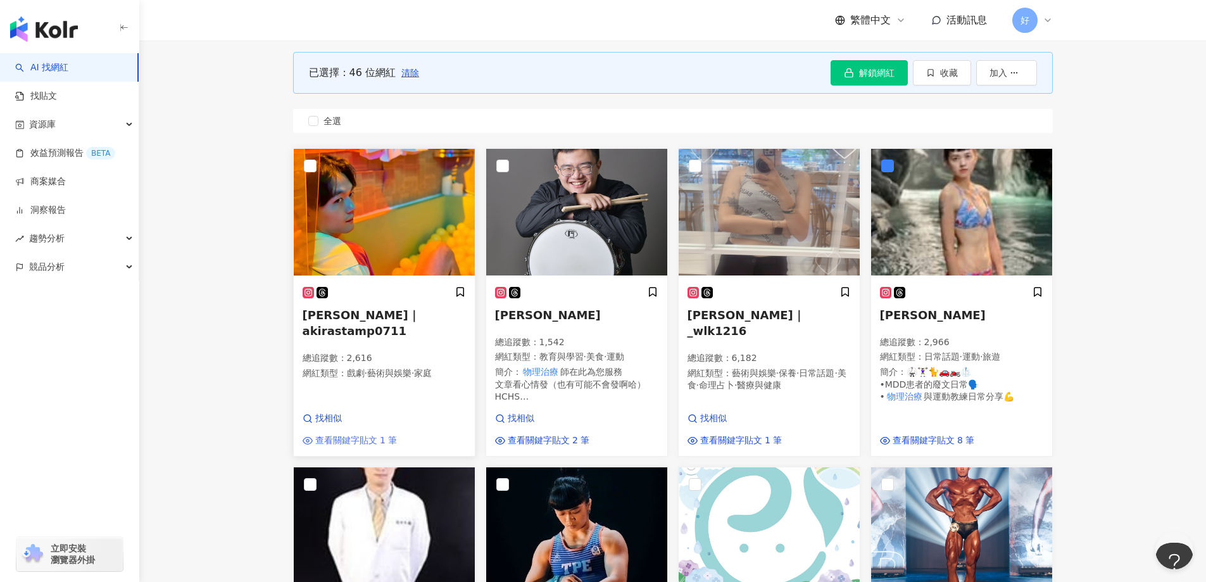
scroll to position [190, 0]
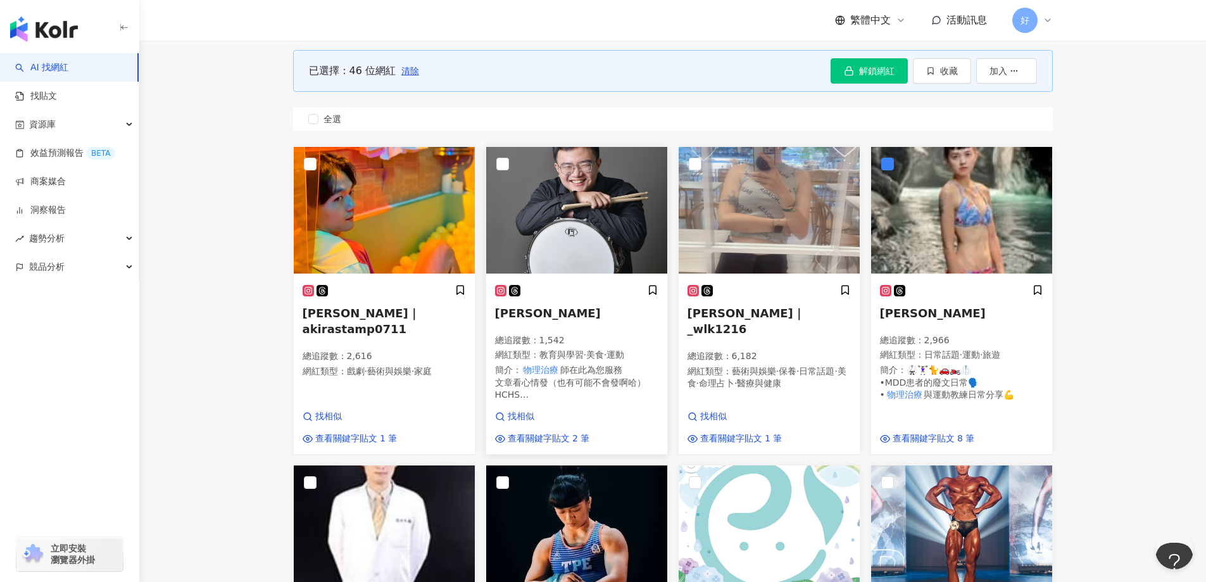
click at [495, 163] on img at bounding box center [576, 210] width 181 height 127
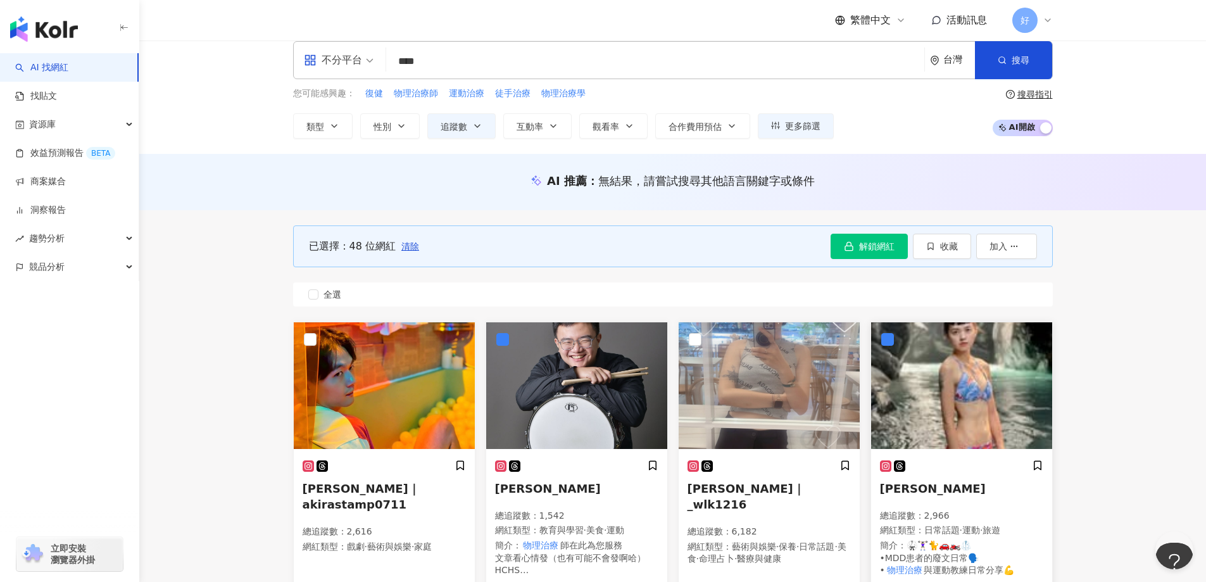
scroll to position [0, 0]
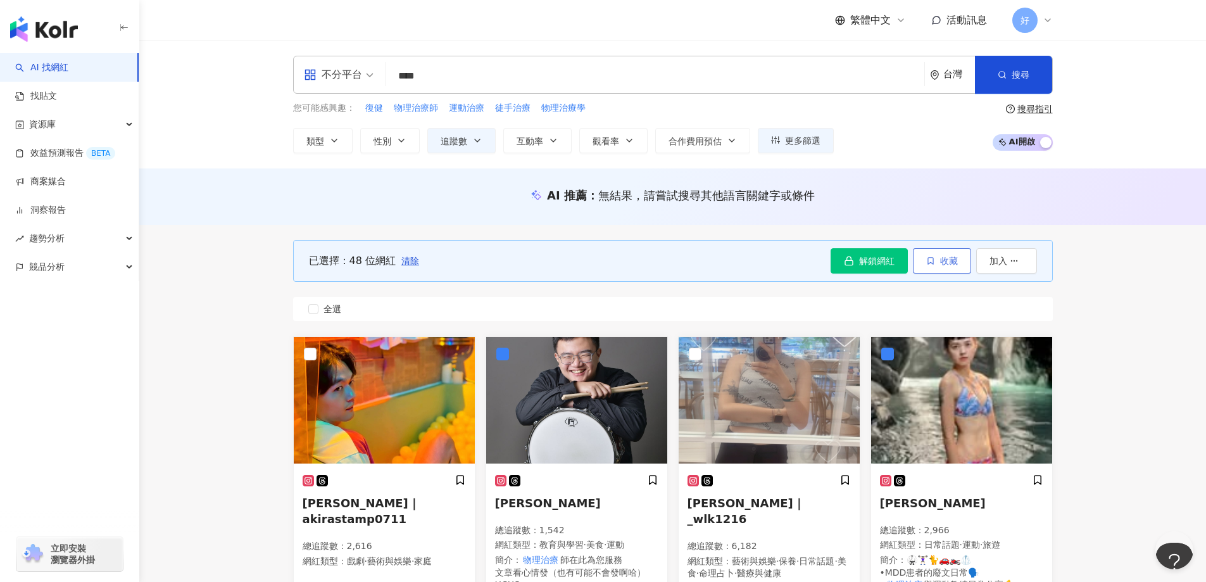
click at [952, 261] on span "收藏" at bounding box center [949, 261] width 18 height 10
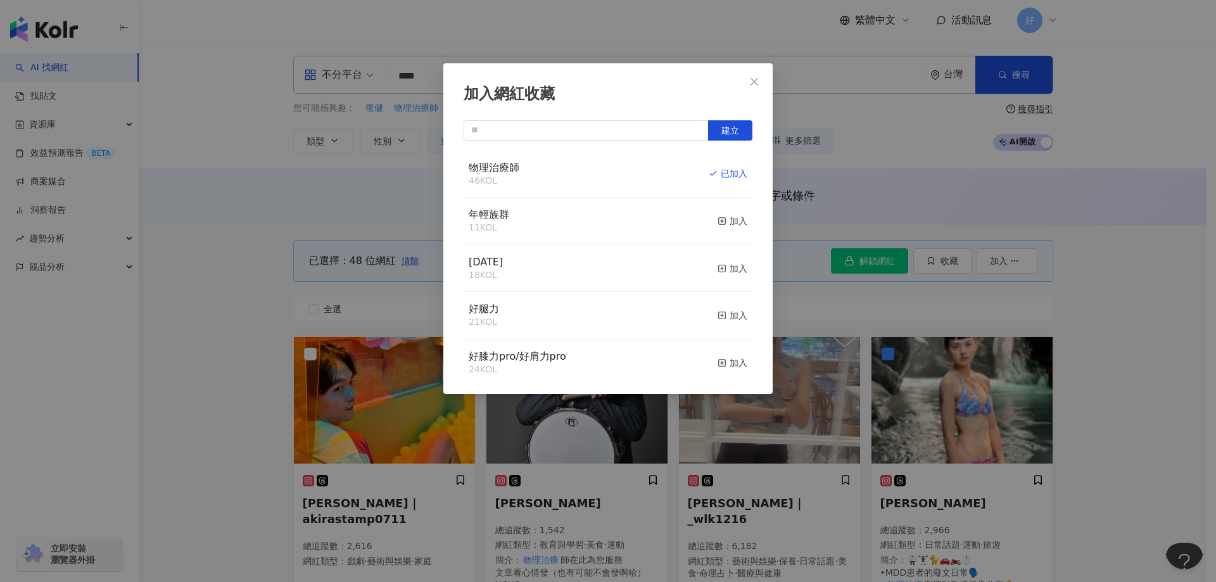
click at [723, 179] on div "已加入" at bounding box center [728, 174] width 39 height 14
click at [721, 174] on div "加入" at bounding box center [732, 174] width 30 height 14
click at [761, 77] on span "Close" at bounding box center [754, 82] width 25 height 10
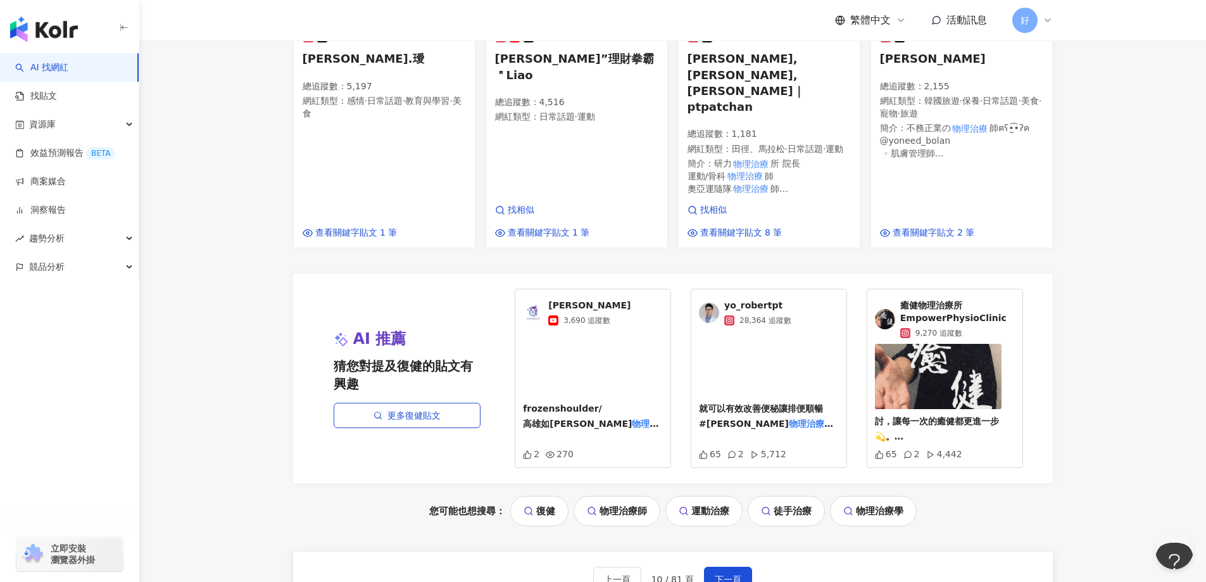
scroll to position [1203, 0]
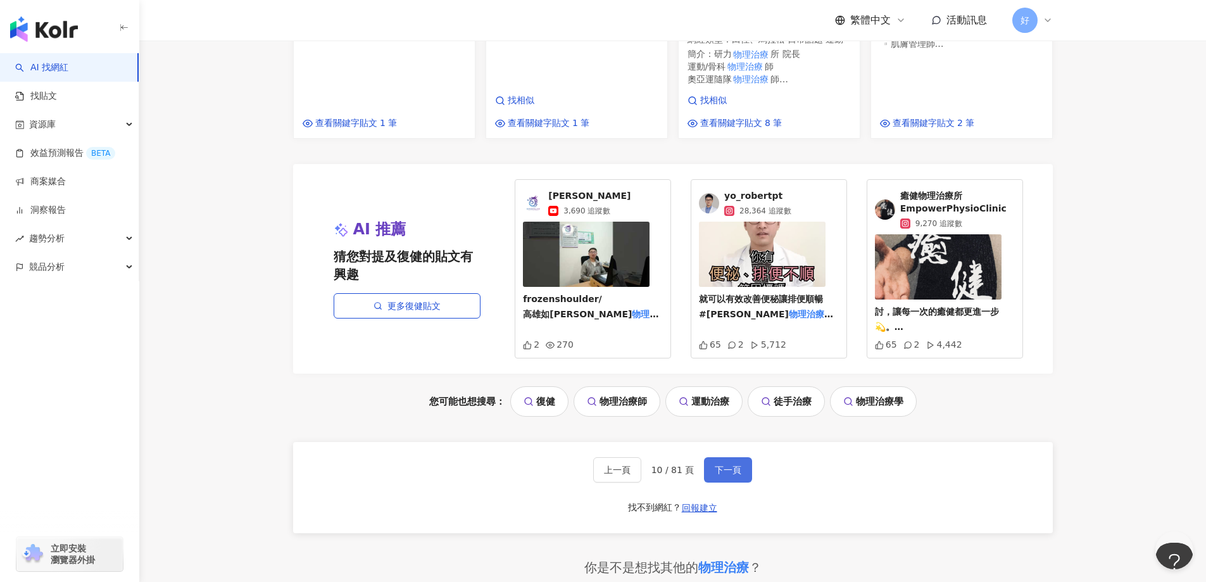
click at [729, 457] on button "下一頁" at bounding box center [728, 469] width 48 height 25
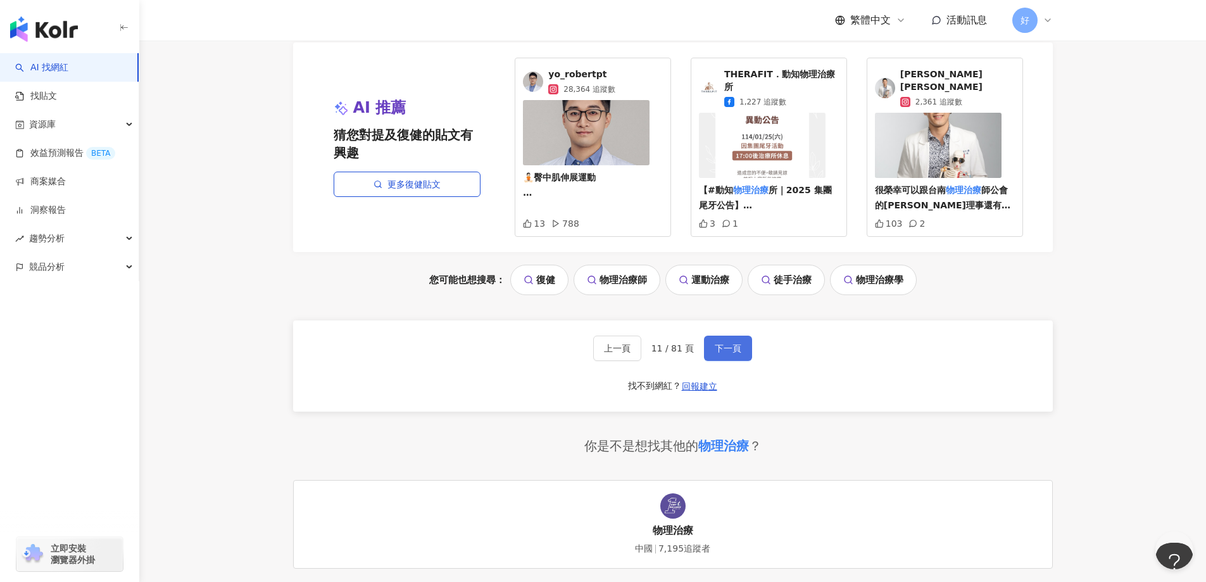
click at [736, 336] on button "下一頁" at bounding box center [728, 348] width 48 height 25
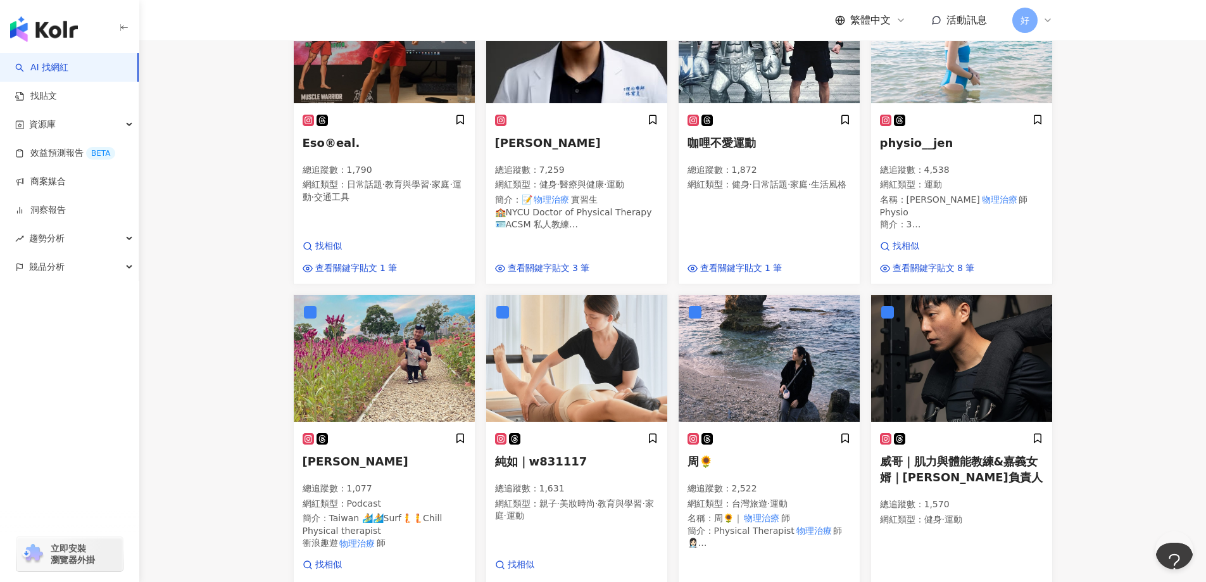
scroll to position [0, 0]
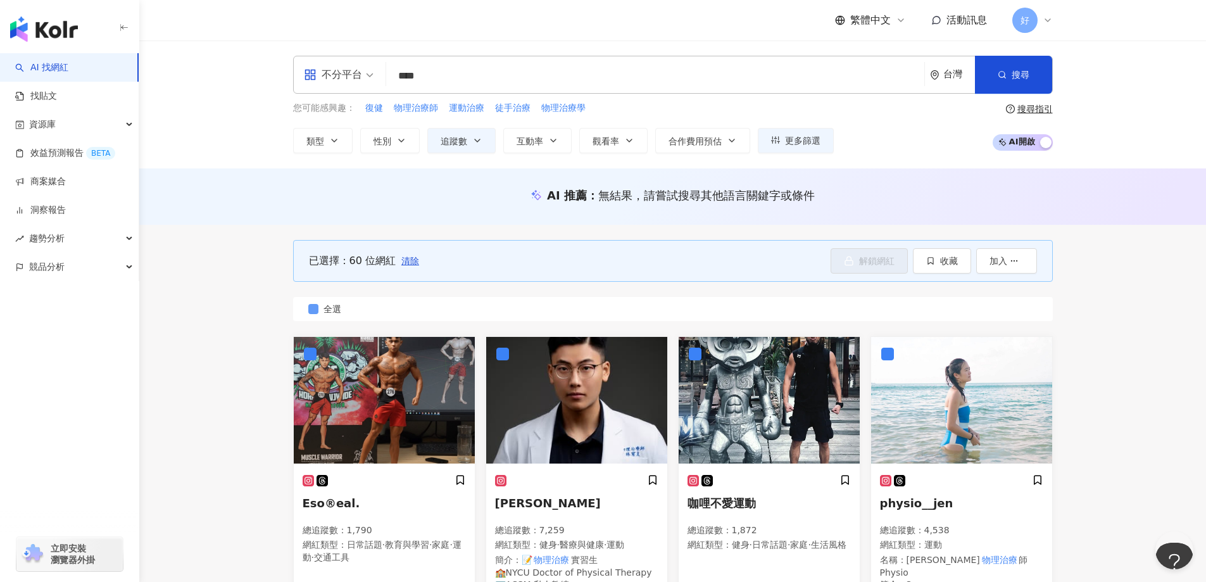
click at [362, 306] on label "全選" at bounding box center [673, 309] width 760 height 24
click at [412, 256] on span "清除" at bounding box center [410, 261] width 18 height 10
click at [338, 312] on span "全選" at bounding box center [333, 309] width 28 height 14
click at [927, 266] on span "button" at bounding box center [930, 261] width 9 height 10
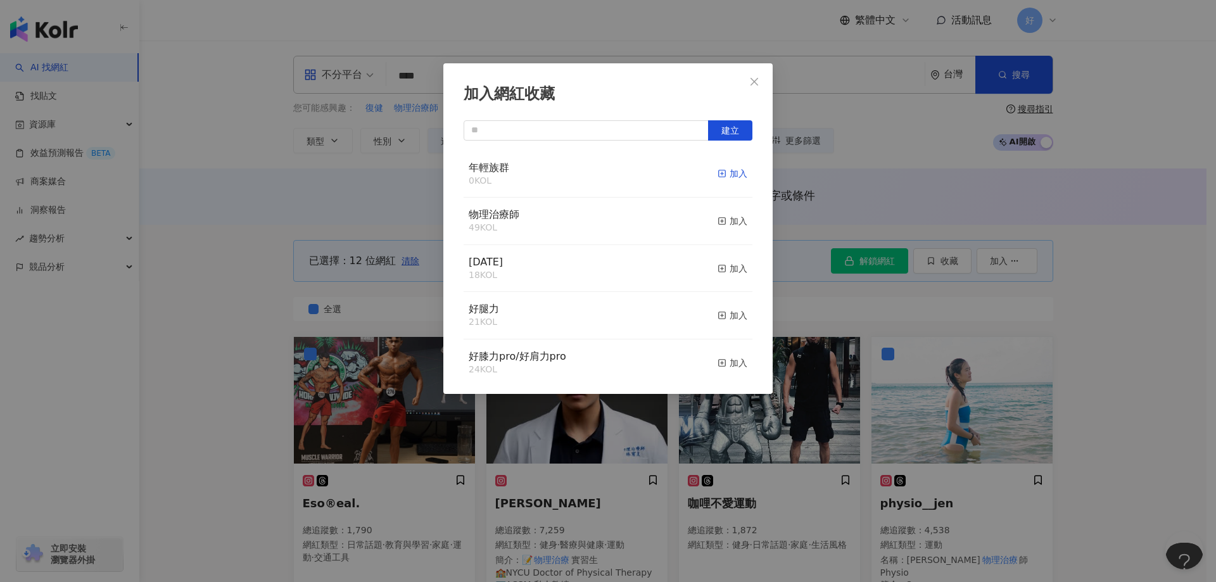
click at [731, 176] on div "加入" at bounding box center [732, 174] width 30 height 14
click at [743, 72] on button "Close" at bounding box center [754, 81] width 25 height 25
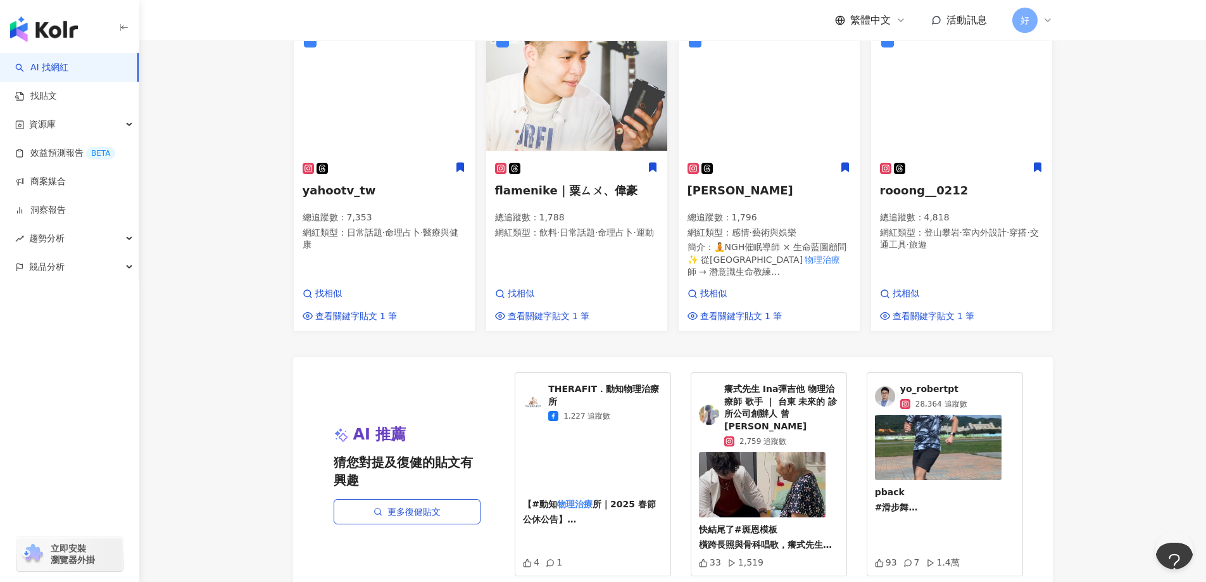
scroll to position [1330, 0]
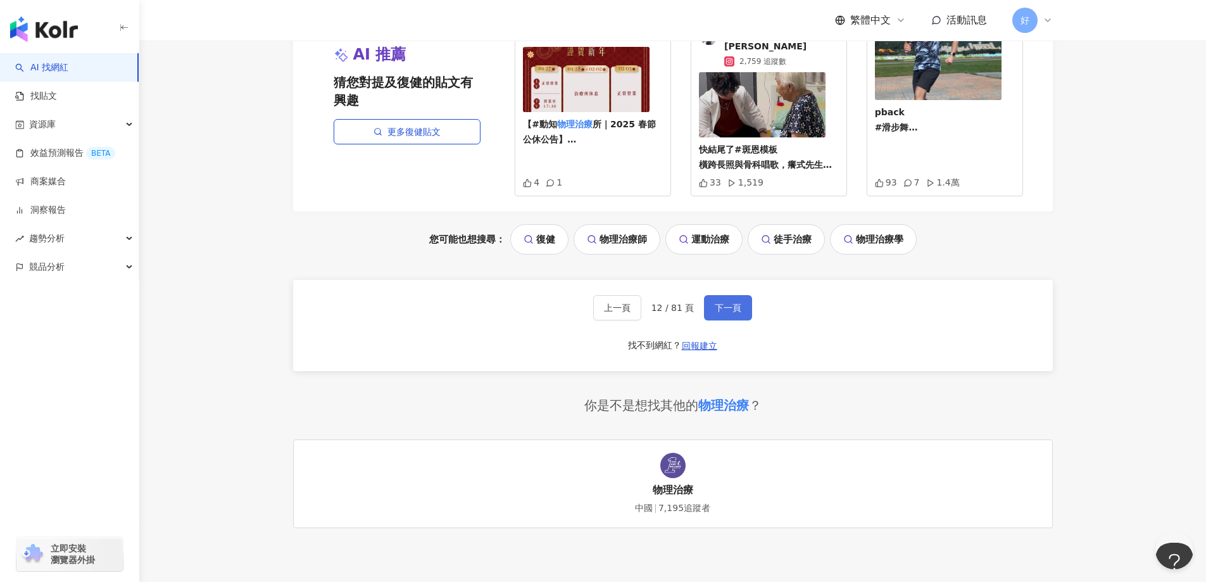
click at [714, 295] on button "下一頁" at bounding box center [728, 307] width 48 height 25
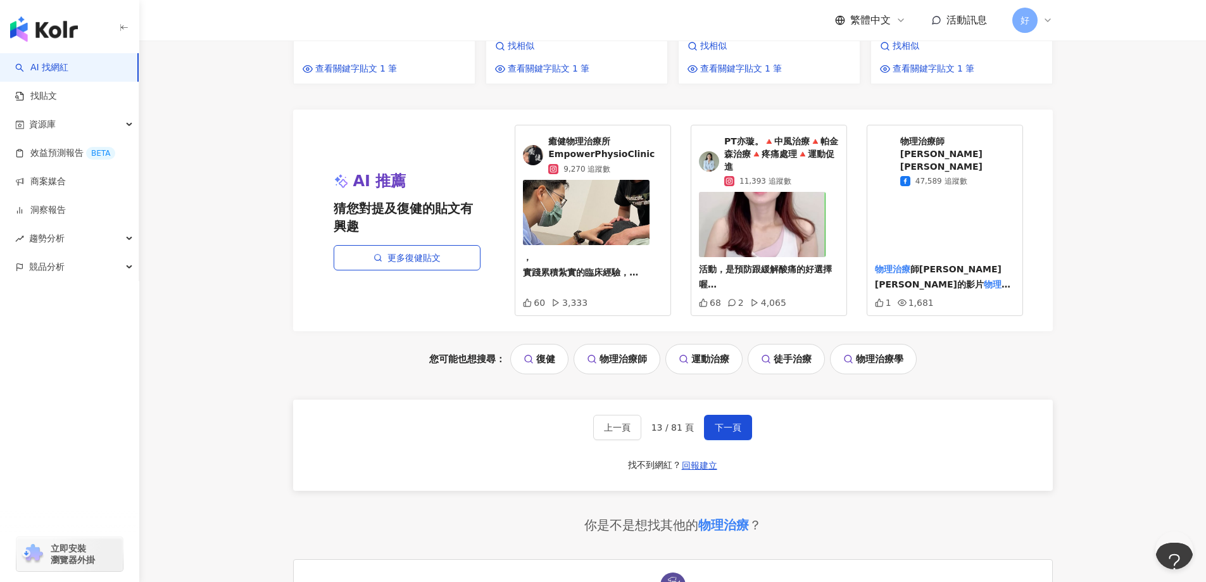
scroll to position [1177, 0]
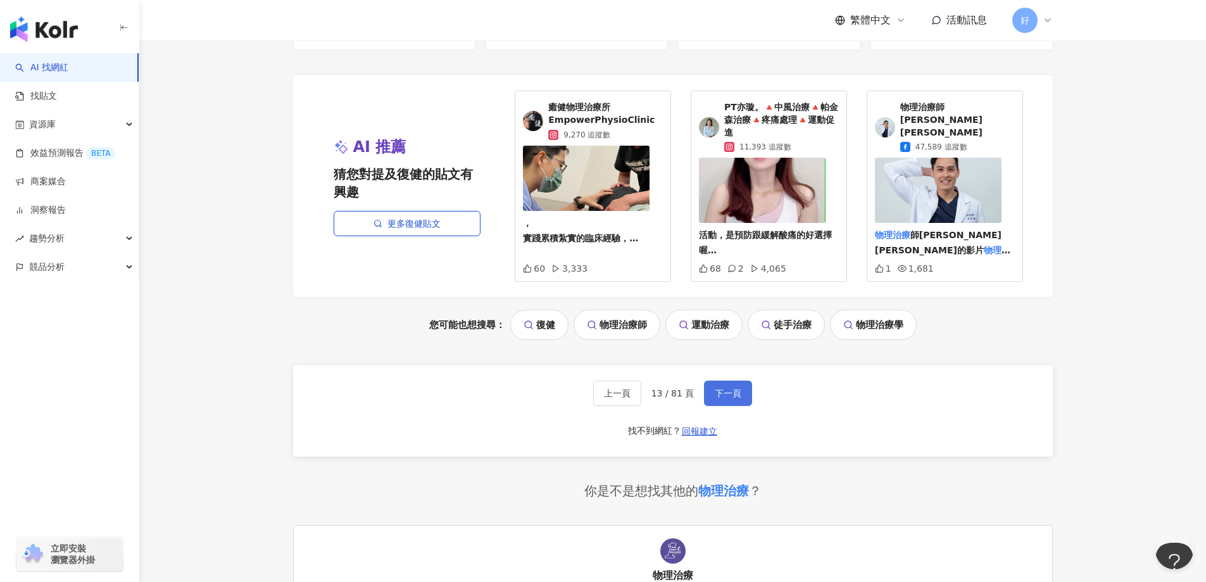
click at [727, 381] on button "下一頁" at bounding box center [728, 393] width 48 height 25
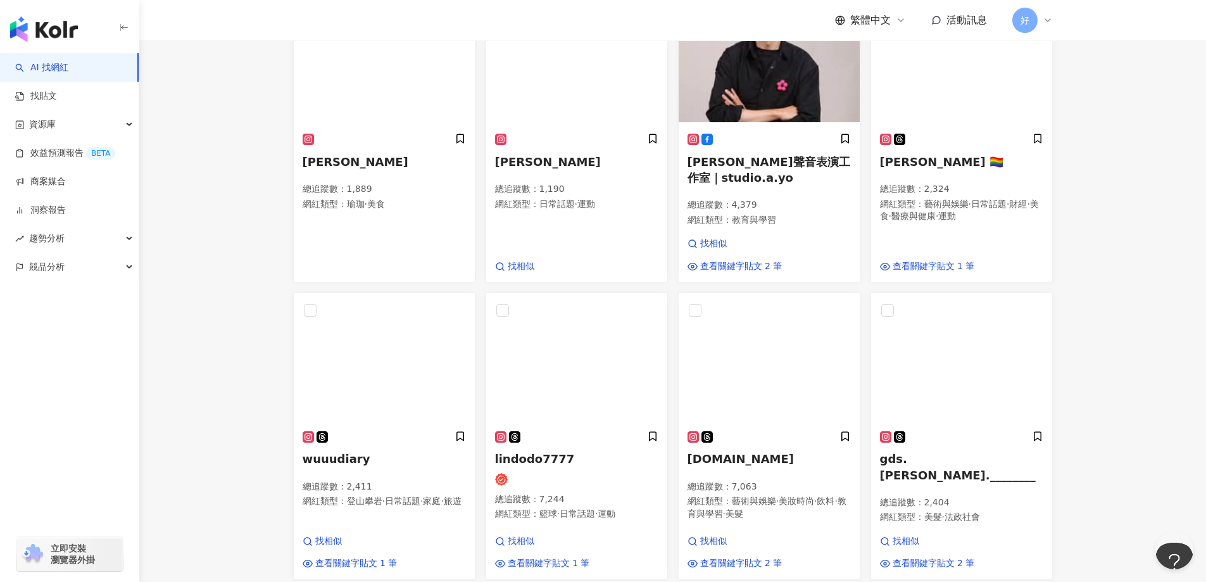
scroll to position [785, 0]
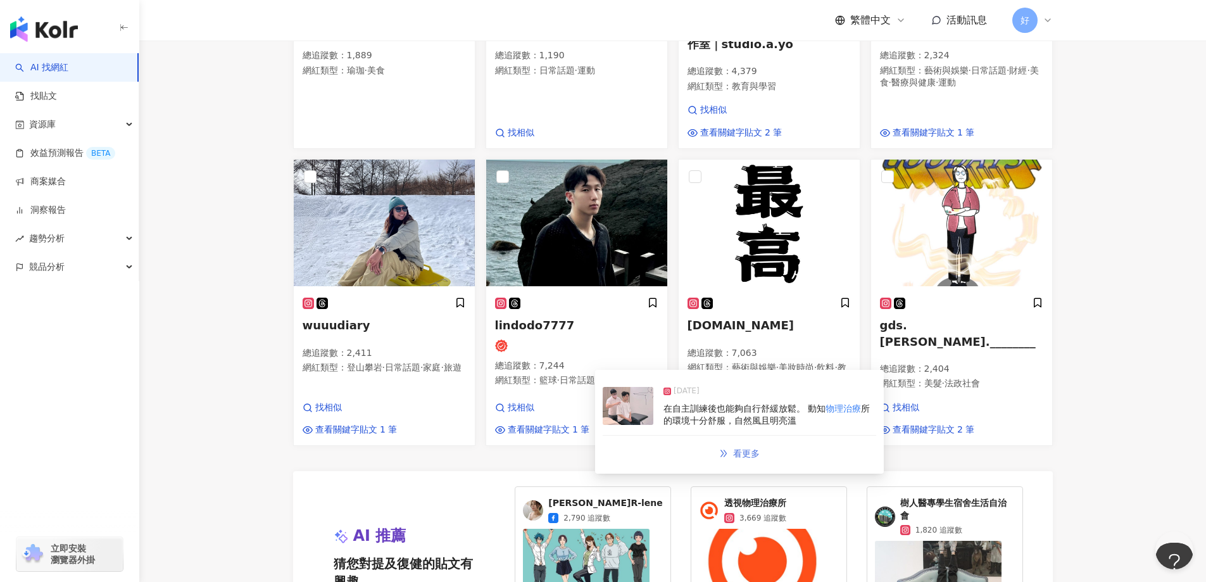
click at [737, 453] on span "看更多" at bounding box center [746, 453] width 27 height 10
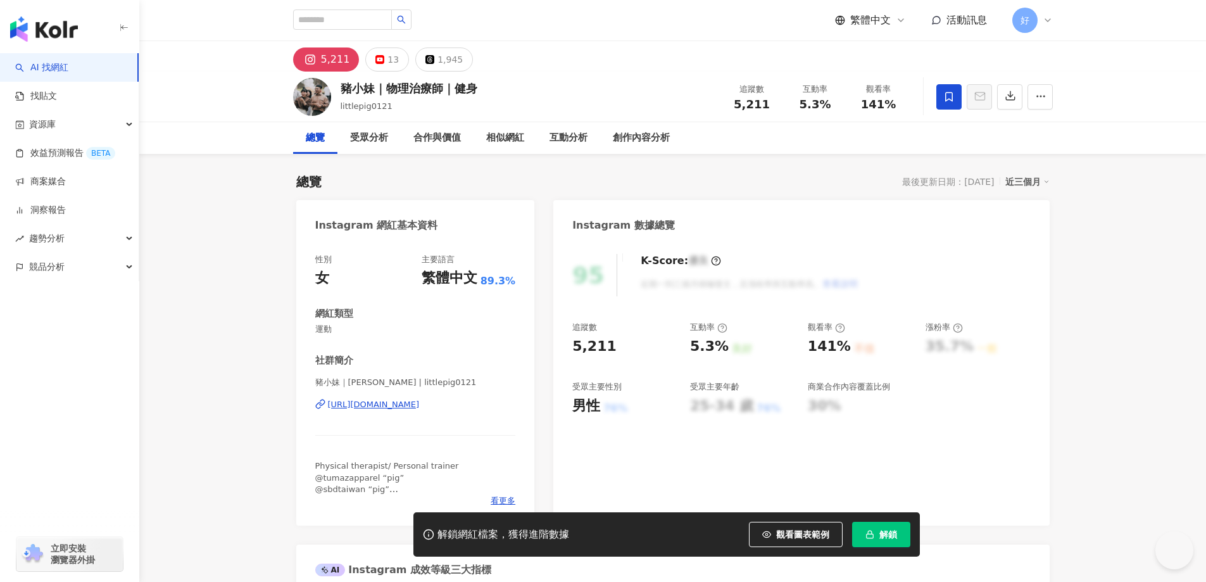
click at [420, 401] on div "https://www.instagram.com/littlepig0121/" at bounding box center [374, 404] width 92 height 11
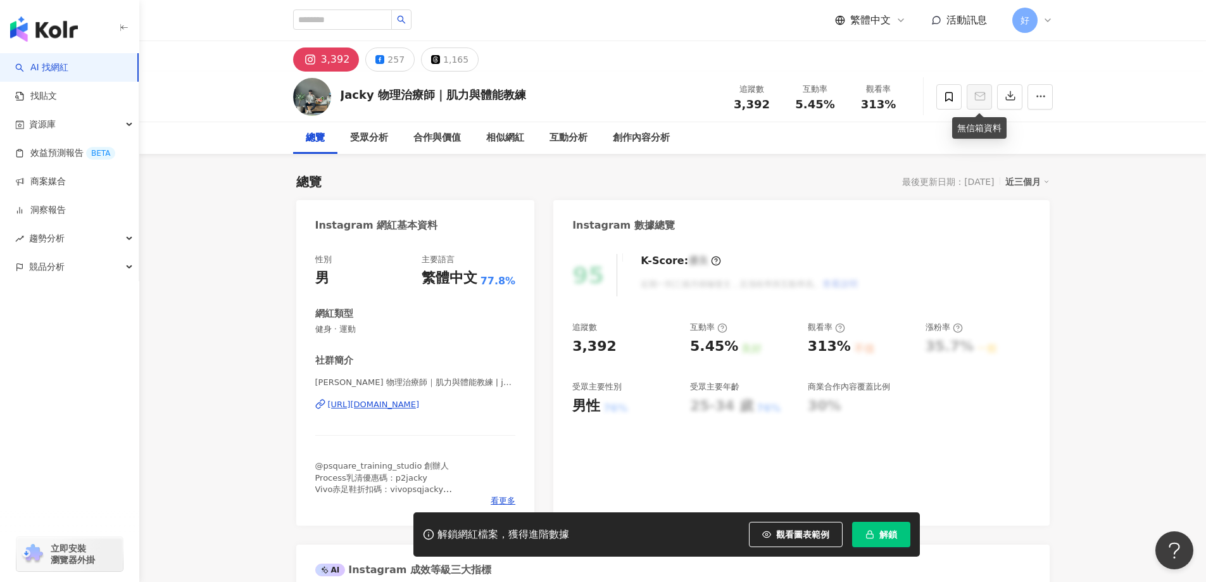
click at [409, 406] on div "[URL][DOMAIN_NAME]" at bounding box center [374, 404] width 92 height 11
click at [391, 67] on div "257" at bounding box center [396, 60] width 17 height 18
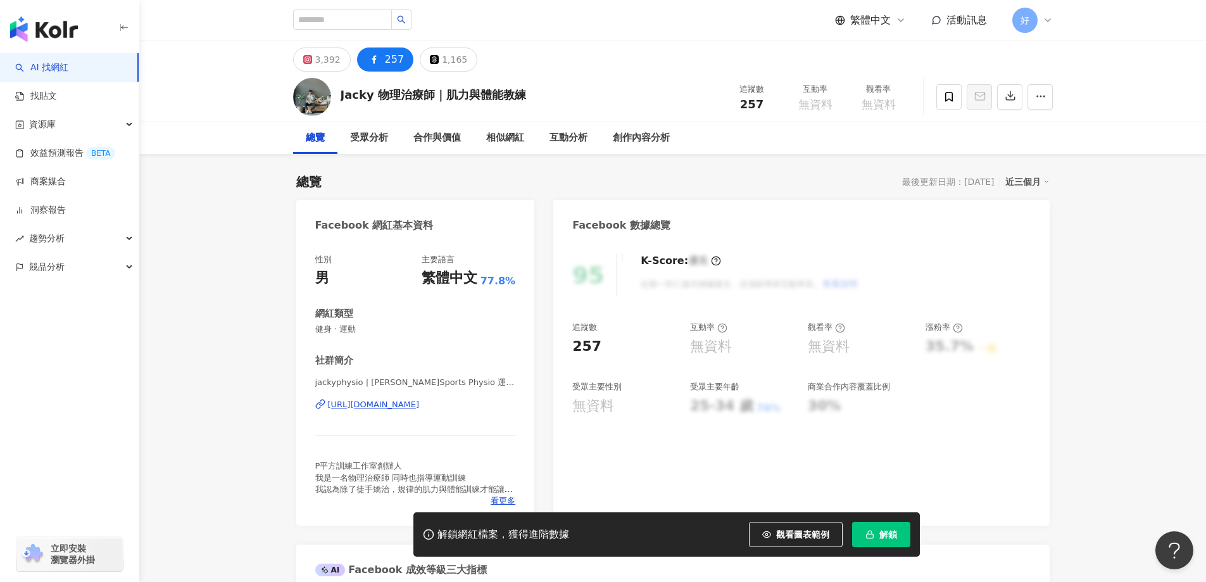
click at [385, 410] on div "[URL][DOMAIN_NAME]" at bounding box center [374, 404] width 92 height 11
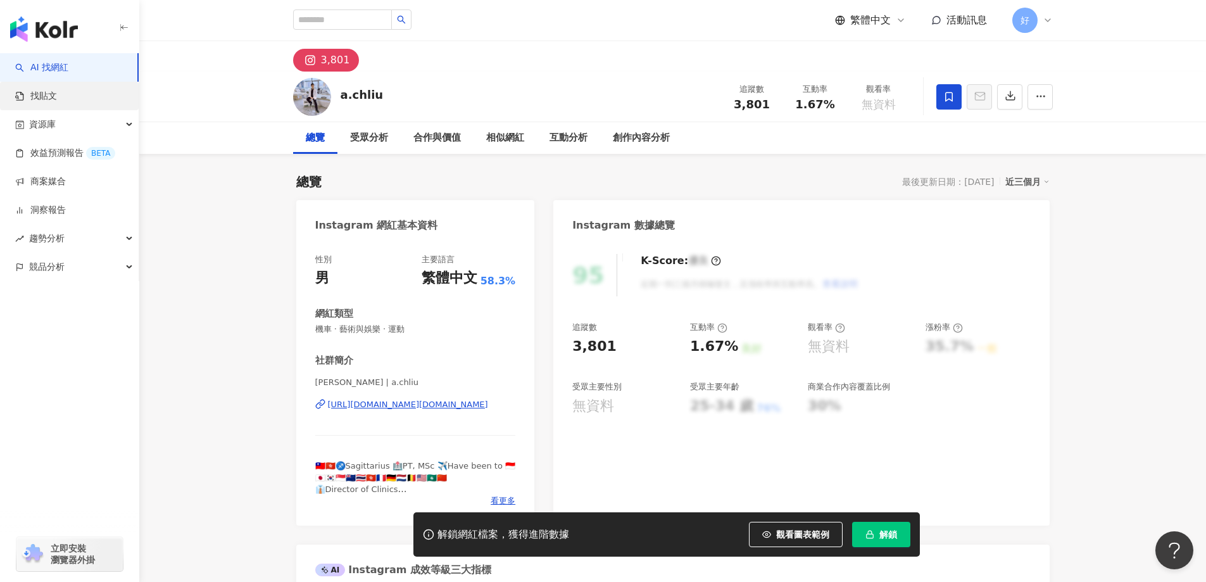
click at [57, 101] on link "找貼文" at bounding box center [36, 96] width 42 height 13
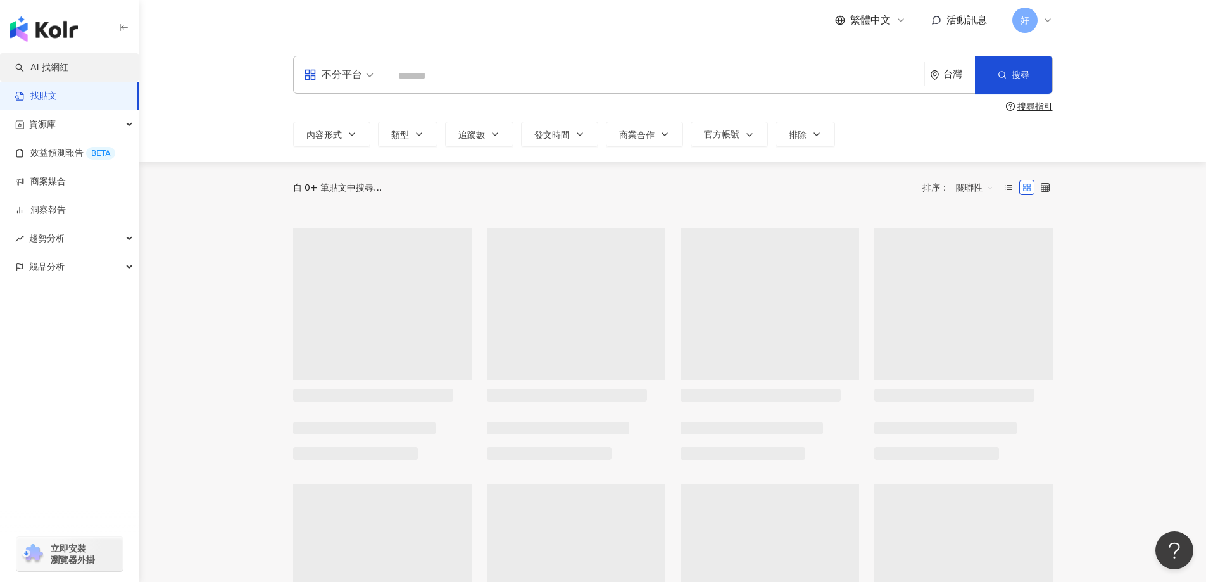
click at [68, 71] on link "AI 找網紅" at bounding box center [41, 67] width 53 height 13
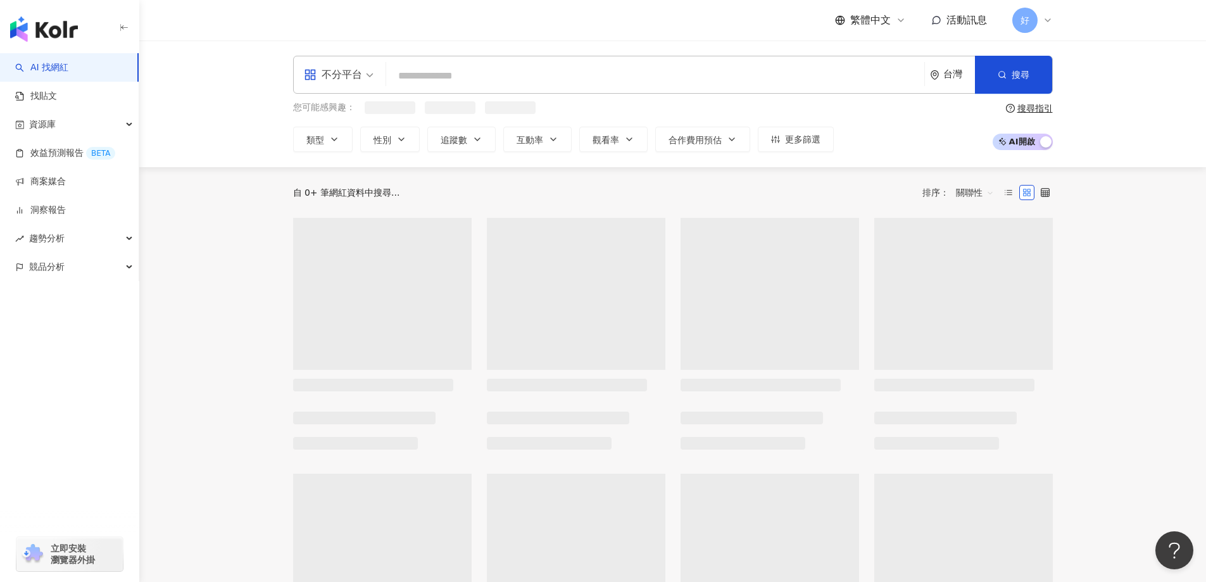
click at [529, 79] on input "search" at bounding box center [655, 76] width 528 height 24
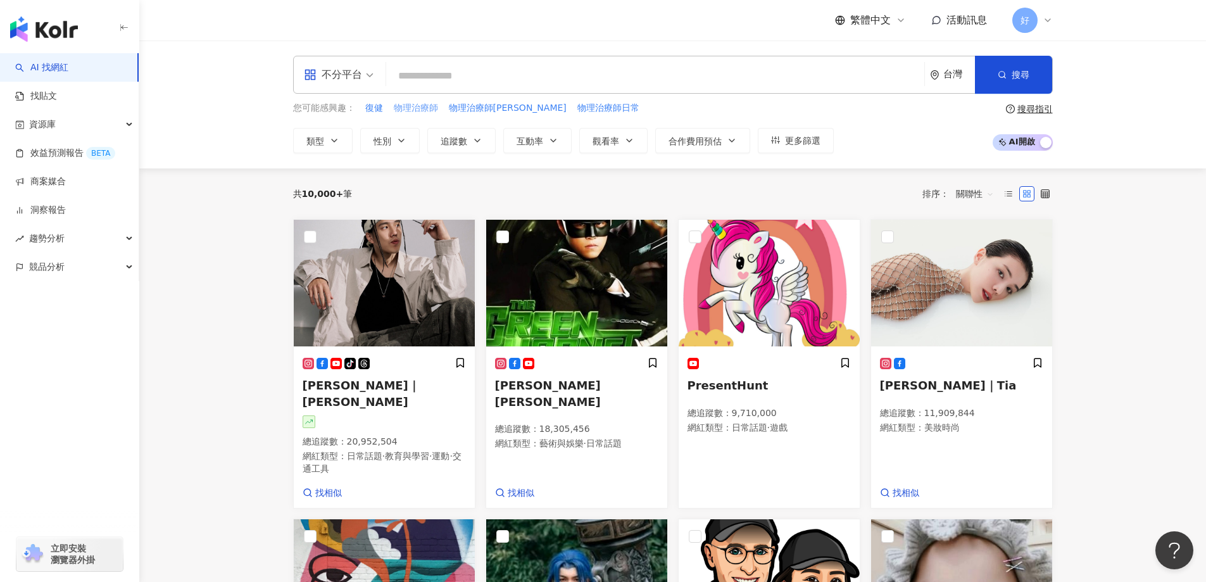
click at [408, 107] on span "物理治療師" at bounding box center [416, 108] width 44 height 13
type input "*****"
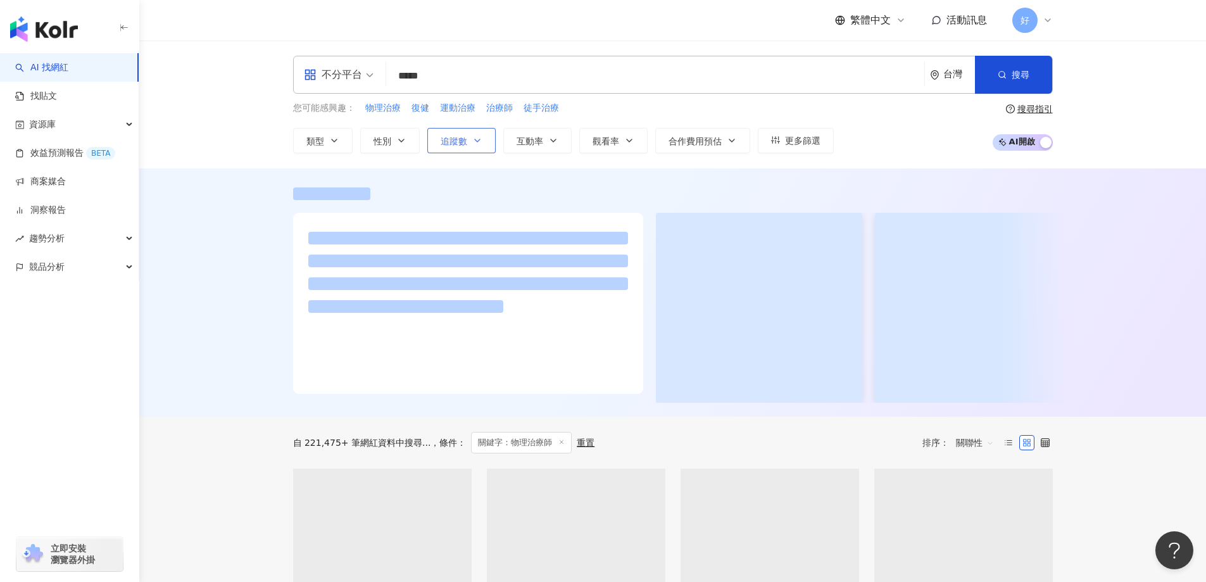
click at [470, 137] on button "追蹤數" at bounding box center [461, 140] width 68 height 25
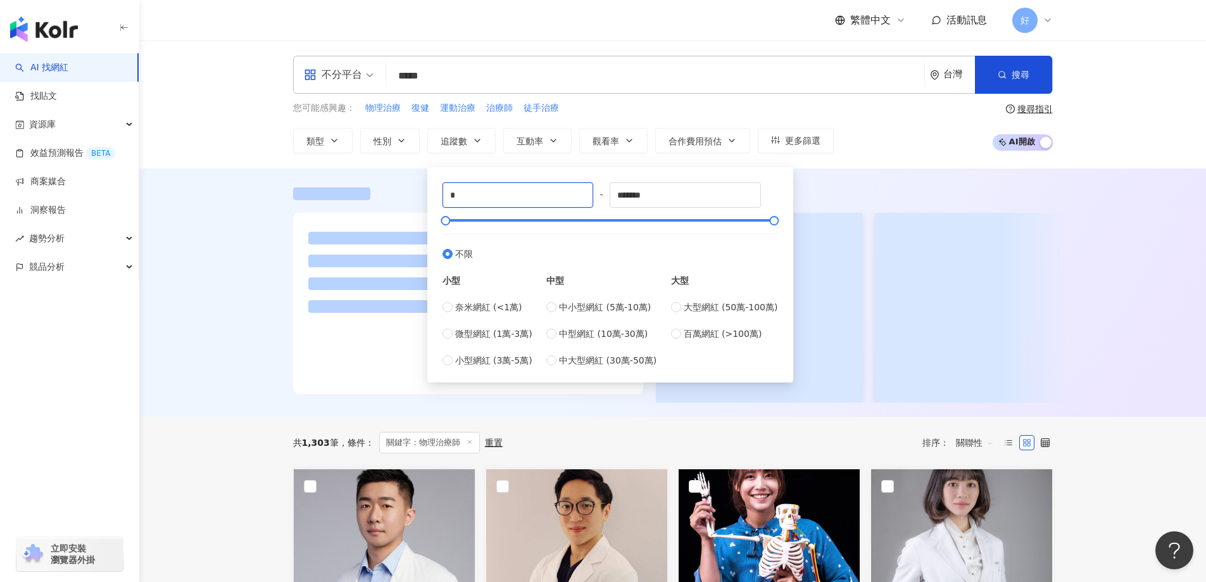
drag, startPoint x: 470, startPoint y: 196, endPoint x: 401, endPoint y: 196, distance: 69.0
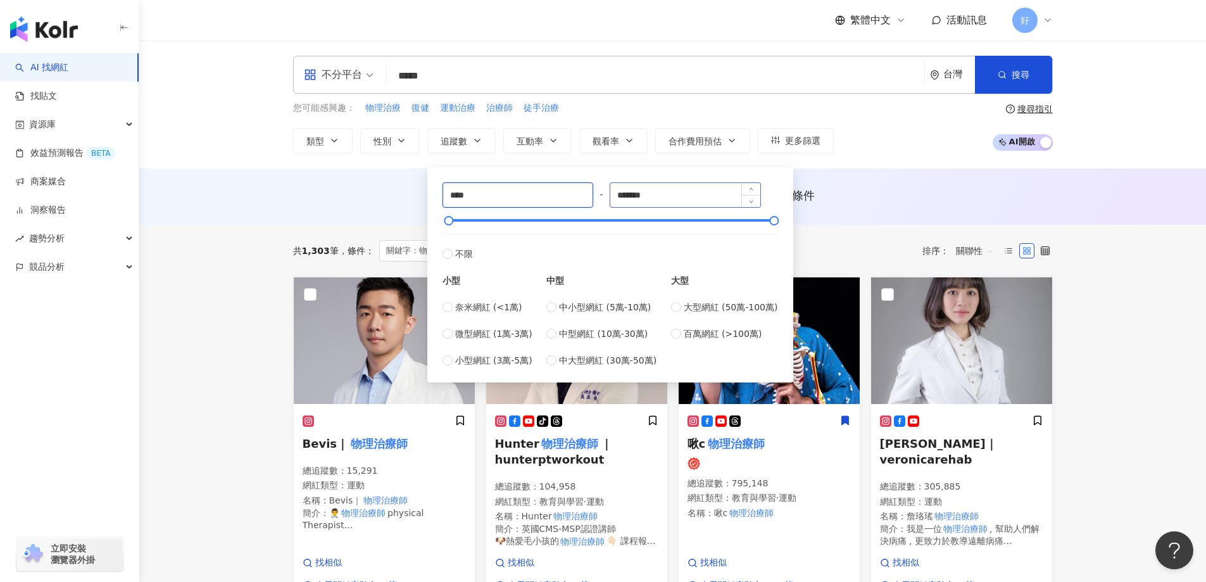
type input "****"
drag, startPoint x: 706, startPoint y: 199, endPoint x: 600, endPoint y: 201, distance: 106.4
click at [600, 201] on div "**** - ******* 不限 小型 奈米網紅 (<1萬) 微型網紅 (1萬-3萬) 小型網紅 (3萬-5萬) 中型 中小型網紅 (5萬-10萬) 中型網…" at bounding box center [611, 274] width 336 height 185
type input "*****"
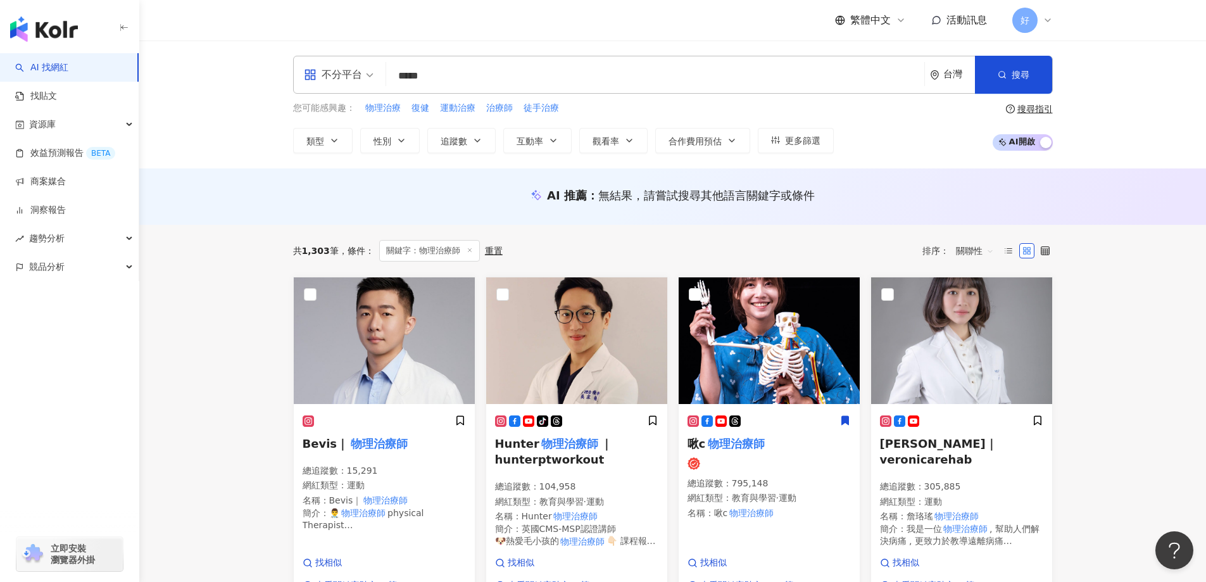
click at [313, 213] on div "AI 推薦 ： 無結果，請嘗試搜尋其他語言關鍵字或條件" at bounding box center [672, 196] width 1067 height 56
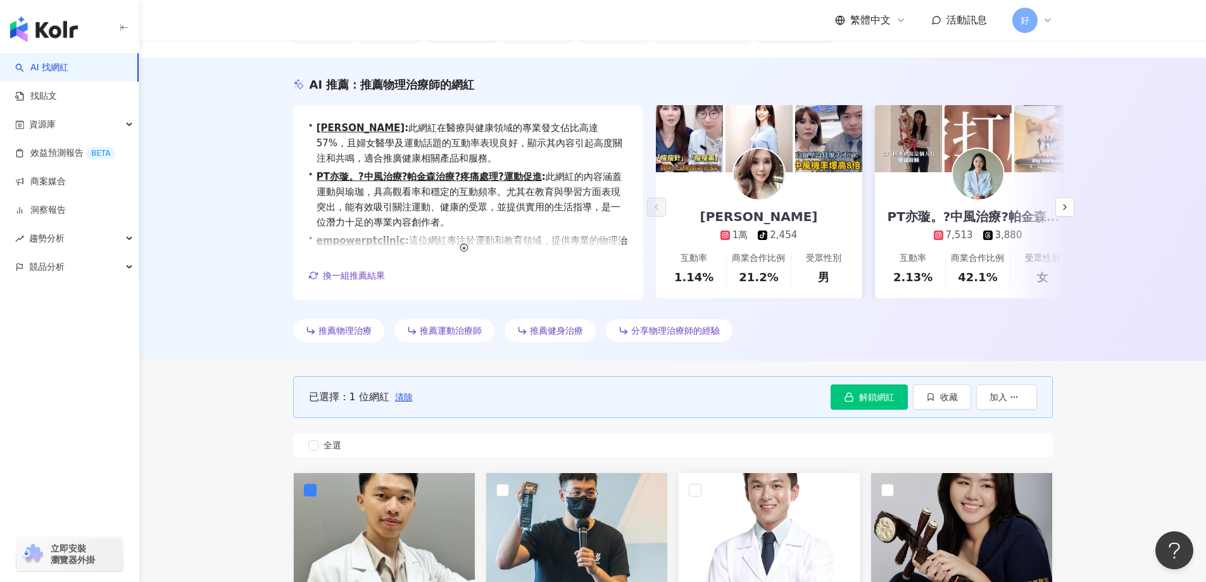
scroll to position [173, 0]
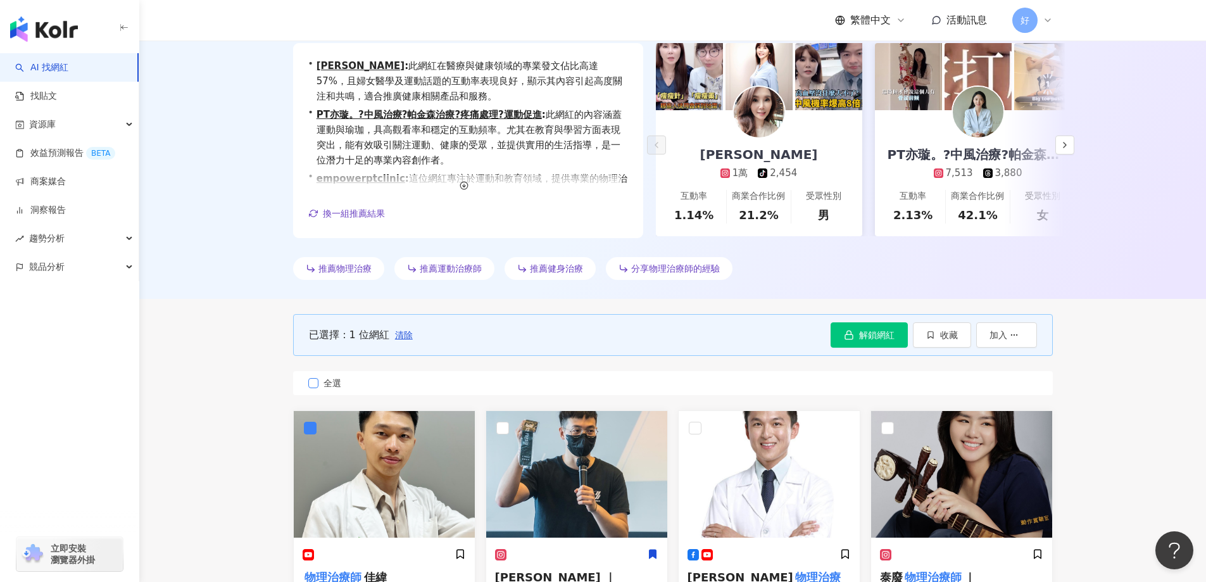
click at [296, 388] on label "全選" at bounding box center [673, 383] width 760 height 24
click at [308, 388] on label "全選" at bounding box center [673, 383] width 760 height 24
click at [322, 392] on label "全選" at bounding box center [673, 383] width 760 height 24
click at [952, 334] on span "收藏" at bounding box center [949, 335] width 18 height 10
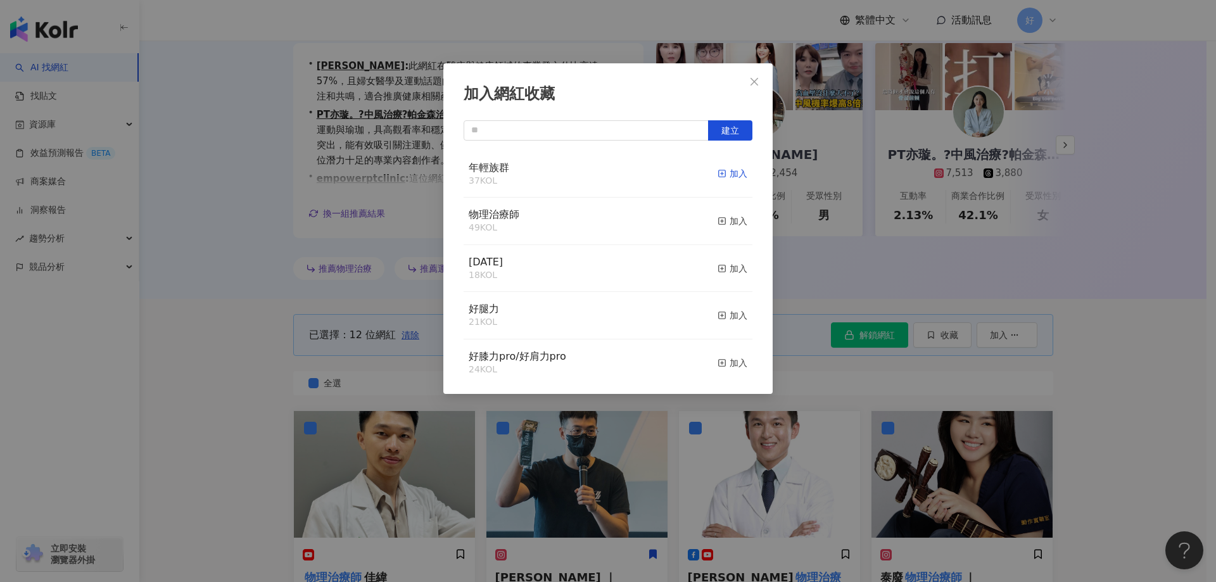
click at [728, 174] on div "加入" at bounding box center [732, 174] width 30 height 14
click at [748, 70] on button "Close" at bounding box center [754, 81] width 25 height 25
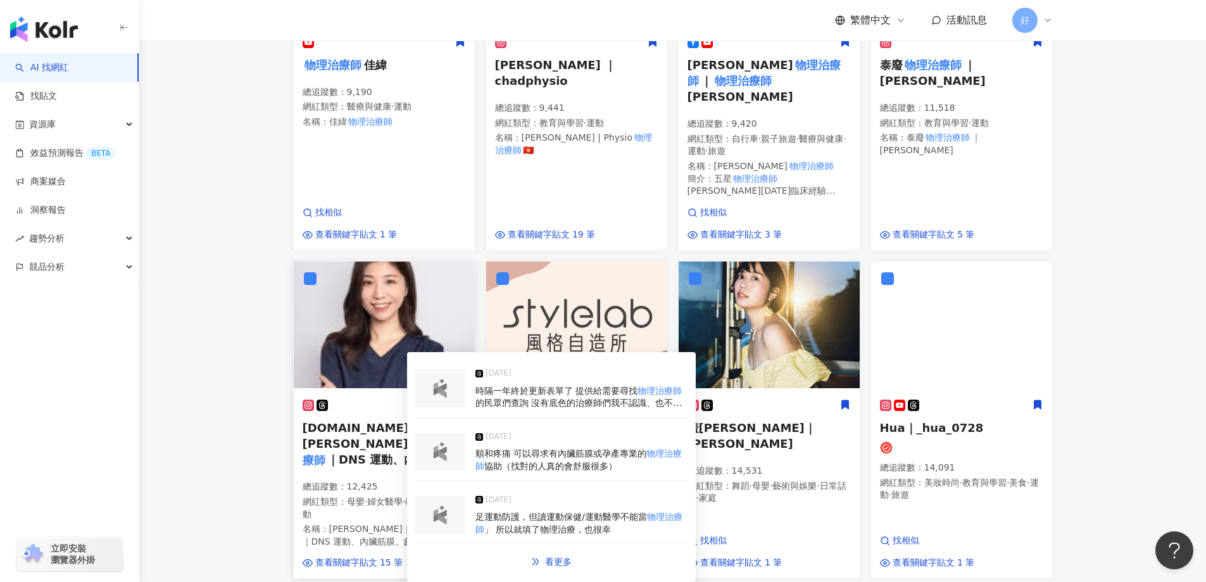
scroll to position [679, 0]
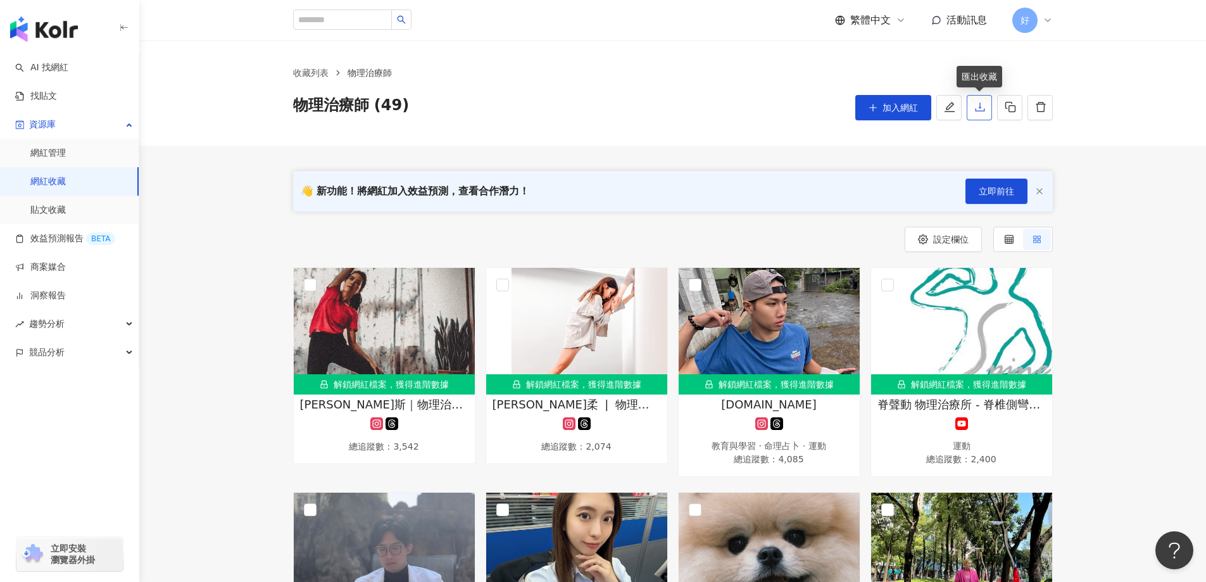
click at [978, 106] on icon "download" at bounding box center [980, 106] width 11 height 11
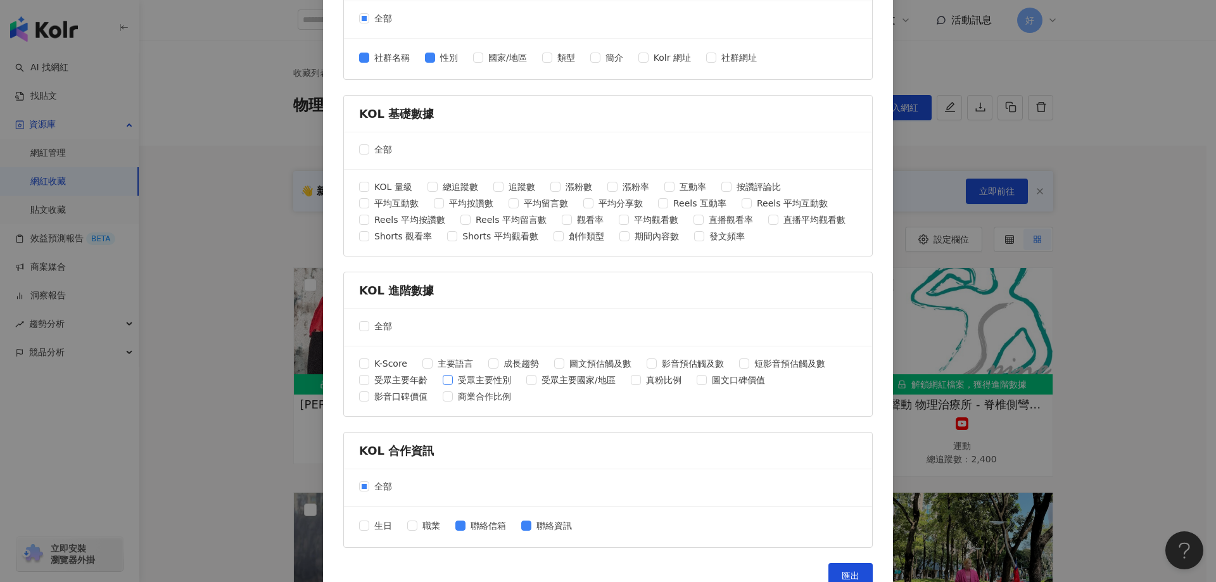
scroll to position [401, 0]
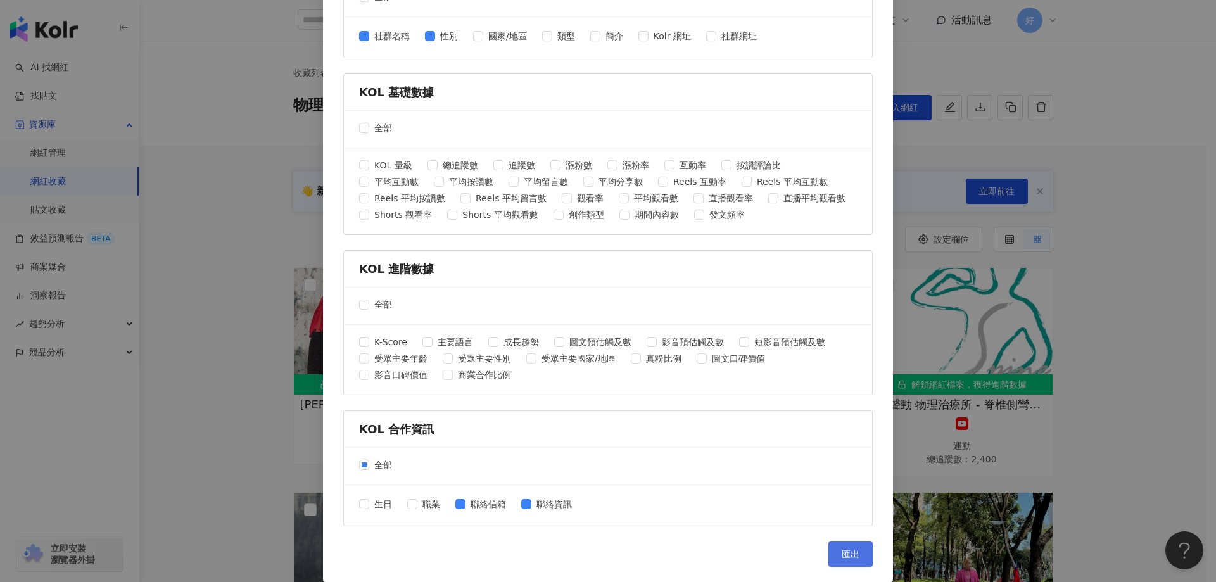
click at [840, 547] on button "匯出" at bounding box center [850, 553] width 44 height 25
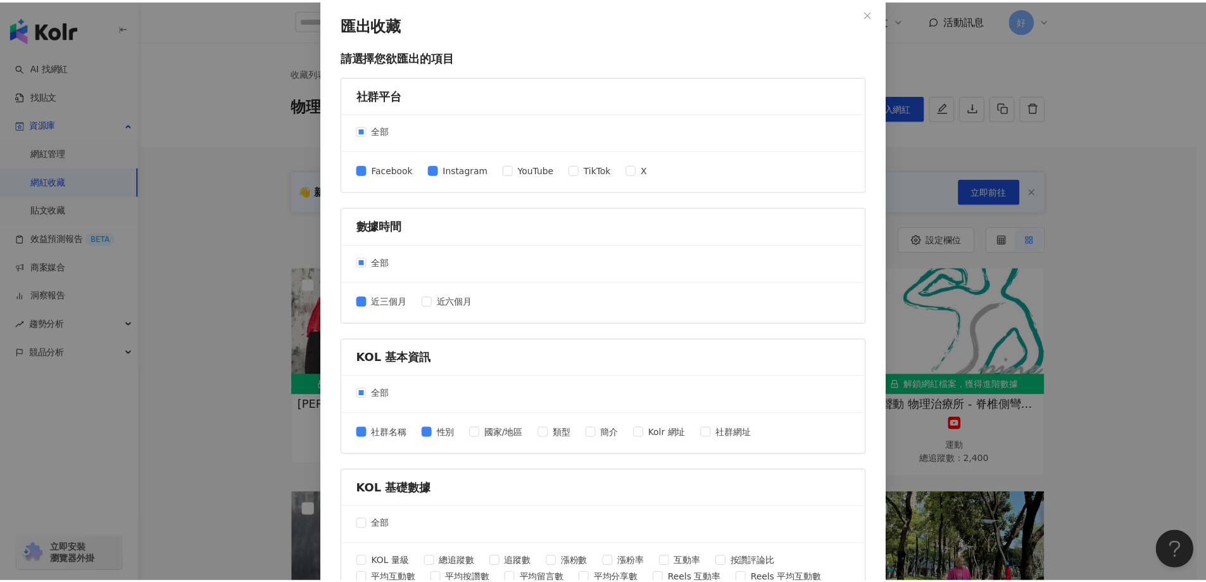
scroll to position [0, 0]
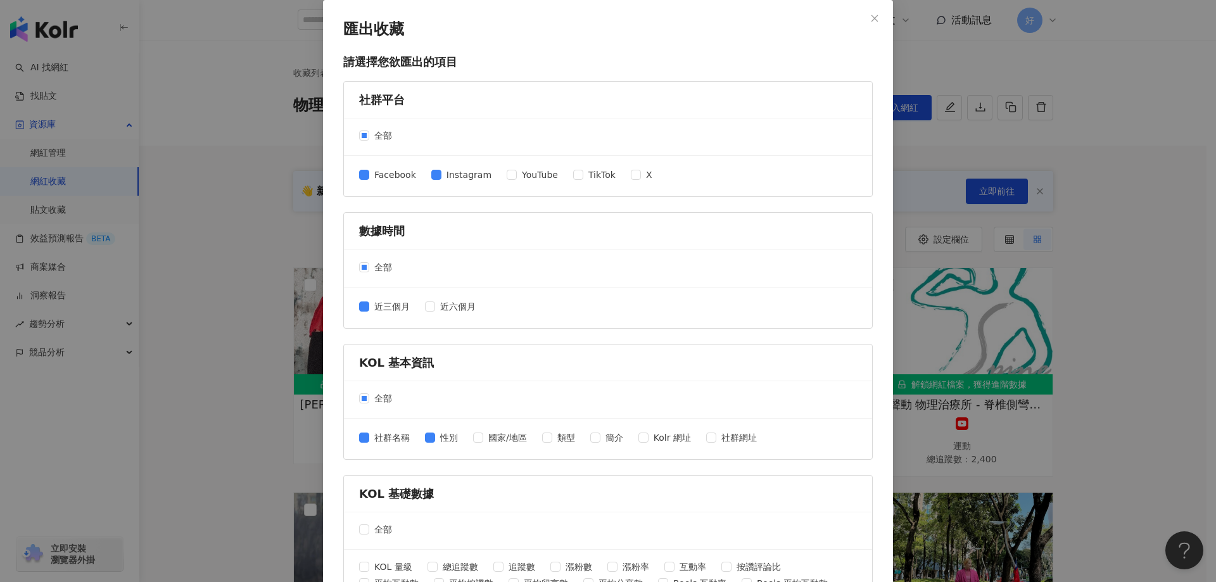
drag, startPoint x: 873, startPoint y: 21, endPoint x: 1203, endPoint y: 151, distance: 354.0
click at [873, 21] on icon "close" at bounding box center [874, 18] width 7 height 7
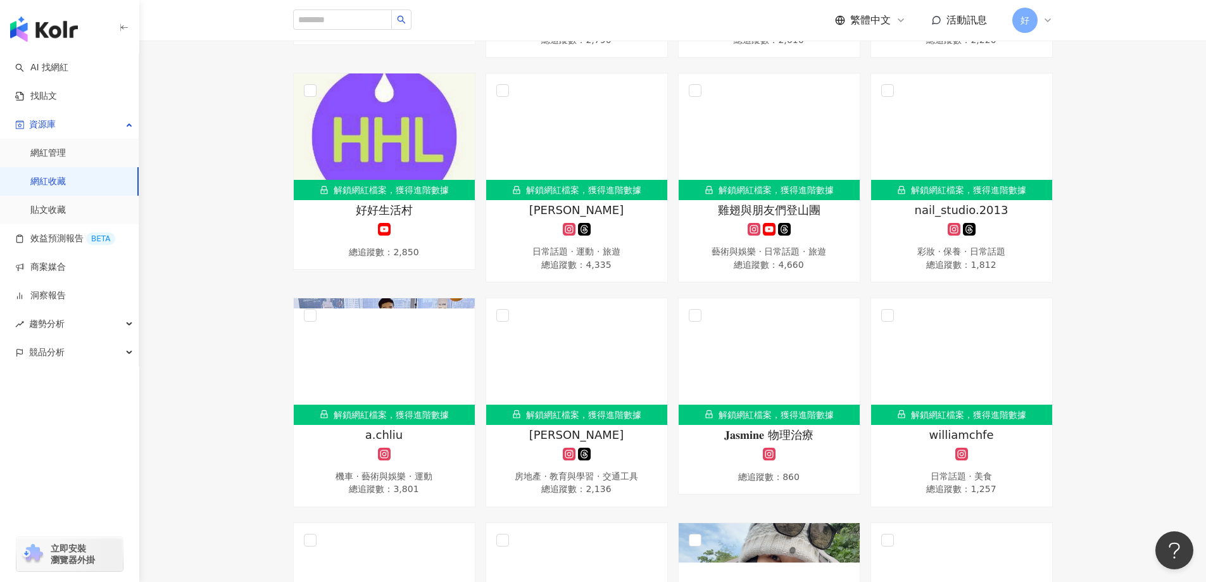
scroll to position [697, 0]
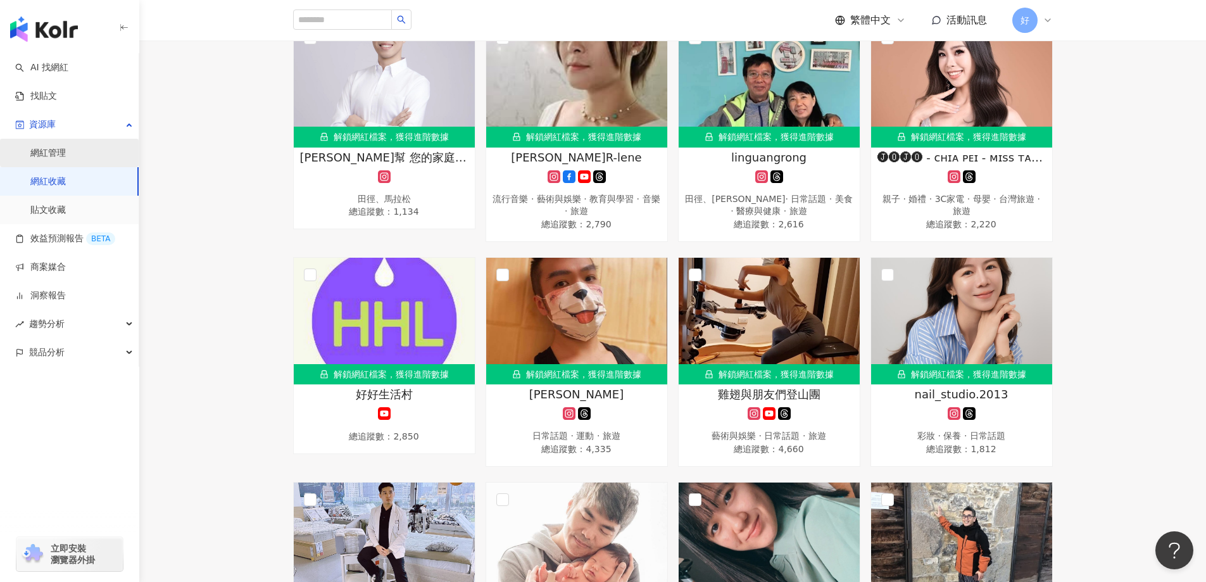
click at [66, 160] on link "網紅管理" at bounding box center [47, 153] width 35 height 13
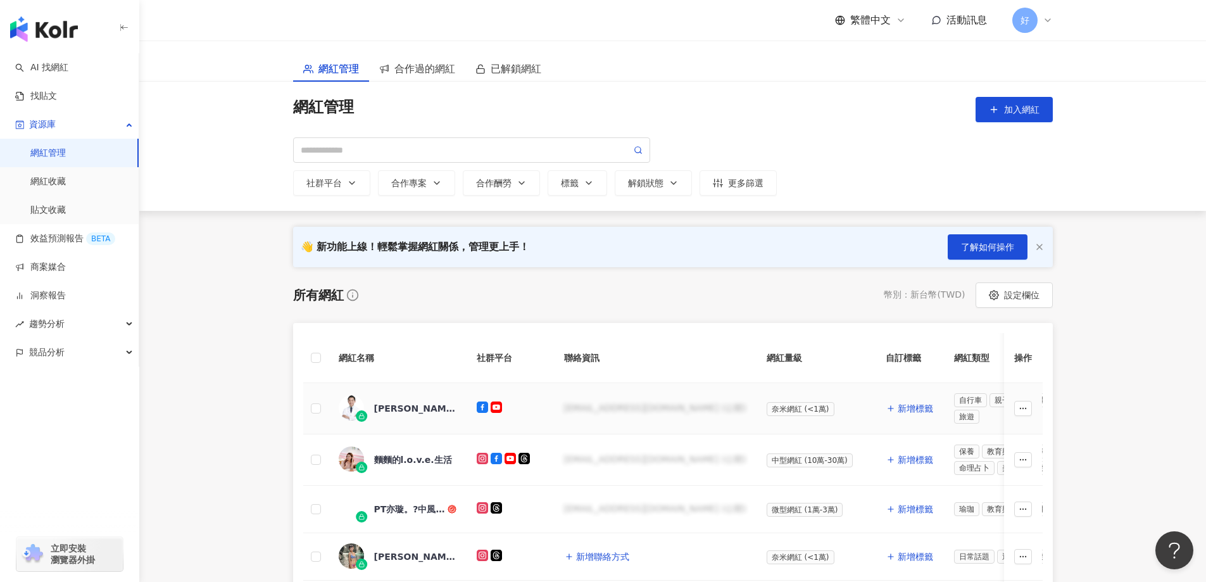
scroll to position [127, 0]
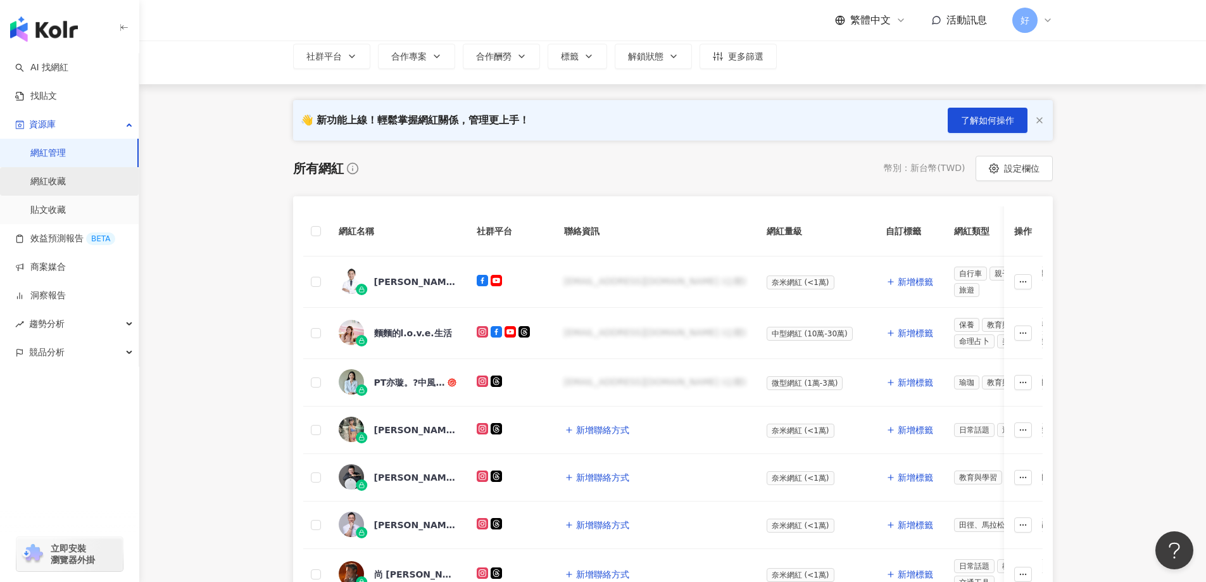
click at [39, 176] on link "網紅收藏" at bounding box center [47, 181] width 35 height 13
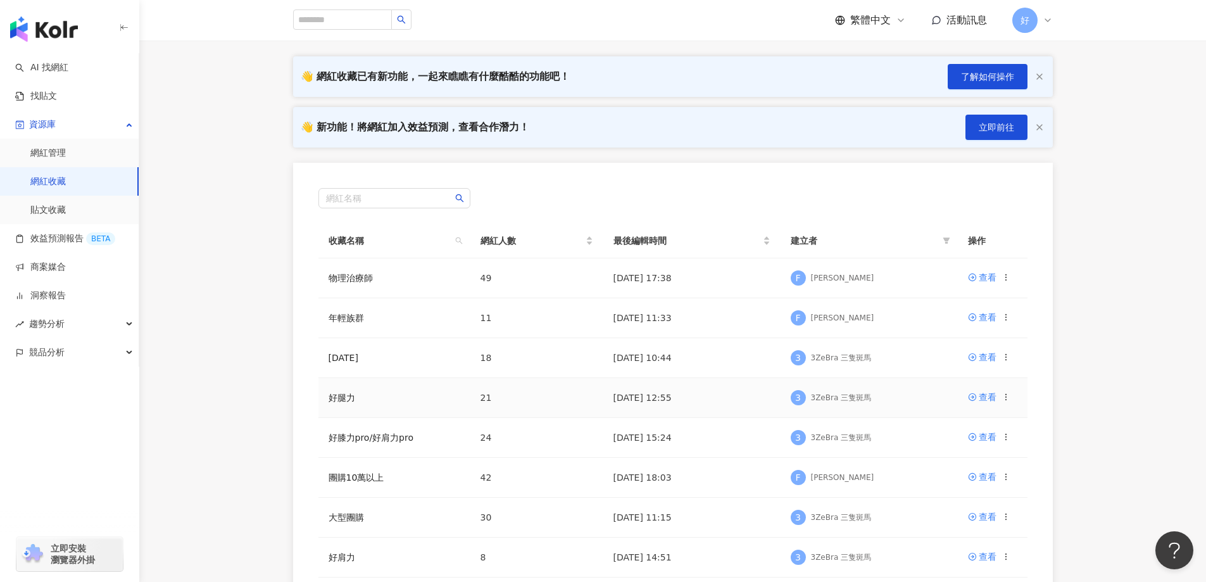
scroll to position [190, 0]
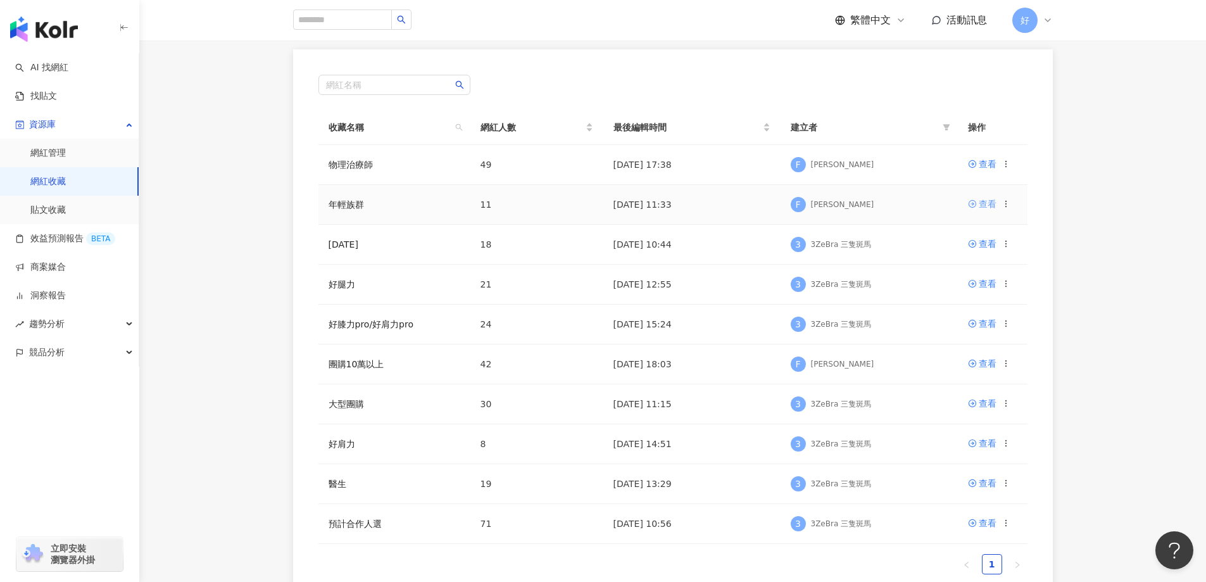
click at [987, 206] on div "查看" at bounding box center [988, 204] width 18 height 14
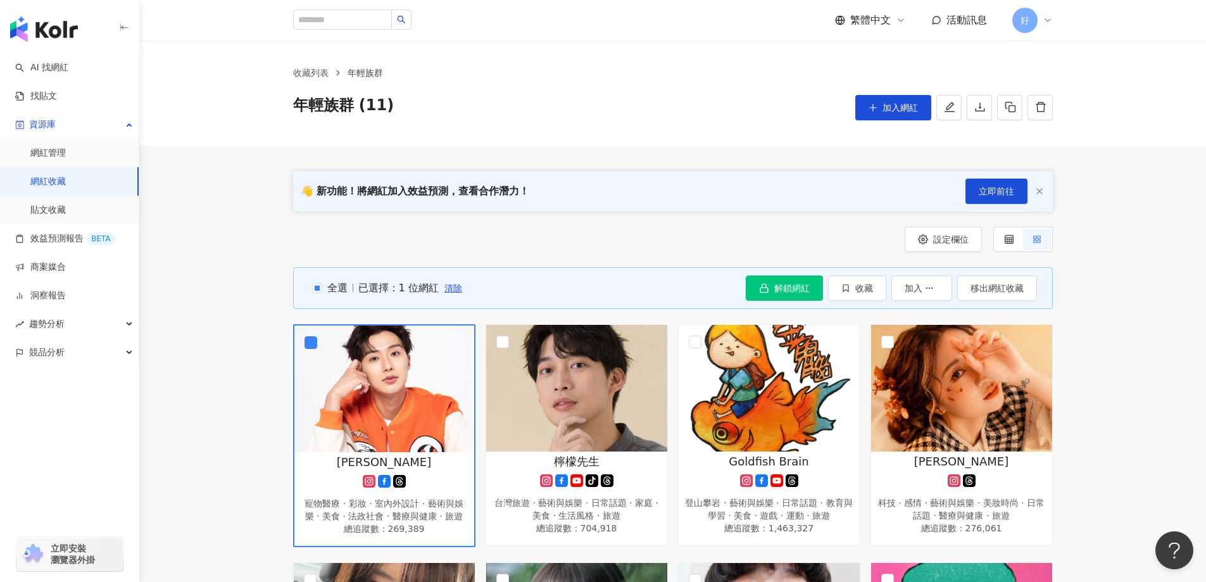
click at [362, 282] on div "已選擇：1 位網紅" at bounding box center [398, 288] width 80 height 14
click at [341, 284] on span "全選" at bounding box center [334, 288] width 25 height 14
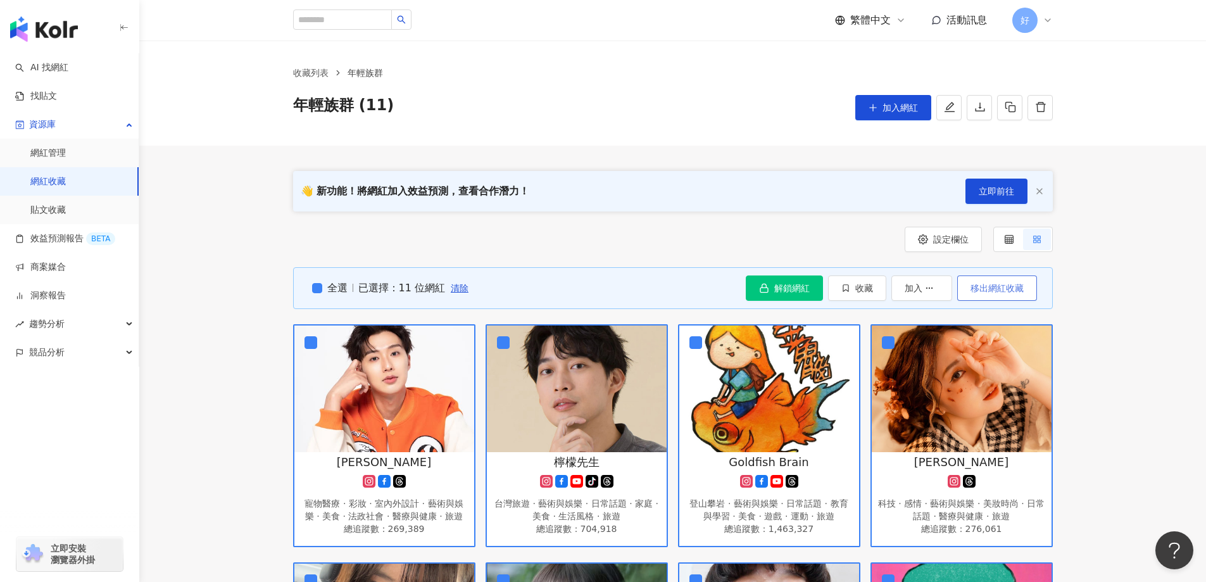
click at [1025, 291] on button "移出網紅收藏" at bounding box center [997, 287] width 80 height 25
click at [327, 94] on div "收藏列表 年輕族群 年輕族群 (11) 加入網紅" at bounding box center [673, 93] width 811 height 54
click at [333, 104] on span "年輕族群 (11)" at bounding box center [343, 107] width 101 height 25
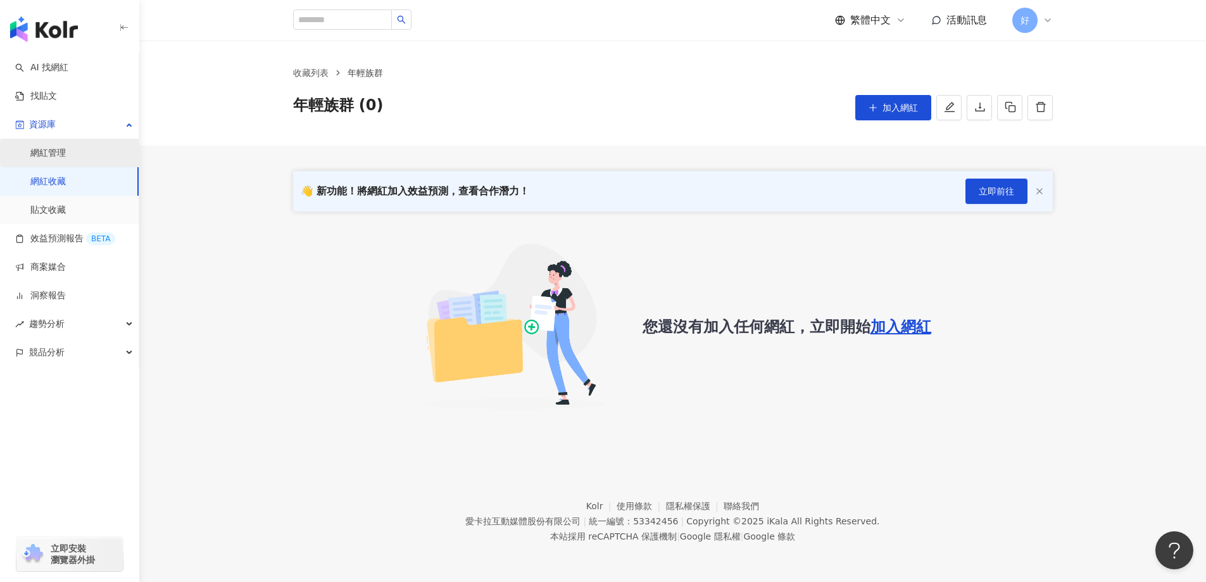
click at [66, 160] on link "網紅管理" at bounding box center [47, 153] width 35 height 13
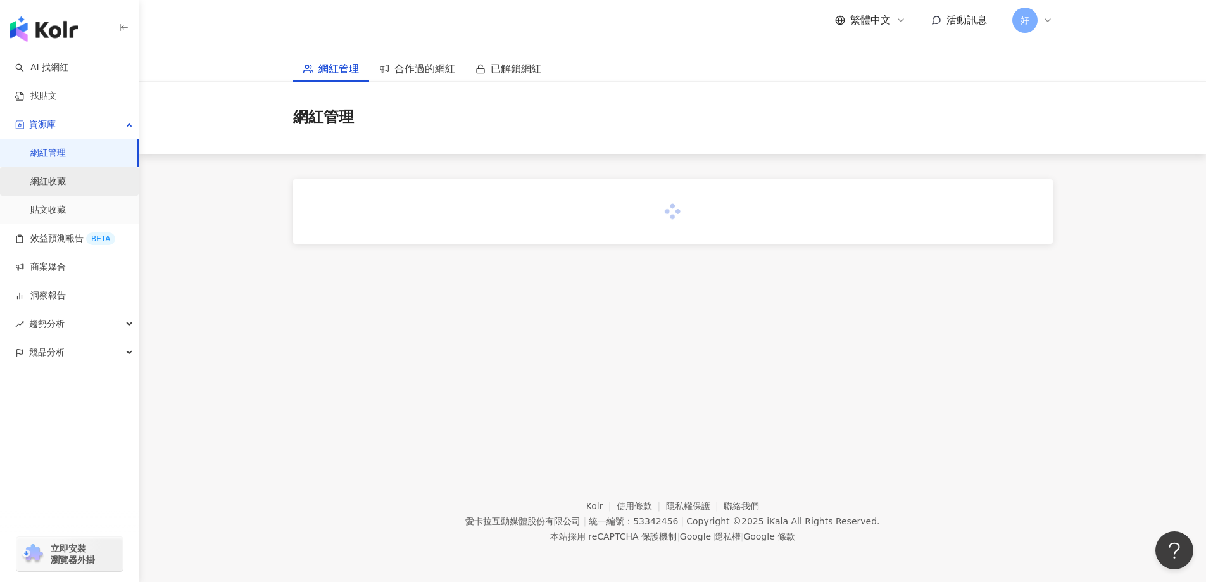
click at [66, 175] on link "網紅收藏" at bounding box center [47, 181] width 35 height 13
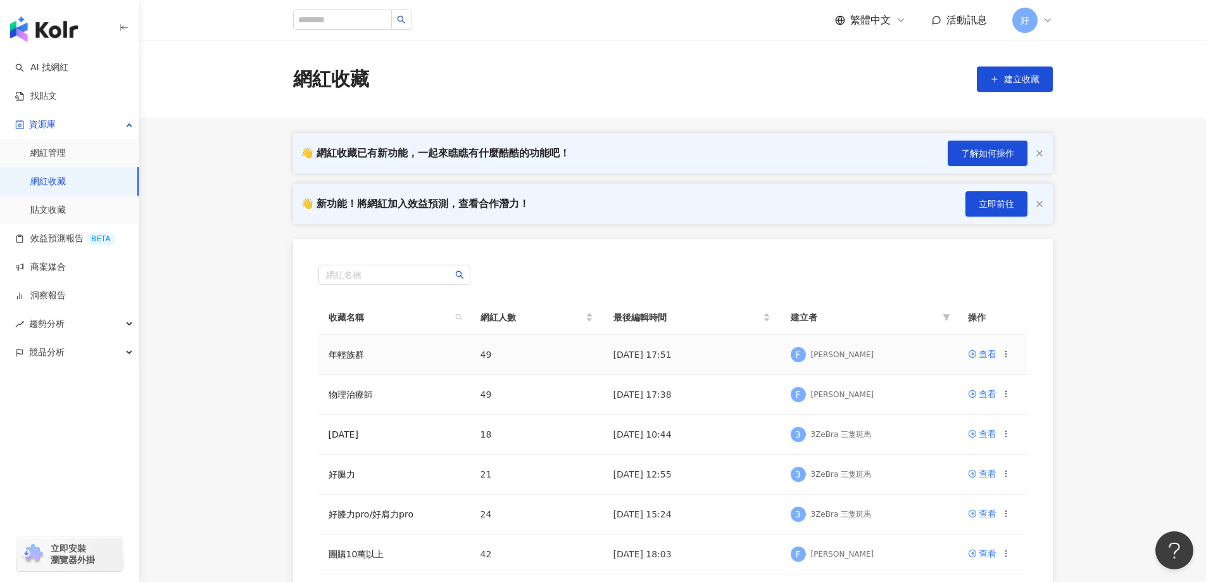
click at [963, 353] on td "查看" at bounding box center [993, 355] width 70 height 40
click at [970, 353] on icon at bounding box center [972, 354] width 9 height 9
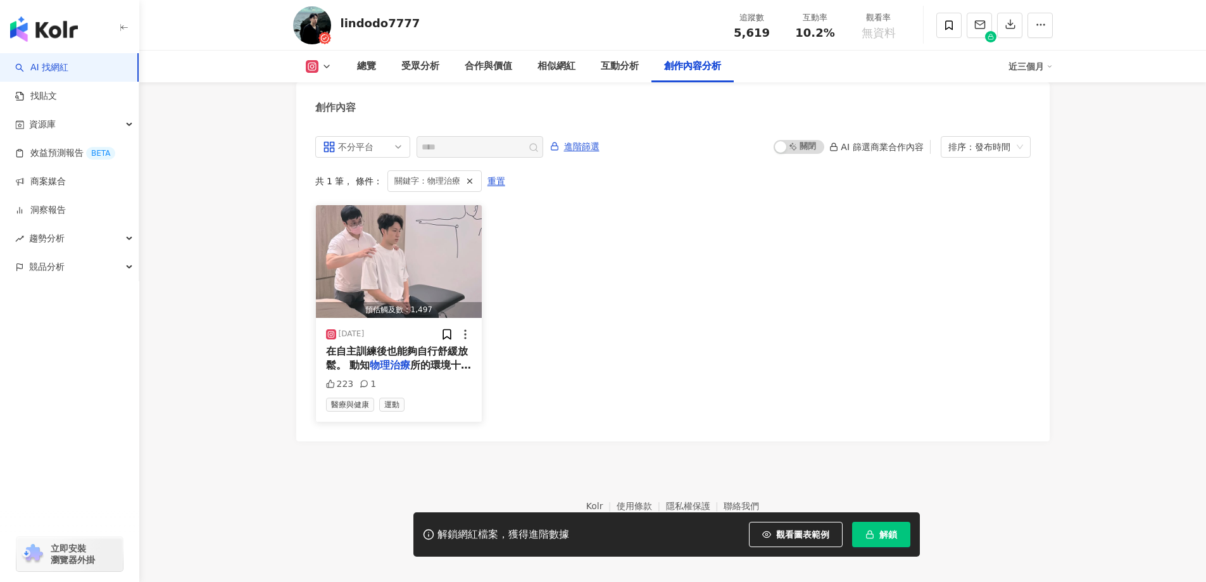
scroll to position [3870, 0]
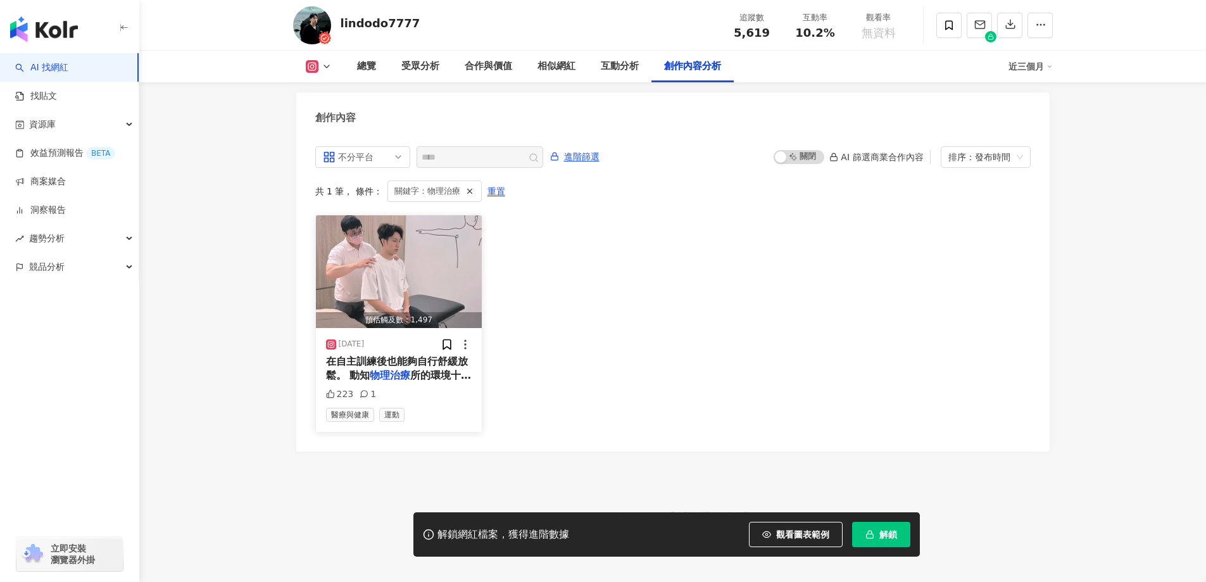
click at [407, 278] on img "button" at bounding box center [399, 271] width 167 height 113
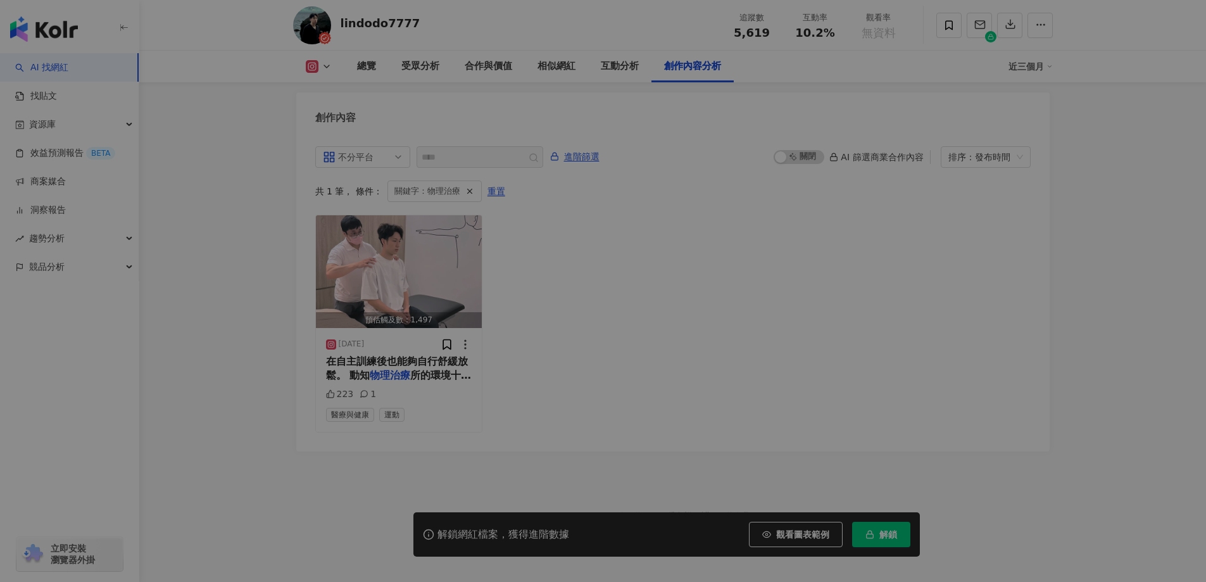
click at [414, 295] on div at bounding box center [467, 285] width 277 height 24
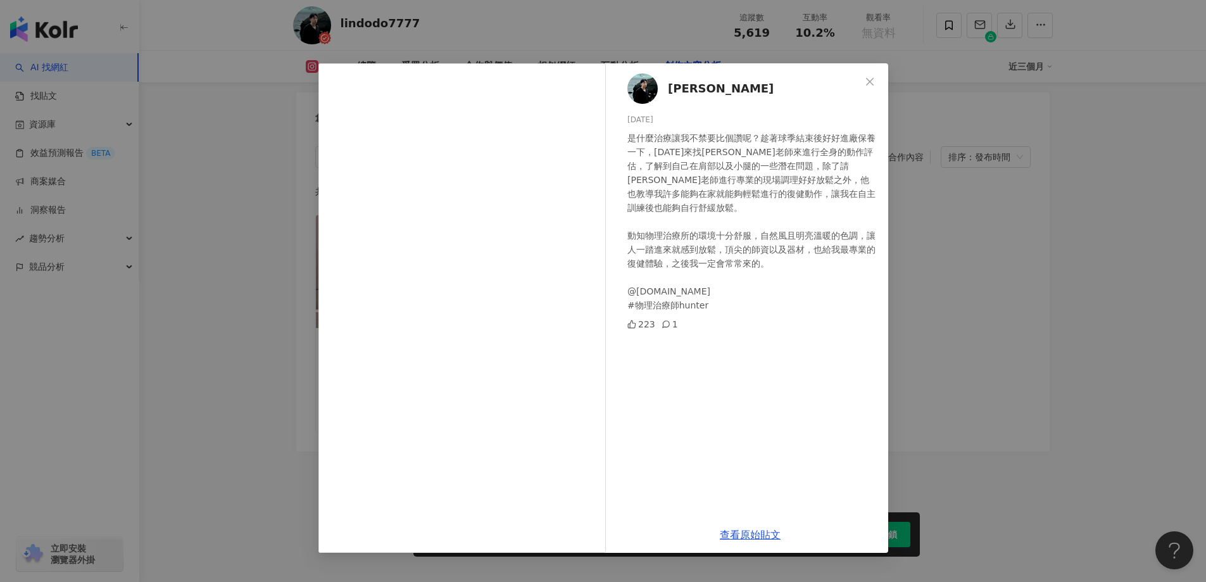
scroll to position [0, 0]
click at [871, 79] on icon "close" at bounding box center [870, 82] width 10 height 10
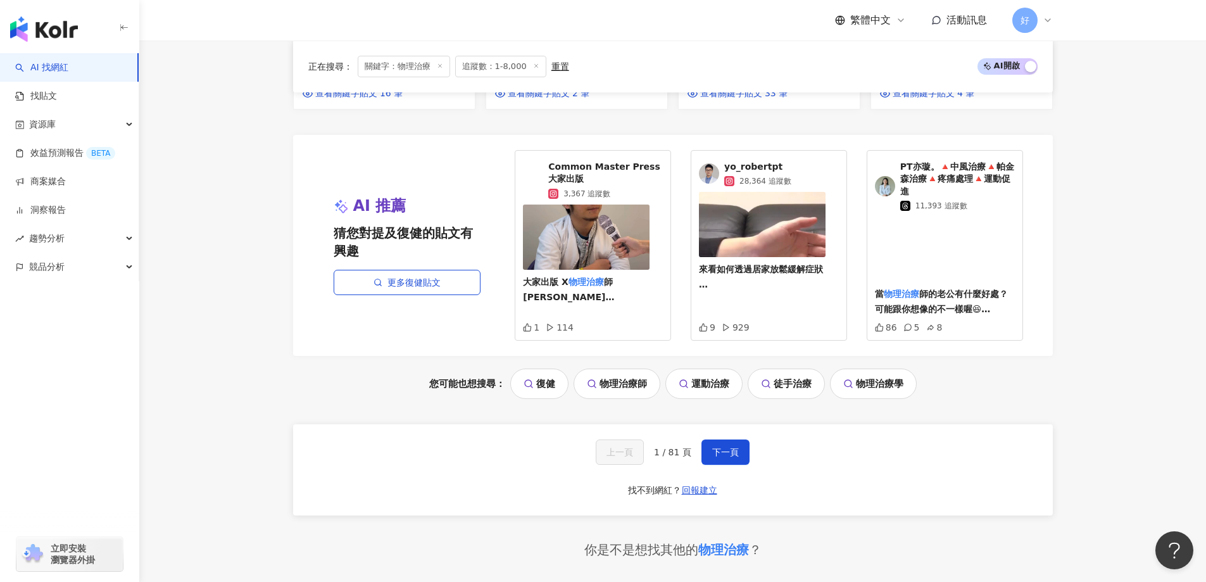
scroll to position [1646, 0]
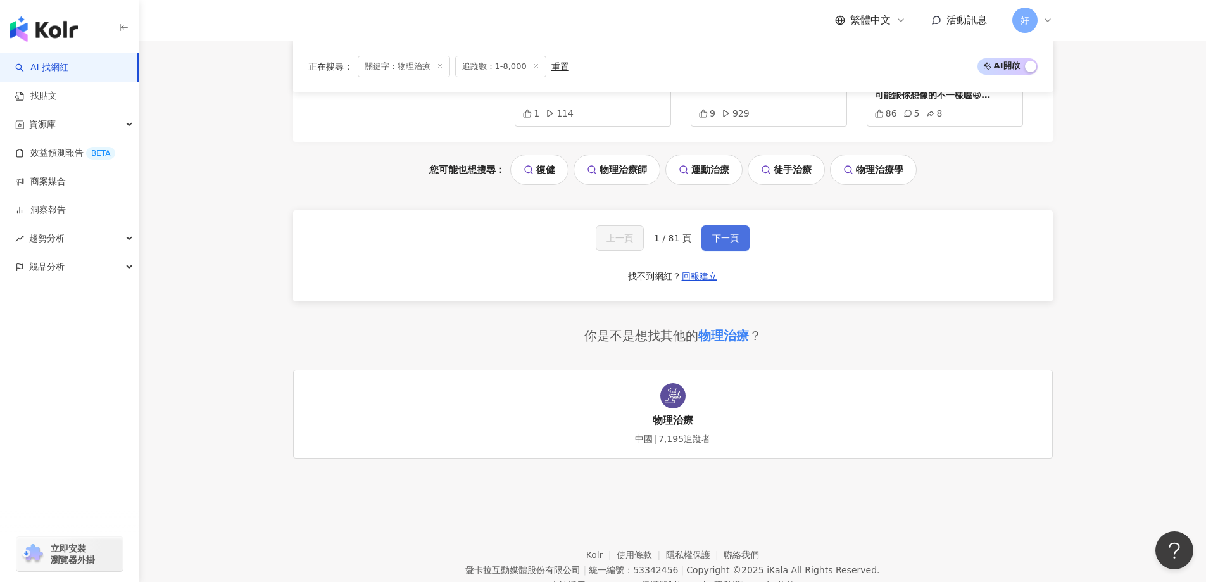
click at [716, 225] on button "下一頁" at bounding box center [726, 237] width 48 height 25
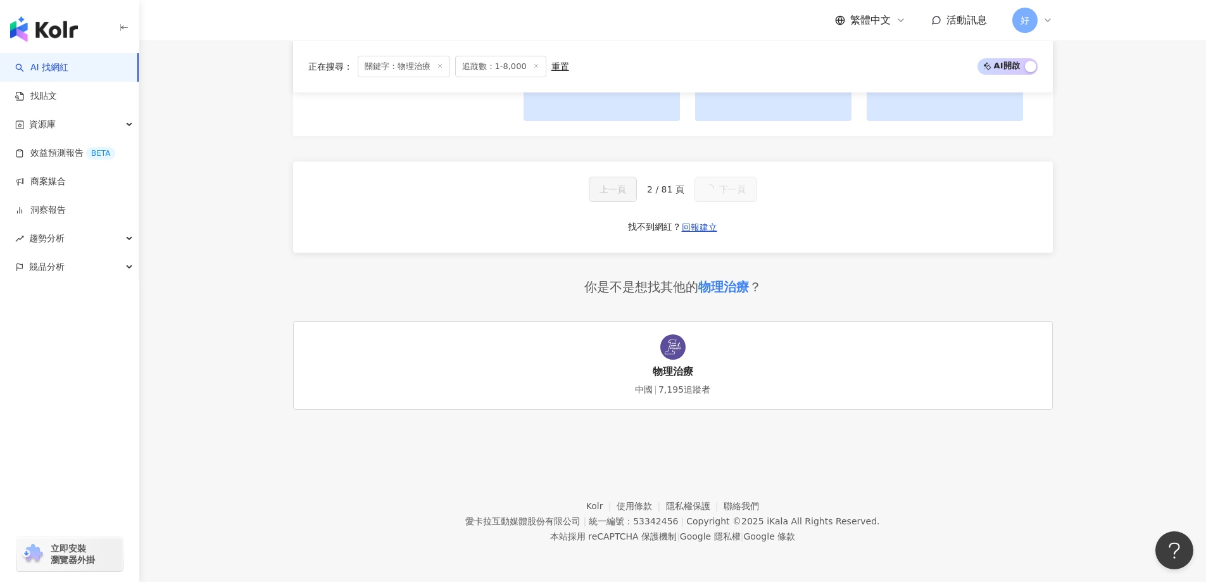
scroll to position [1153, 0]
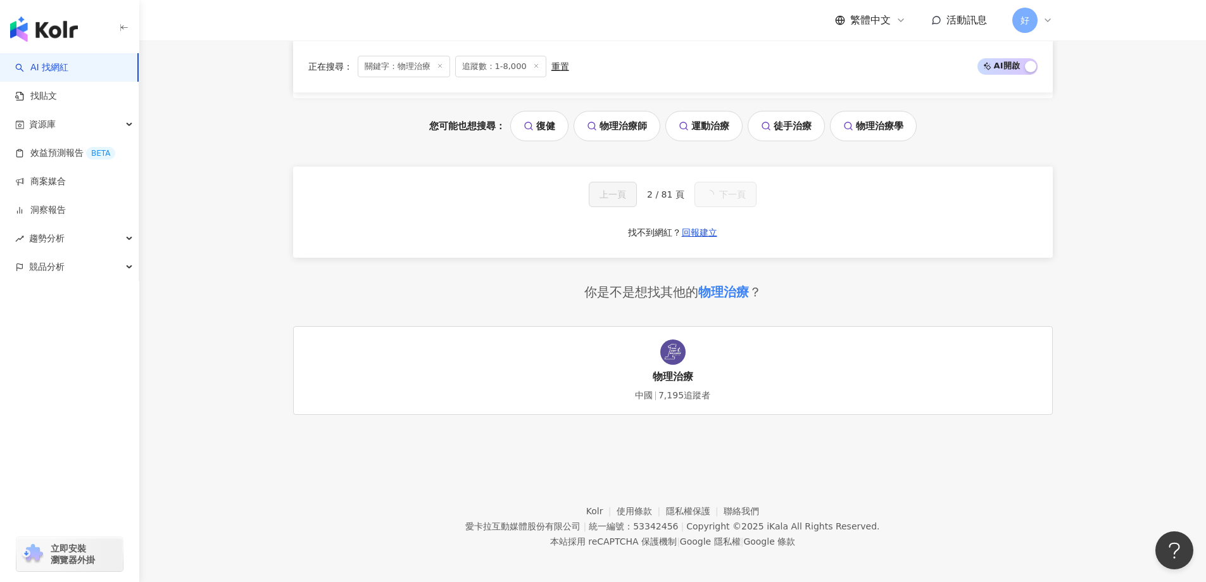
click at [726, 205] on button "下一頁" at bounding box center [726, 194] width 62 height 25
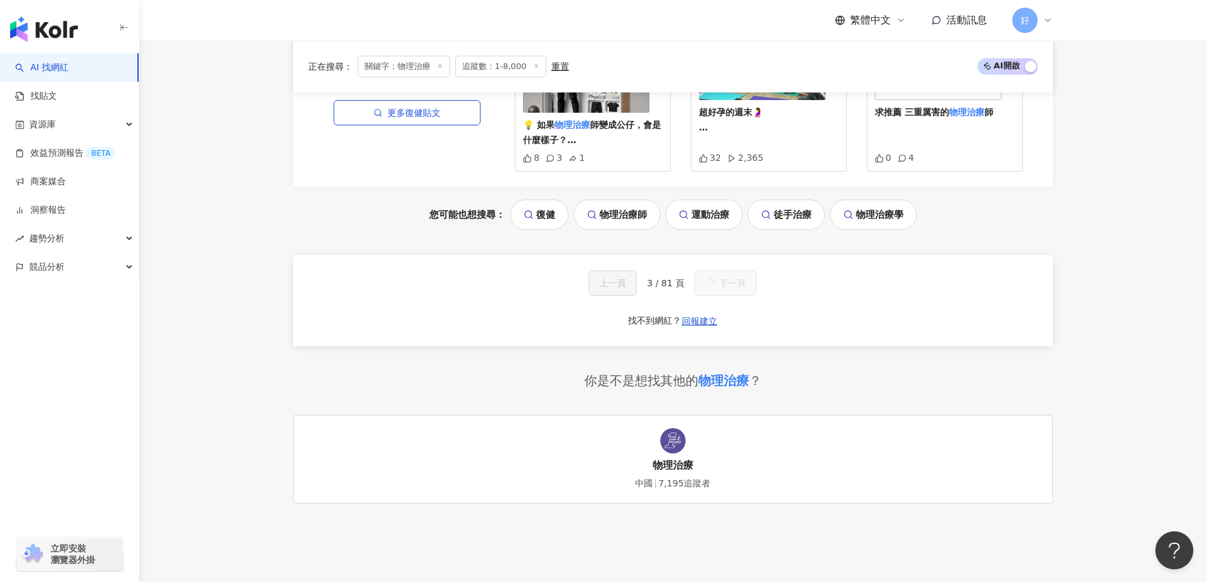
scroll to position [1165, 0]
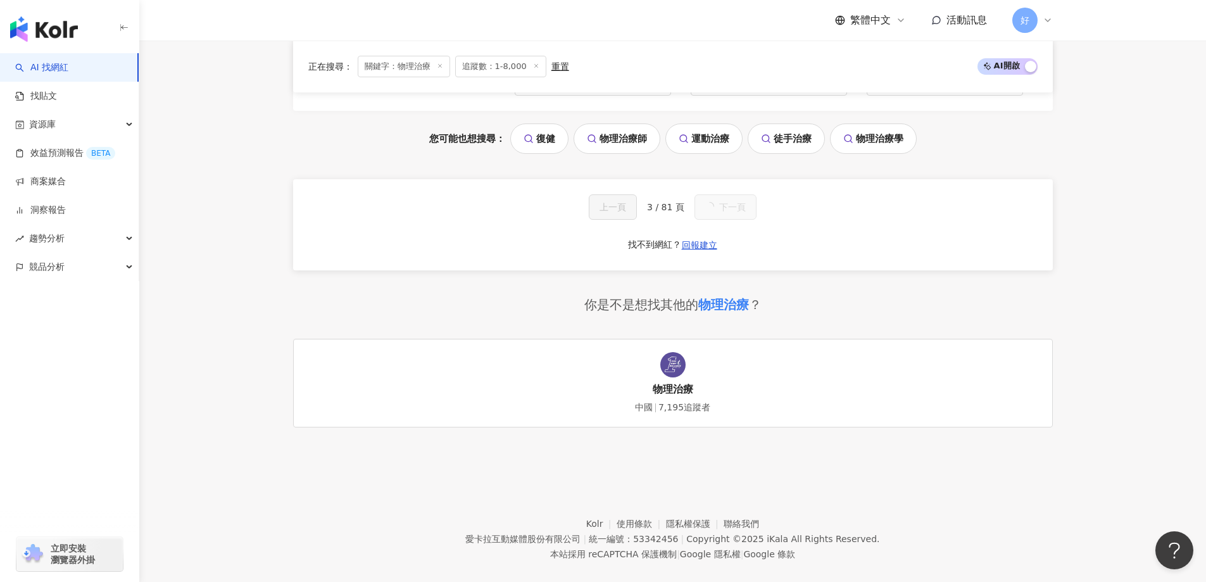
click at [726, 205] on button "下一頁" at bounding box center [726, 206] width 62 height 25
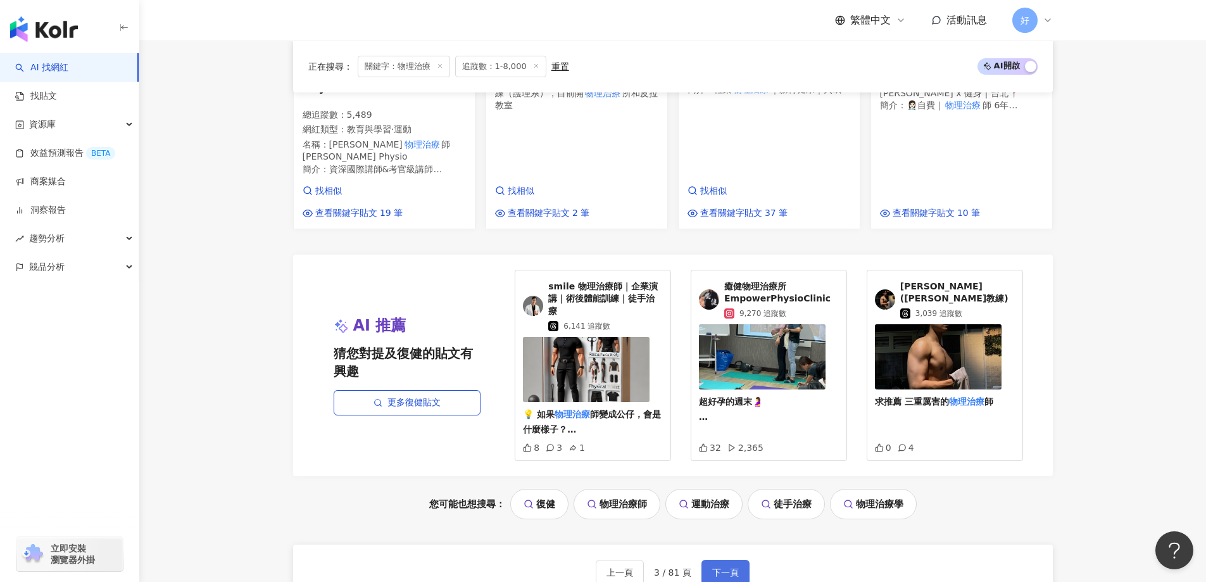
scroll to position [1433, 0]
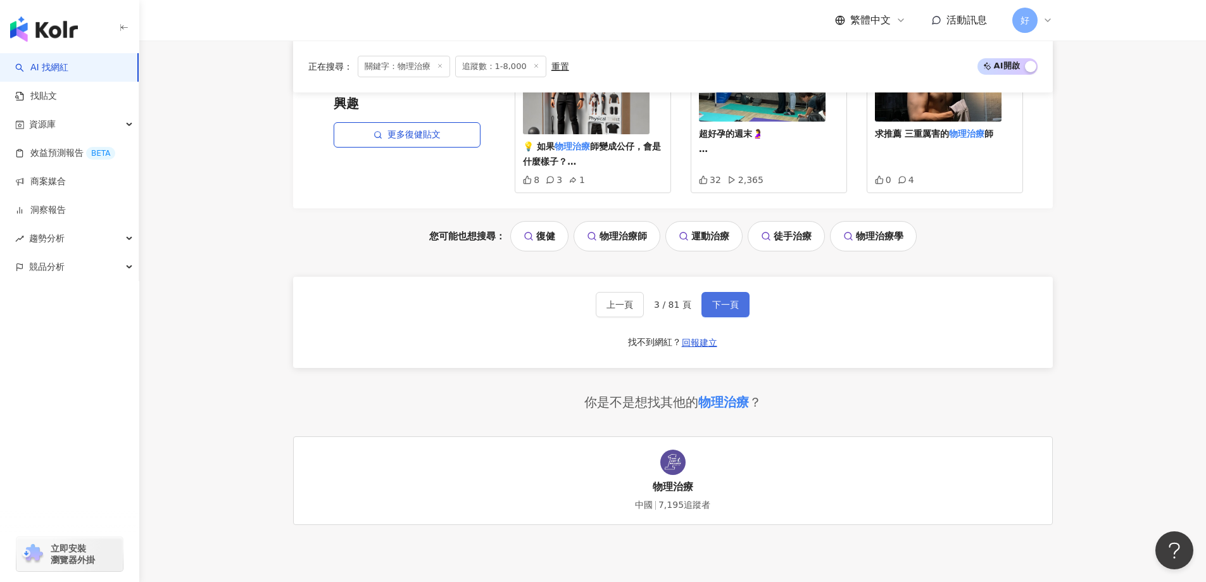
click at [726, 292] on button "下一頁" at bounding box center [726, 304] width 48 height 25
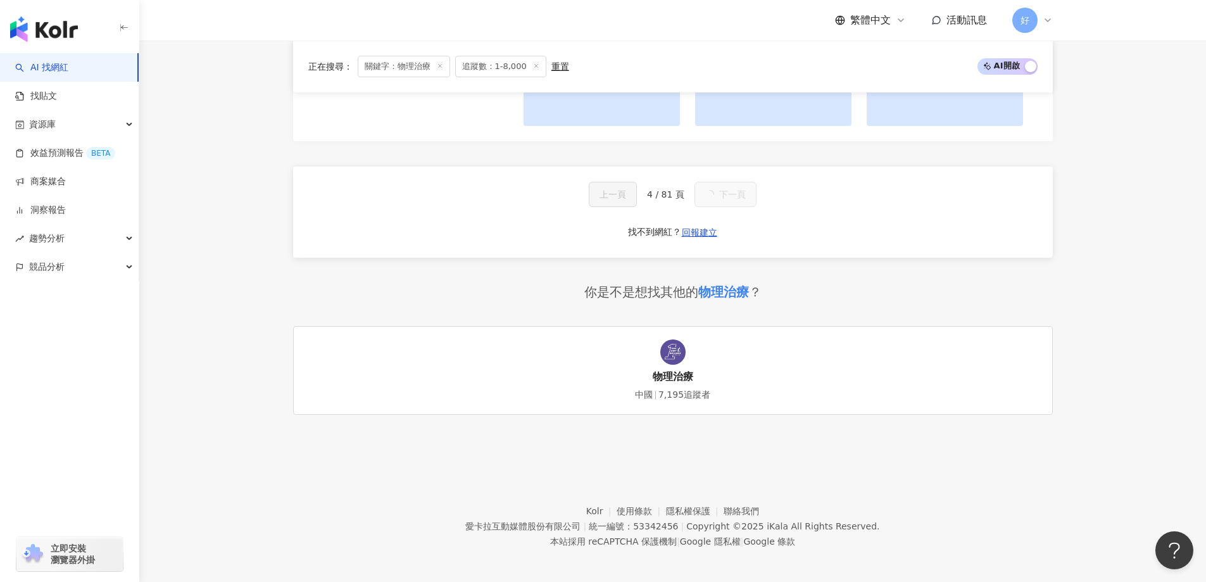
scroll to position [1178, 0]
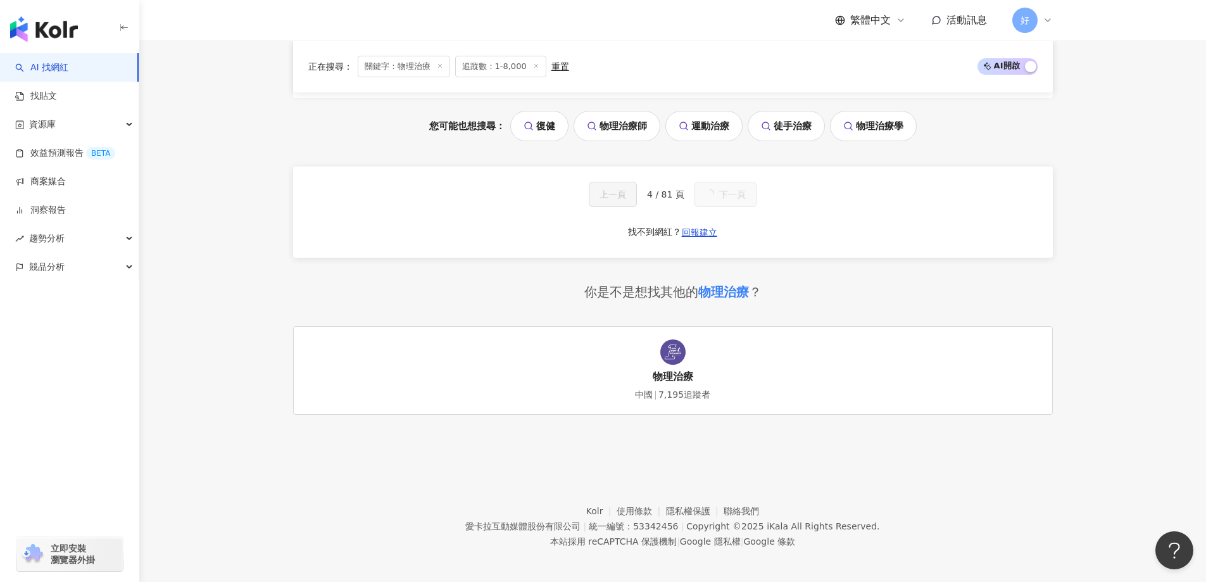
click at [724, 199] on span "下一頁" at bounding box center [732, 194] width 27 height 10
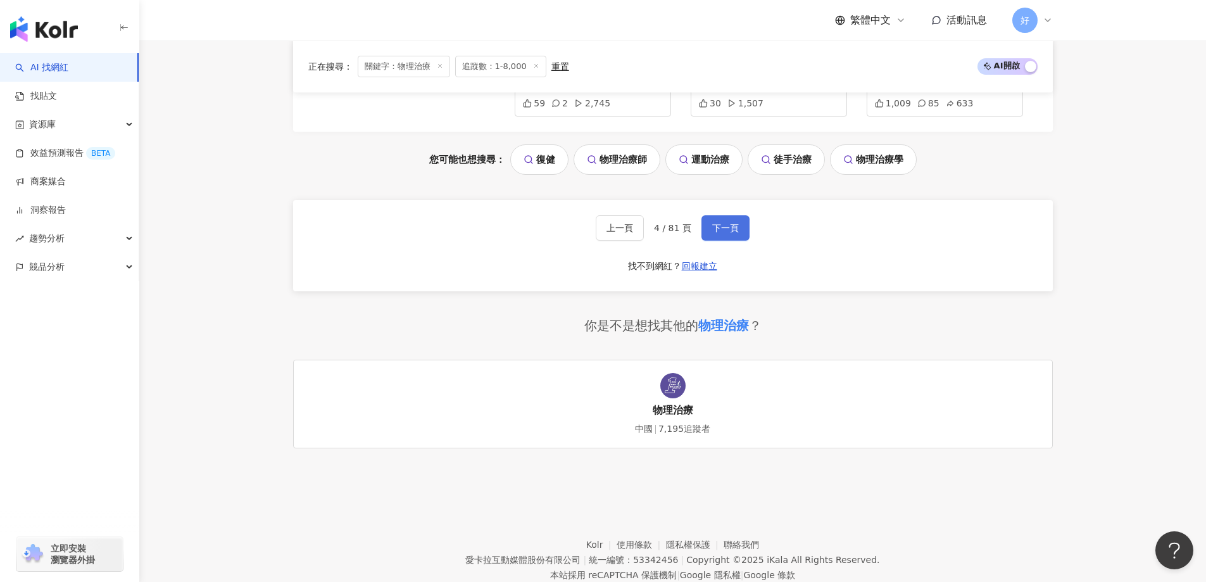
click at [724, 223] on span "下一頁" at bounding box center [725, 228] width 27 height 10
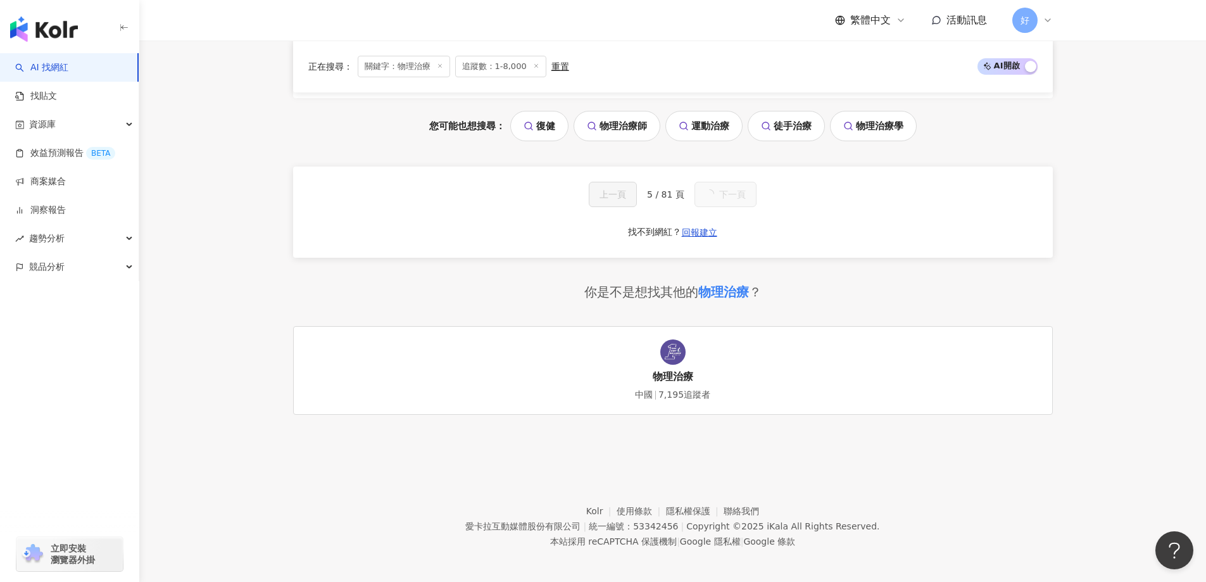
click at [724, 199] on button "下一頁" at bounding box center [726, 194] width 62 height 25
click at [724, 199] on span "下一頁" at bounding box center [732, 194] width 27 height 10
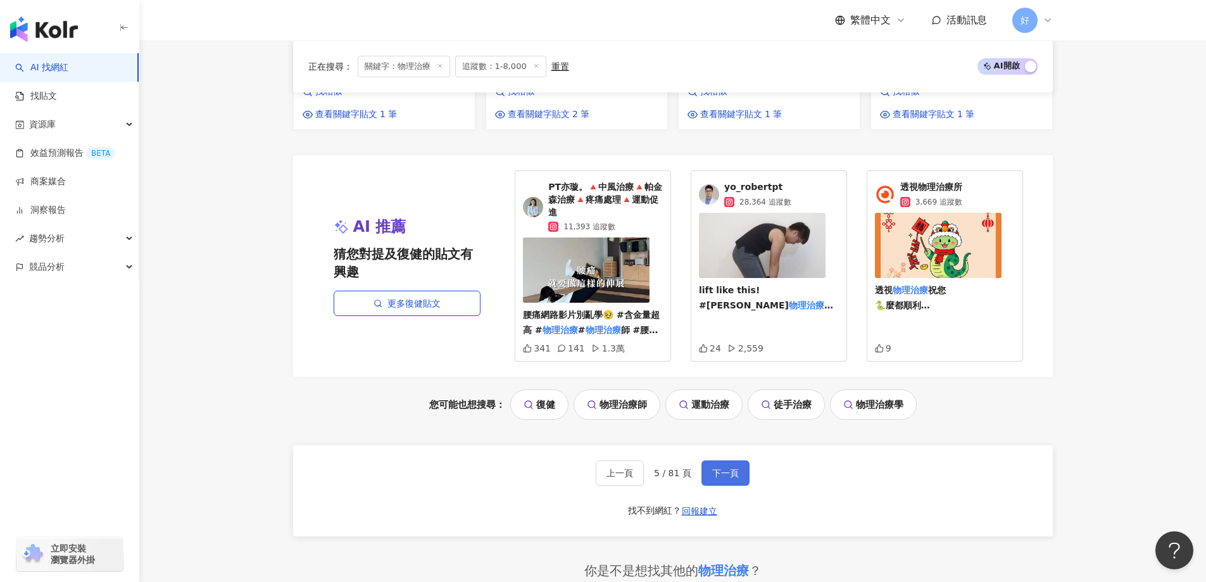
scroll to position [1423, 0]
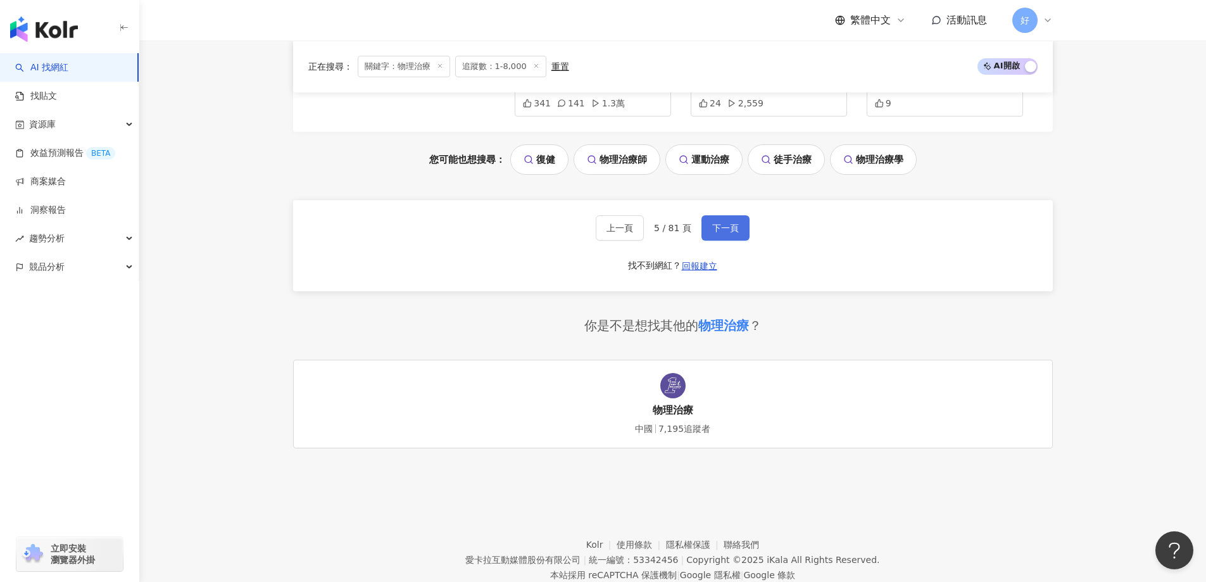
click at [724, 223] on span "下一頁" at bounding box center [725, 228] width 27 height 10
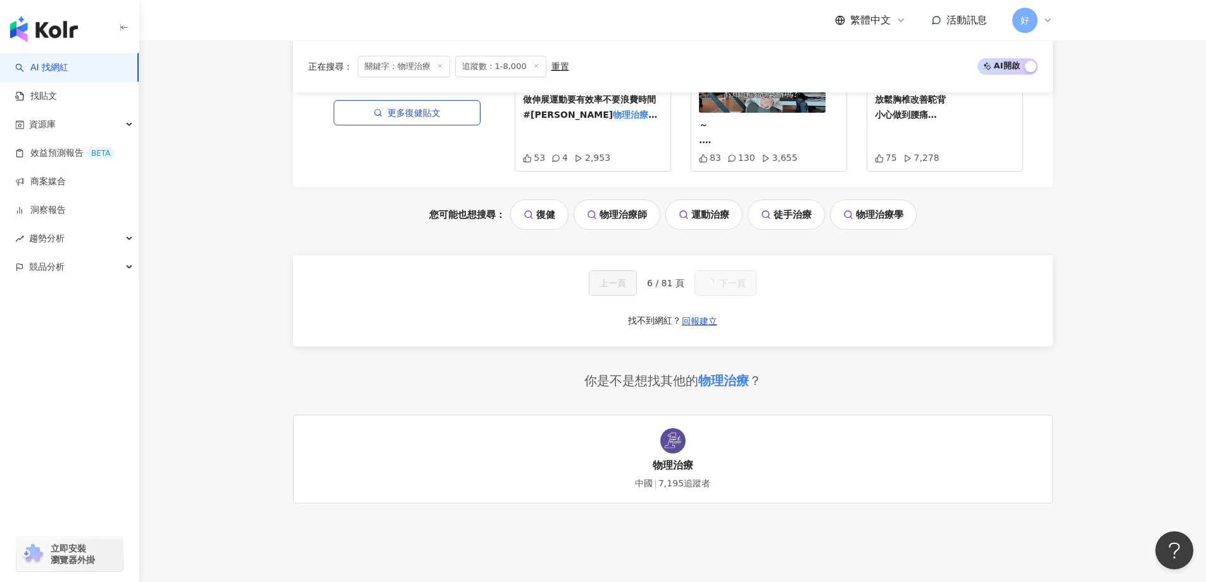
scroll to position [1178, 0]
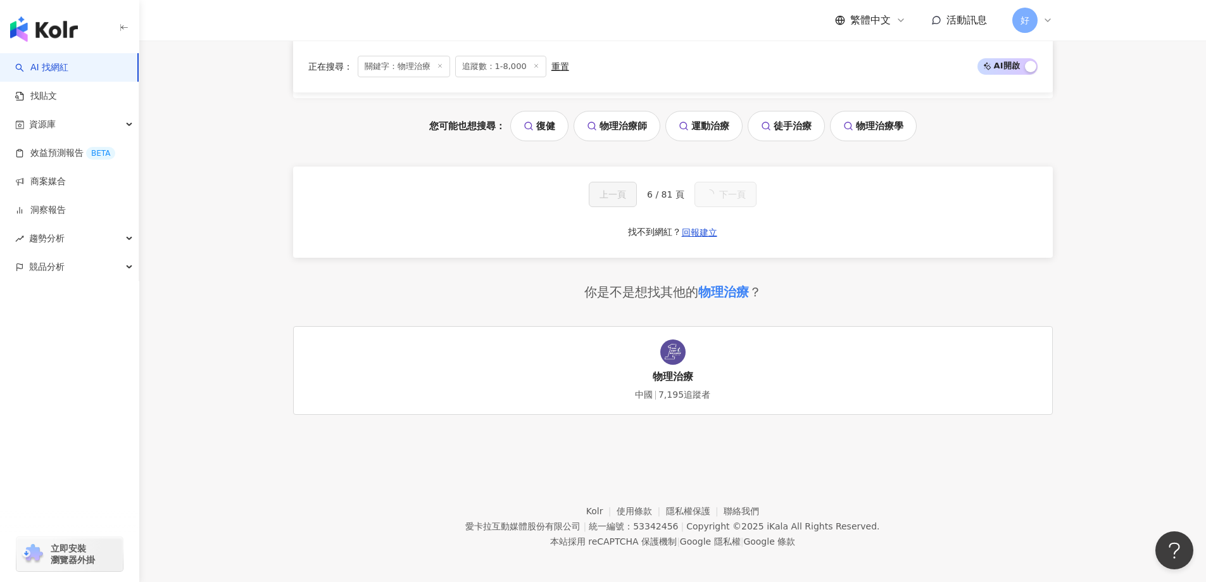
click at [723, 203] on button "下一頁" at bounding box center [726, 194] width 62 height 25
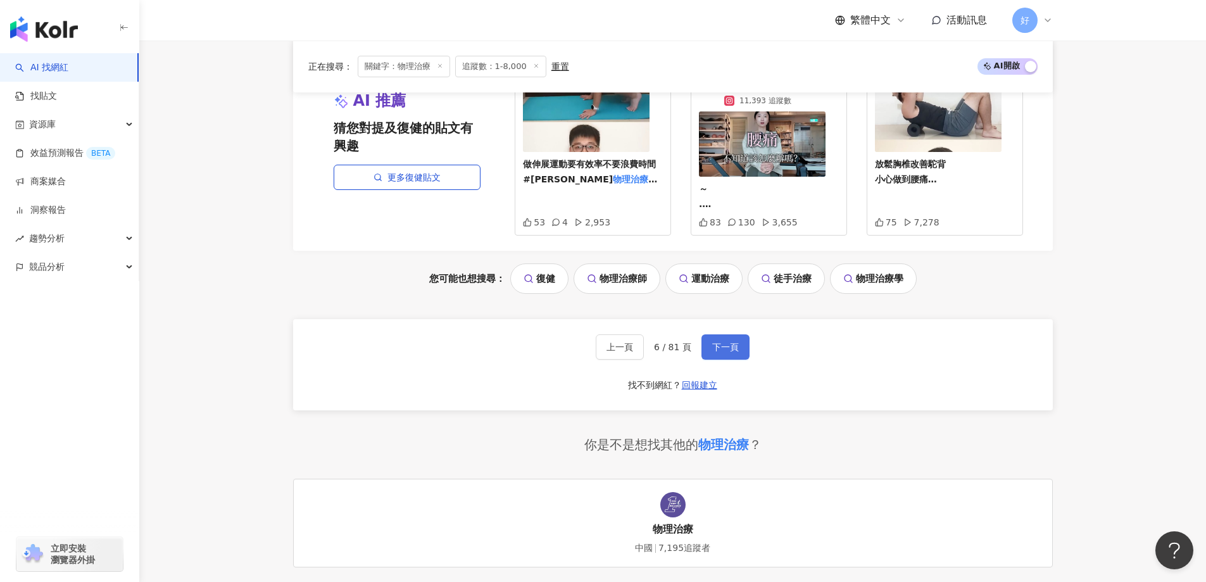
click at [723, 334] on button "下一頁" at bounding box center [726, 346] width 48 height 25
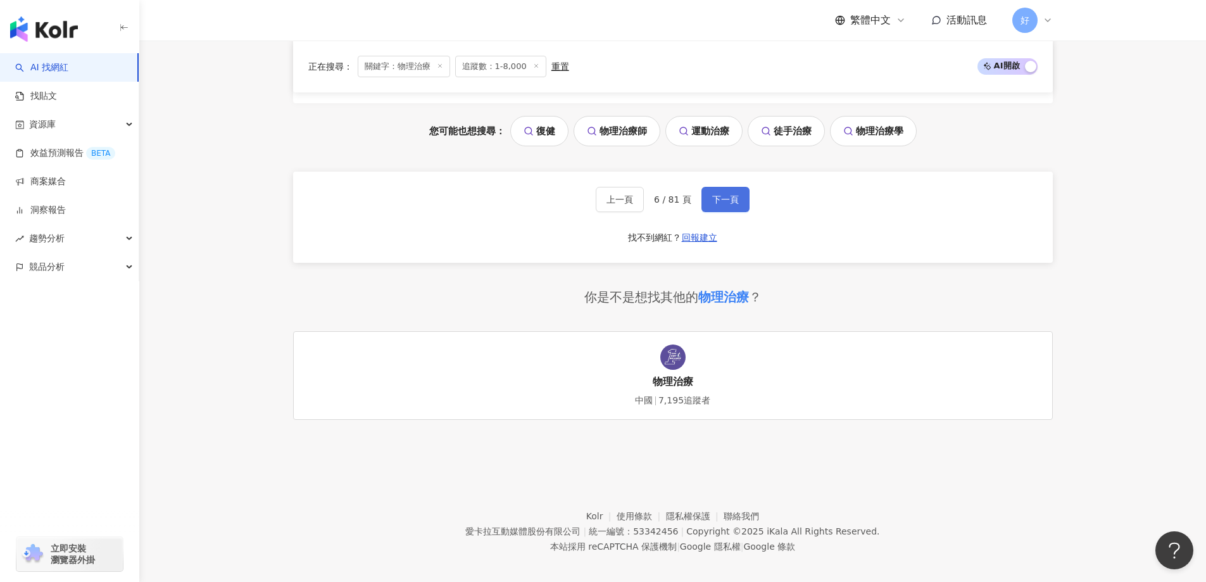
click at [723, 203] on button "下一頁" at bounding box center [726, 199] width 48 height 25
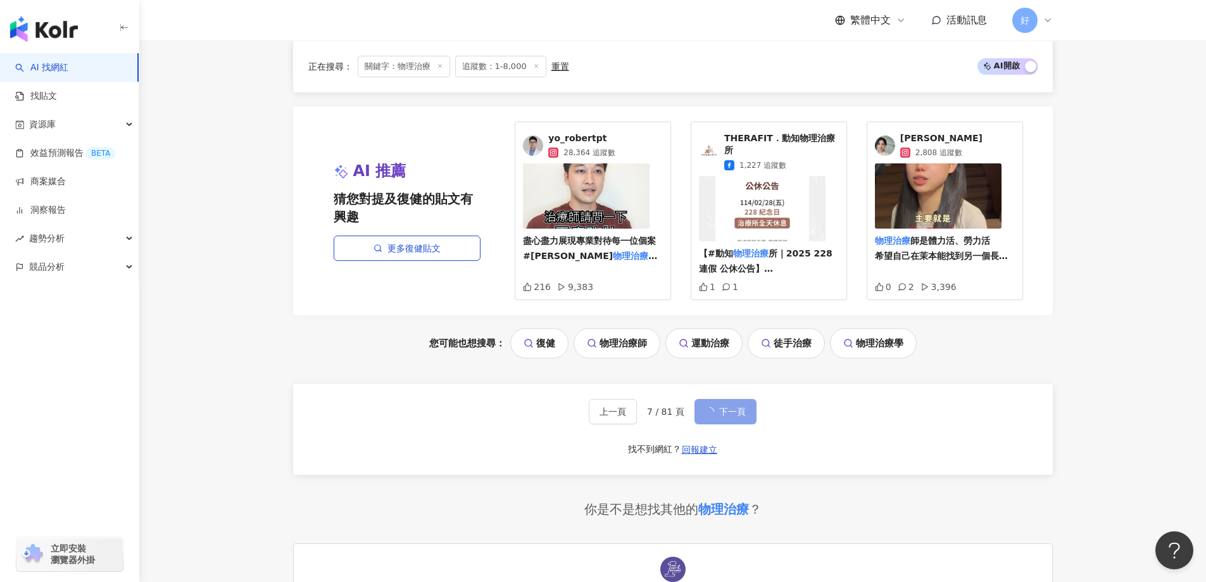
scroll to position [1320, 0]
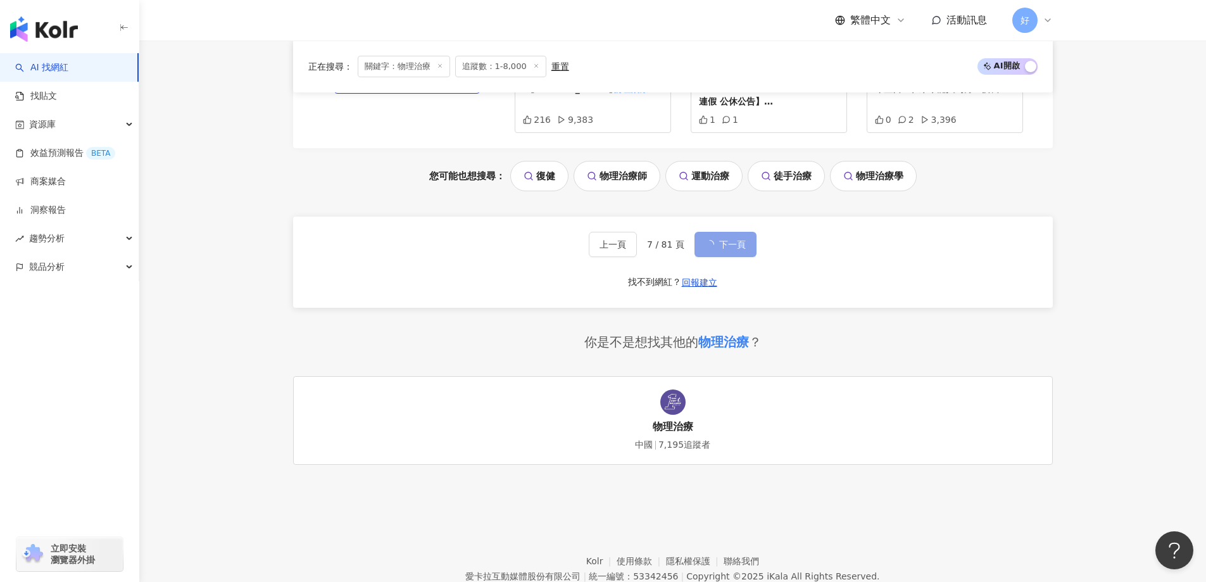
click at [723, 232] on button "下一頁" at bounding box center [726, 244] width 62 height 25
click at [723, 232] on button "下一頁" at bounding box center [726, 244] width 48 height 25
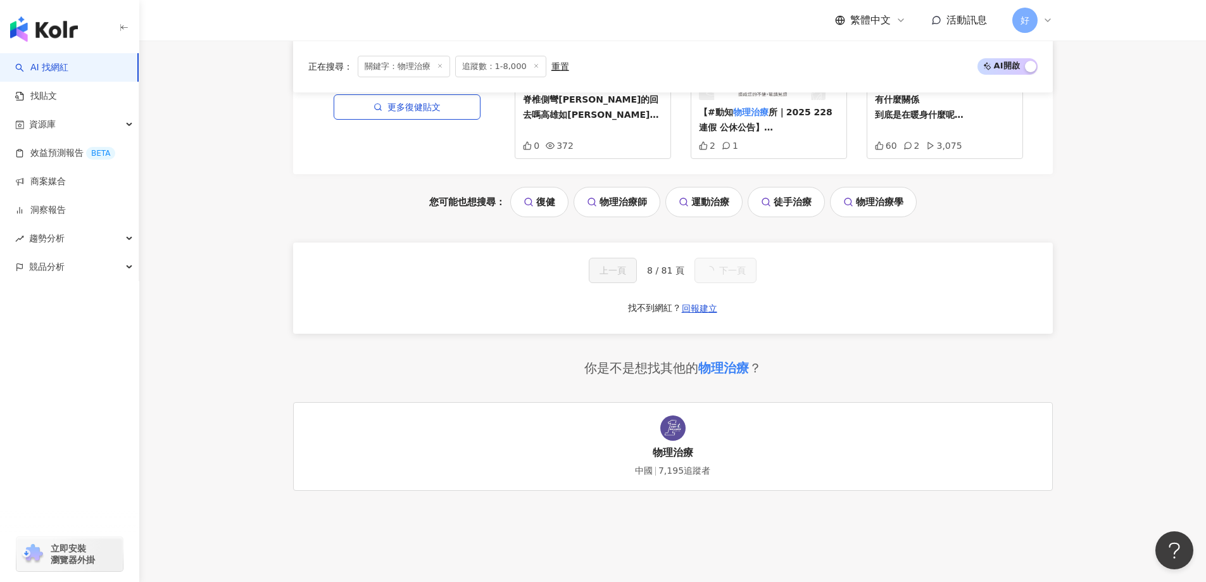
scroll to position [1153, 0]
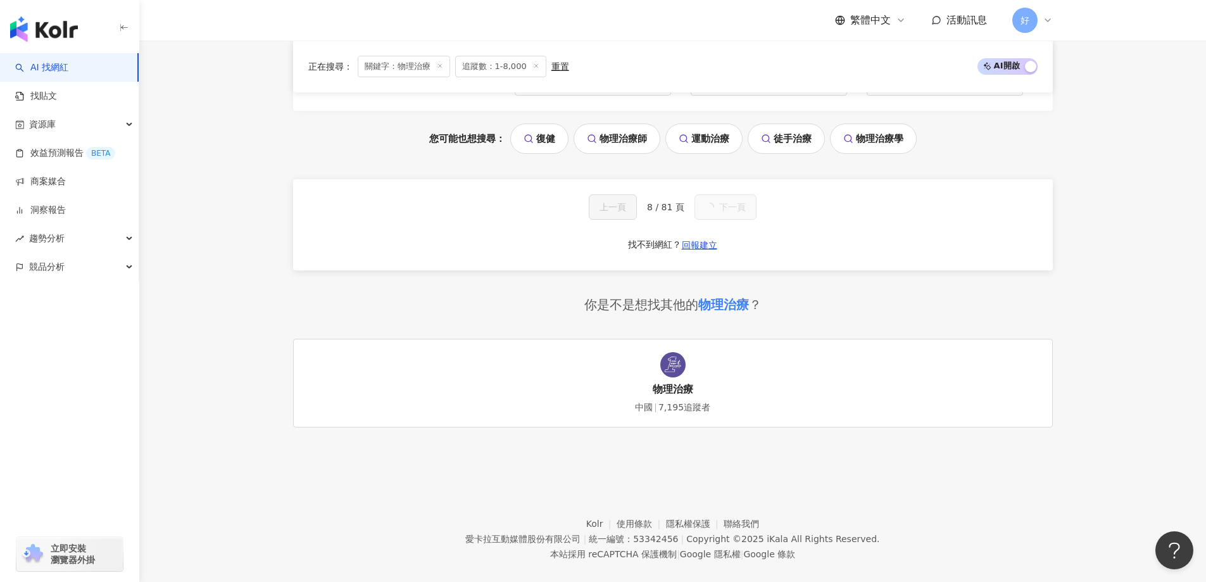
click at [723, 202] on span "下一頁" at bounding box center [732, 207] width 27 height 10
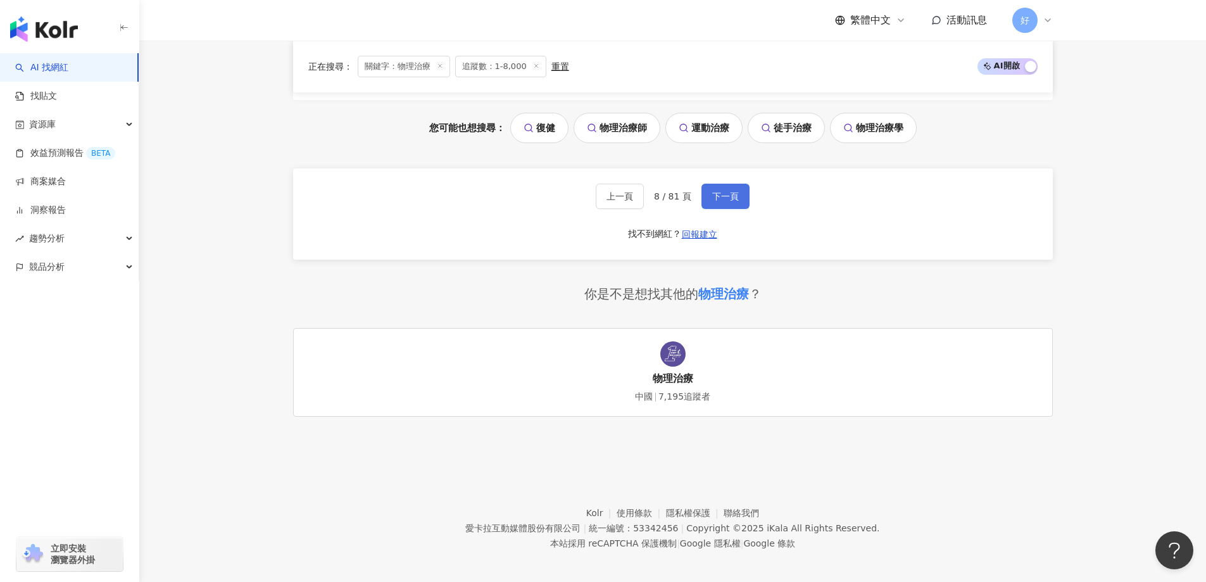
click at [723, 199] on span "下一頁" at bounding box center [725, 196] width 27 height 10
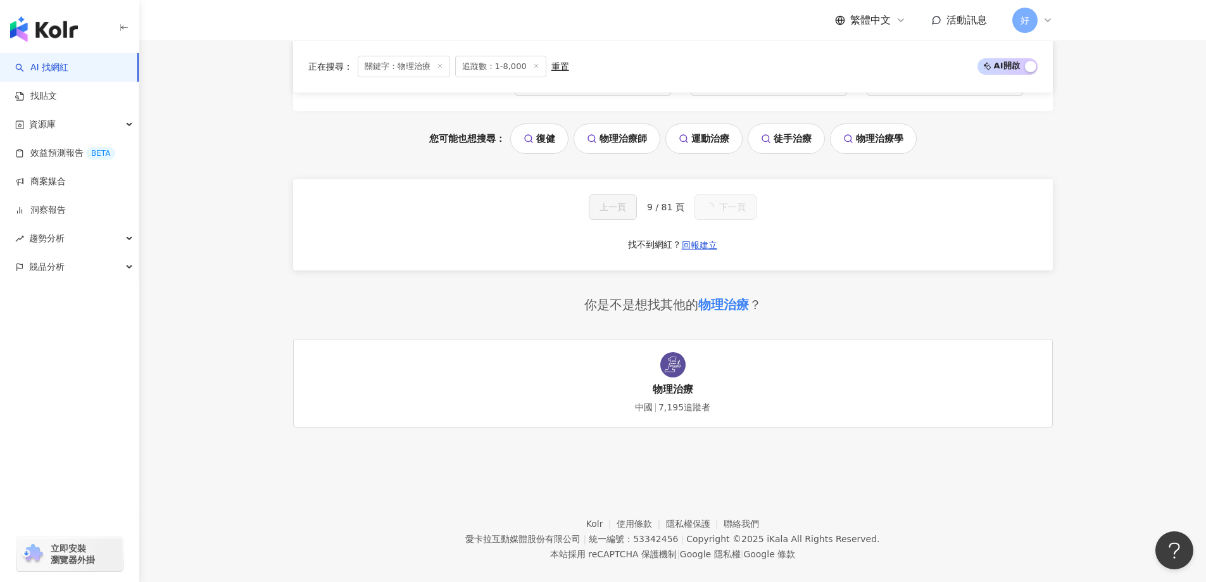
click at [723, 202] on span "下一頁" at bounding box center [732, 207] width 27 height 10
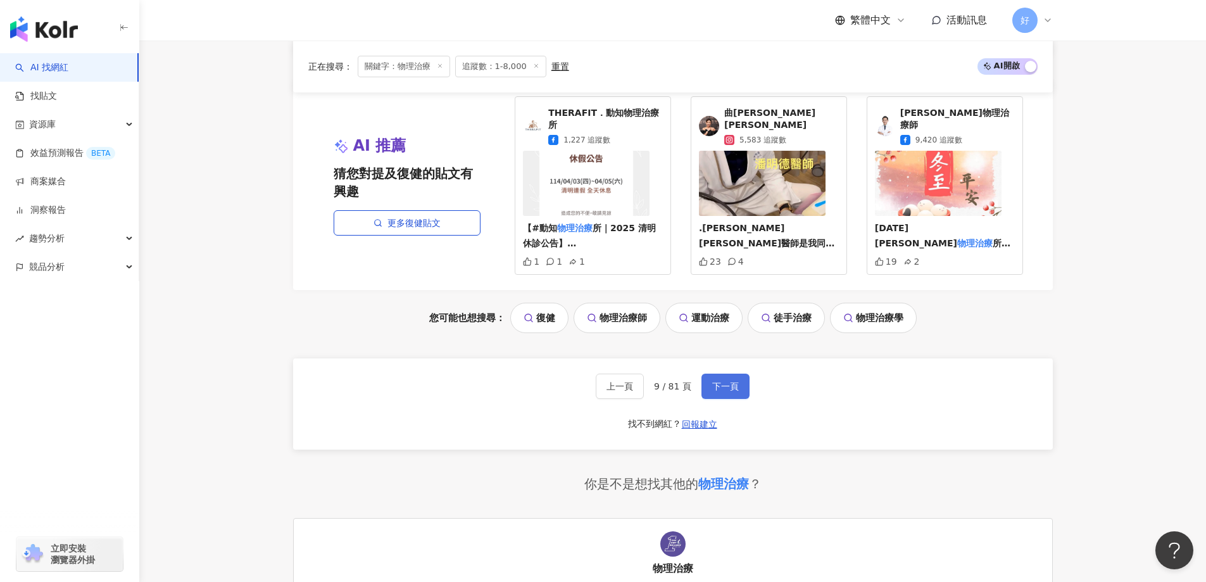
click at [723, 381] on span "下一頁" at bounding box center [725, 386] width 27 height 10
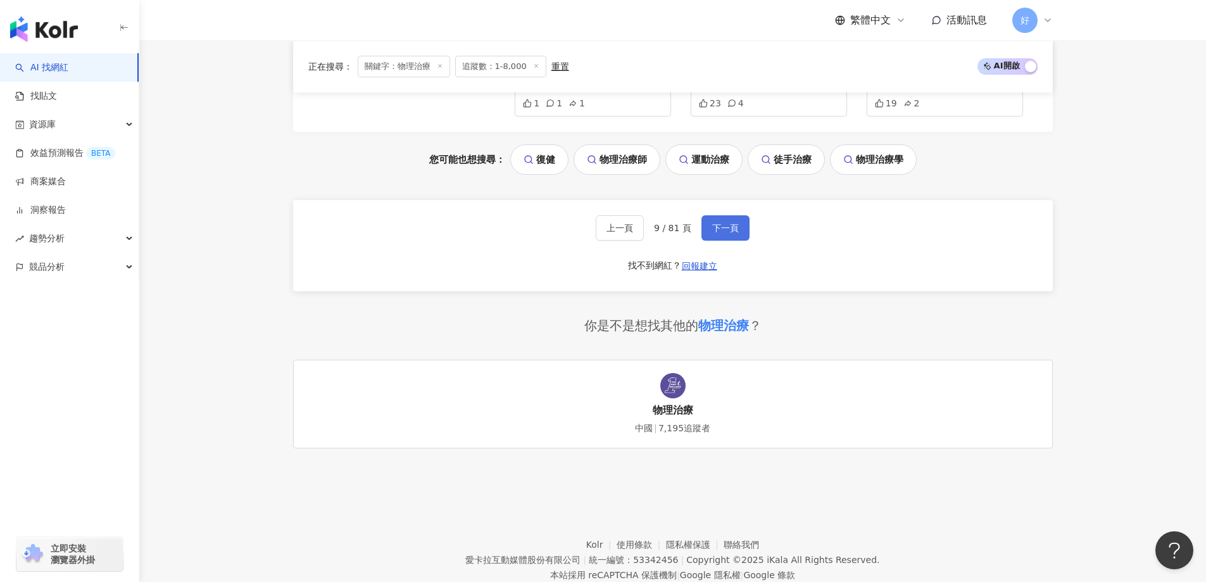
click at [723, 223] on span "下一頁" at bounding box center [725, 228] width 27 height 10
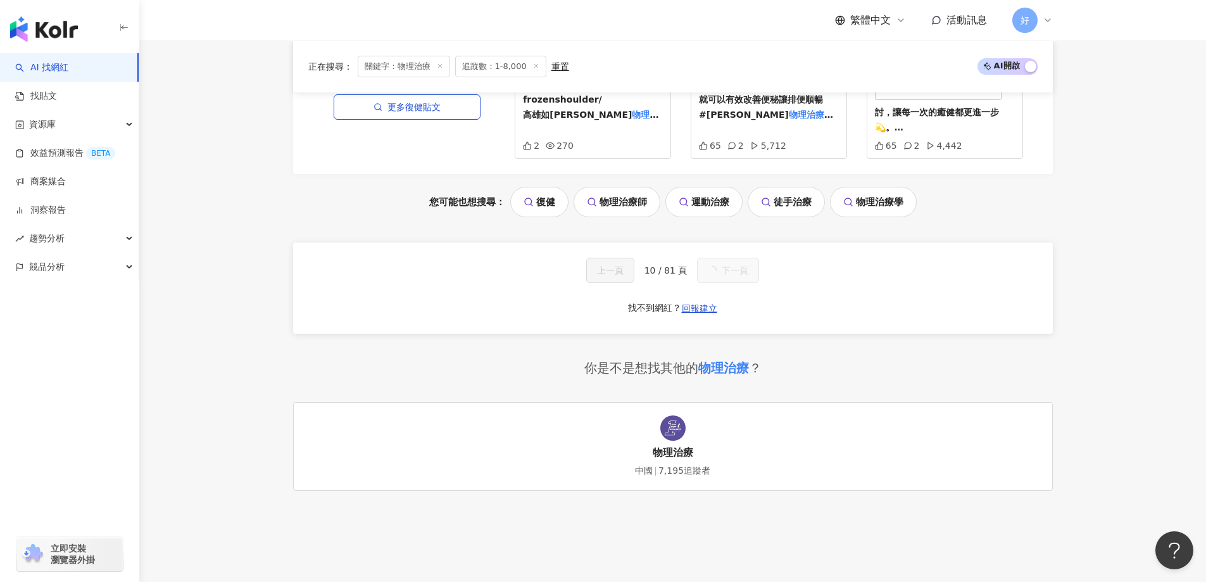
scroll to position [1165, 0]
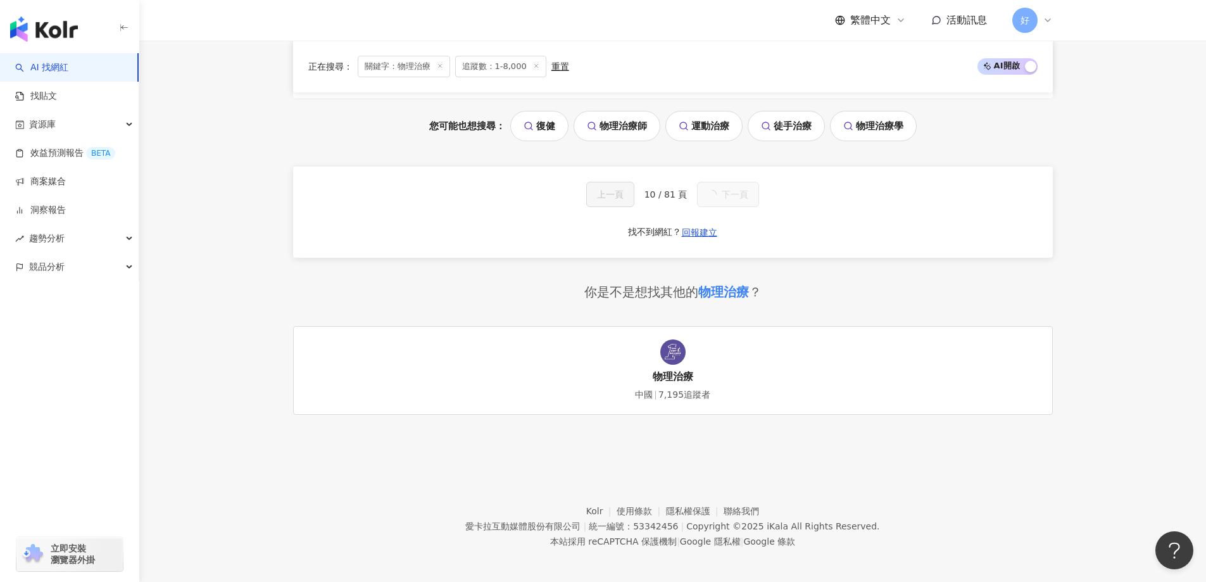
click at [723, 199] on button "下一頁" at bounding box center [728, 194] width 62 height 25
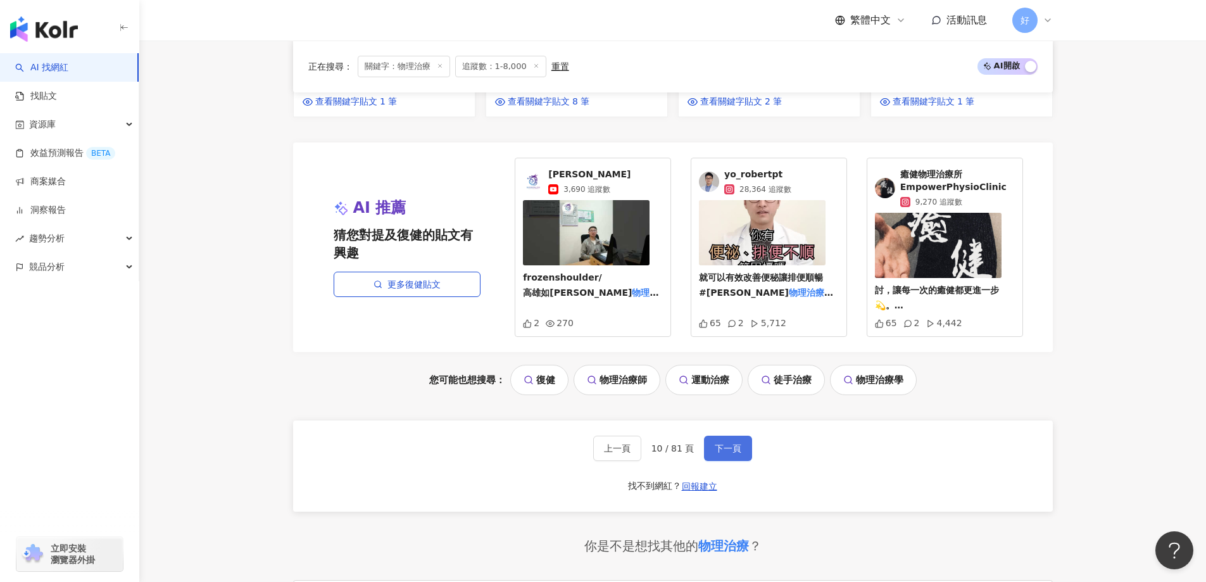
scroll to position [1398, 0]
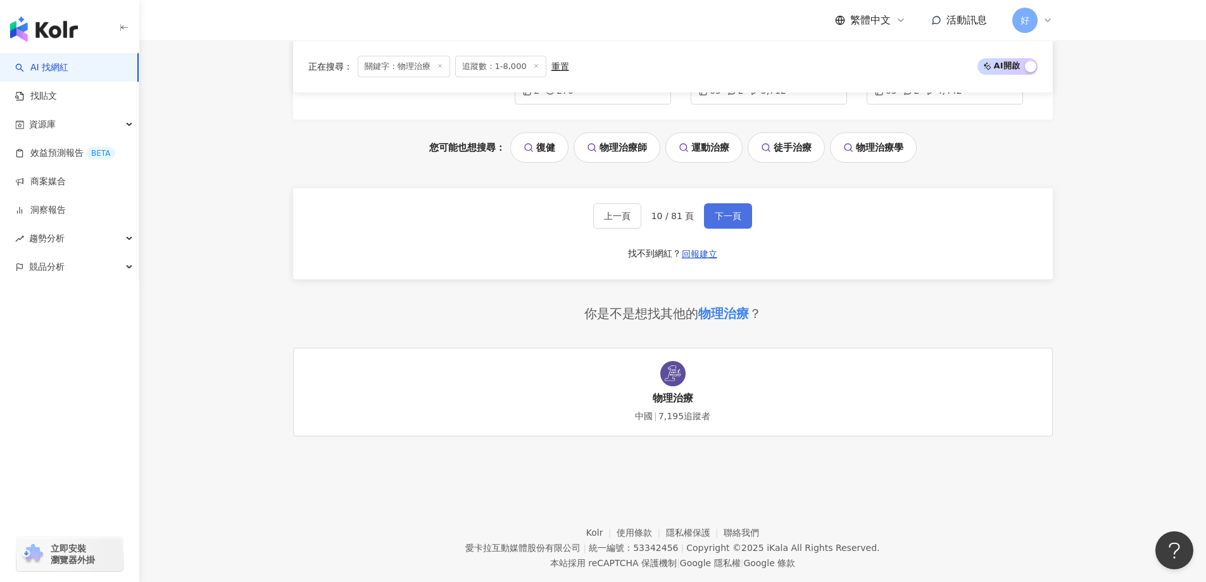
click at [723, 211] on span "下一頁" at bounding box center [728, 216] width 27 height 10
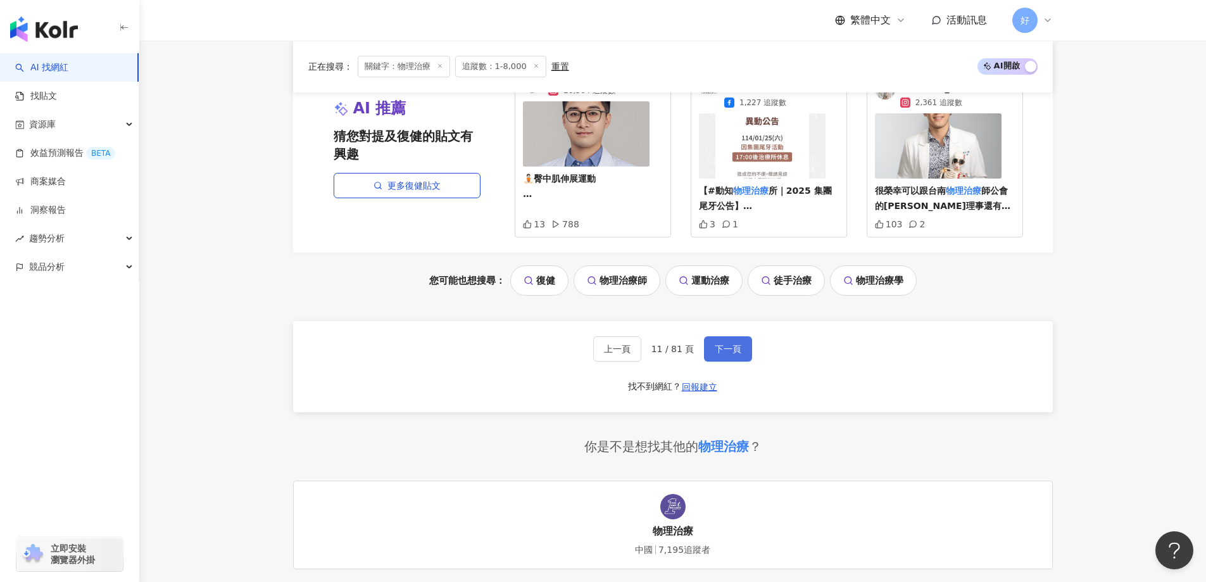
scroll to position [1272, 0]
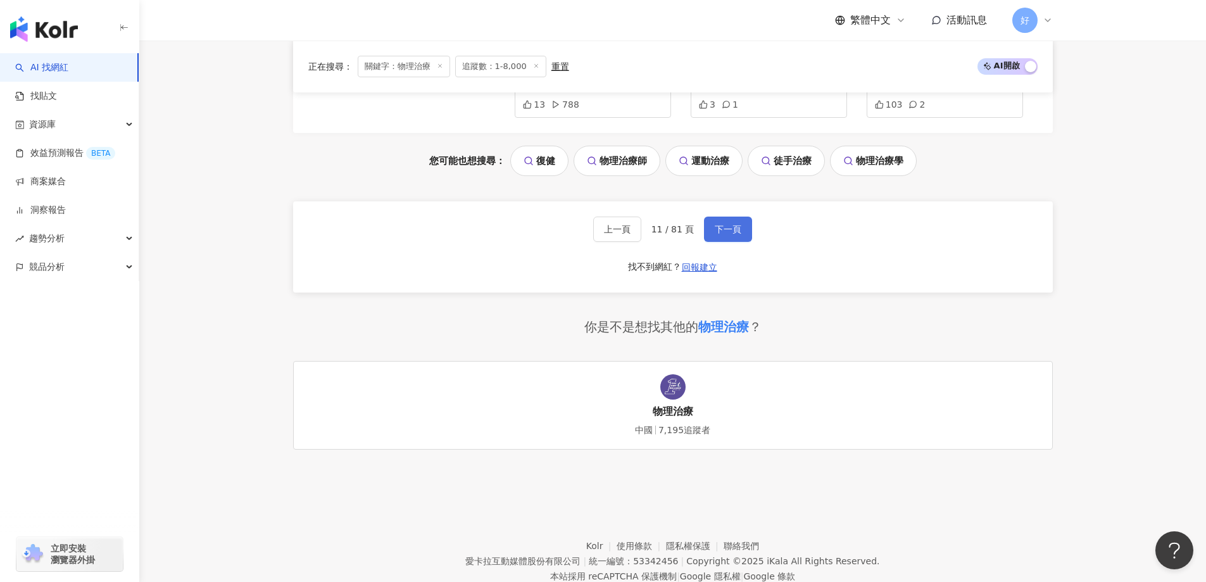
click at [723, 224] on span "下一頁" at bounding box center [728, 229] width 27 height 10
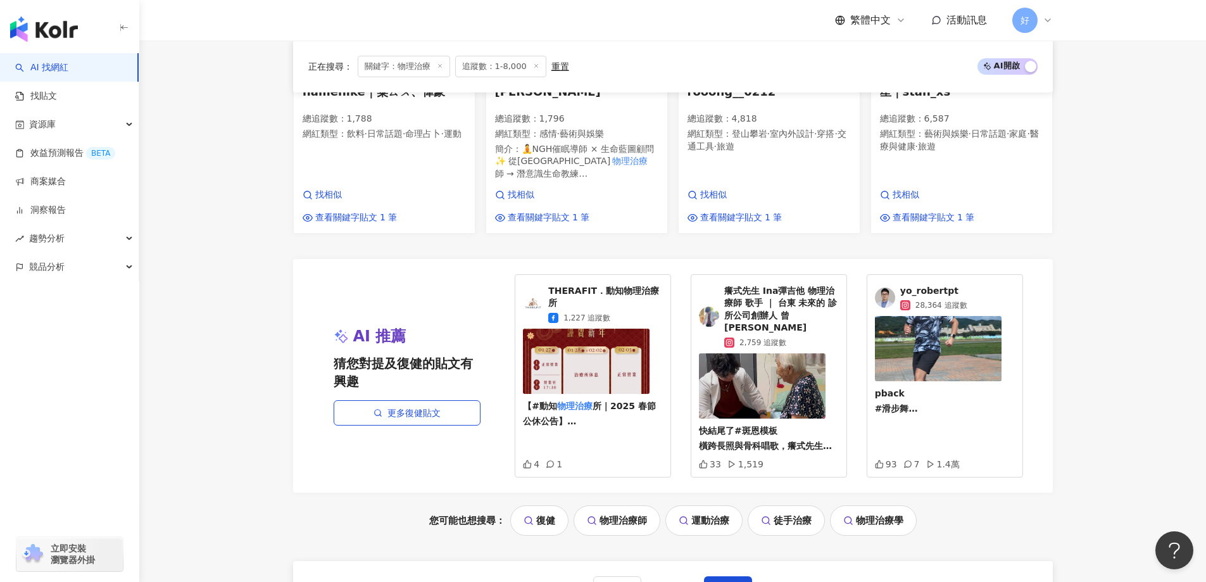
scroll to position [967, 0]
click at [736, 572] on span "下一頁" at bounding box center [728, 588] width 27 height 10
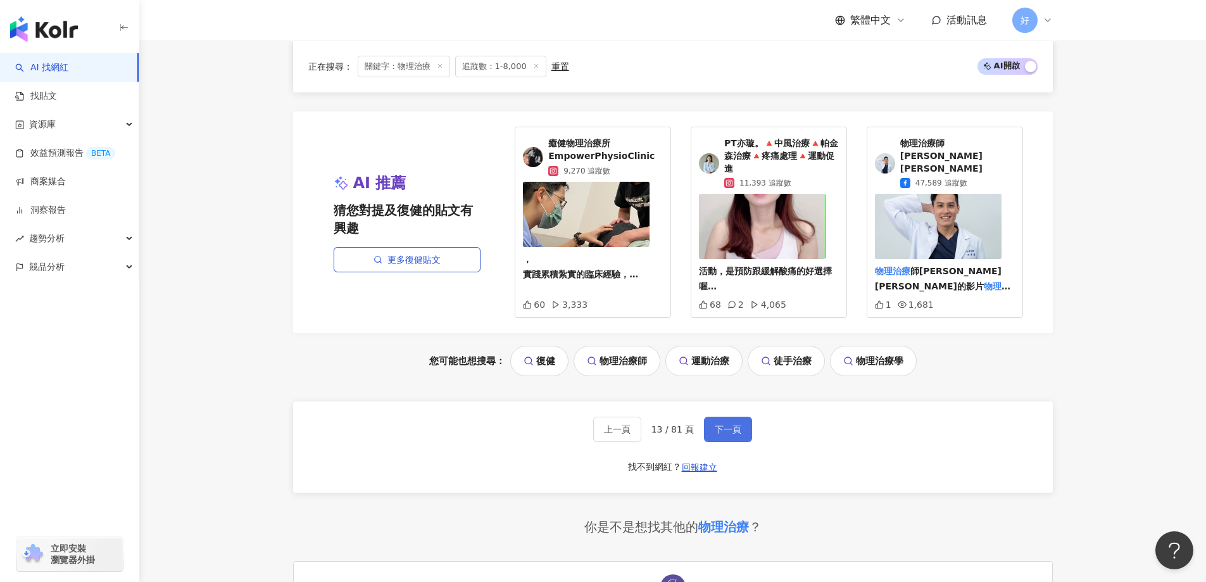
scroll to position [1266, 0]
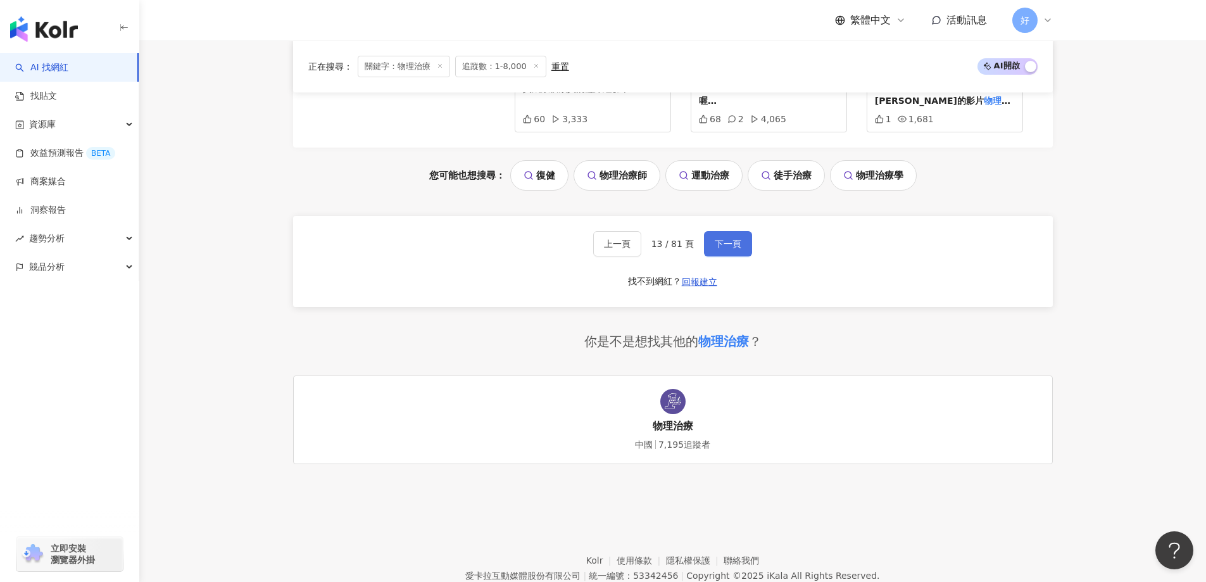
click at [740, 244] on button "下一頁" at bounding box center [728, 243] width 48 height 25
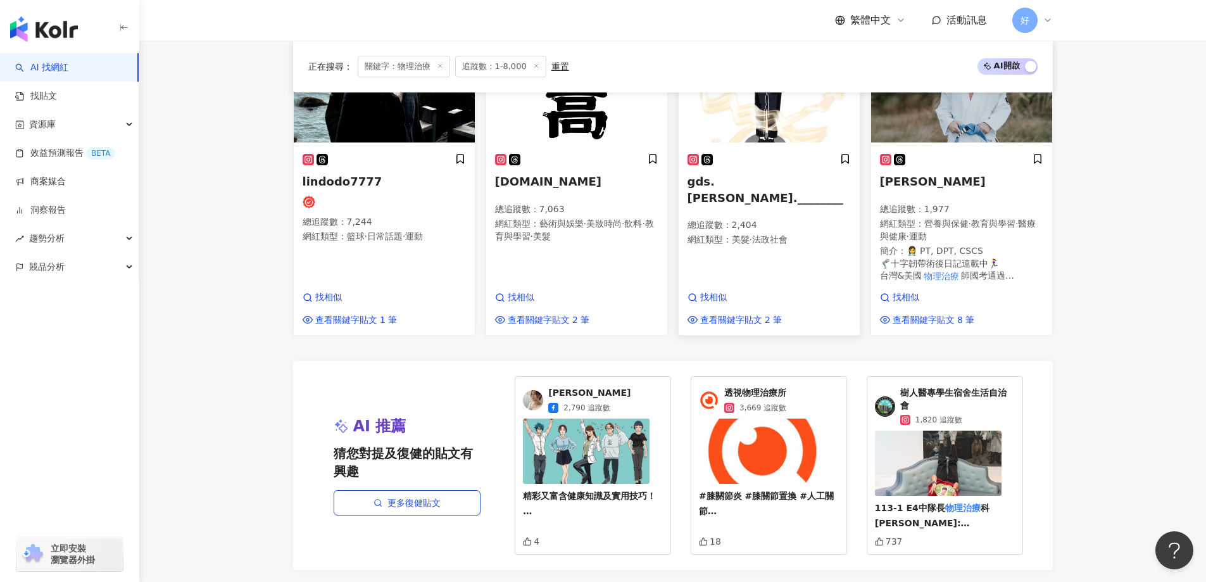
scroll to position [975, 0]
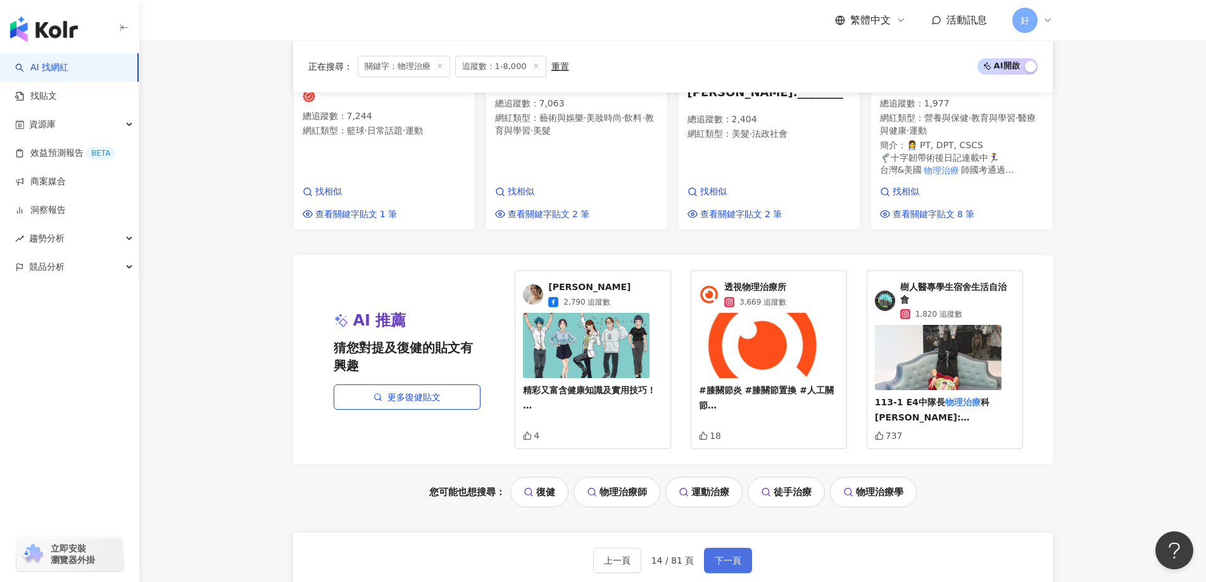
click at [735, 548] on button "下一頁" at bounding box center [728, 560] width 48 height 25
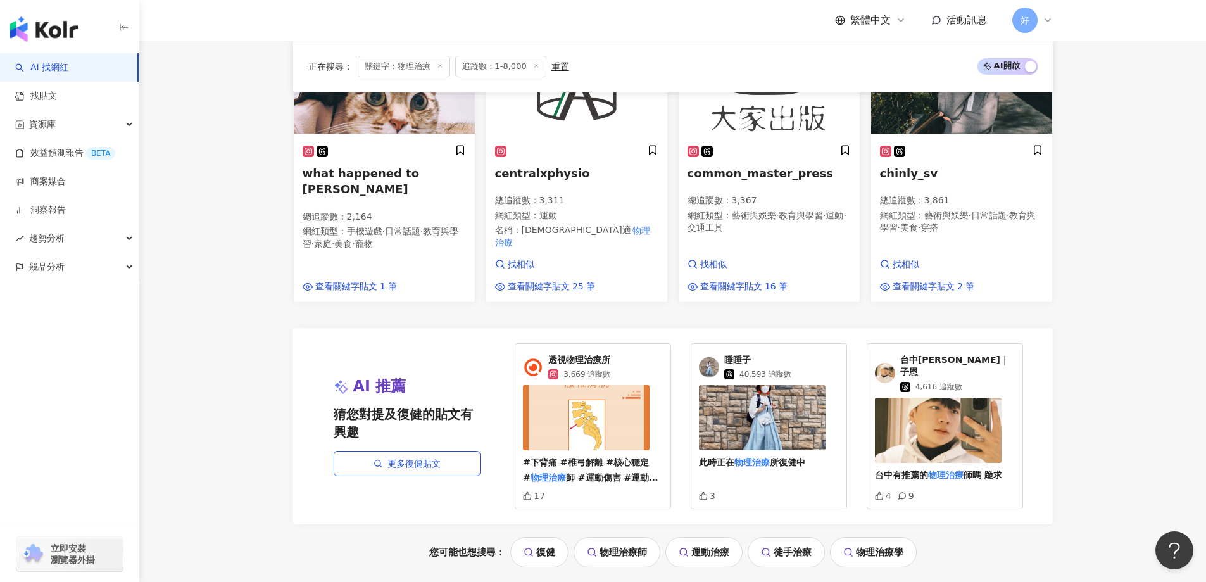
scroll to position [1045, 0]
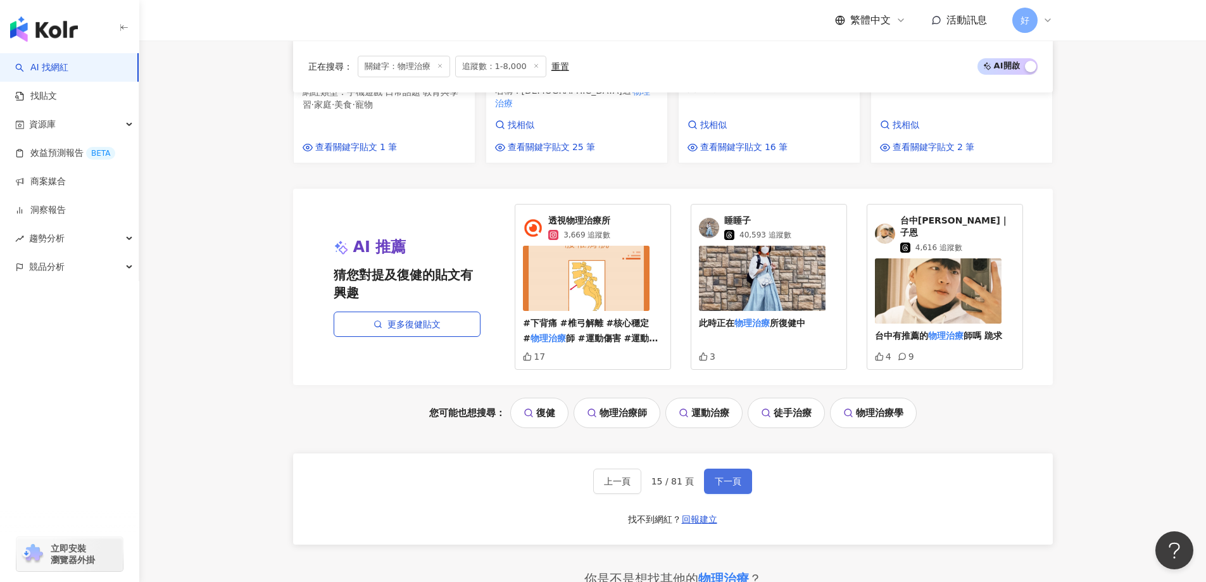
drag, startPoint x: 743, startPoint y: 444, endPoint x: 730, endPoint y: 464, distance: 24.2
click at [742, 453] on div "上一頁 15 / 81 頁 下一頁 找不到網紅？ 回報建立" at bounding box center [673, 498] width 760 height 91
click at [730, 476] on span "下一頁" at bounding box center [728, 481] width 27 height 10
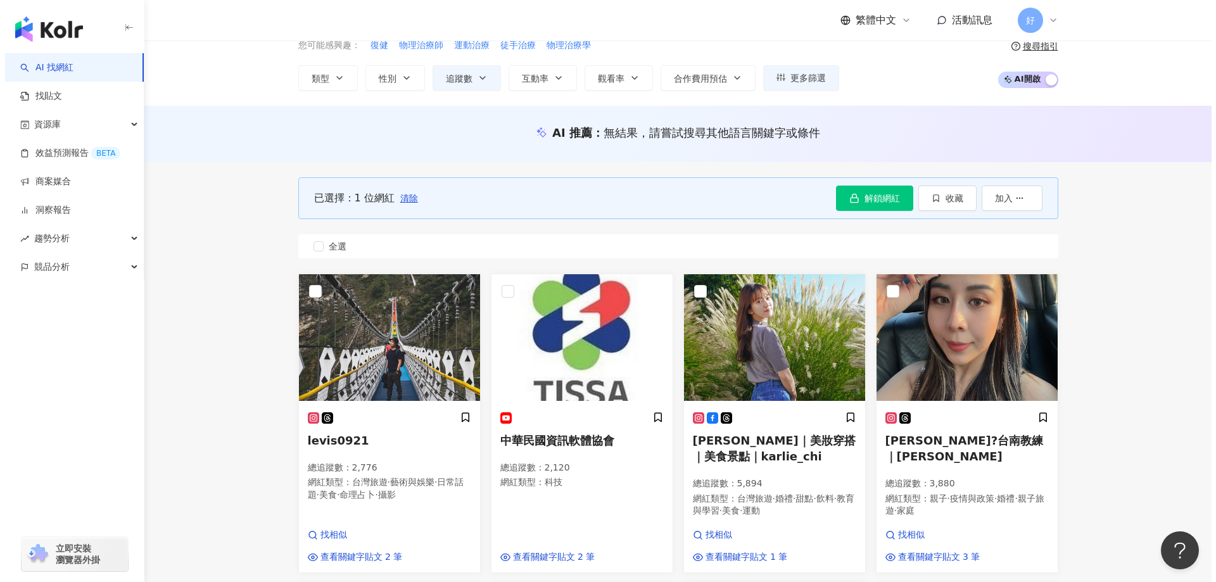
scroll to position [53, 0]
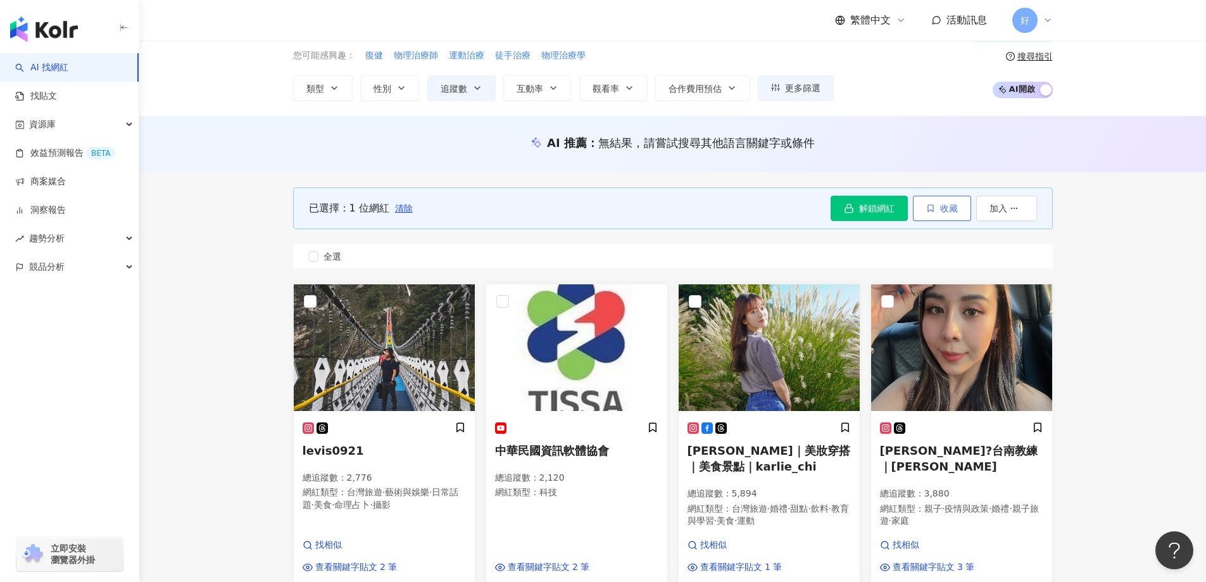
click at [945, 205] on span "收藏" at bounding box center [949, 208] width 18 height 10
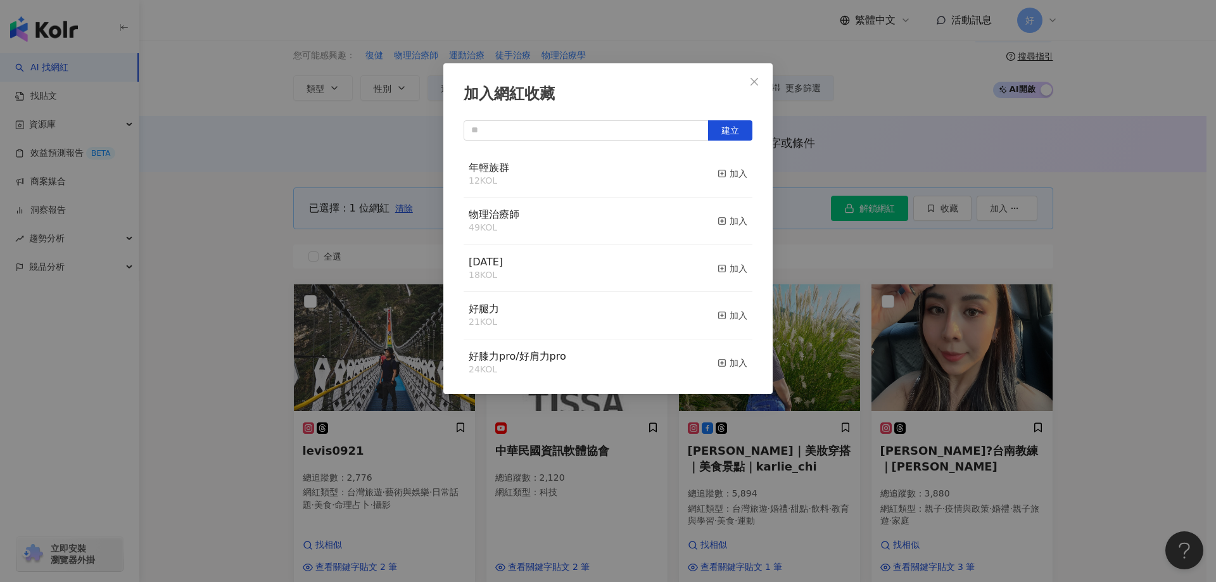
click at [706, 175] on div "年輕族群 12 KOL 加入" at bounding box center [608, 174] width 289 height 47
click at [717, 175] on icon "button" at bounding box center [721, 173] width 9 height 9
click at [759, 84] on icon "close" at bounding box center [754, 82] width 10 height 10
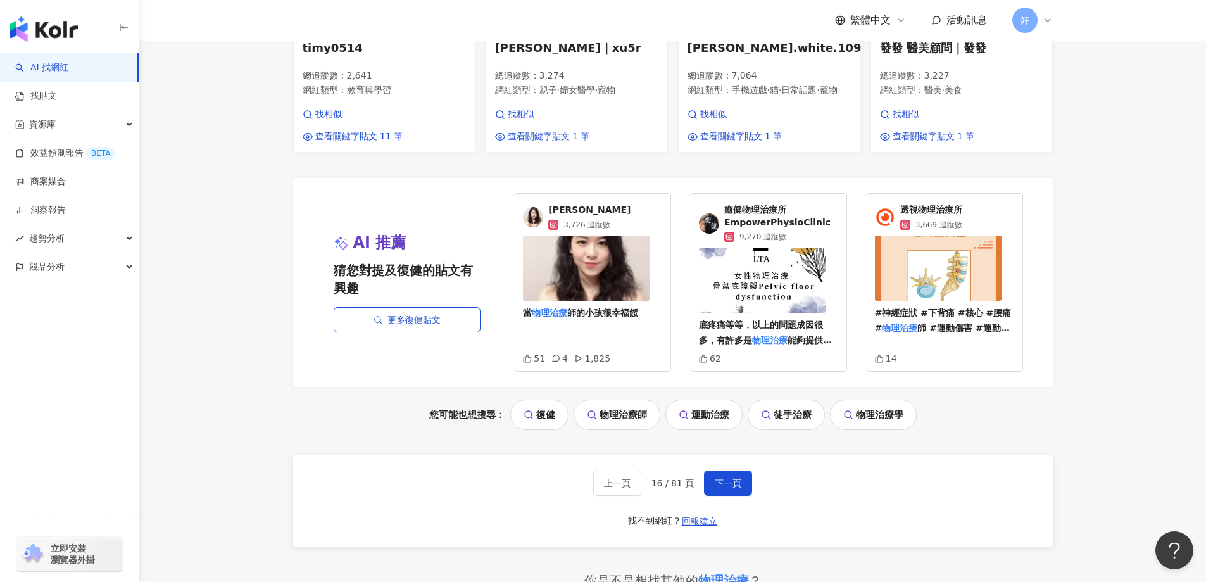
scroll to position [1256, 0]
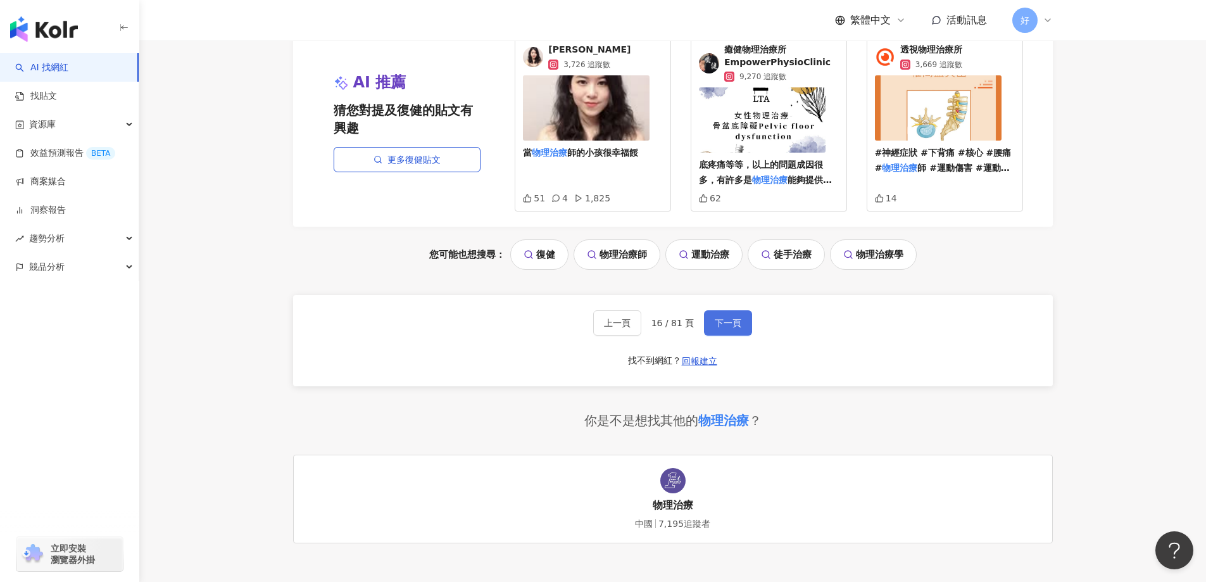
click at [733, 322] on button "下一頁" at bounding box center [728, 322] width 48 height 25
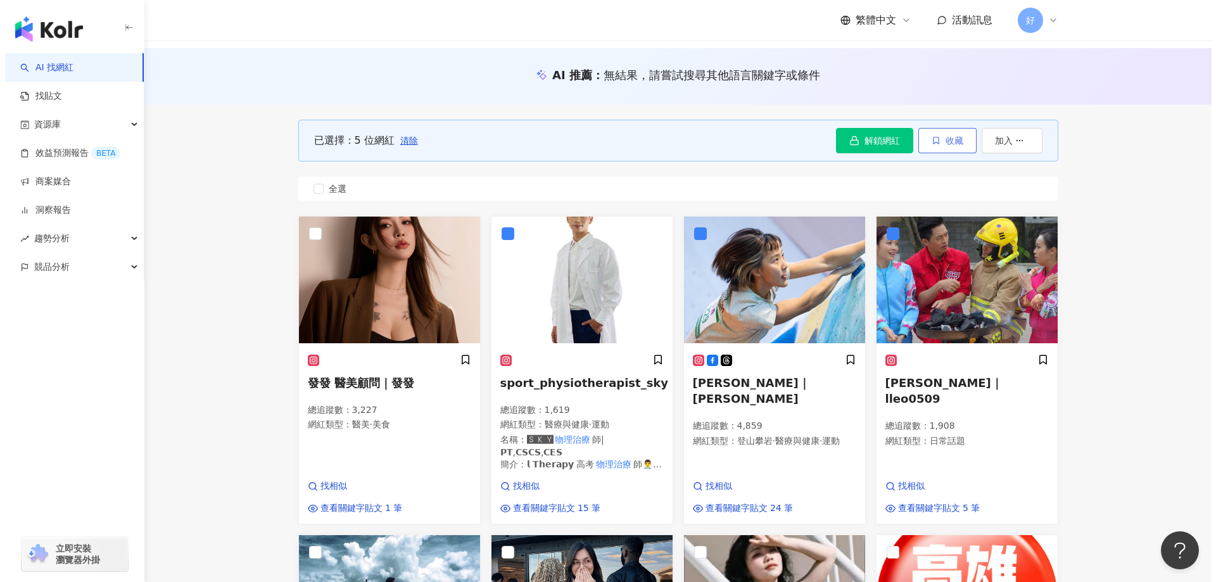
scroll to position [0, 0]
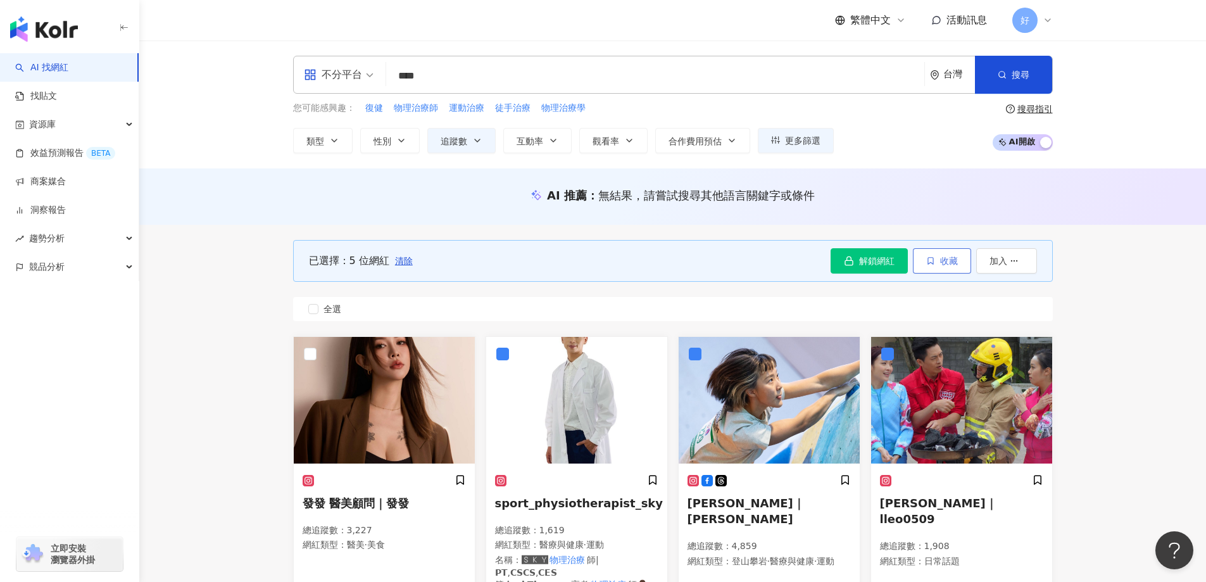
click at [931, 268] on button "收藏" at bounding box center [942, 260] width 58 height 25
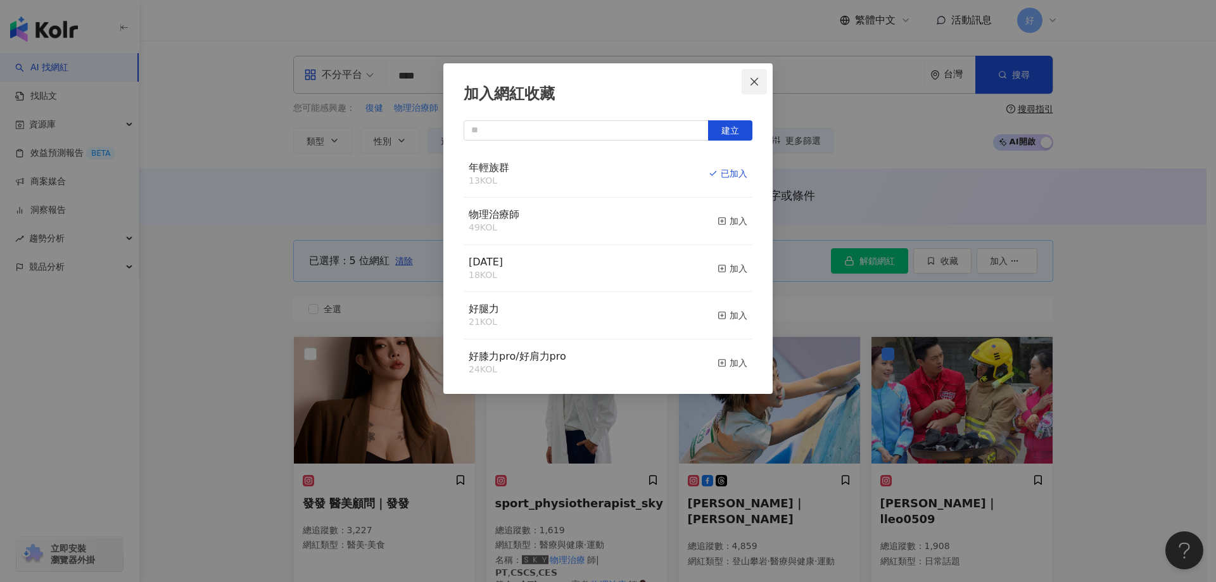
click at [762, 86] on span "Close" at bounding box center [754, 82] width 25 height 10
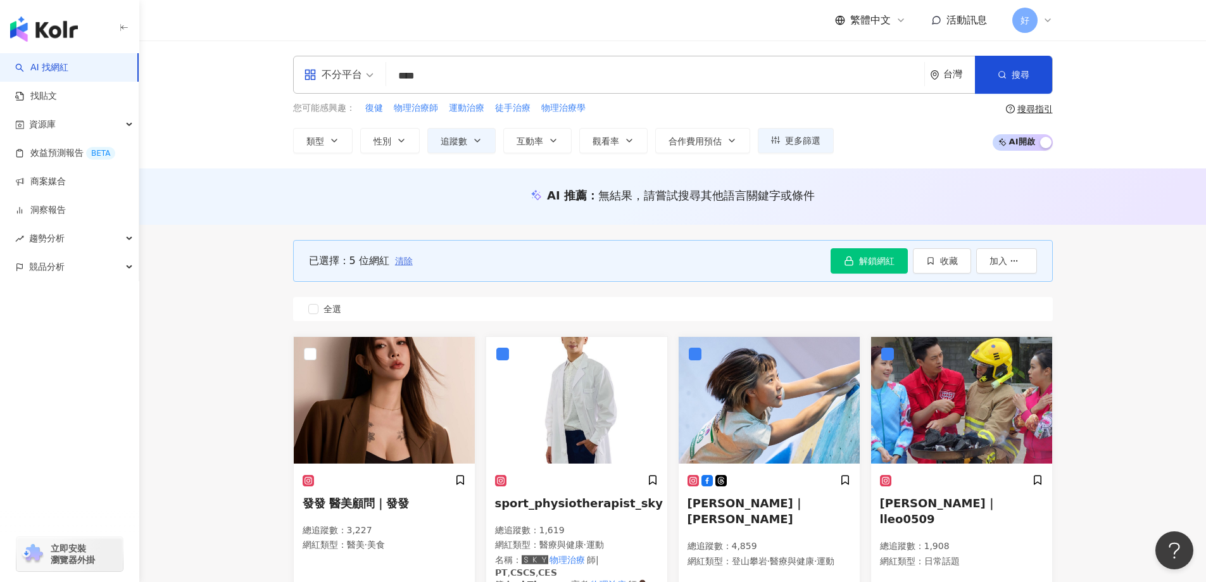
click at [403, 257] on span "清除" at bounding box center [404, 261] width 18 height 10
click at [331, 310] on span "全選" at bounding box center [333, 309] width 28 height 14
click at [942, 269] on button "收藏" at bounding box center [942, 260] width 58 height 25
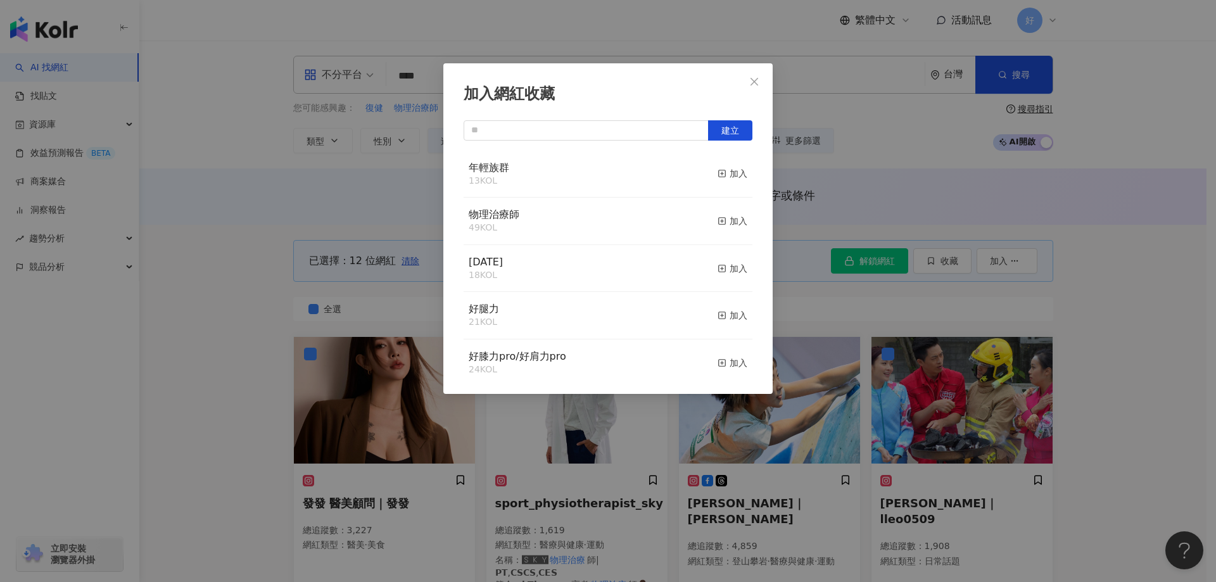
click at [701, 171] on div "年輕族群 13 KOL 加入" at bounding box center [608, 174] width 289 height 47
click at [728, 170] on div "加入" at bounding box center [732, 174] width 30 height 14
click at [752, 88] on button "Close" at bounding box center [754, 81] width 25 height 25
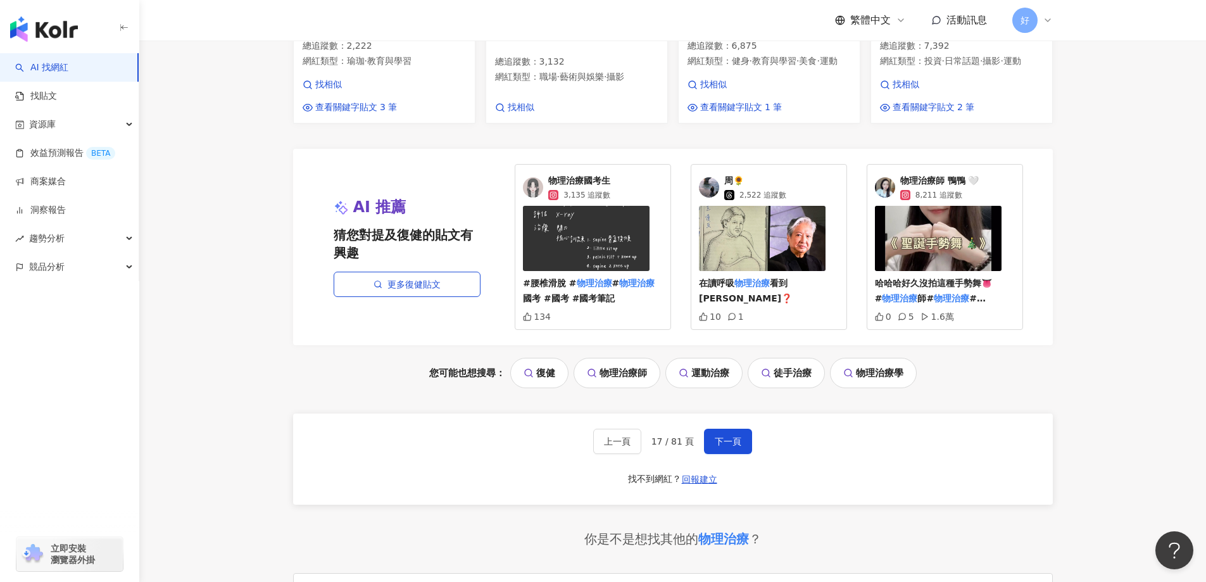
scroll to position [1266, 0]
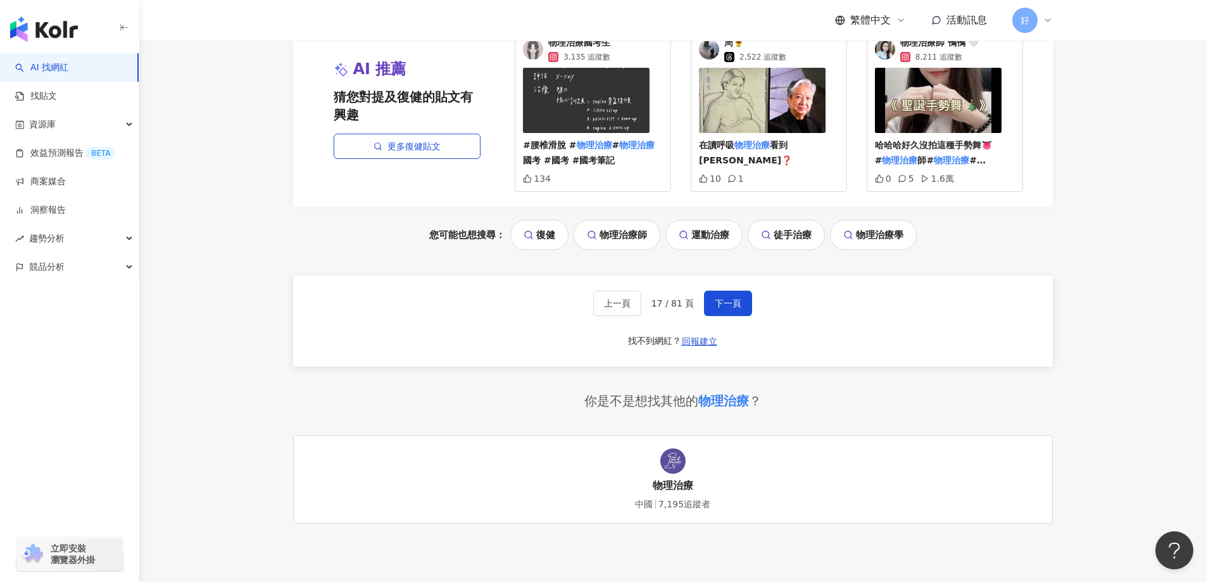
click at [719, 287] on div "上一頁 17 / 81 頁 下一頁 找不到網紅？ 回報建立" at bounding box center [673, 320] width 760 height 91
click at [730, 302] on span "下一頁" at bounding box center [728, 303] width 27 height 10
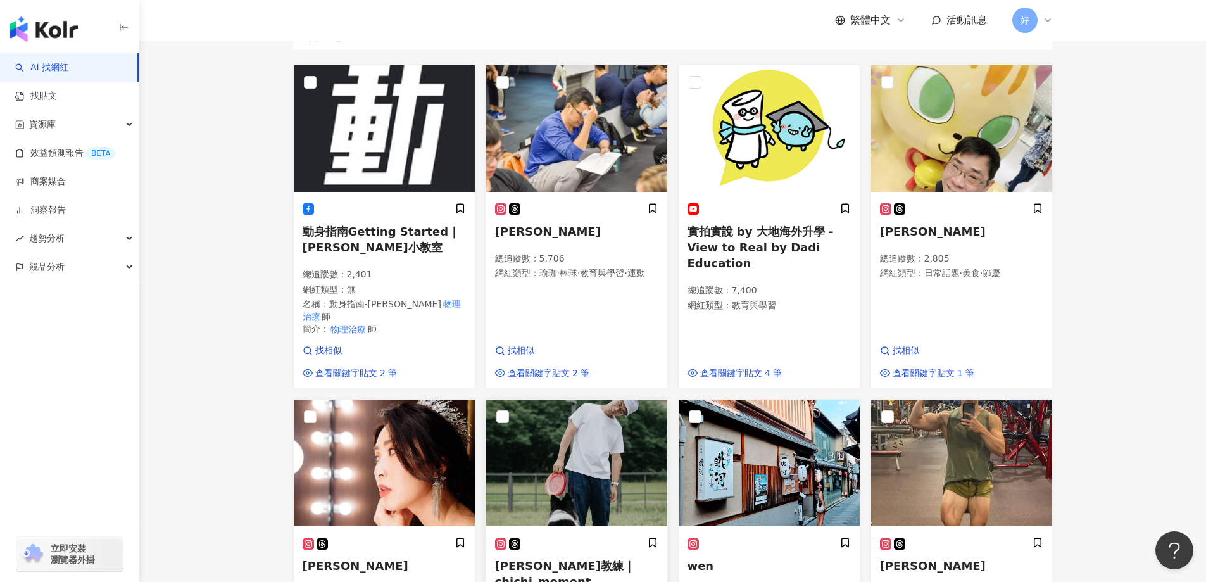
scroll to position [89, 0]
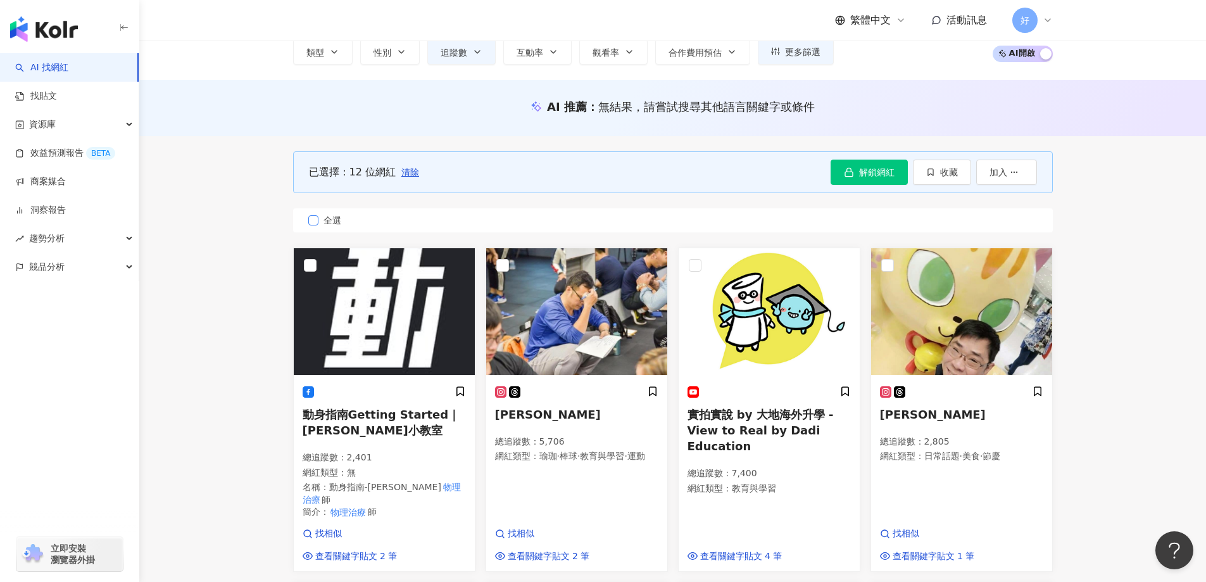
click at [307, 222] on label "全選" at bounding box center [673, 220] width 760 height 24
click at [323, 225] on span "全選" at bounding box center [333, 220] width 28 height 14
click at [331, 228] on label "全選" at bounding box center [673, 220] width 760 height 24
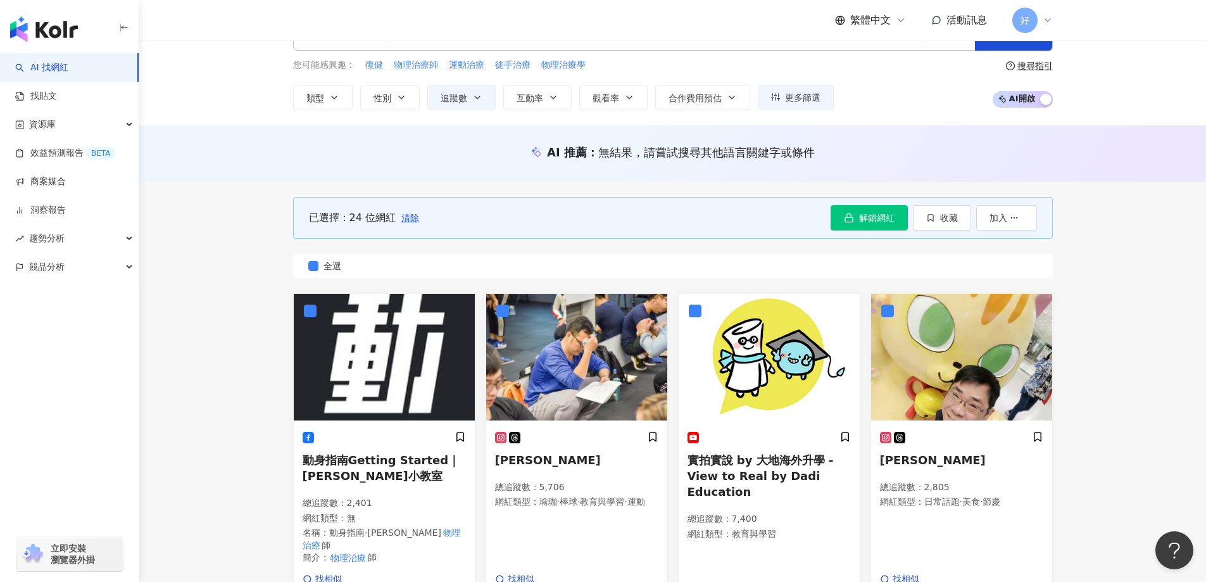
scroll to position [0, 0]
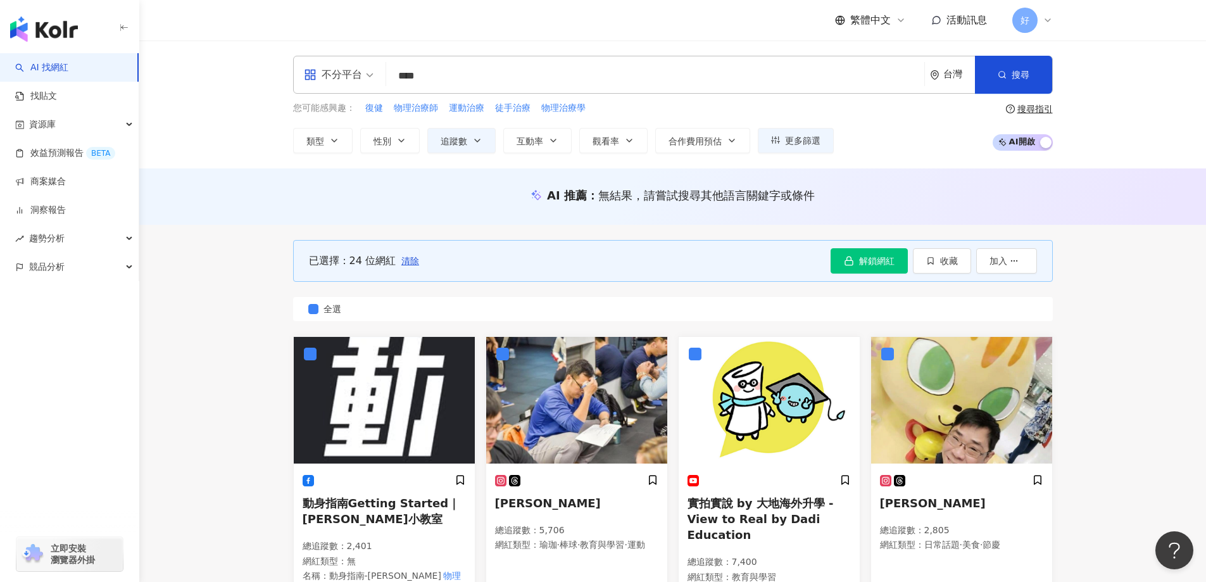
click at [377, 79] on div "不分平台" at bounding box center [339, 74] width 84 height 37
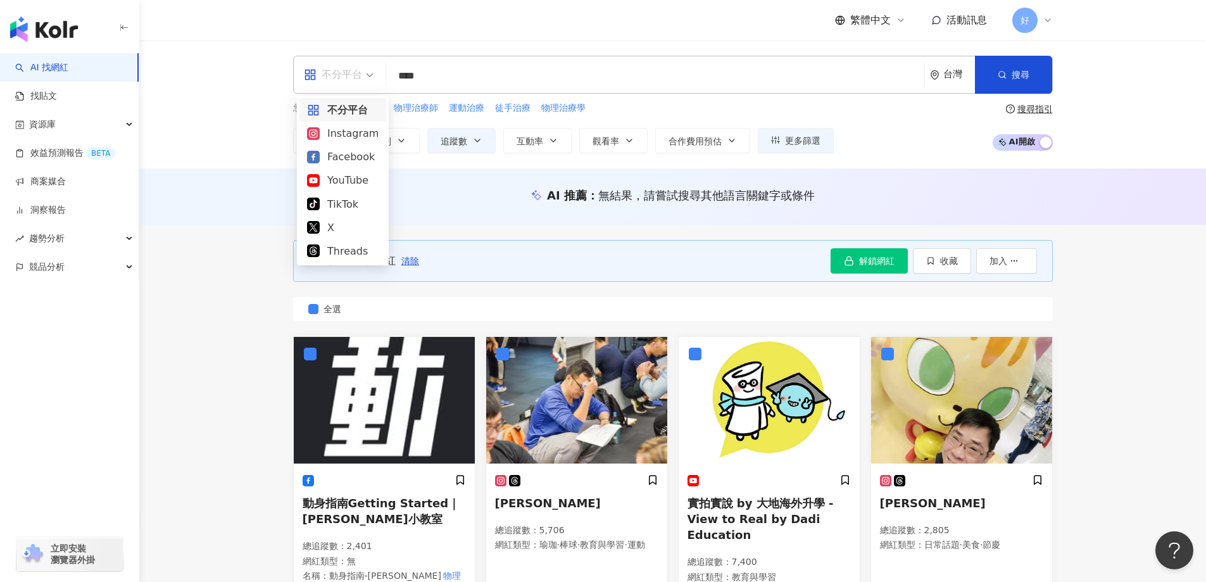
click at [376, 79] on div "不分平台" at bounding box center [339, 74] width 84 height 37
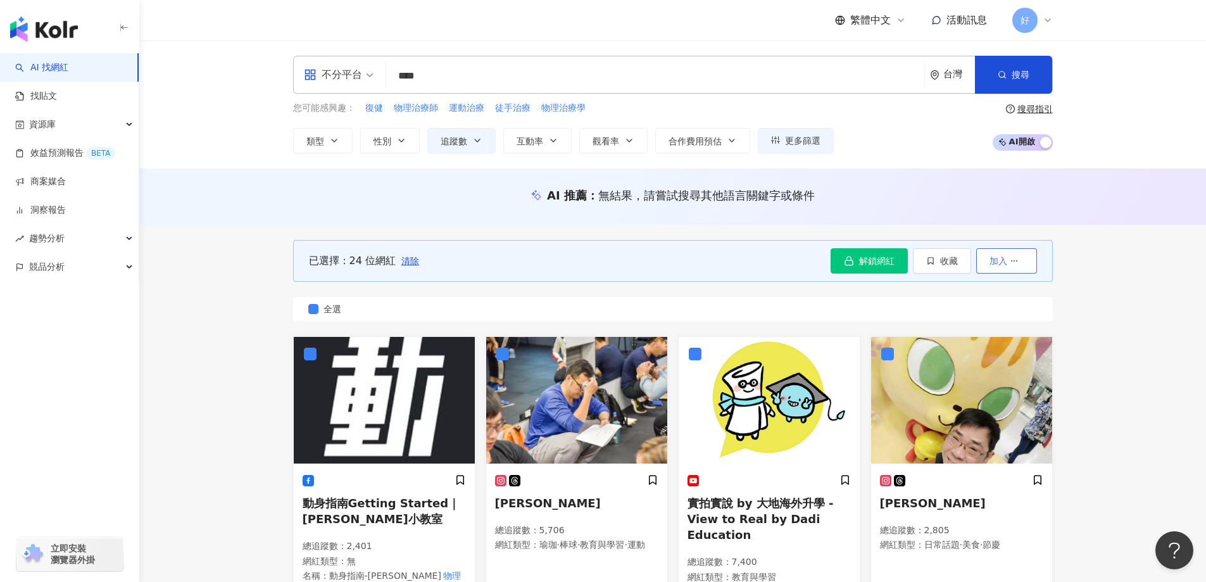
click at [1011, 256] on span "button" at bounding box center [1014, 261] width 9 height 10
click at [942, 256] on span "收藏" at bounding box center [949, 261] width 18 height 10
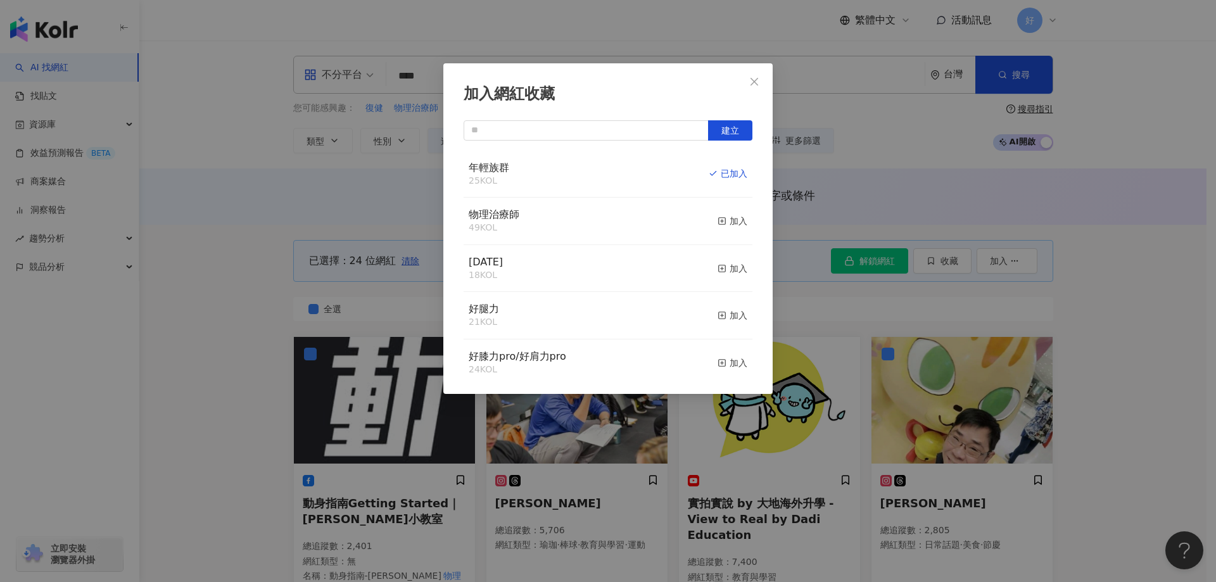
click at [738, 158] on div "年輕族群 25 KOL 已加入" at bounding box center [608, 174] width 289 height 47
click at [729, 172] on div "取消收藏" at bounding box center [723, 174] width 47 height 14
click at [729, 172] on div at bounding box center [608, 173] width 289 height 45
click at [722, 170] on div "加入" at bounding box center [732, 174] width 30 height 14
click at [750, 87] on button "Close" at bounding box center [754, 81] width 25 height 25
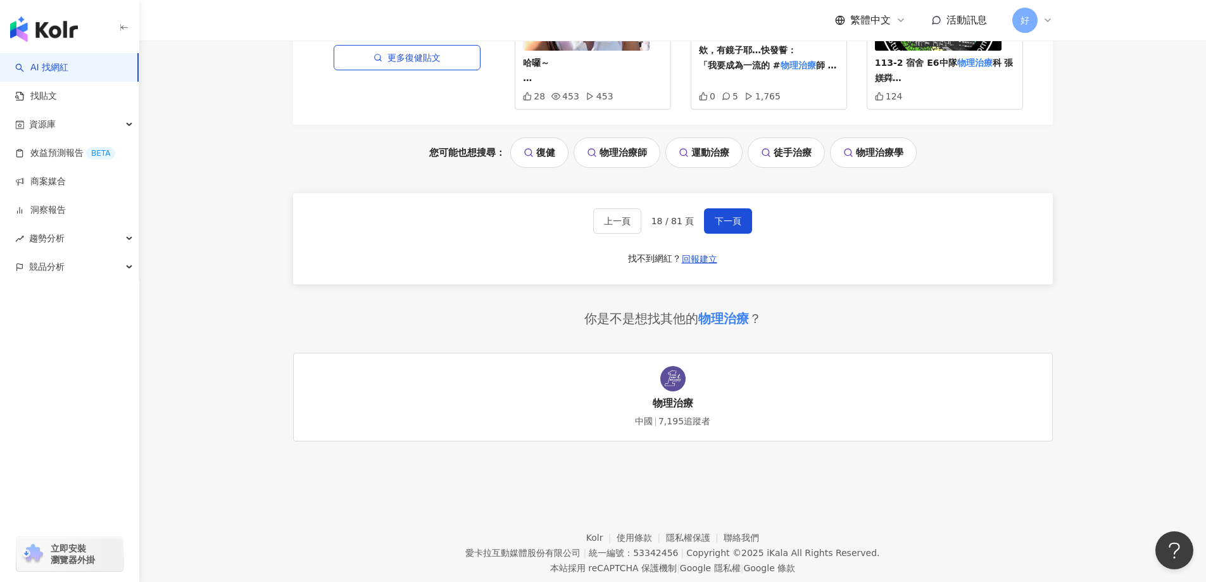
scroll to position [1077, 0]
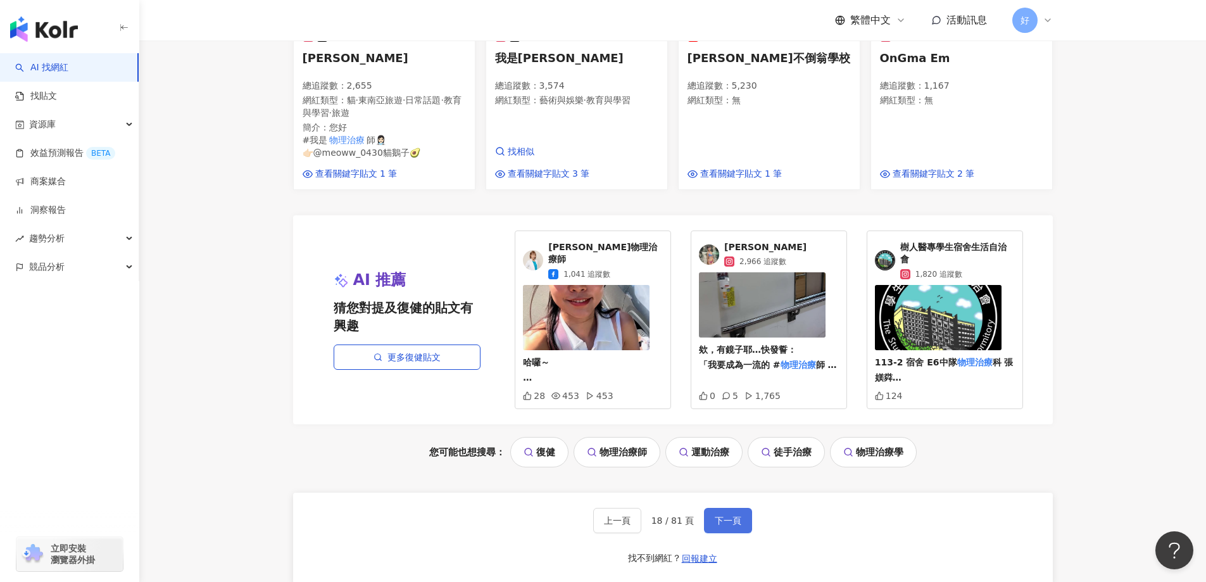
click at [727, 527] on button "下一頁" at bounding box center [728, 520] width 48 height 25
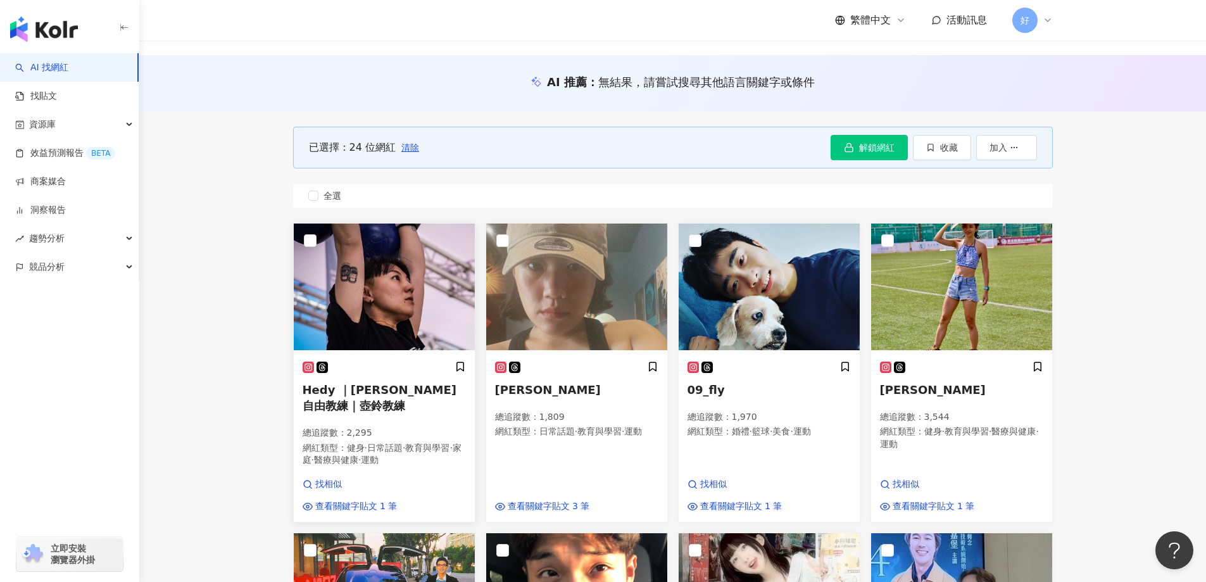
scroll to position [0, 0]
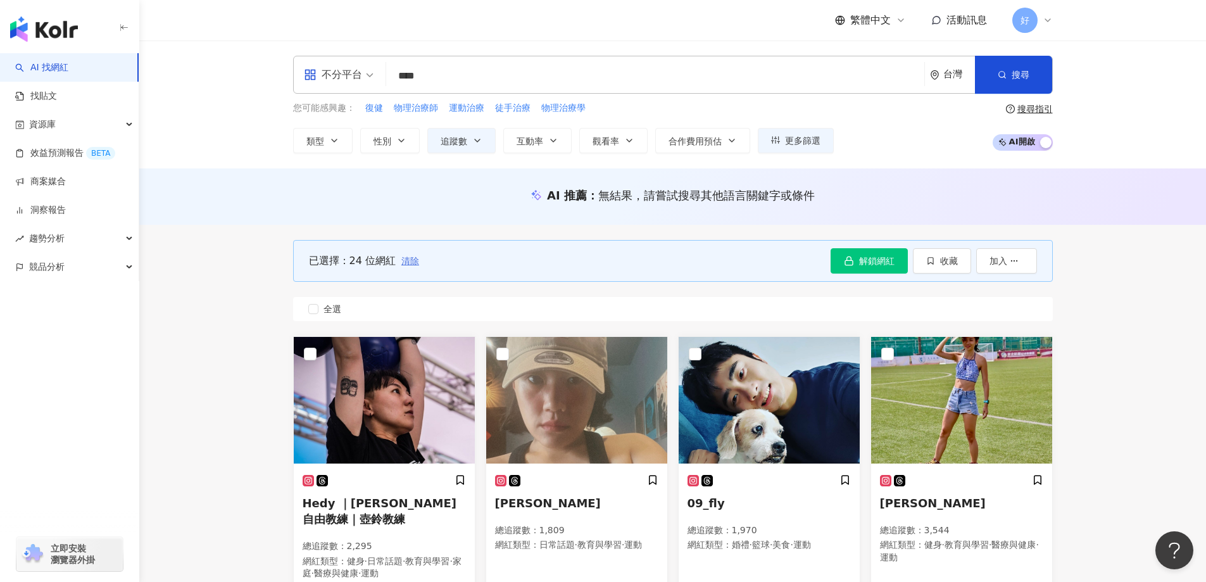
click at [412, 261] on span "清除" at bounding box center [410, 261] width 18 height 10
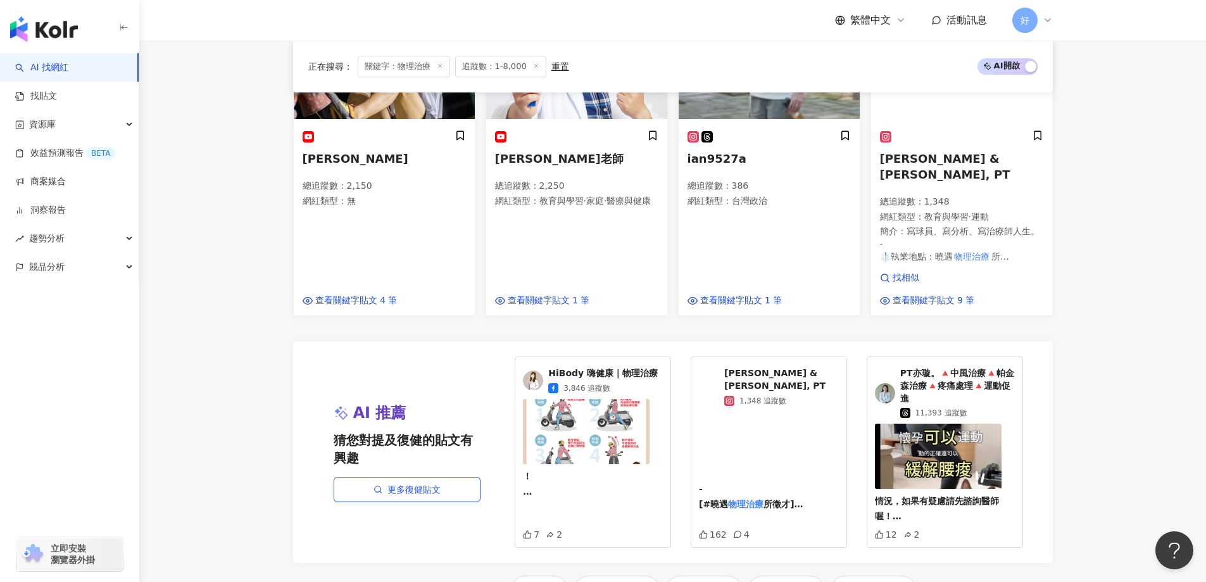
scroll to position [1203, 0]
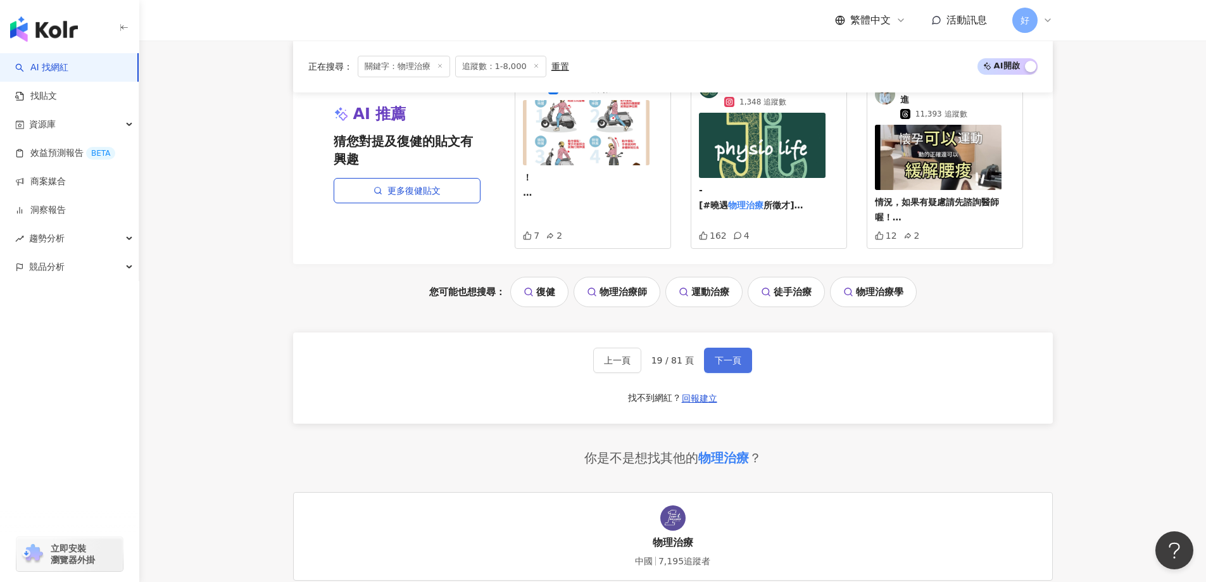
click at [742, 348] on button "下一頁" at bounding box center [728, 360] width 48 height 25
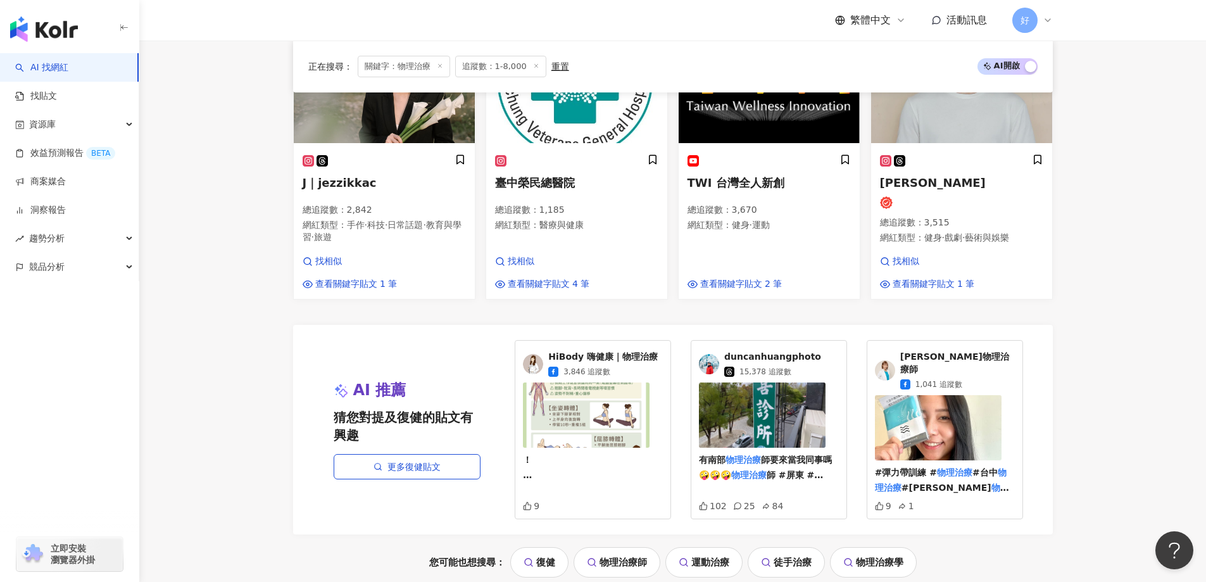
scroll to position [1077, 0]
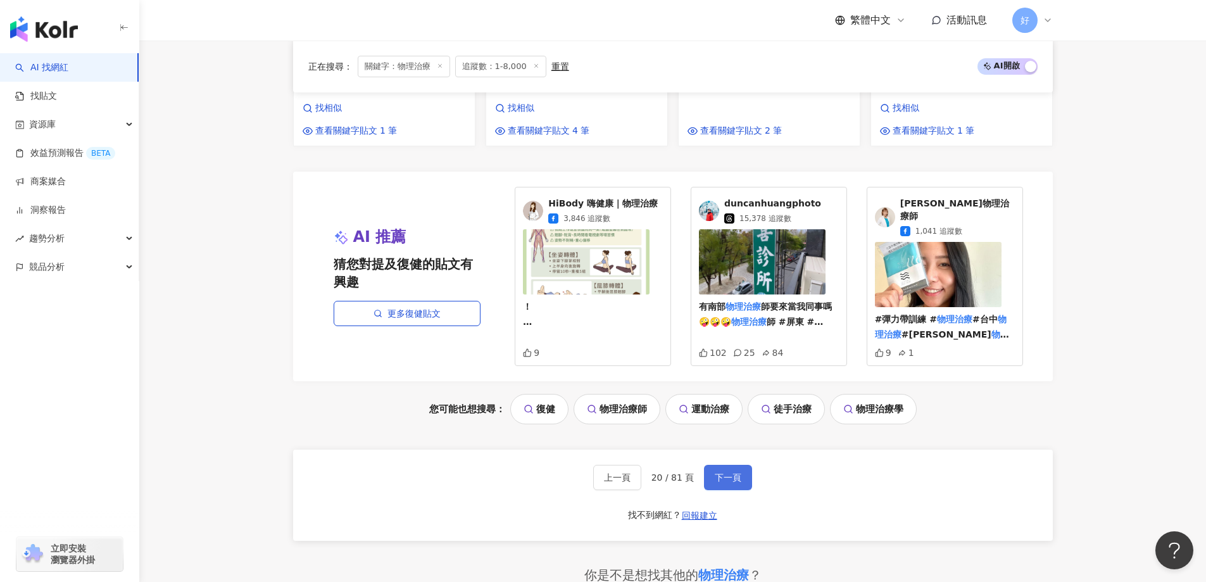
click at [743, 465] on button "下一頁" at bounding box center [728, 477] width 48 height 25
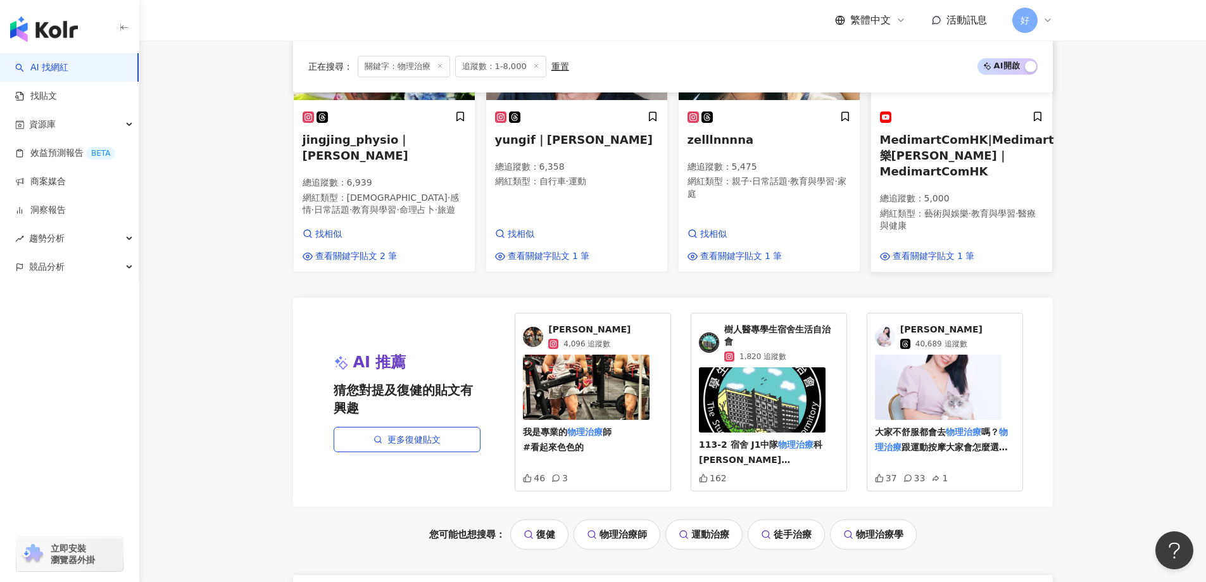
scroll to position [1013, 0]
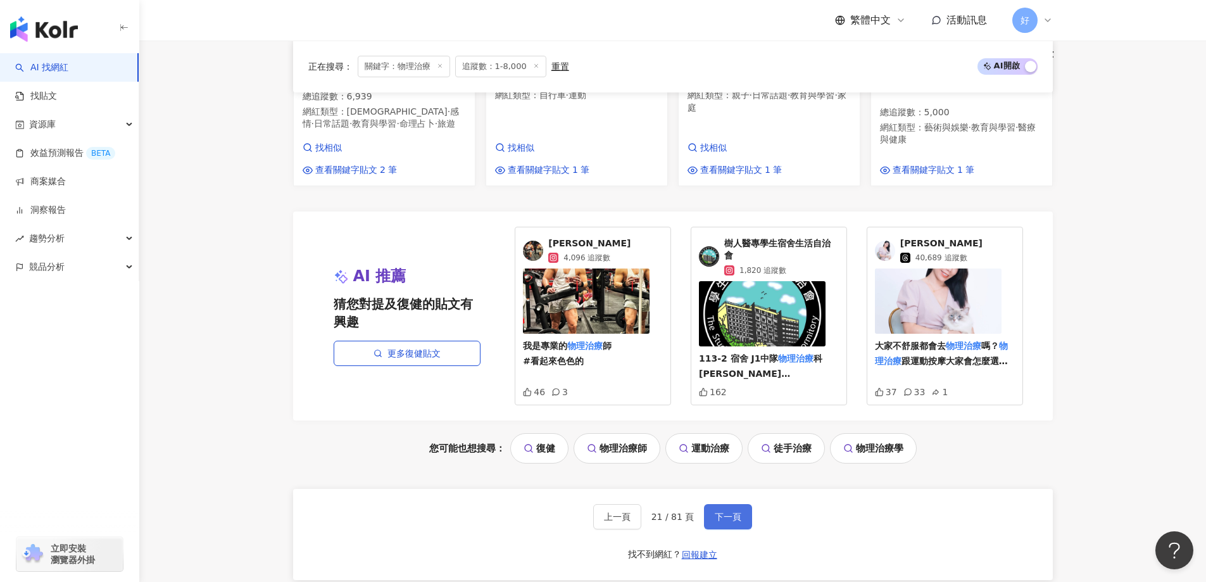
click at [724, 512] on span "下一頁" at bounding box center [728, 517] width 27 height 10
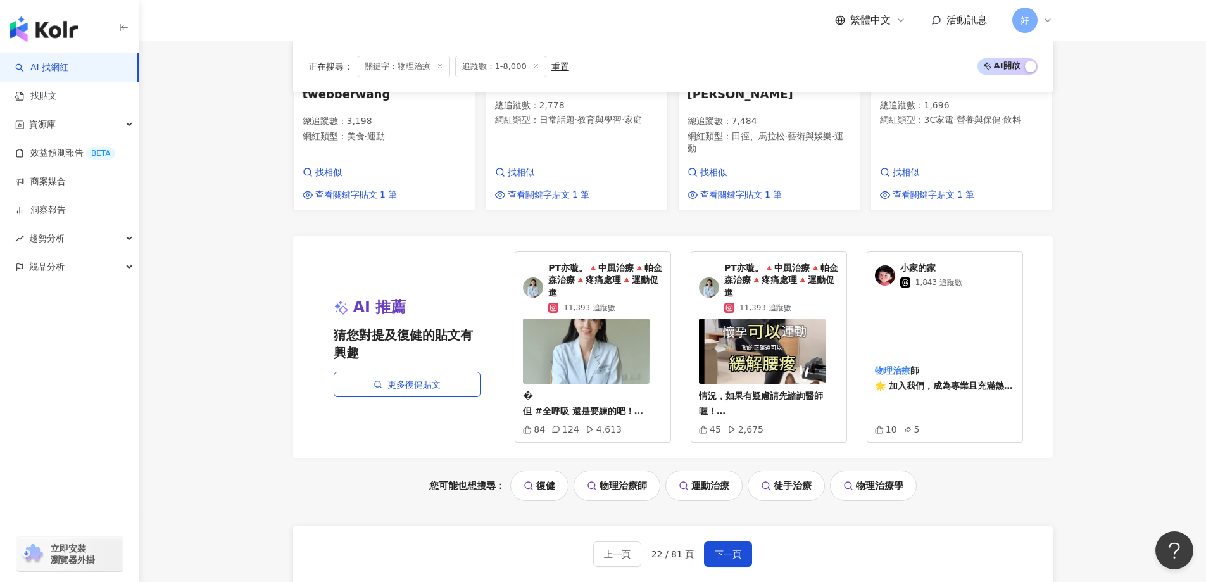
scroll to position [1089, 0]
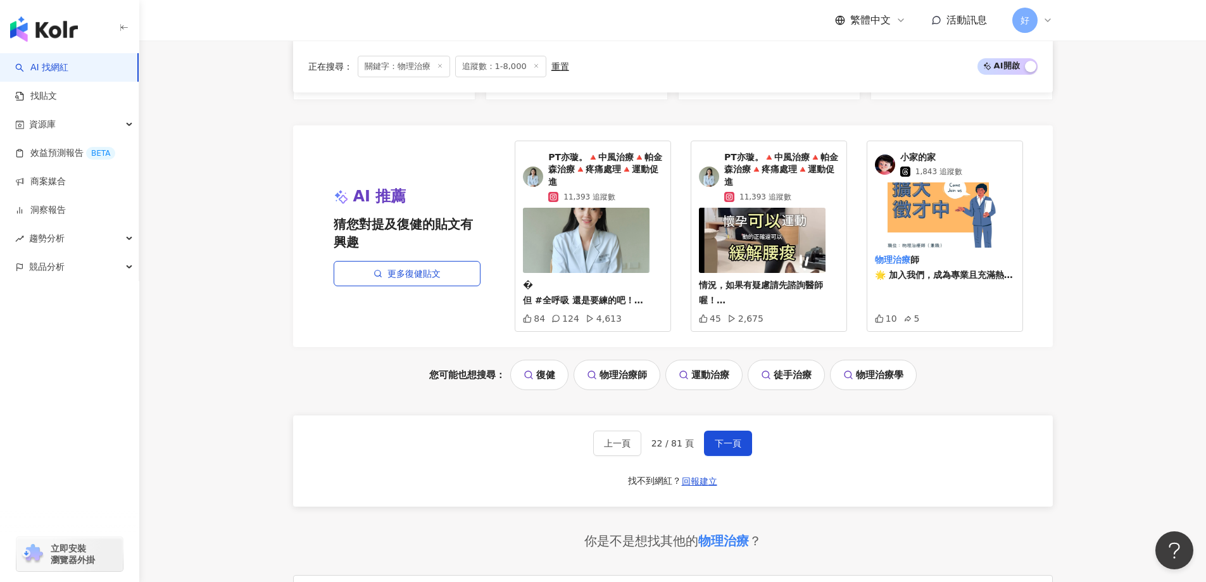
click at [739, 417] on div "上一頁 22 / 81 頁 下一頁 找不到網紅？ 回報建立" at bounding box center [673, 460] width 760 height 91
click at [737, 438] on span "下一頁" at bounding box center [728, 443] width 27 height 10
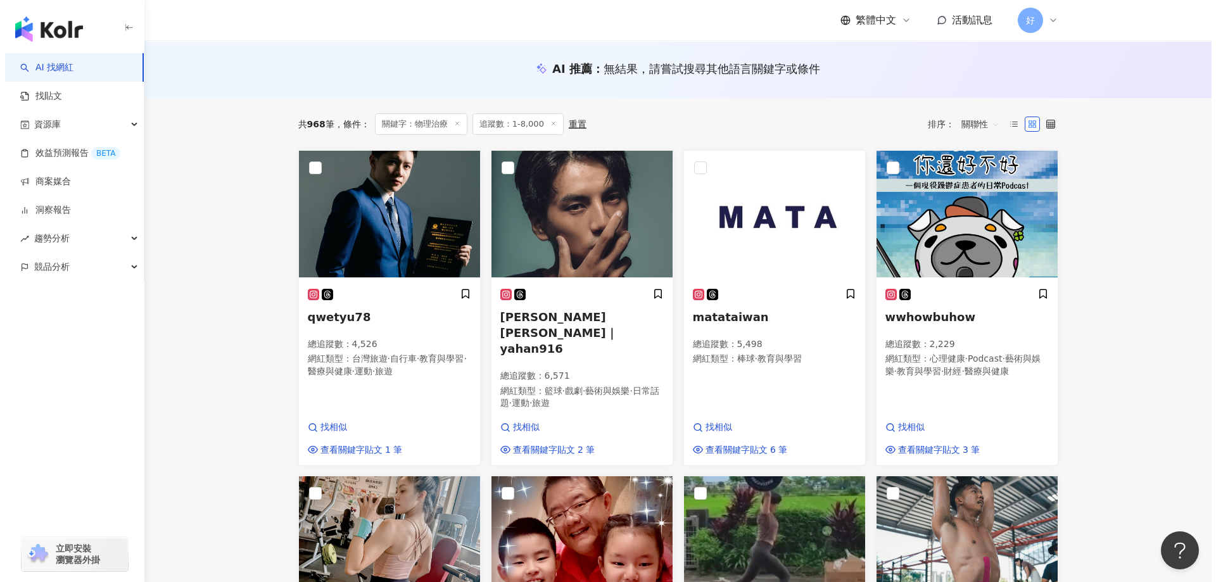
scroll to position [0, 0]
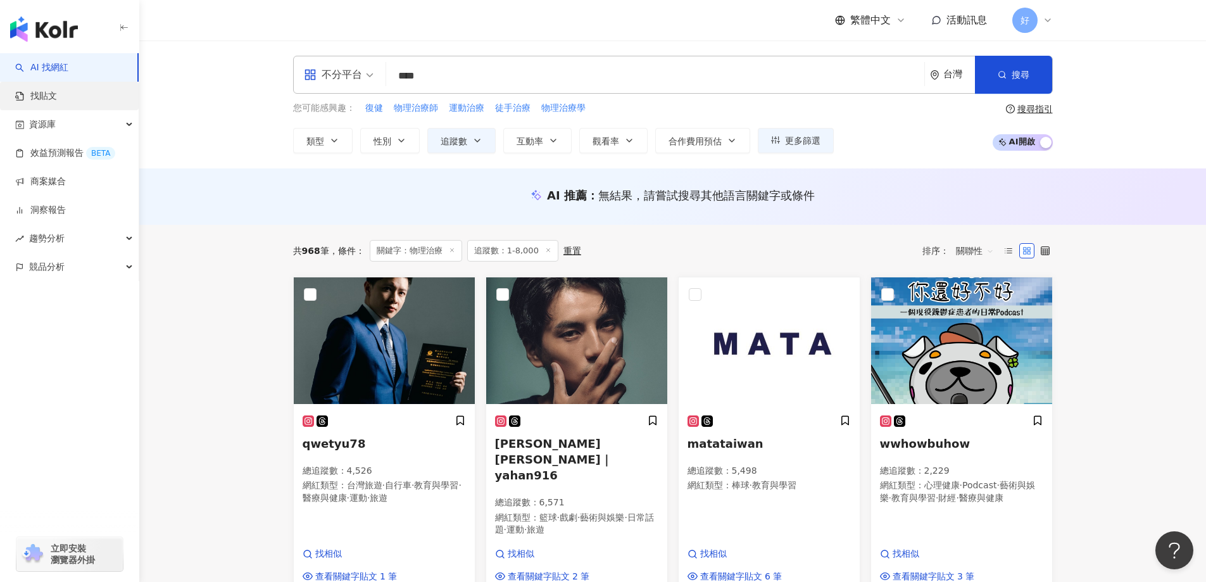
click at [57, 100] on link "找貼文" at bounding box center [36, 96] width 42 height 13
click at [79, 125] on div "資源庫" at bounding box center [69, 124] width 139 height 28
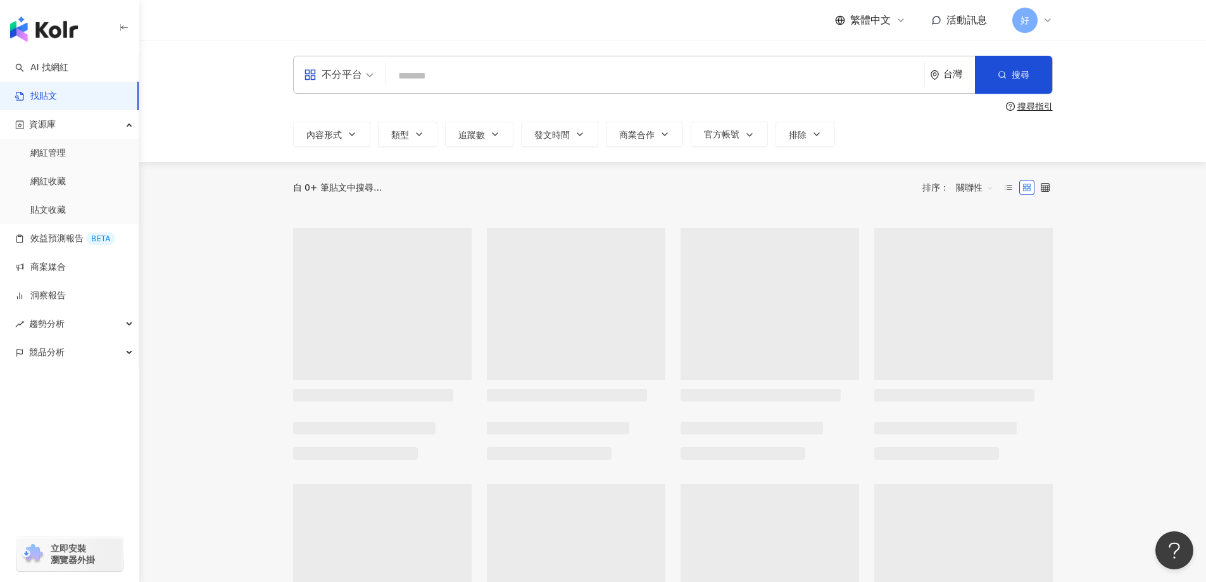
click at [58, 184] on link "網紅收藏" at bounding box center [47, 181] width 35 height 13
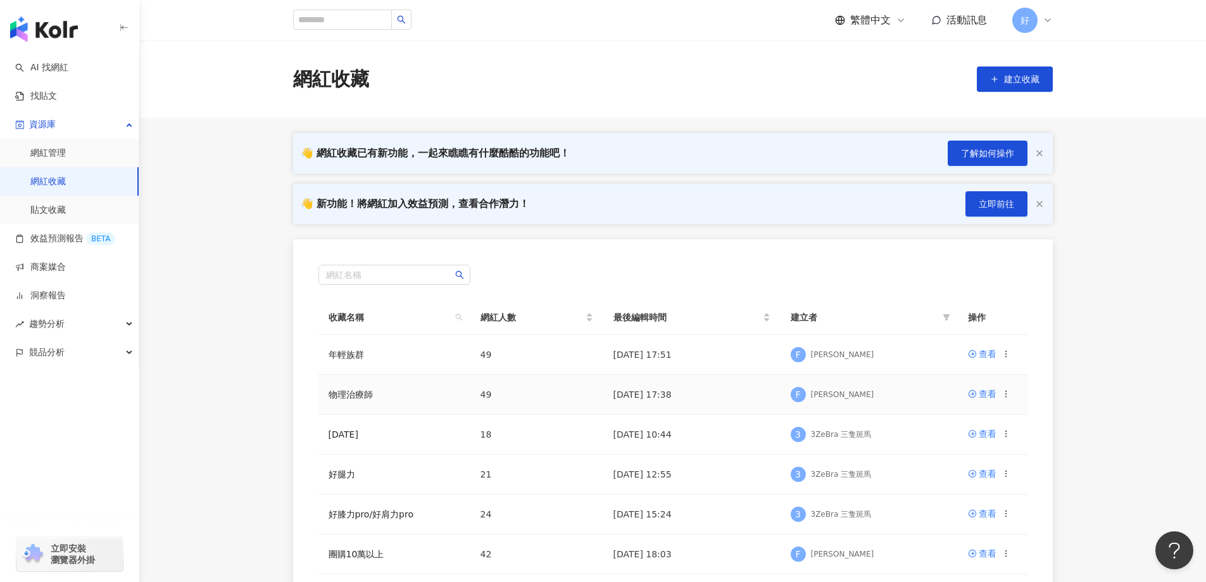
click at [353, 404] on td "物理治療師" at bounding box center [395, 395] width 152 height 40
click at [351, 398] on link "物理治療師" at bounding box center [351, 394] width 44 height 10
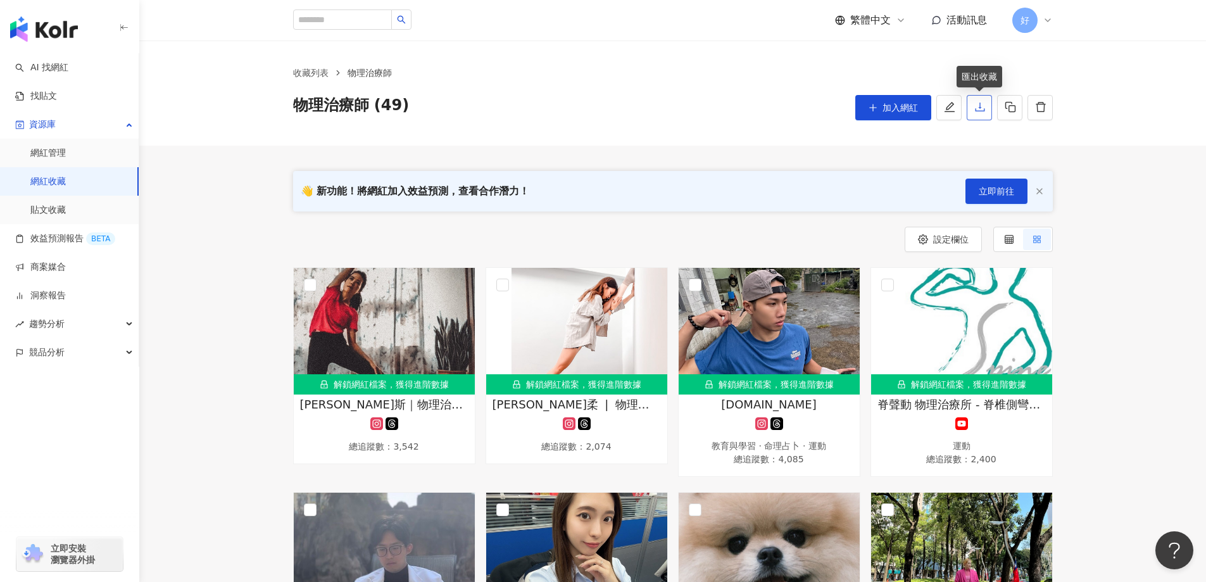
click at [982, 111] on icon "download" at bounding box center [979, 107] width 9 height 9
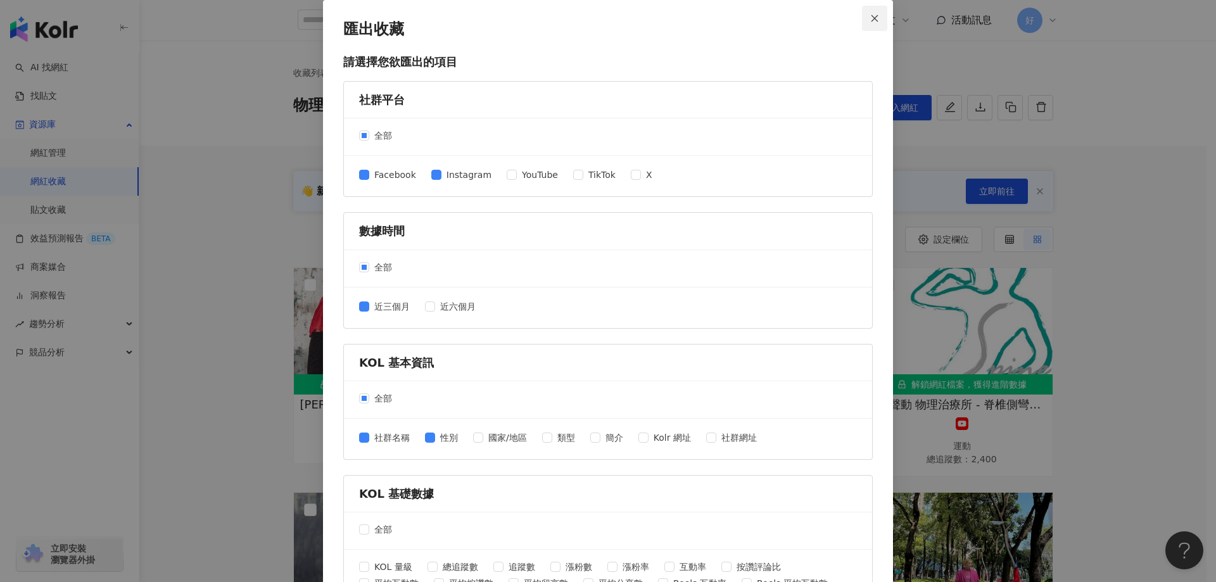
click at [874, 18] on icon "close" at bounding box center [874, 18] width 9 height 9
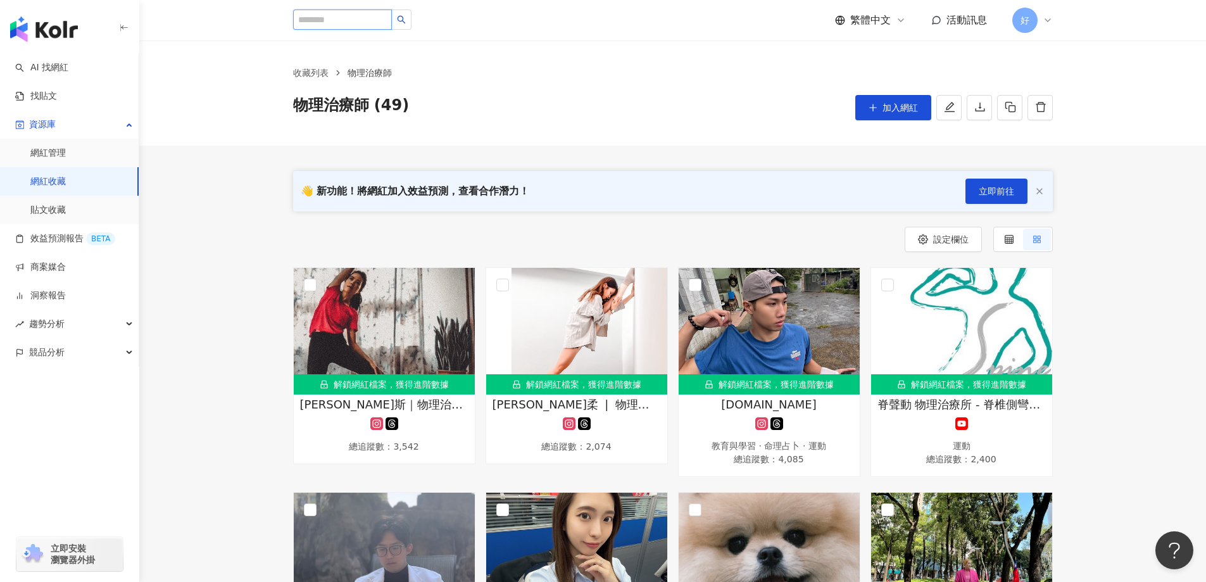
click at [340, 25] on input "search" at bounding box center [342, 19] width 99 height 20
paste input "****"
type input "****"
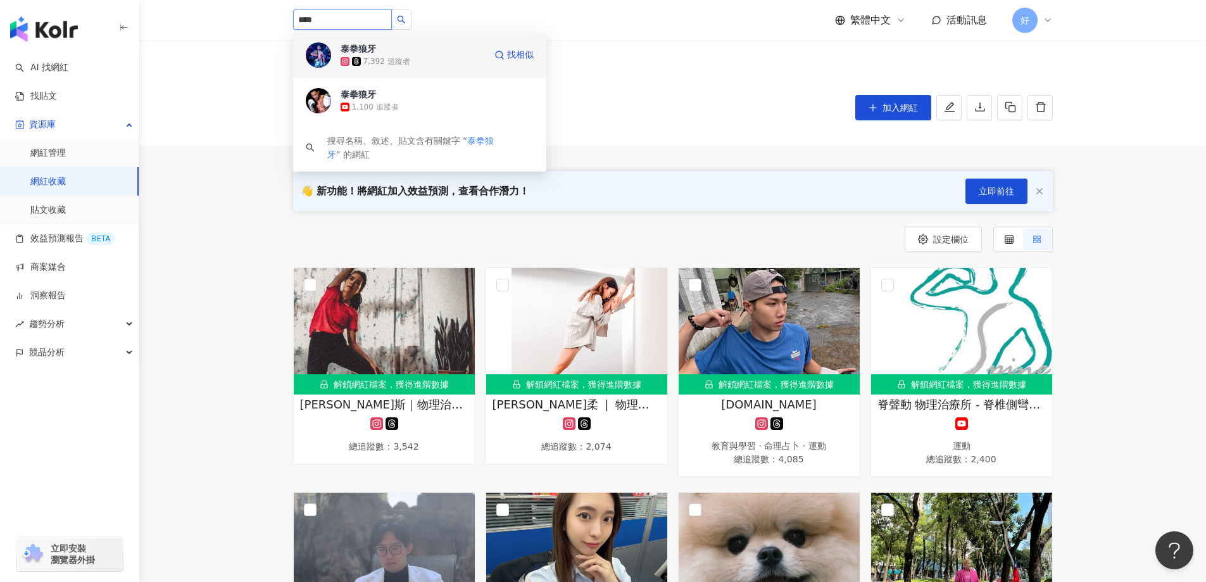
click at [374, 56] on div "7,392 追蹤者" at bounding box center [386, 61] width 47 height 11
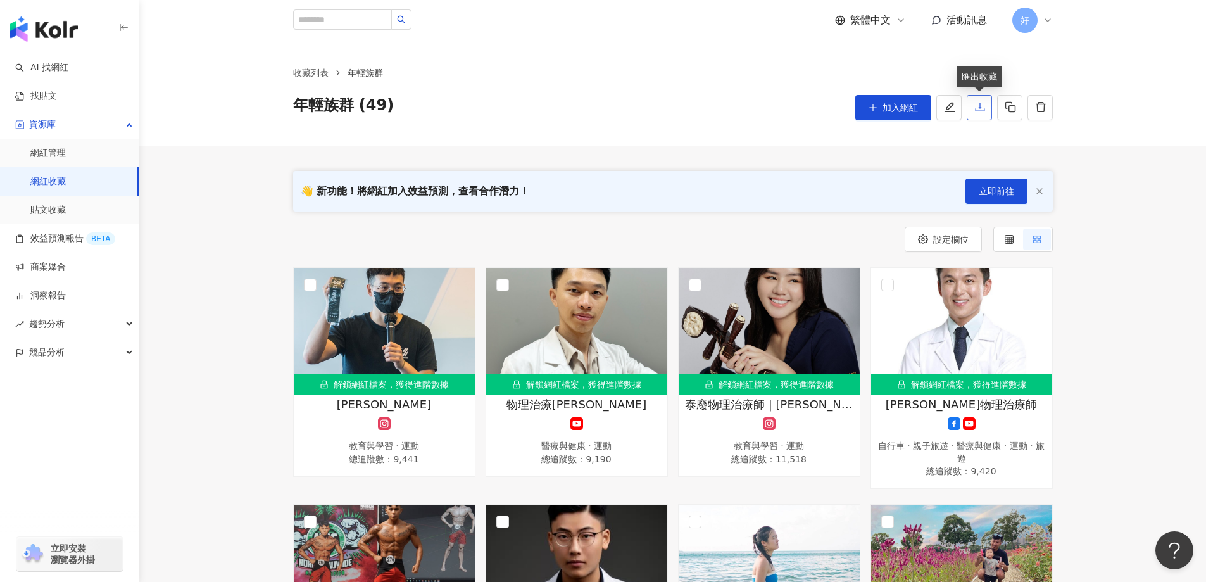
click at [980, 110] on icon "download" at bounding box center [979, 107] width 9 height 9
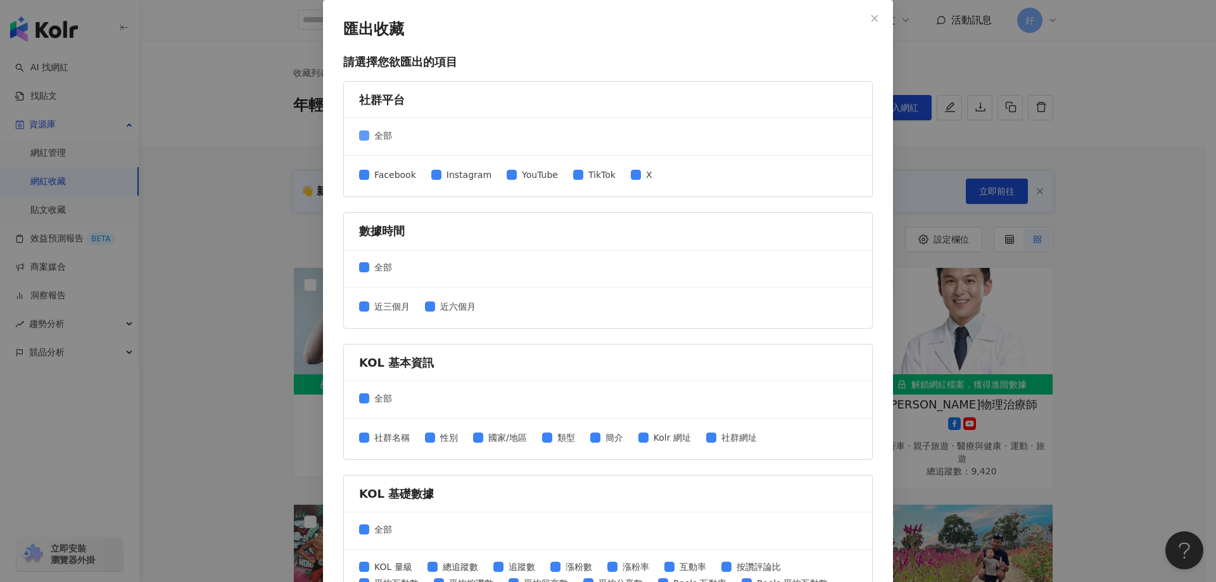
click at [384, 138] on span "全部" at bounding box center [383, 136] width 28 height 14
click at [396, 172] on span "Facebook" at bounding box center [395, 175] width 52 height 14
click at [472, 176] on span "Instagram" at bounding box center [468, 175] width 55 height 14
click at [517, 176] on span "YouTube" at bounding box center [540, 175] width 46 height 14
click at [427, 293] on div "近三個月 近六個月" at bounding box center [608, 307] width 528 height 41
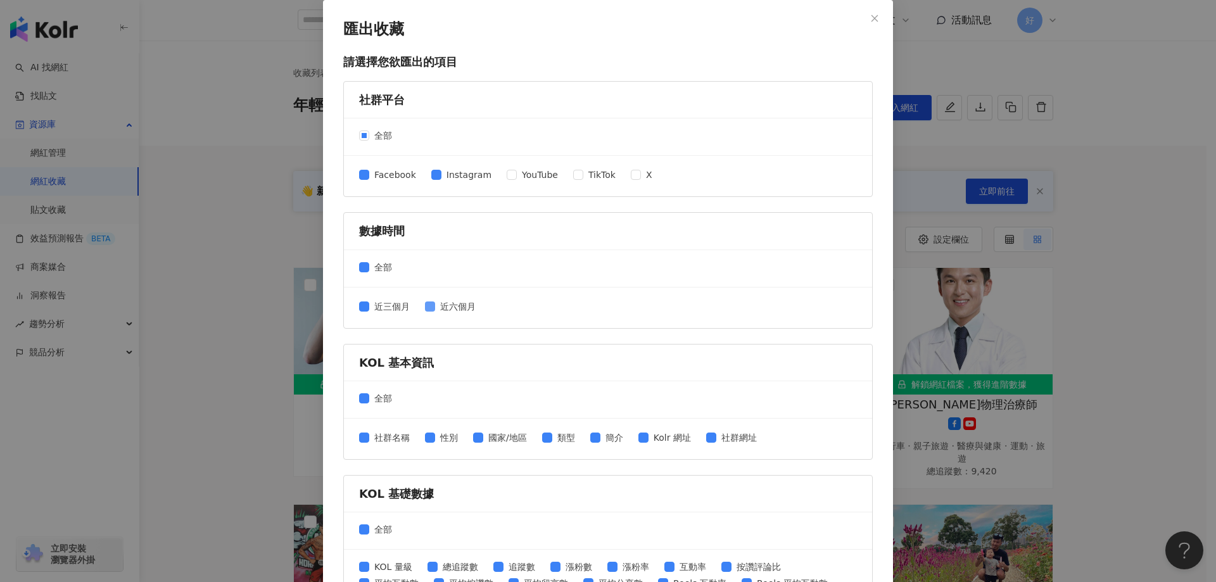
click at [439, 304] on span "近六個月" at bounding box center [458, 307] width 46 height 14
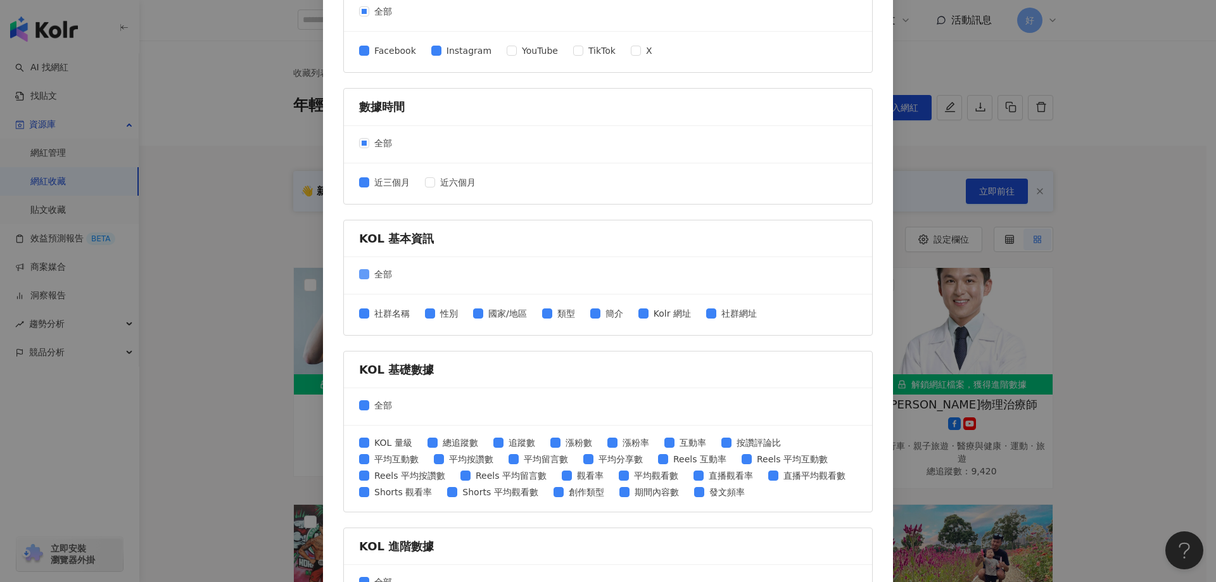
scroll to position [127, 0]
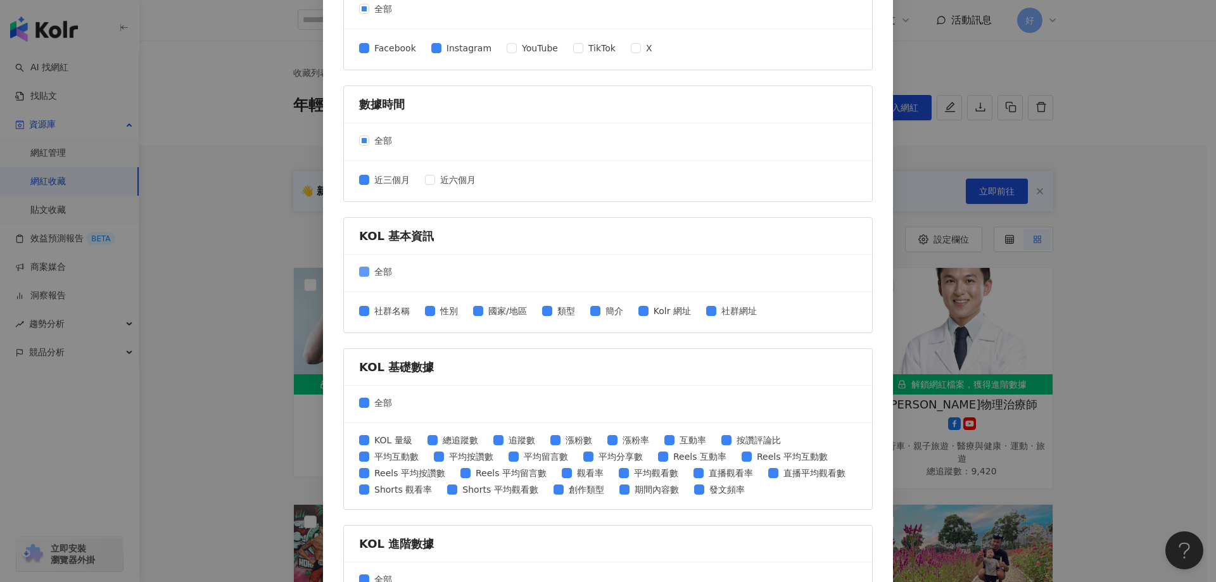
click at [379, 272] on span "全部" at bounding box center [383, 272] width 28 height 14
click at [440, 308] on span "性別" at bounding box center [449, 311] width 28 height 14
click at [372, 320] on div "社群名稱 性別 國家/地區 類型 簡介 Kolr 網址 社群網址" at bounding box center [608, 312] width 498 height 20
click at [376, 311] on span "社群名稱" at bounding box center [392, 311] width 46 height 14
click at [379, 396] on span "全部" at bounding box center [383, 403] width 28 height 14
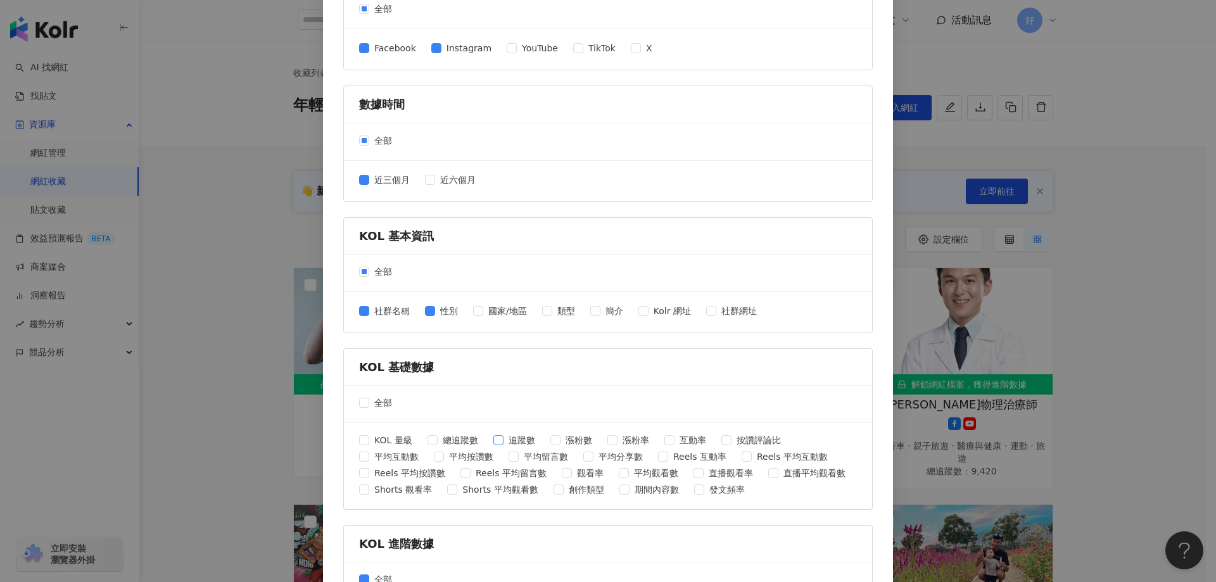
scroll to position [401, 0]
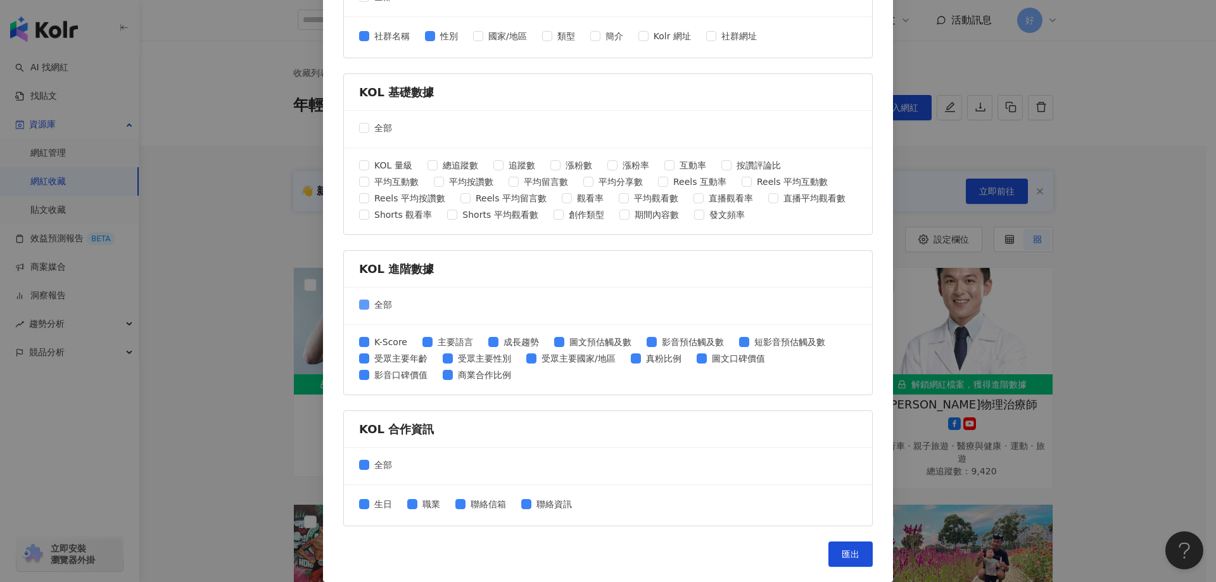
click at [380, 303] on span "全部" at bounding box center [383, 305] width 28 height 14
click at [377, 465] on span "全部" at bounding box center [383, 465] width 28 height 14
click at [483, 512] on div "生日 職業 聯絡信箱 聯絡資訊" at bounding box center [470, 505] width 223 height 16
click at [496, 503] on span "聯絡信箱" at bounding box center [488, 504] width 46 height 14
click at [559, 503] on span "聯絡資訊" at bounding box center [554, 504] width 46 height 14
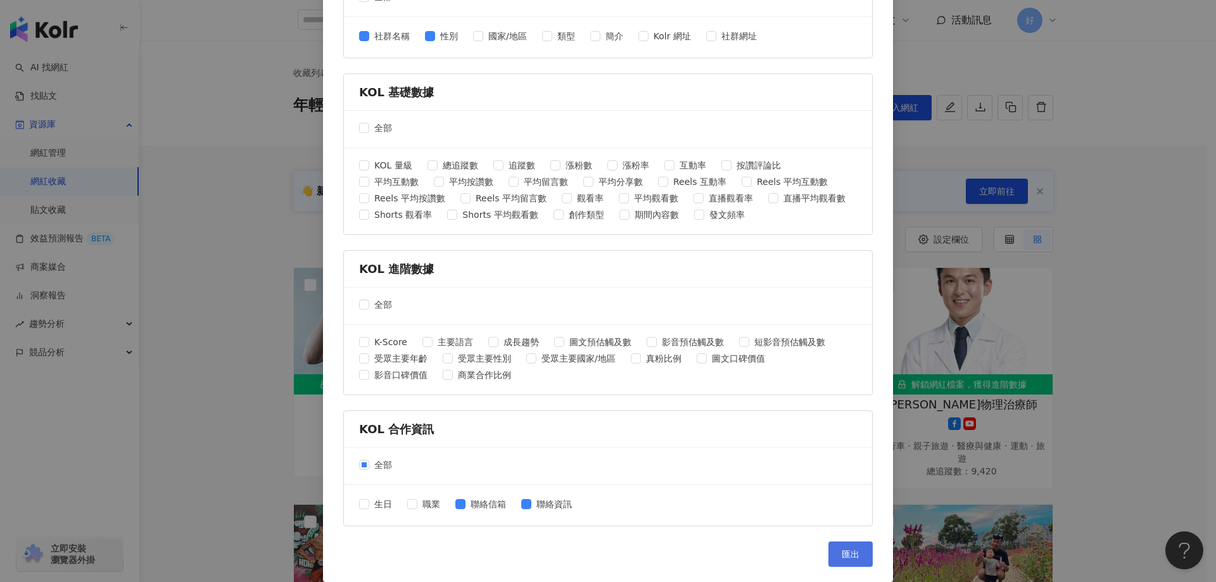
click at [859, 553] on button "匯出" at bounding box center [850, 553] width 44 height 25
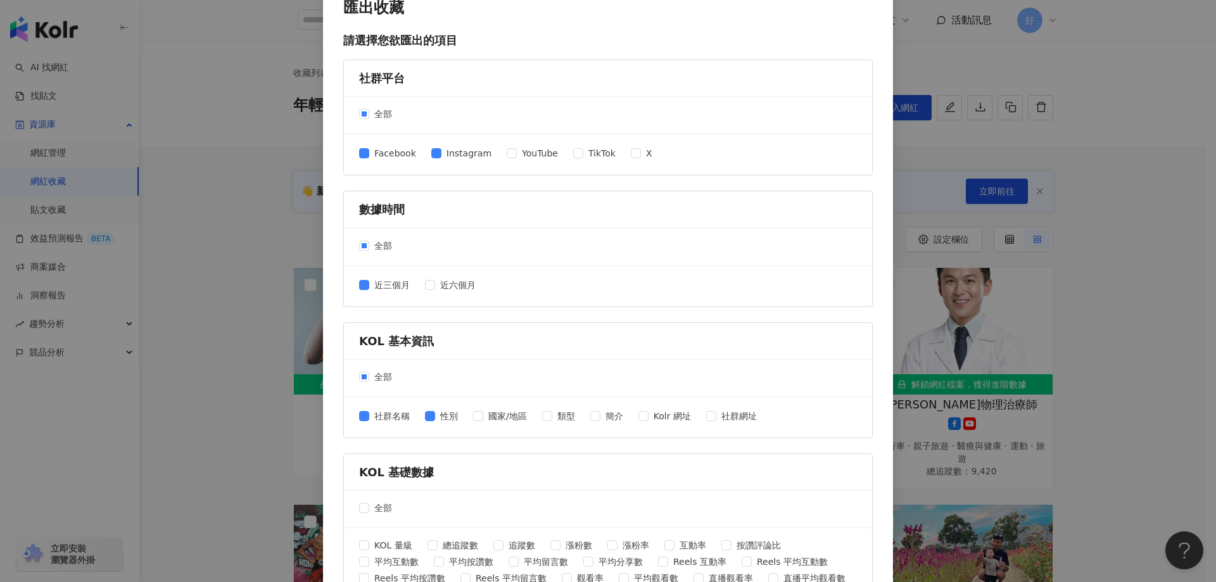
scroll to position [0, 0]
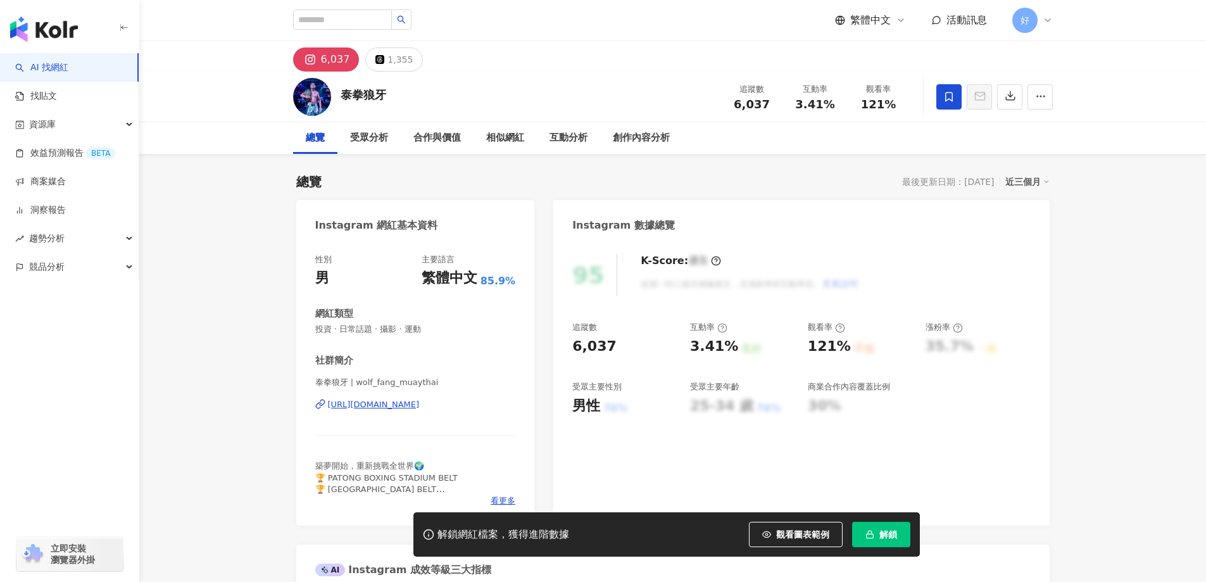
click at [408, 407] on div "[URL][DOMAIN_NAME]" at bounding box center [374, 404] width 92 height 11
